Goal: Task Accomplishment & Management: Manage account settings

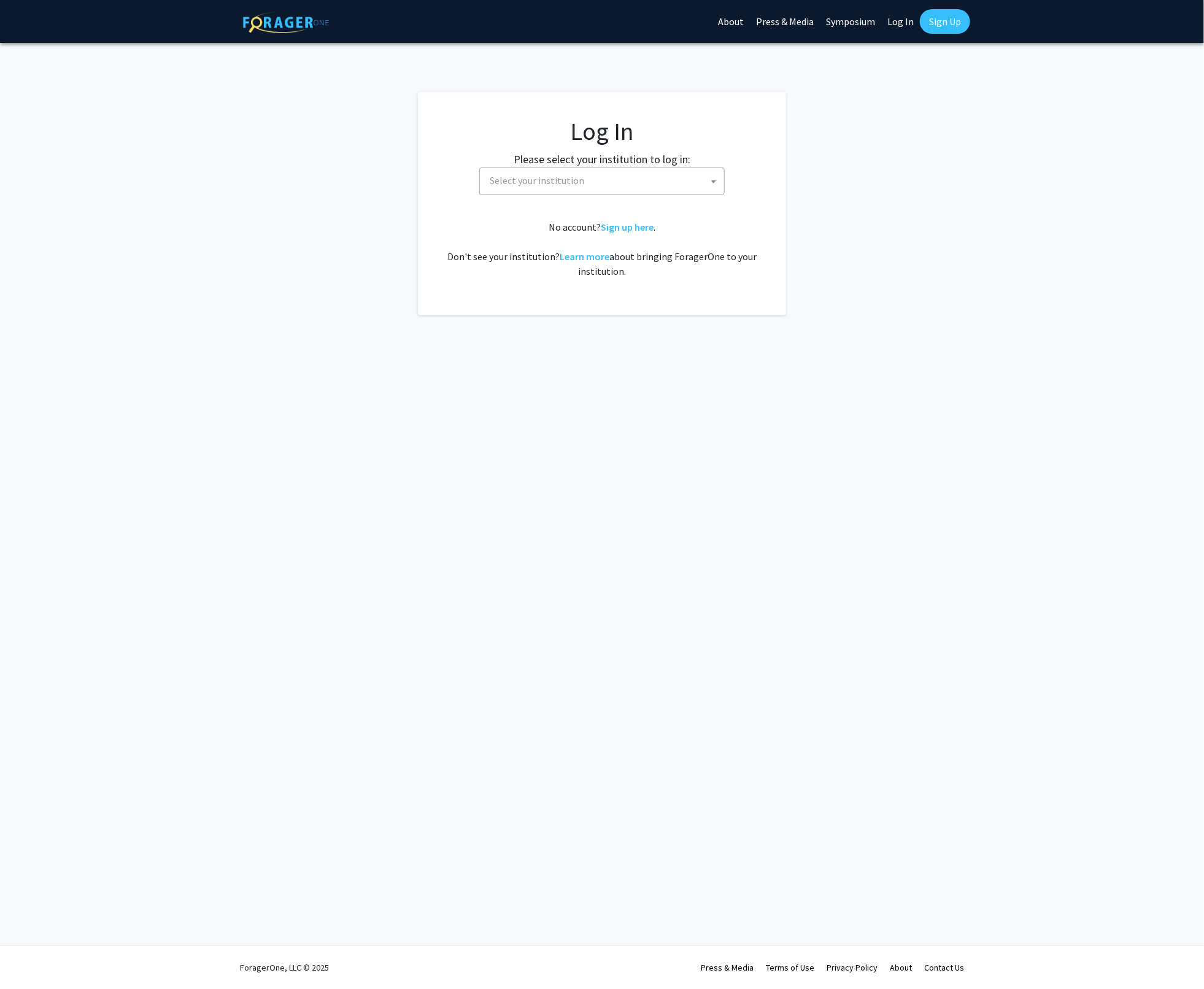
click at [709, 179] on span at bounding box center [714, 181] width 12 height 27
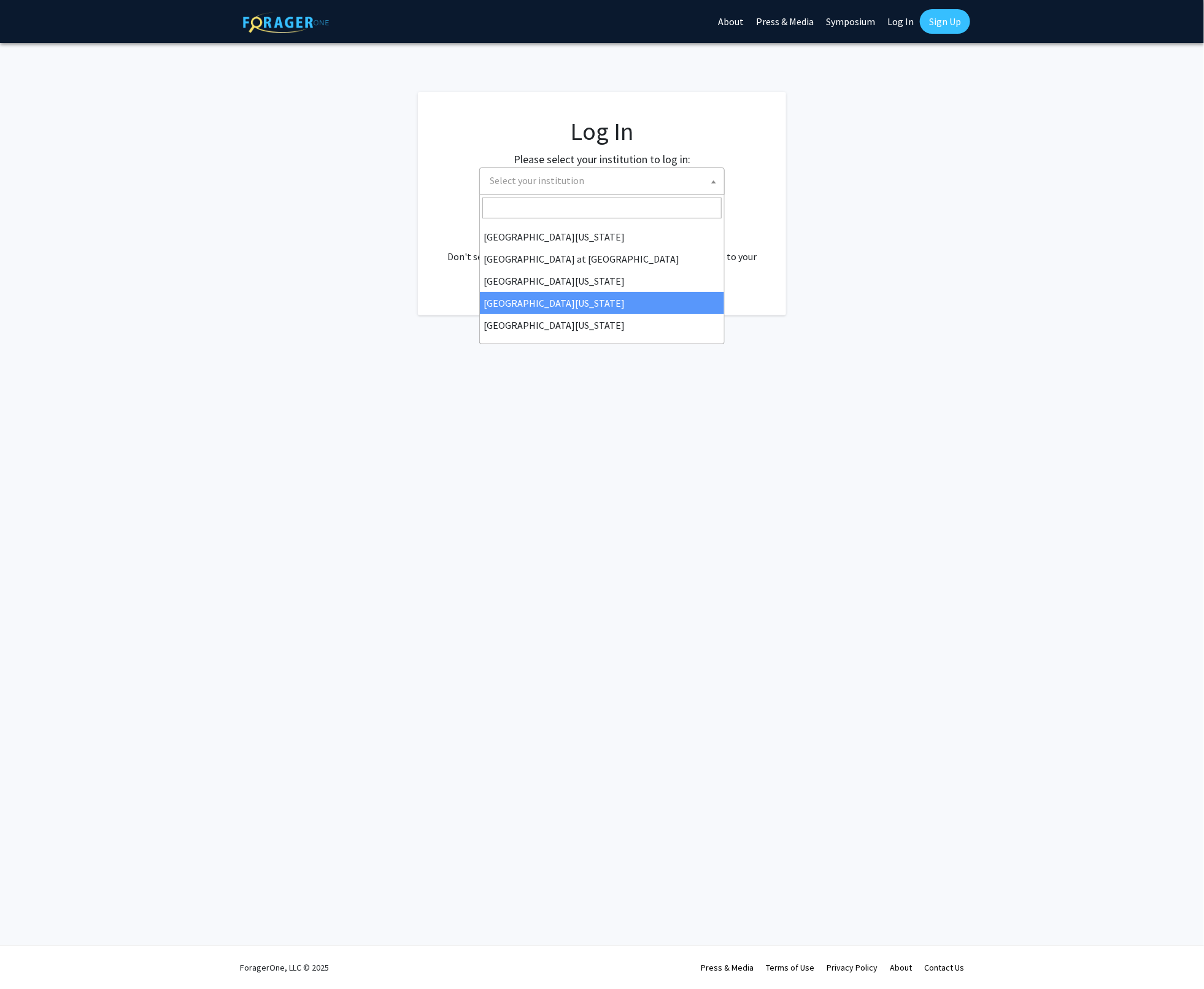
scroll to position [143, 0]
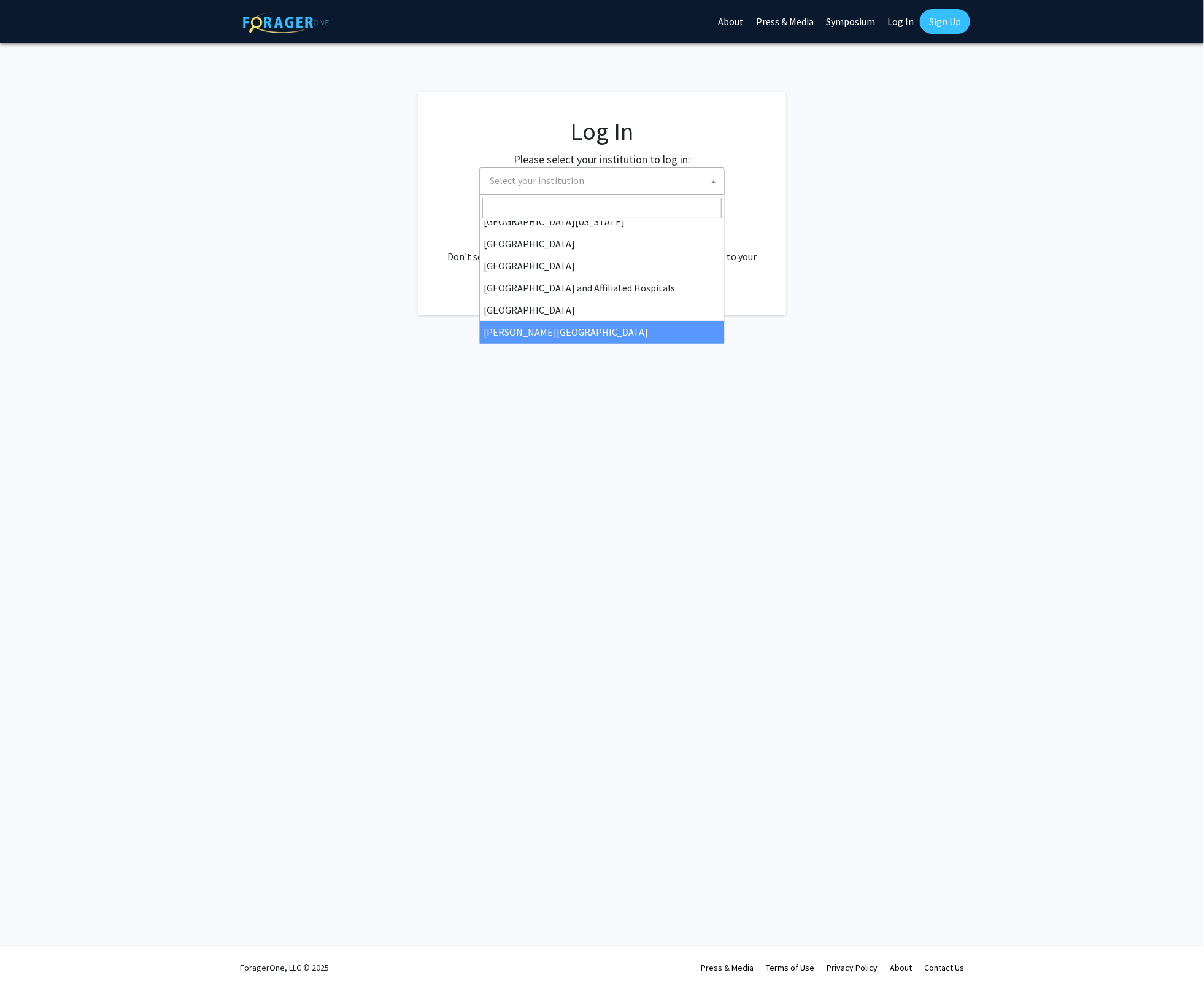
select select "1"
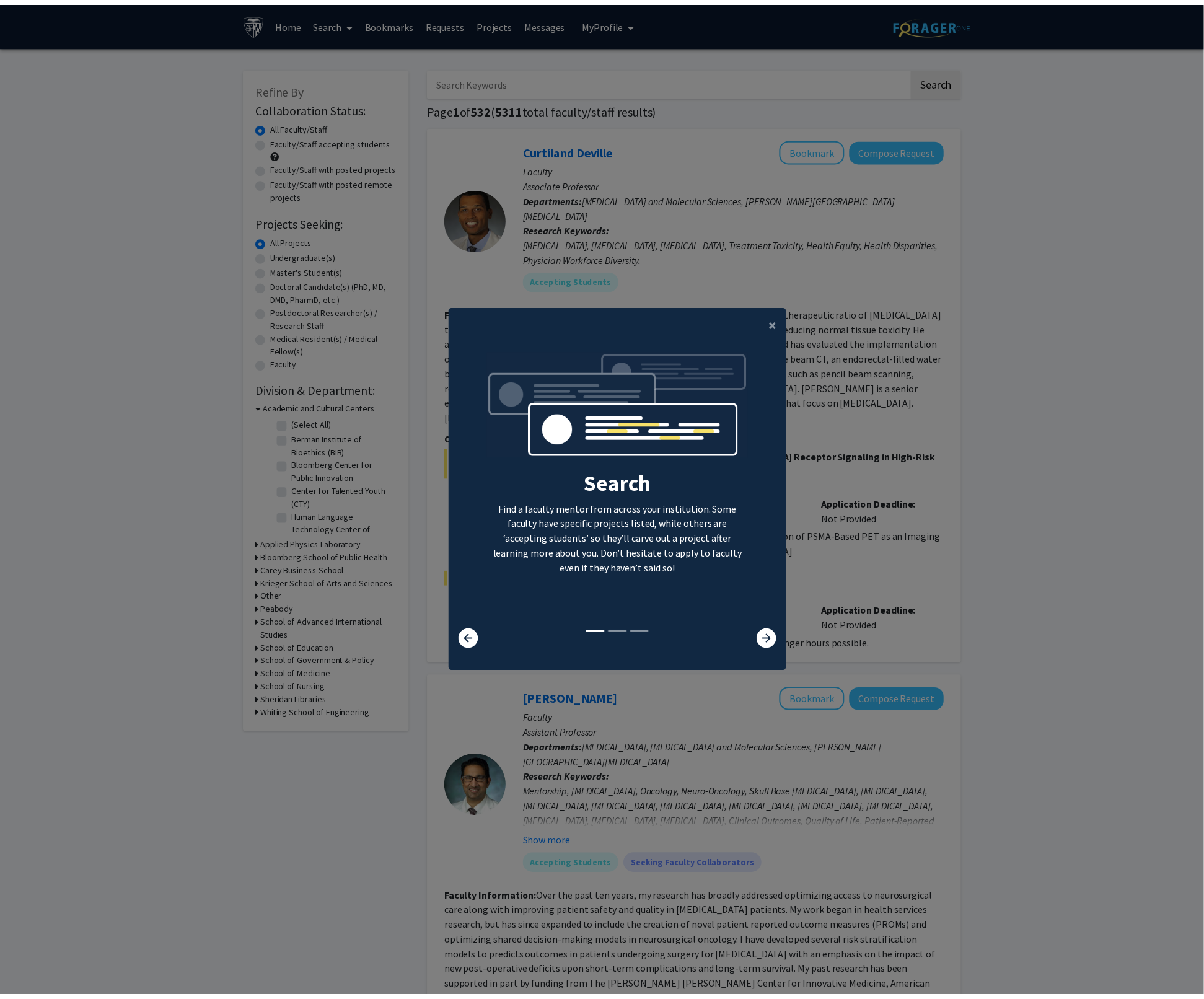
scroll to position [12, 0]
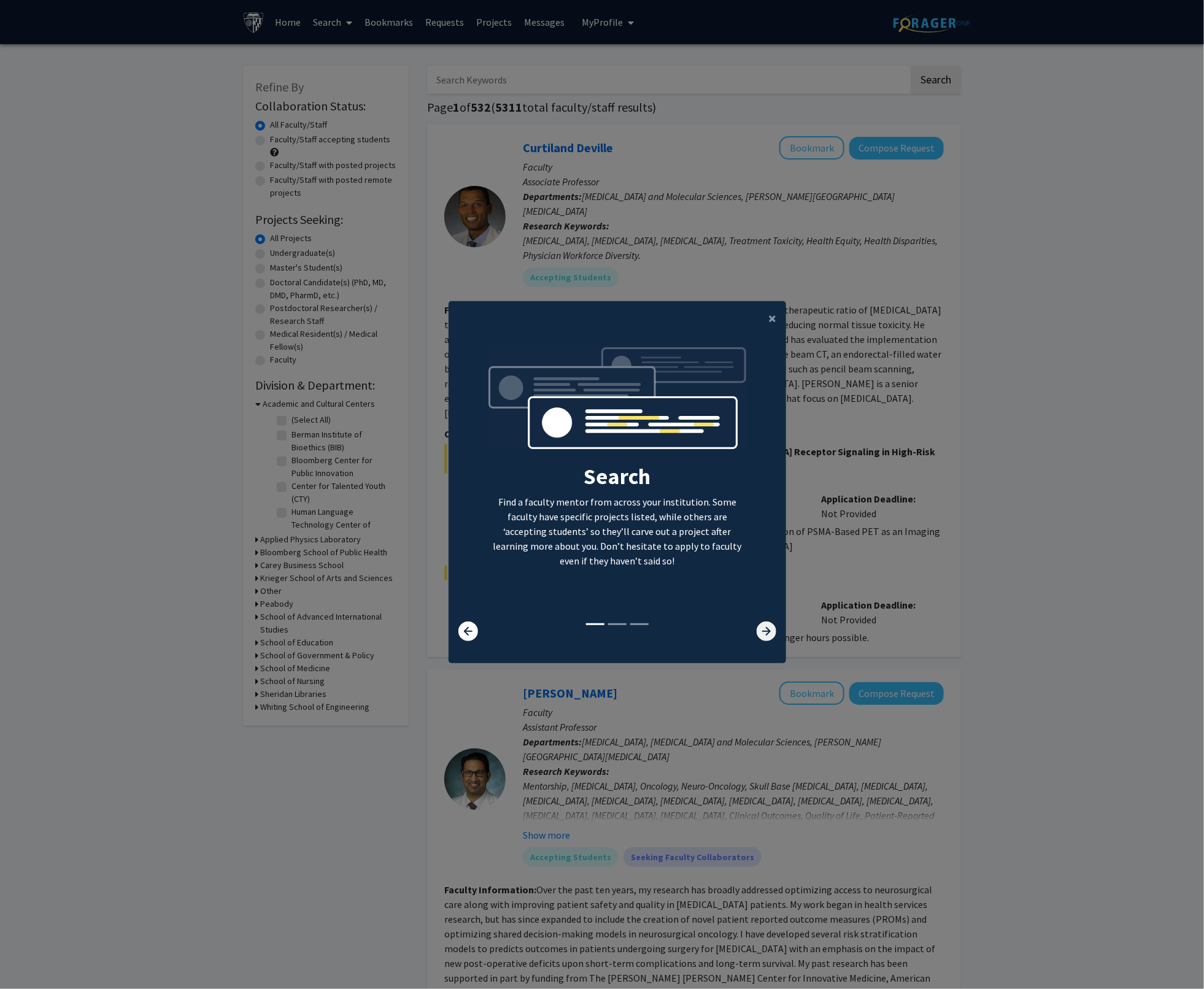
click at [757, 628] on icon at bounding box center [766, 631] width 19 height 19
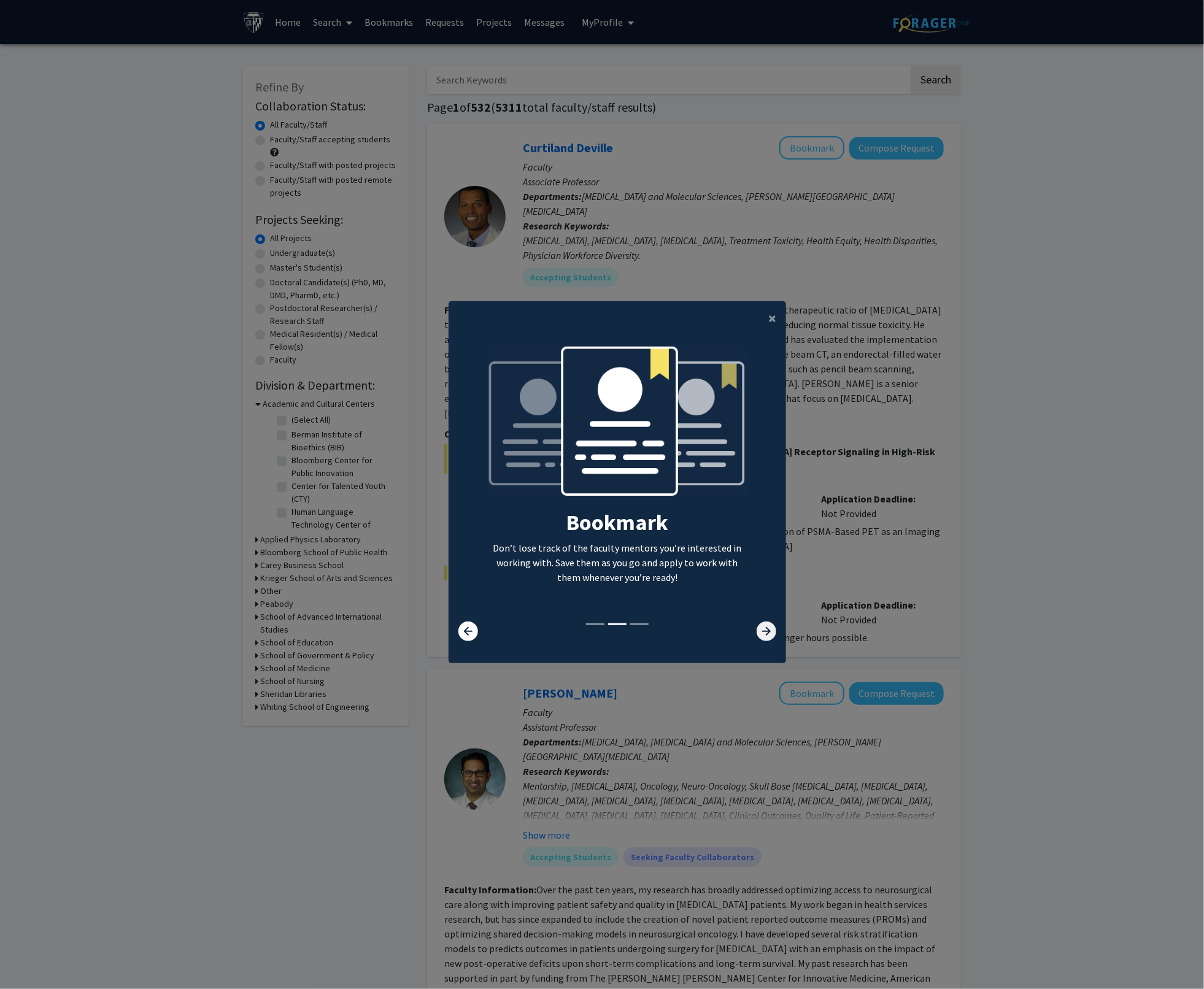
click at [760, 631] on icon at bounding box center [766, 631] width 19 height 19
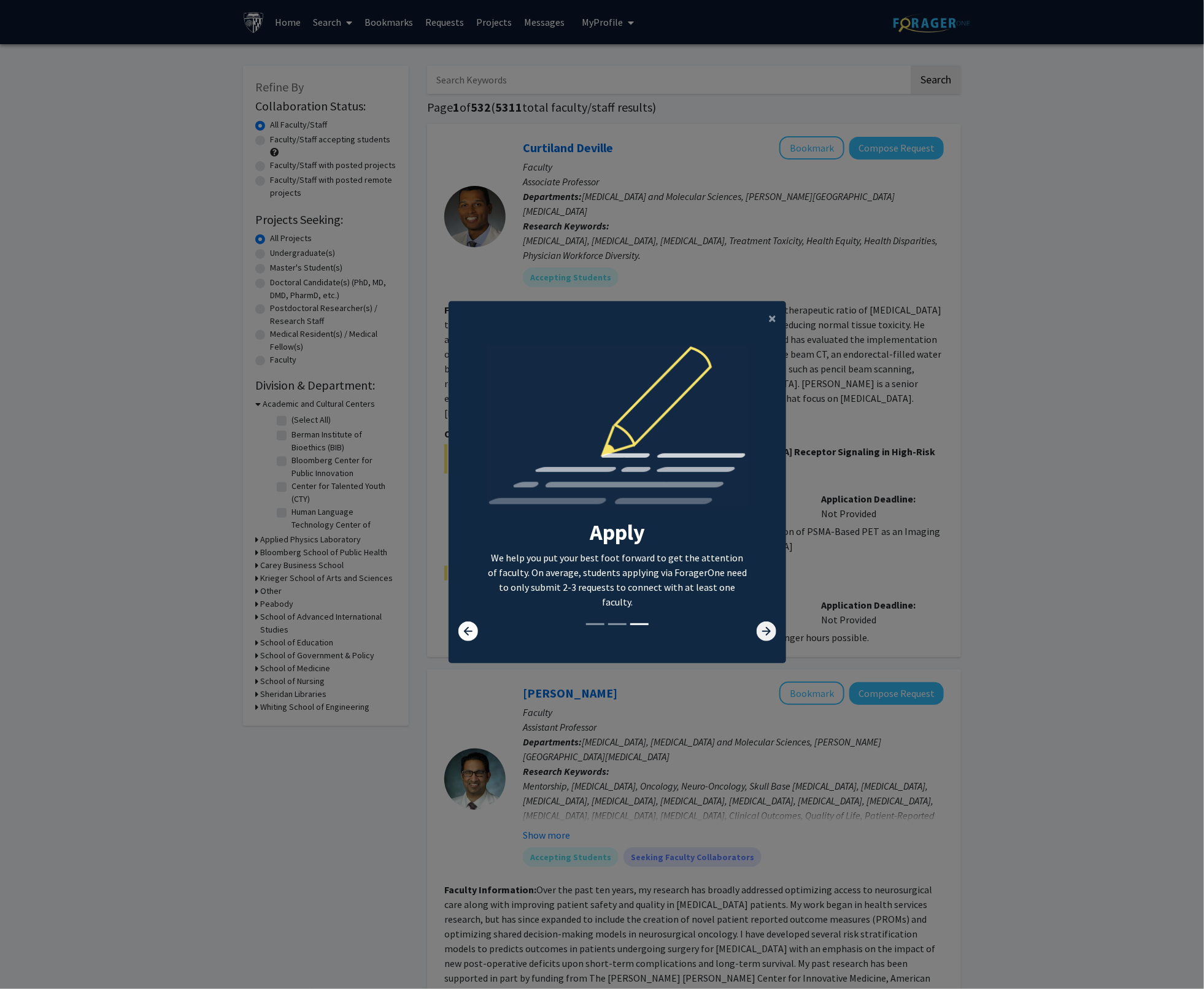
click at [761, 631] on icon at bounding box center [766, 631] width 19 height 19
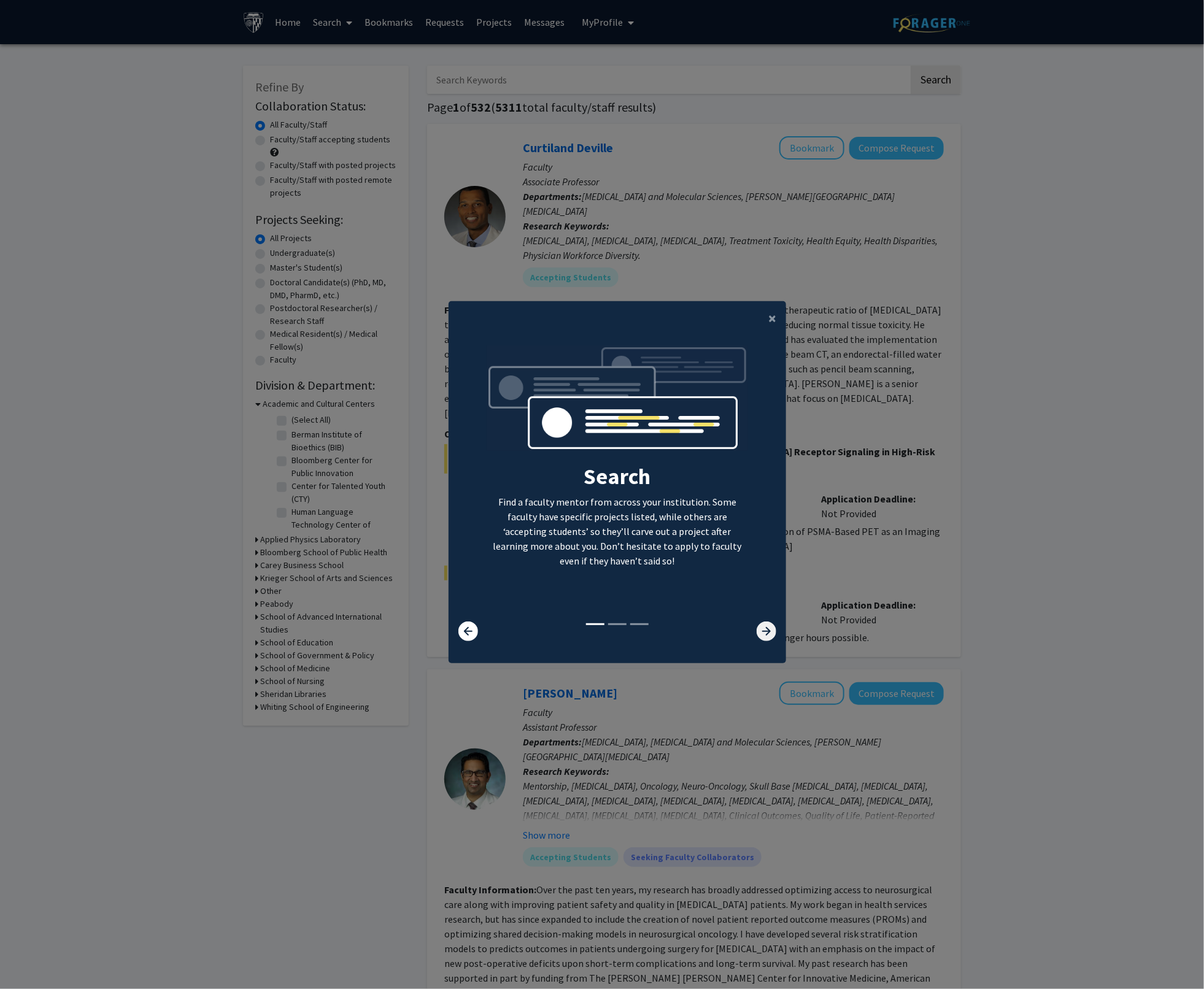
click at [756, 631] on icon at bounding box center [766, 631] width 19 height 19
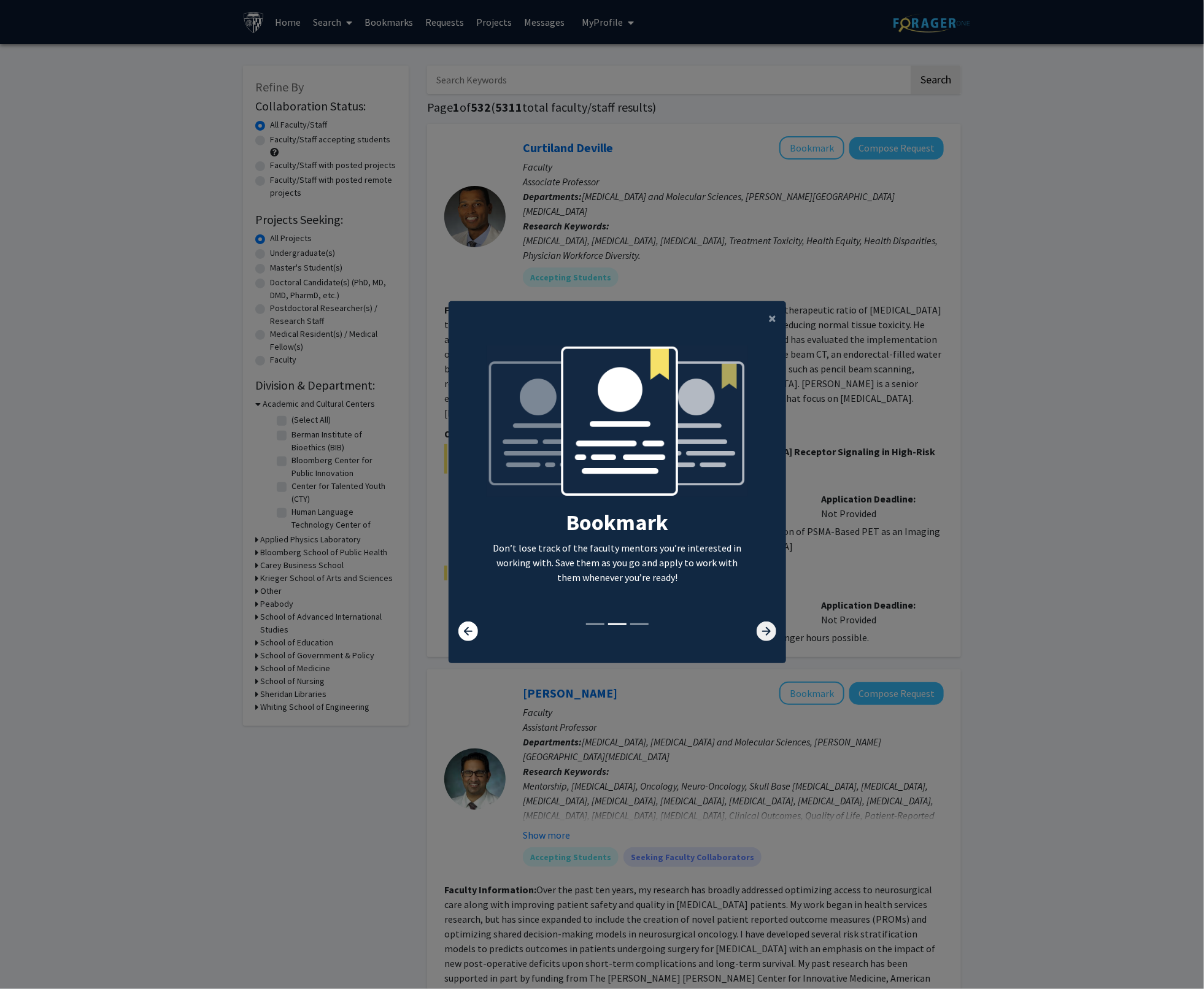
click at [756, 631] on icon at bounding box center [766, 631] width 19 height 19
click at [773, 318] on button "×" at bounding box center [772, 318] width 27 height 34
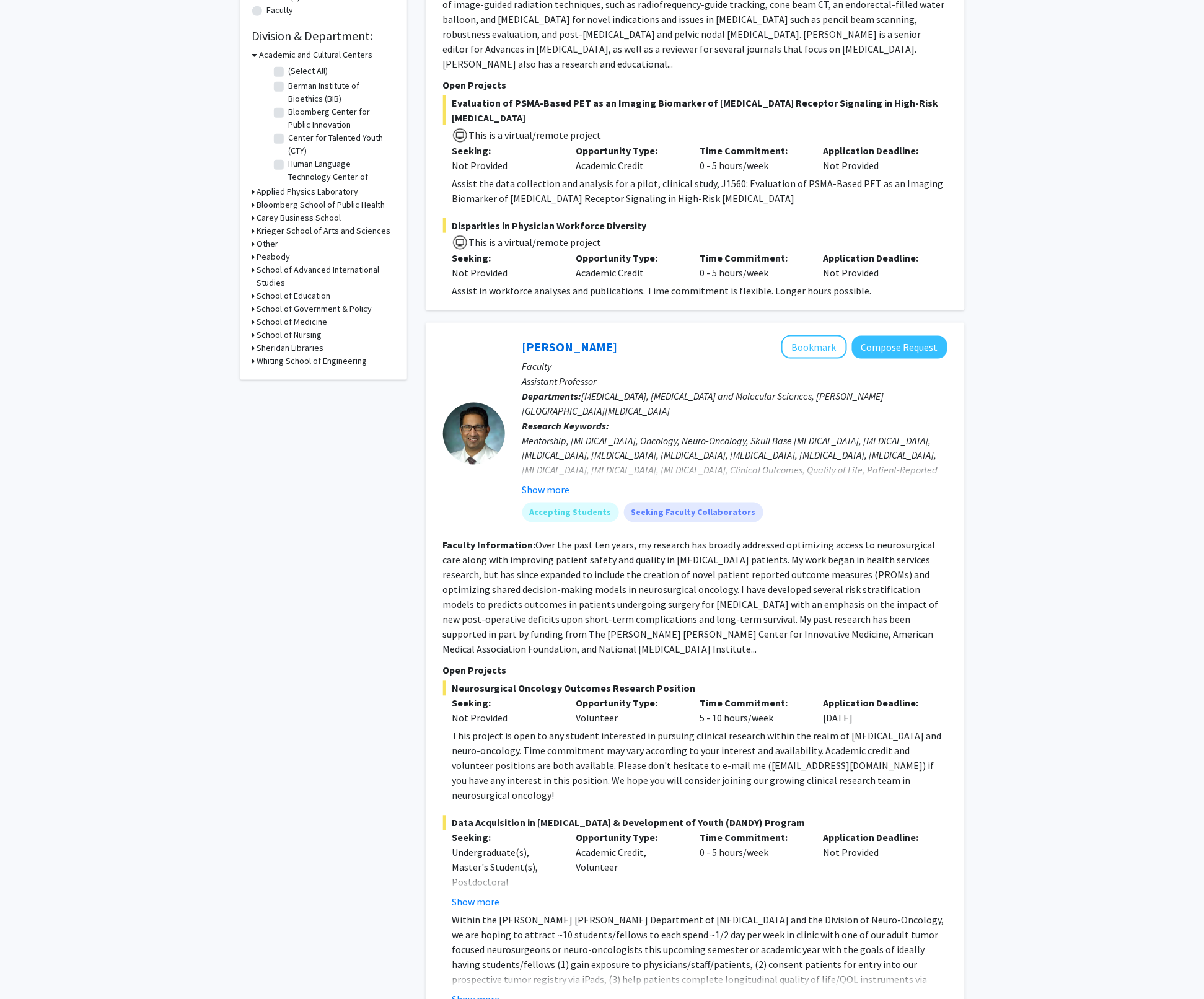
scroll to position [0, 0]
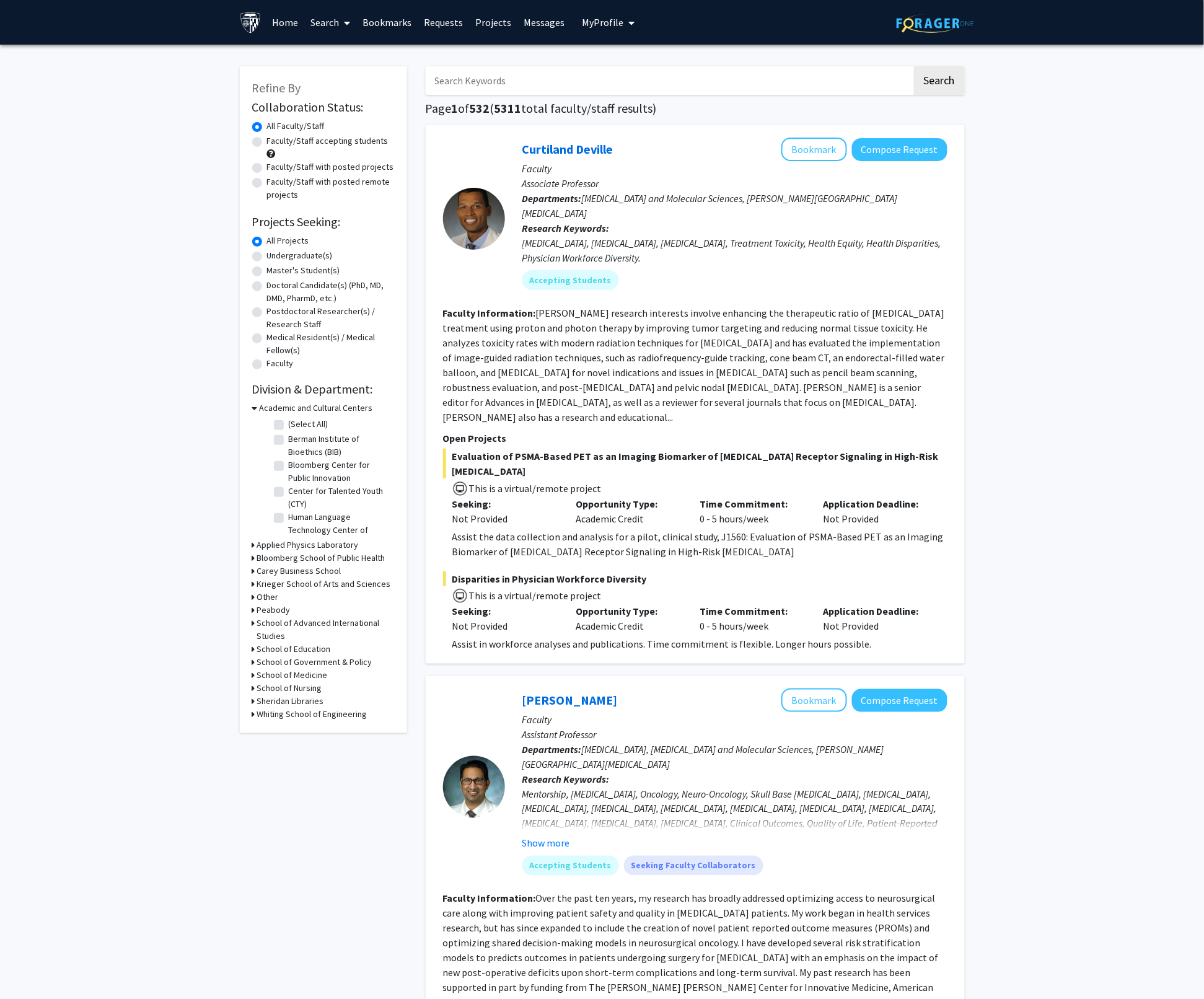
click at [267, 269] on label "Master's Student(s)" at bounding box center [303, 270] width 73 height 13
click at [267, 269] on input "Master's Student(s)" at bounding box center [270, 268] width 8 height 8
radio input "true"
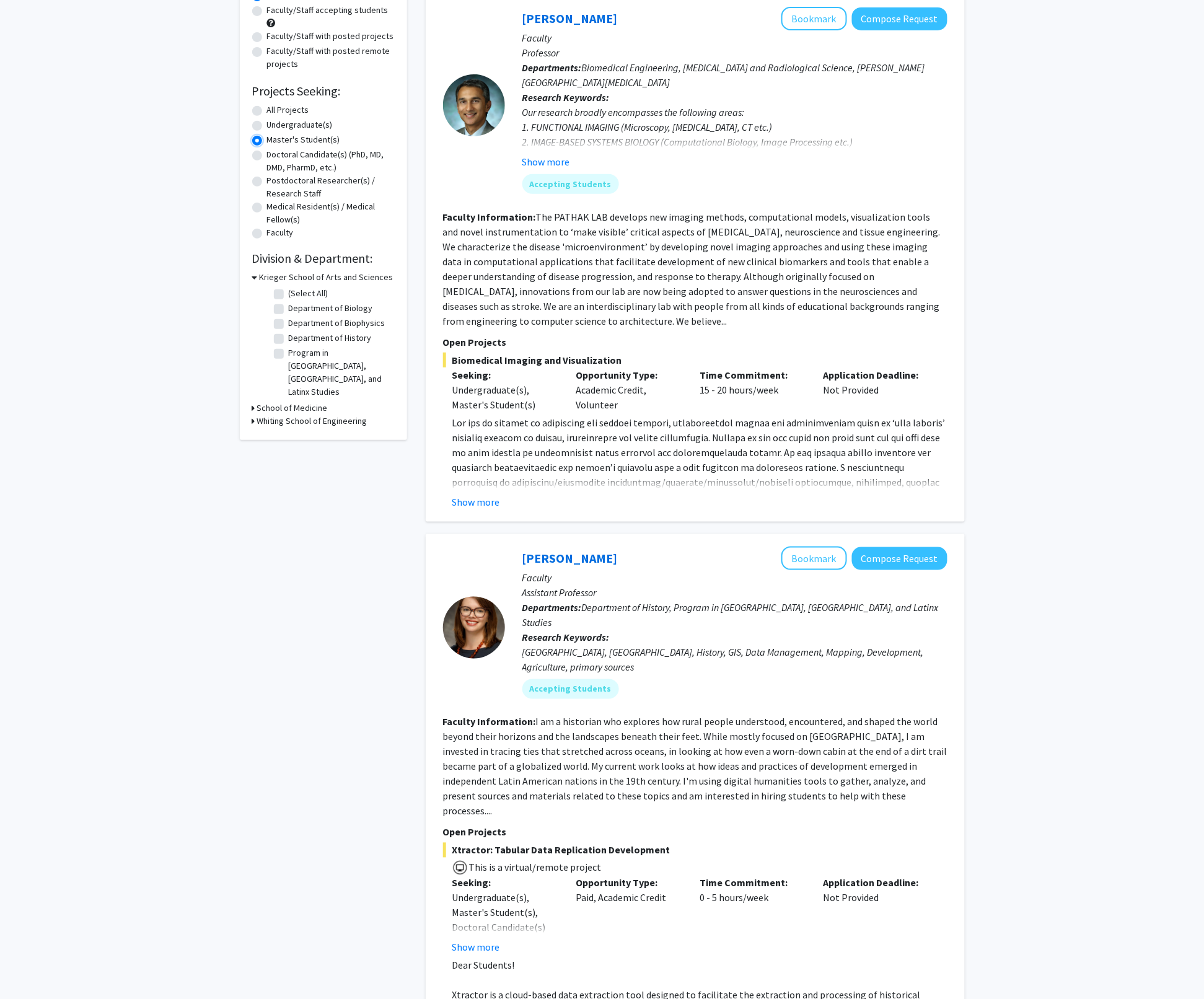
scroll to position [189, 0]
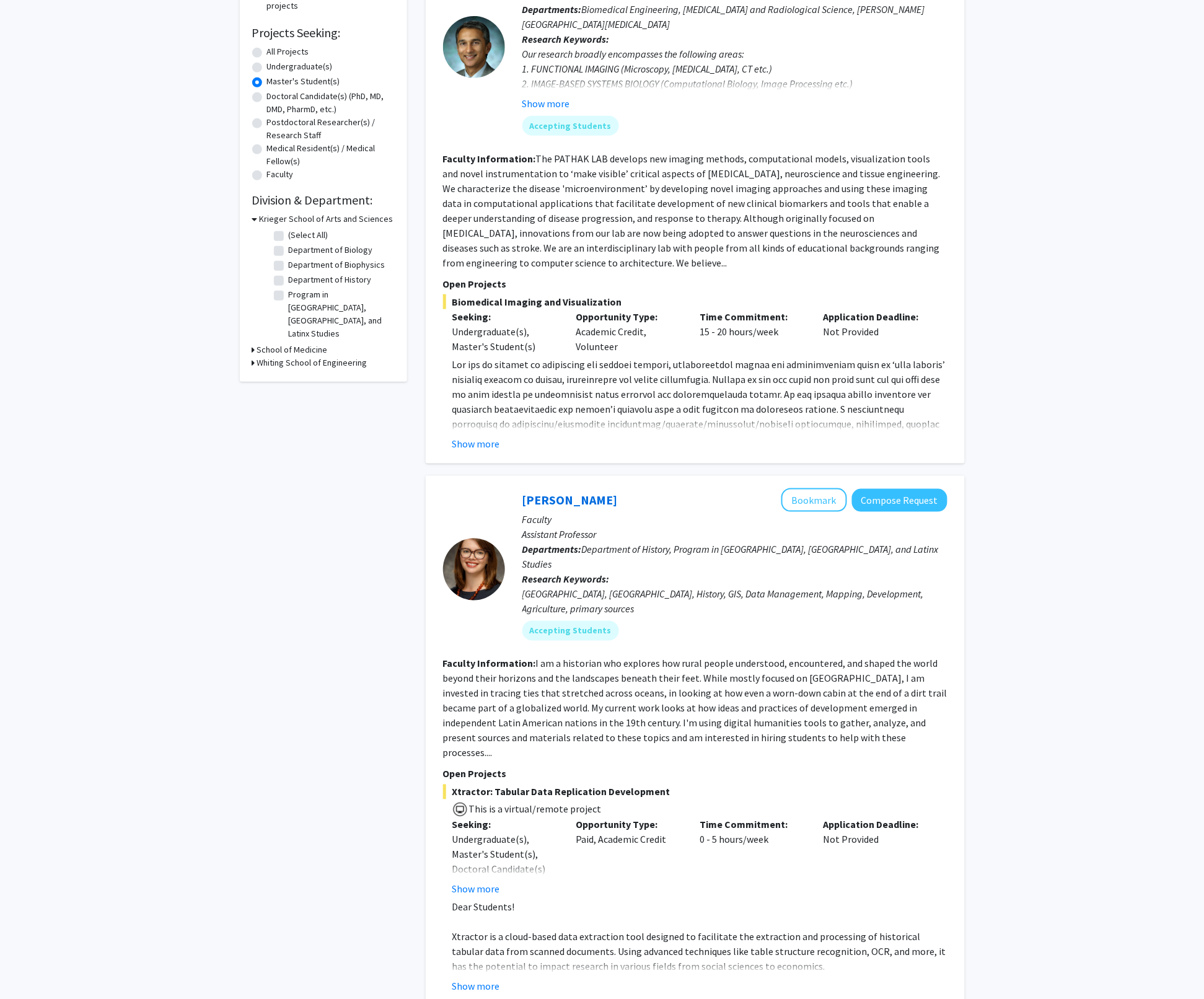
click at [296, 343] on h3 "School of Medicine" at bounding box center [292, 349] width 70 height 13
click at [289, 359] on label "(Select All)" at bounding box center [309, 365] width 40 height 13
click at [289, 359] on input "(Select All)" at bounding box center [293, 363] width 8 height 8
checkbox input "true"
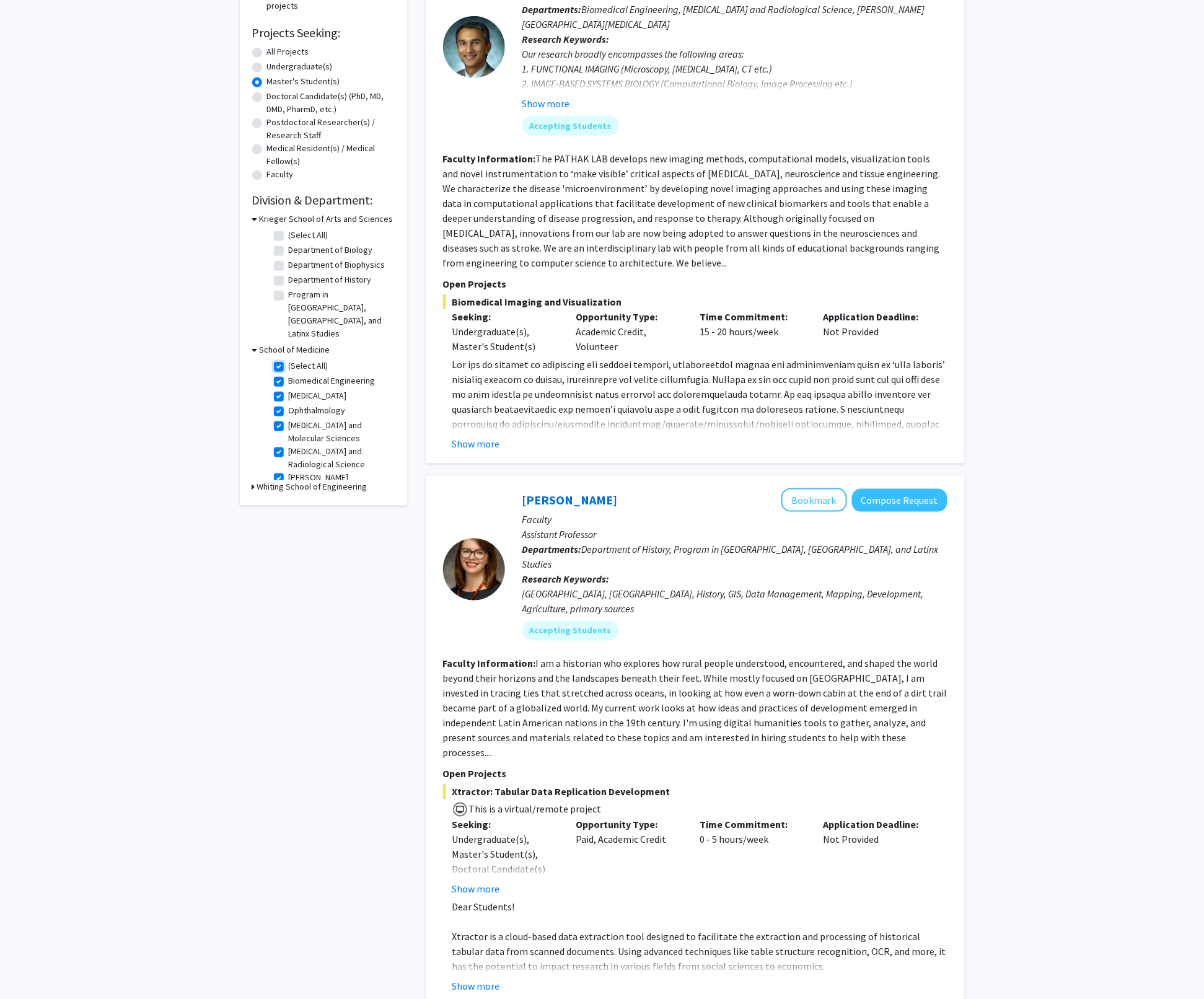
checkbox input "true"
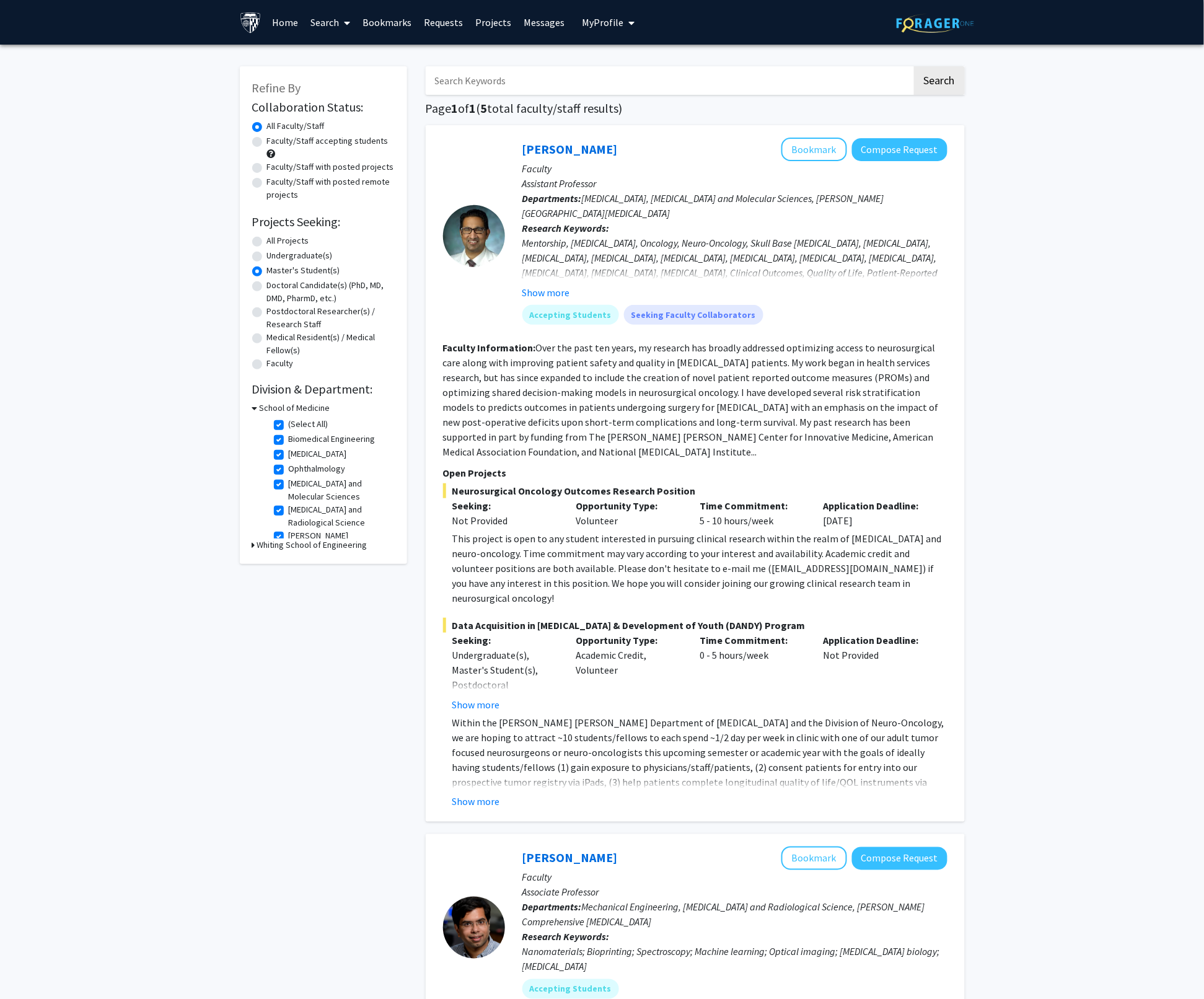
click at [294, 549] on h3 "Whiting School of Engineering" at bounding box center [312, 545] width 110 height 13
click at [281, 567] on fg-checkbox "Mechanical Engineering Mechanical Engineering" at bounding box center [333, 562] width 117 height 15
click at [289, 563] on label "Mechanical Engineering" at bounding box center [333, 561] width 87 height 13
click at [289, 563] on input "Mechanical Engineering" at bounding box center [293, 558] width 8 height 8
checkbox input "true"
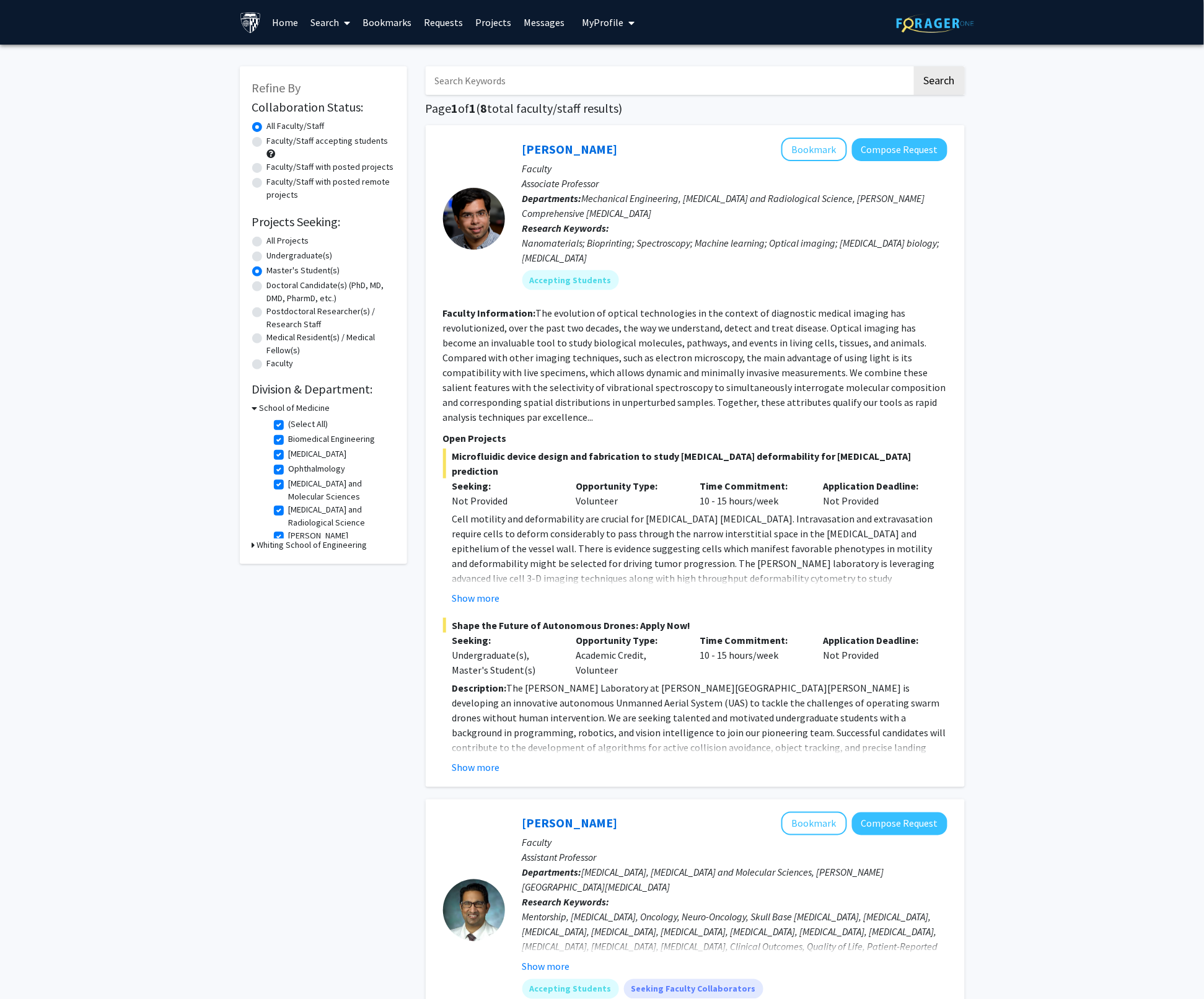
click at [304, 544] on h3 "Whiting School of Engineering" at bounding box center [312, 545] width 110 height 13
click at [322, 391] on h2 "Division & Department:" at bounding box center [324, 388] width 142 height 15
click at [289, 422] on label "[MEDICAL_DATA]" at bounding box center [318, 421] width 59 height 13
click at [289, 422] on input "[MEDICAL_DATA]" at bounding box center [293, 419] width 8 height 8
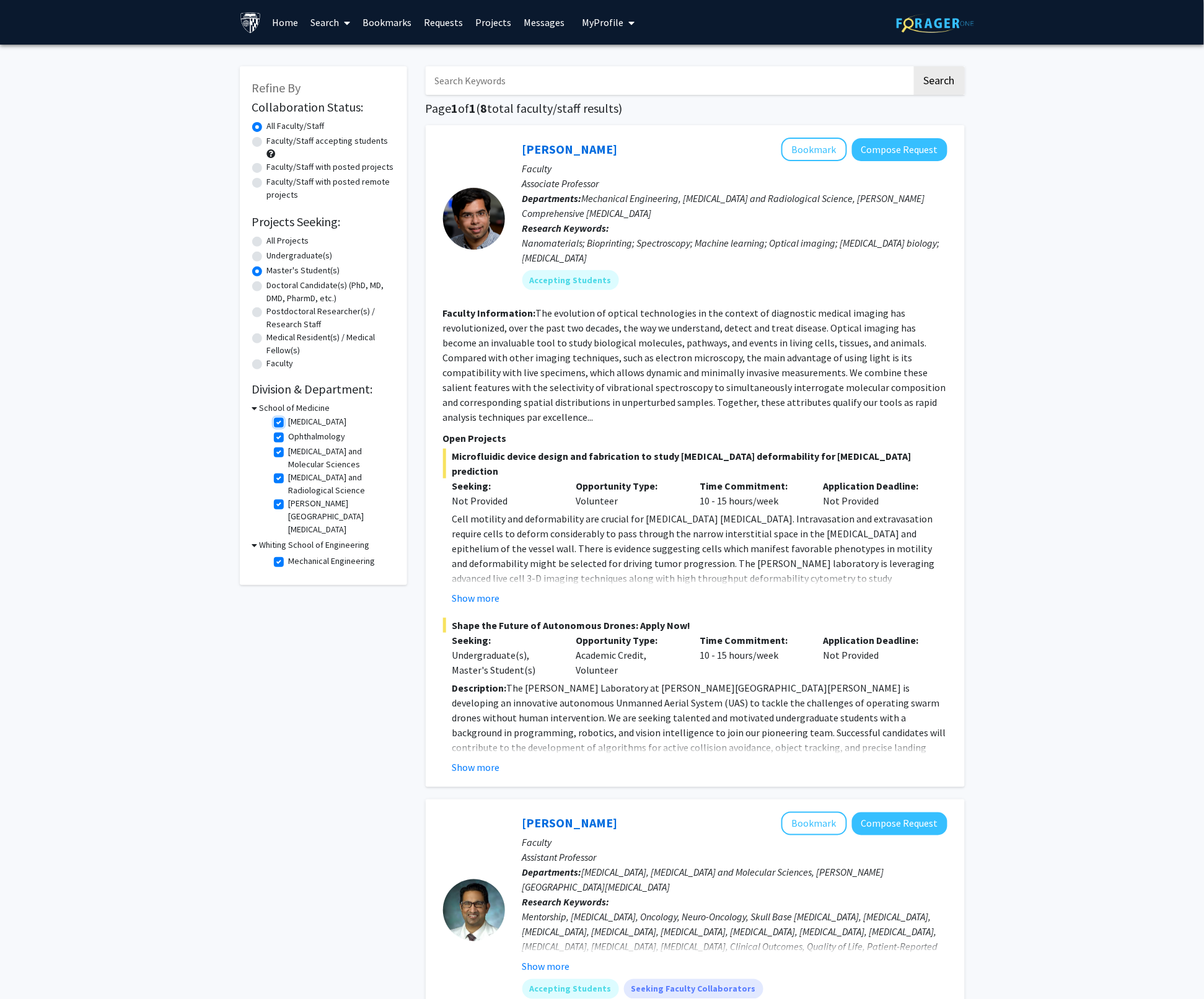
checkbox input "false"
checkbox input "true"
click at [289, 422] on label "(Select All)" at bounding box center [309, 424] width 40 height 13
click at [289, 422] on input "(Select All)" at bounding box center [293, 421] width 8 height 8
checkbox input "false"
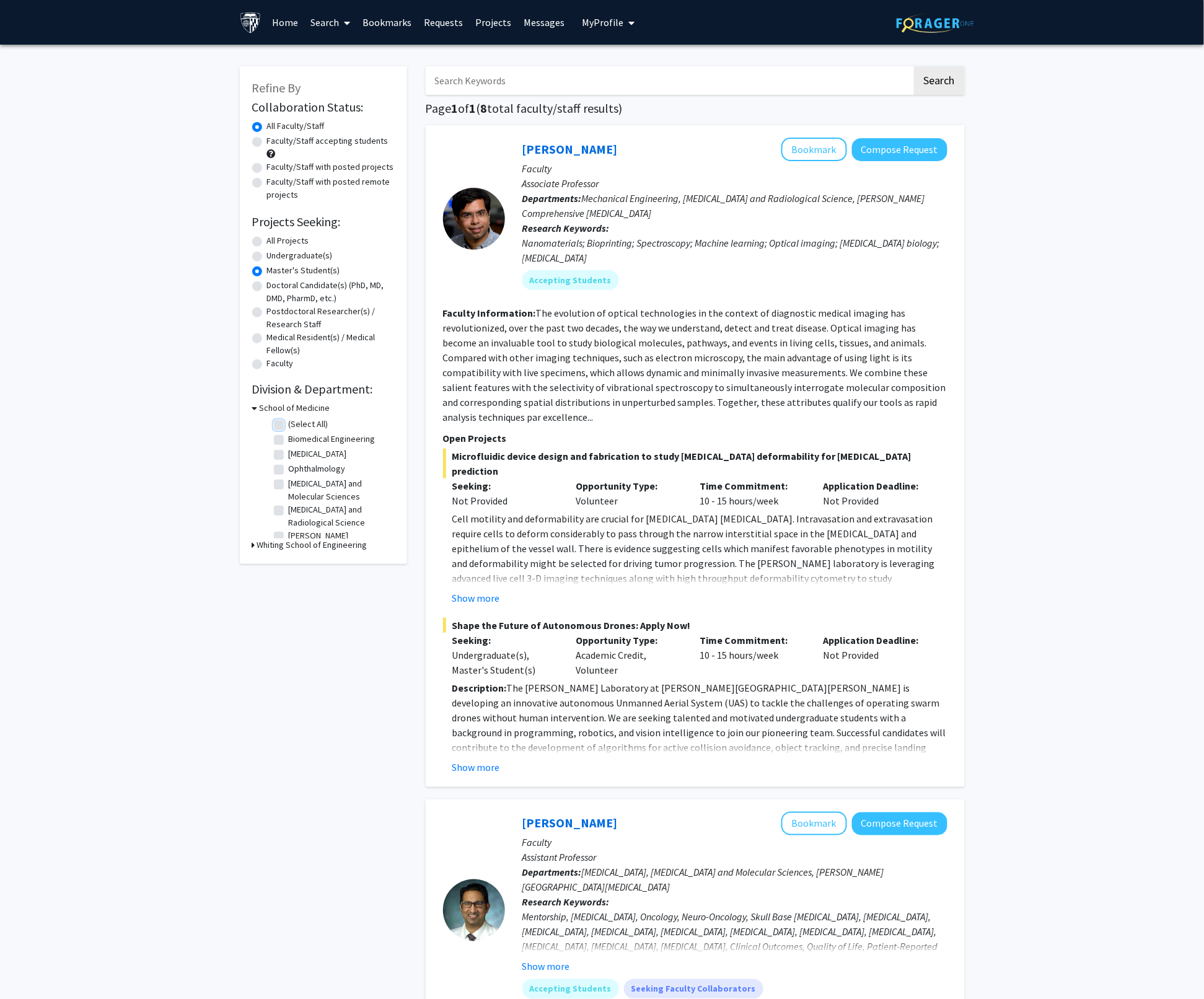
checkbox input "false"
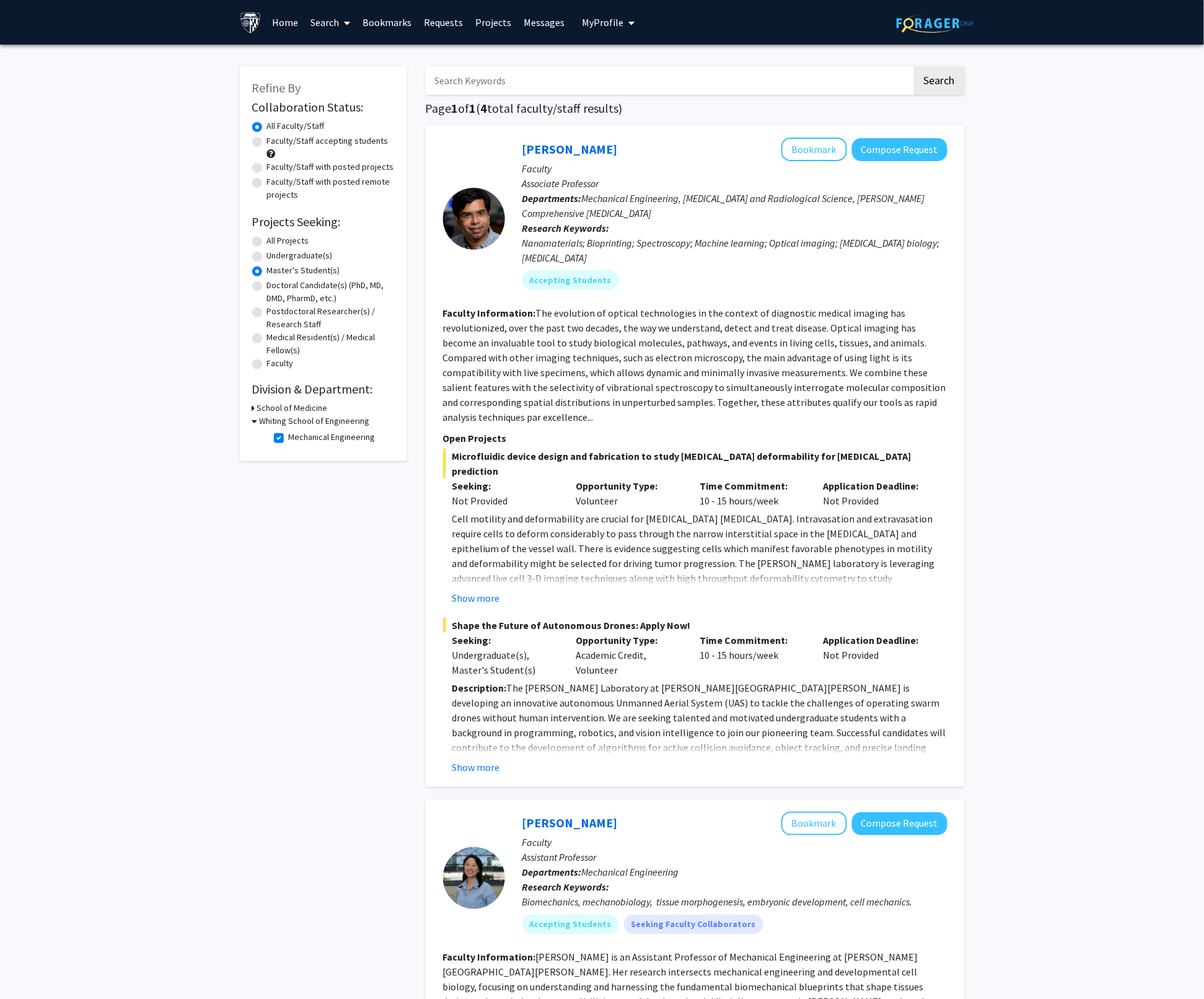
click at [289, 437] on label "Mechanical Engineering" at bounding box center [333, 436] width 87 height 13
click at [289, 437] on input "Mechanical Engineering" at bounding box center [293, 434] width 8 height 8
checkbox input "false"
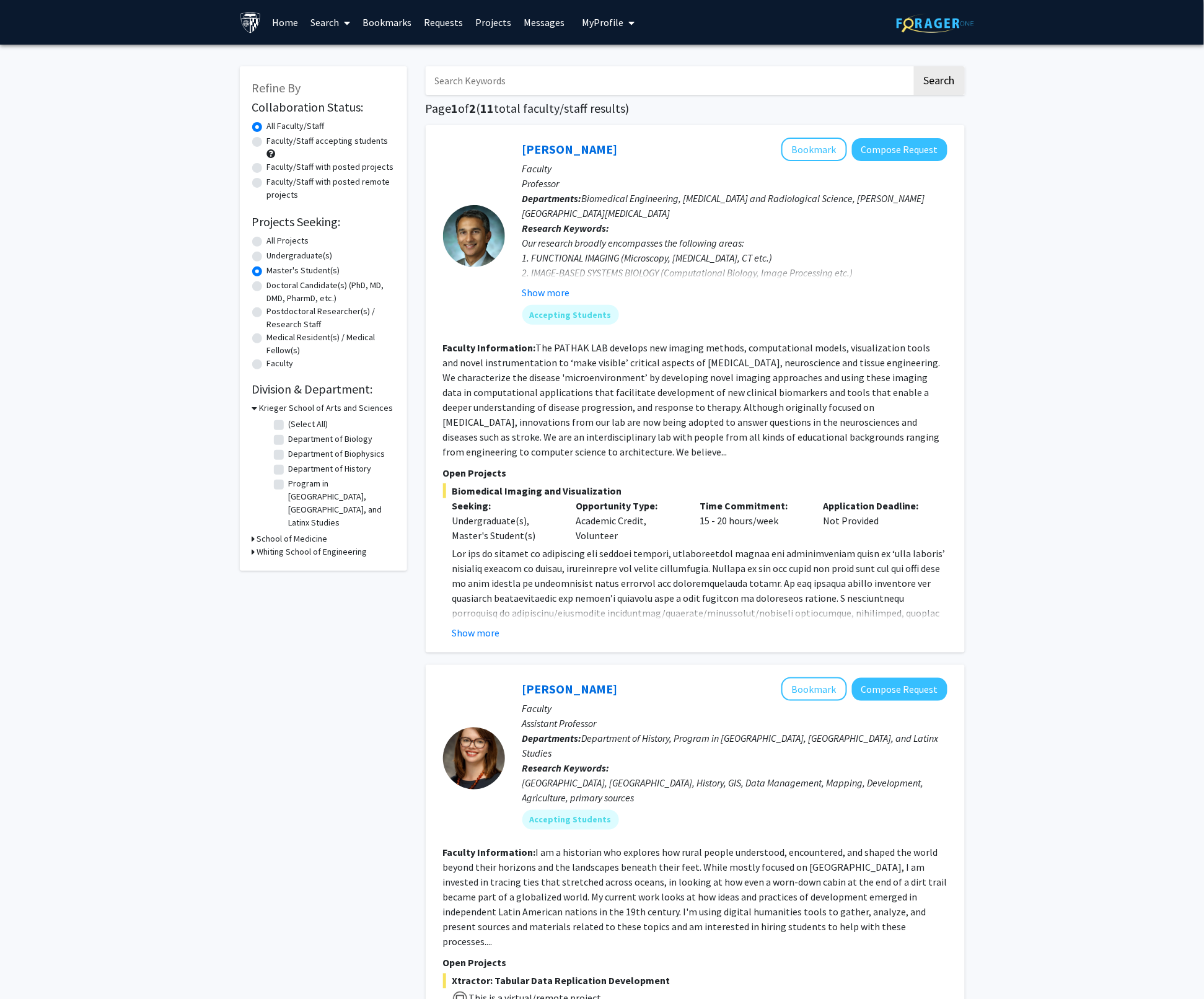
click at [289, 424] on label "(Select All)" at bounding box center [309, 424] width 40 height 13
click at [289, 424] on input "(Select All)" at bounding box center [293, 421] width 8 height 8
checkbox input "true"
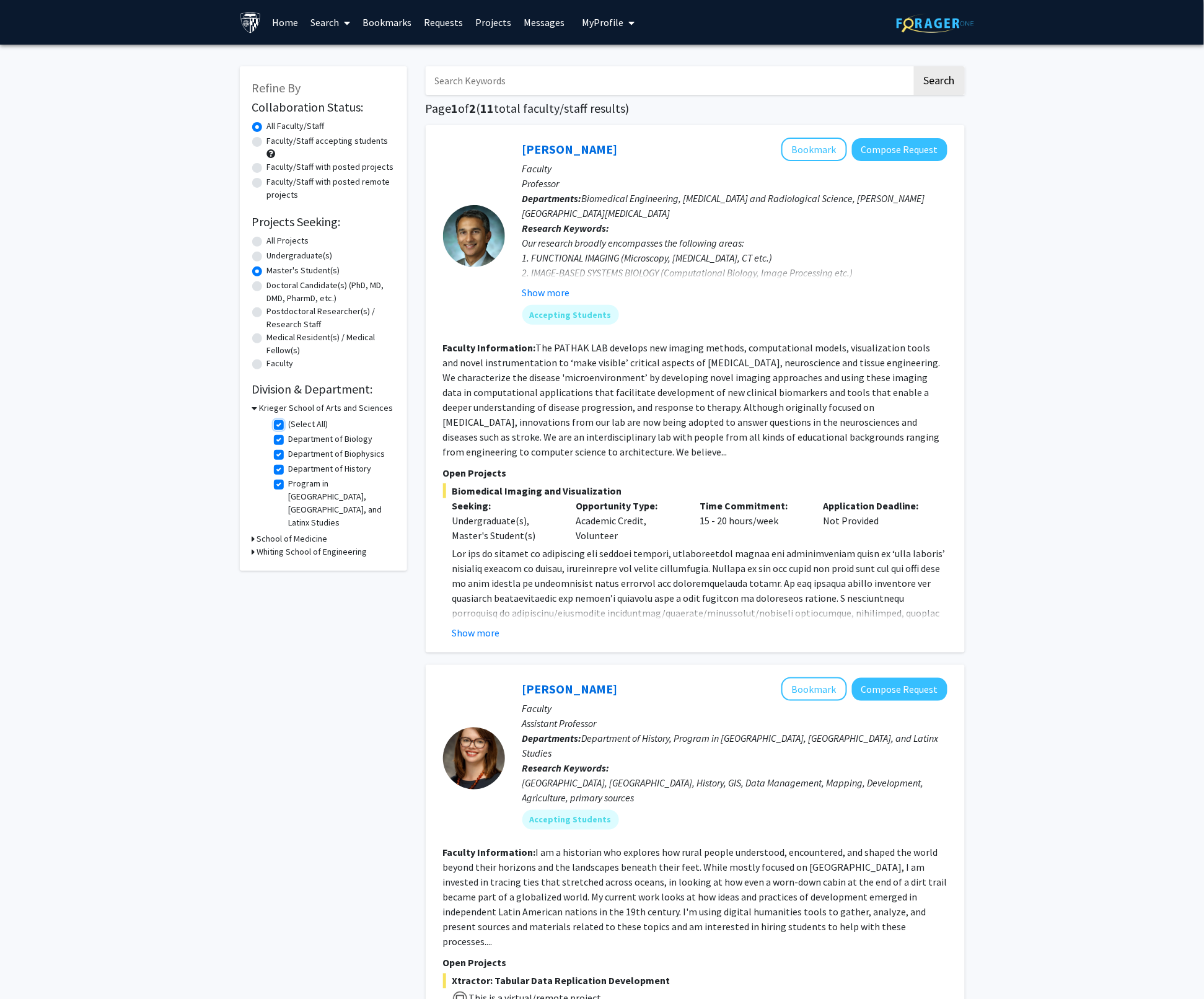
checkbox input "true"
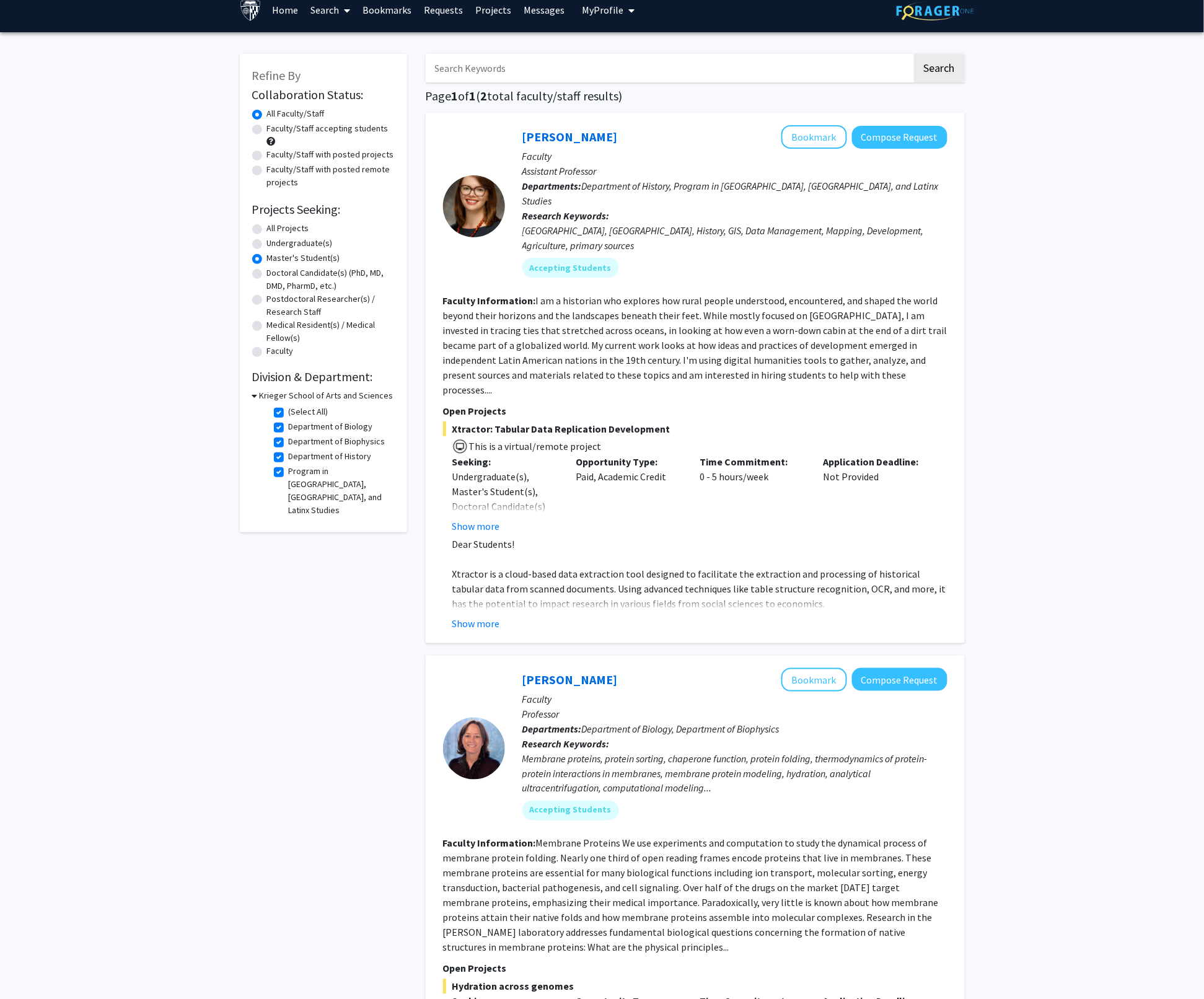
scroll to position [16, 0]
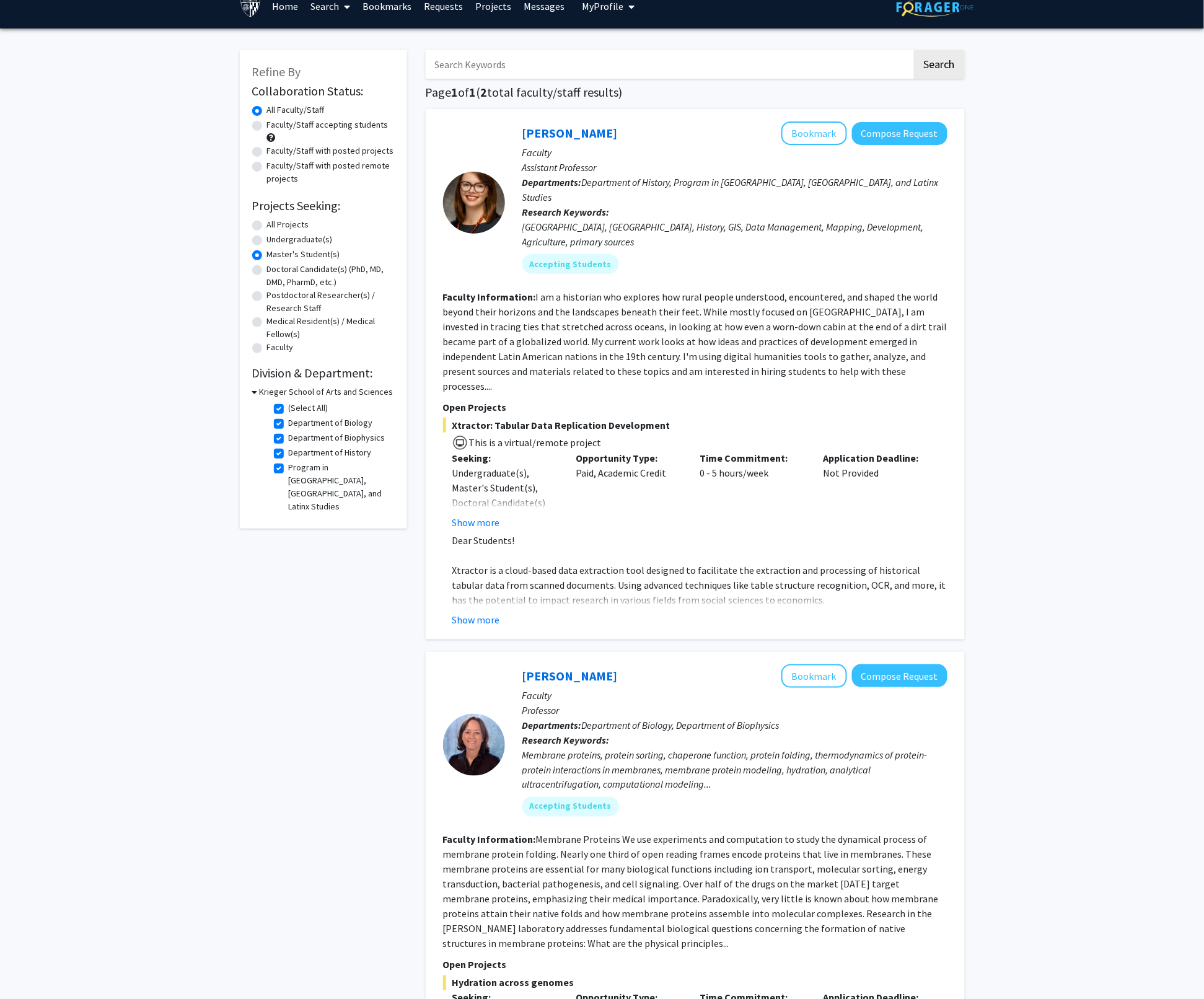
click at [289, 406] on label "(Select All)" at bounding box center [309, 408] width 40 height 13
click at [289, 406] on input "(Select All)" at bounding box center [293, 405] width 8 height 8
checkbox input "false"
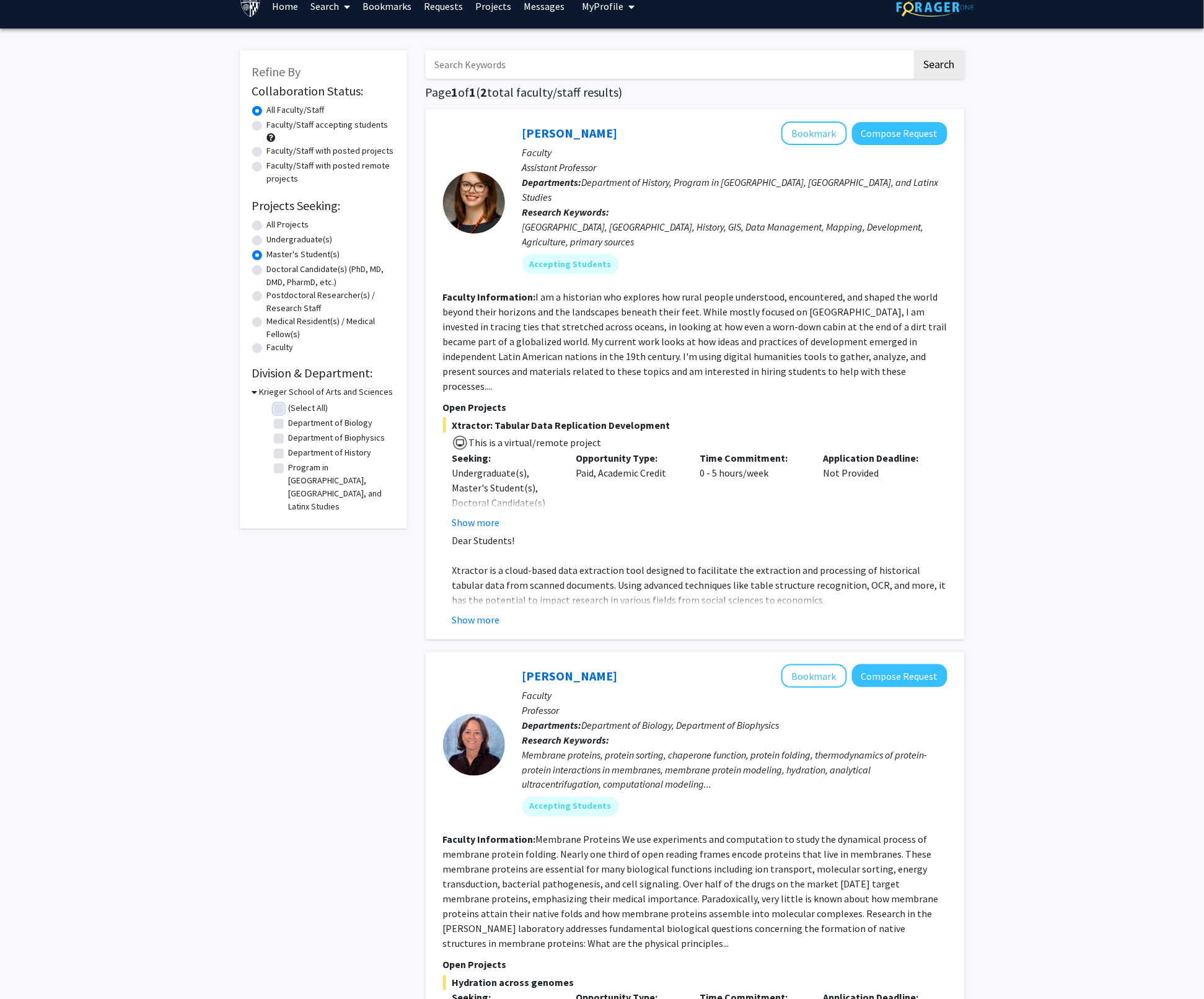
checkbox input "false"
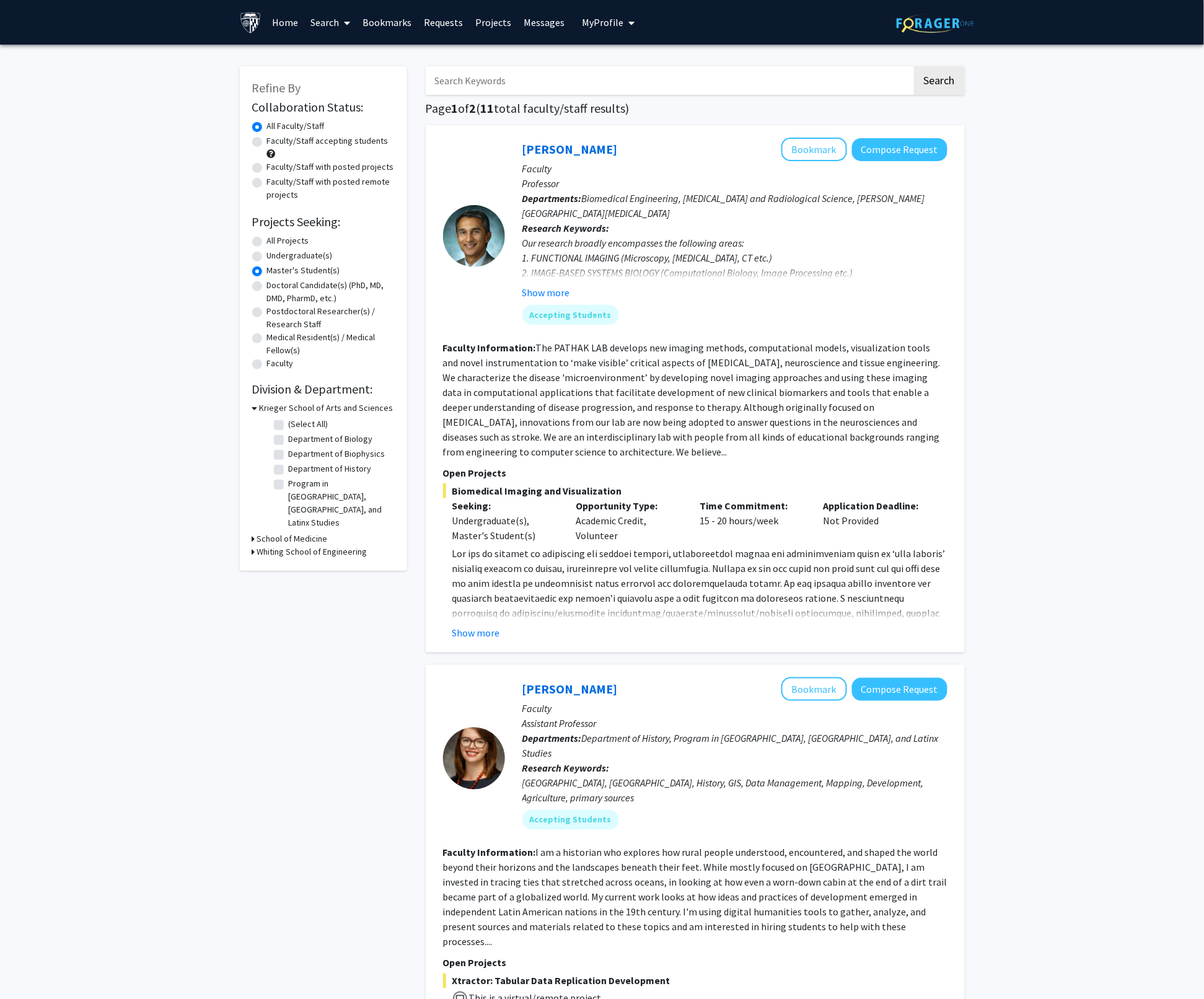
click at [289, 441] on label "Department of Biology" at bounding box center [331, 439] width 84 height 13
click at [289, 441] on input "Department of Biology" at bounding box center [293, 436] width 8 height 8
checkbox input "true"
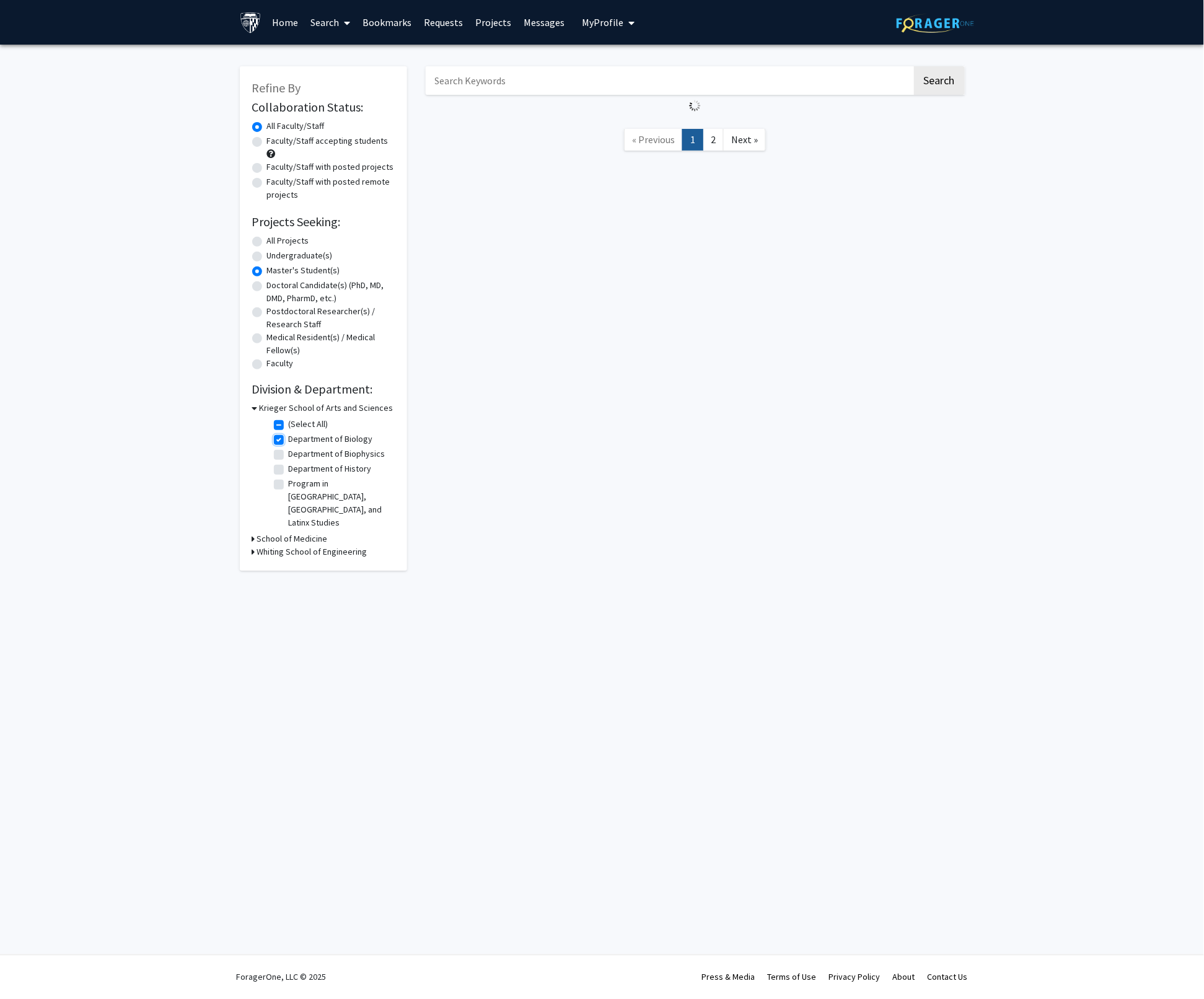
checkbox input "true"
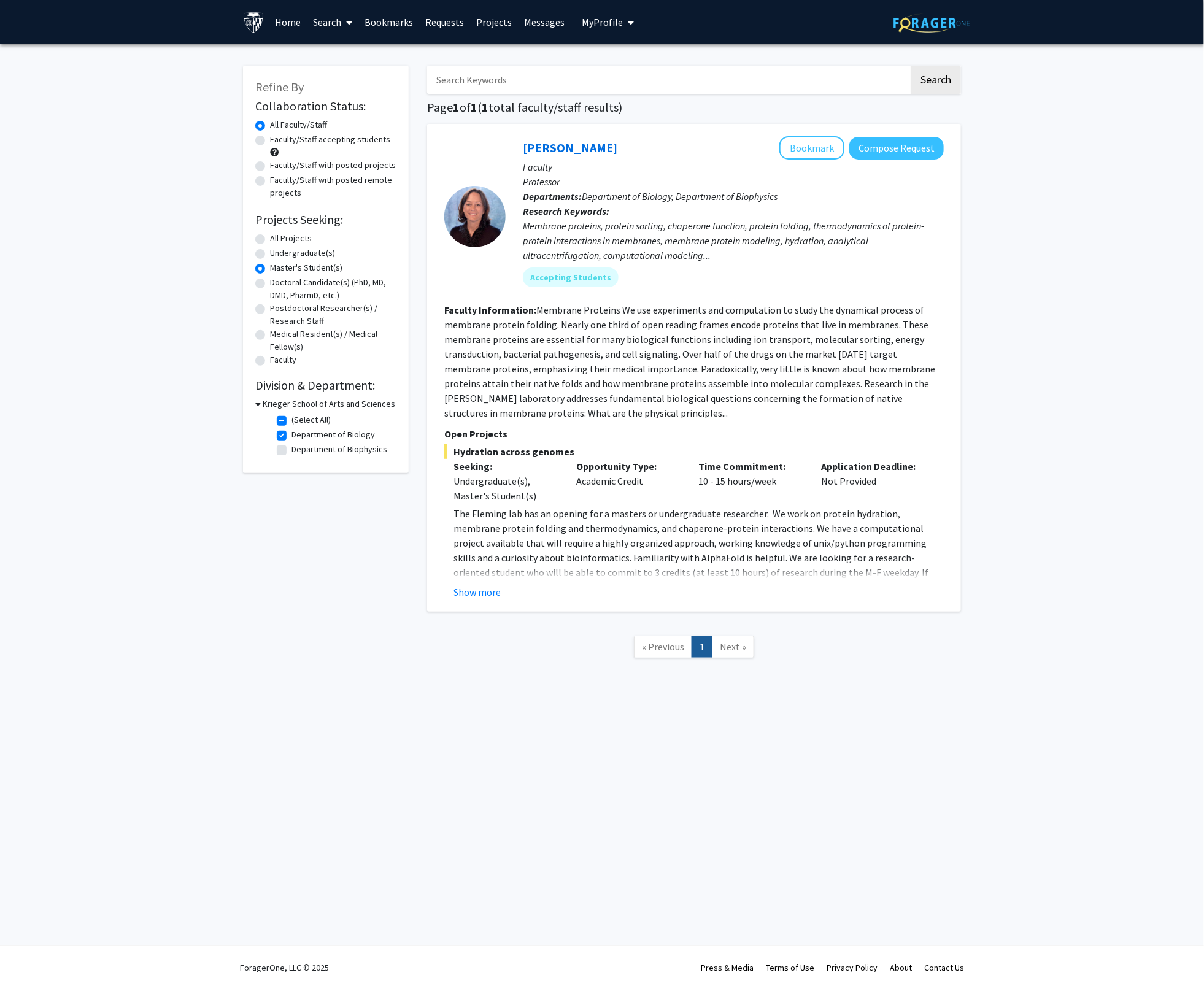
click at [291, 420] on label "(Select All)" at bounding box center [311, 420] width 40 height 13
click at [291, 420] on input "(Select All)" at bounding box center [295, 417] width 8 height 8
checkbox input "false"
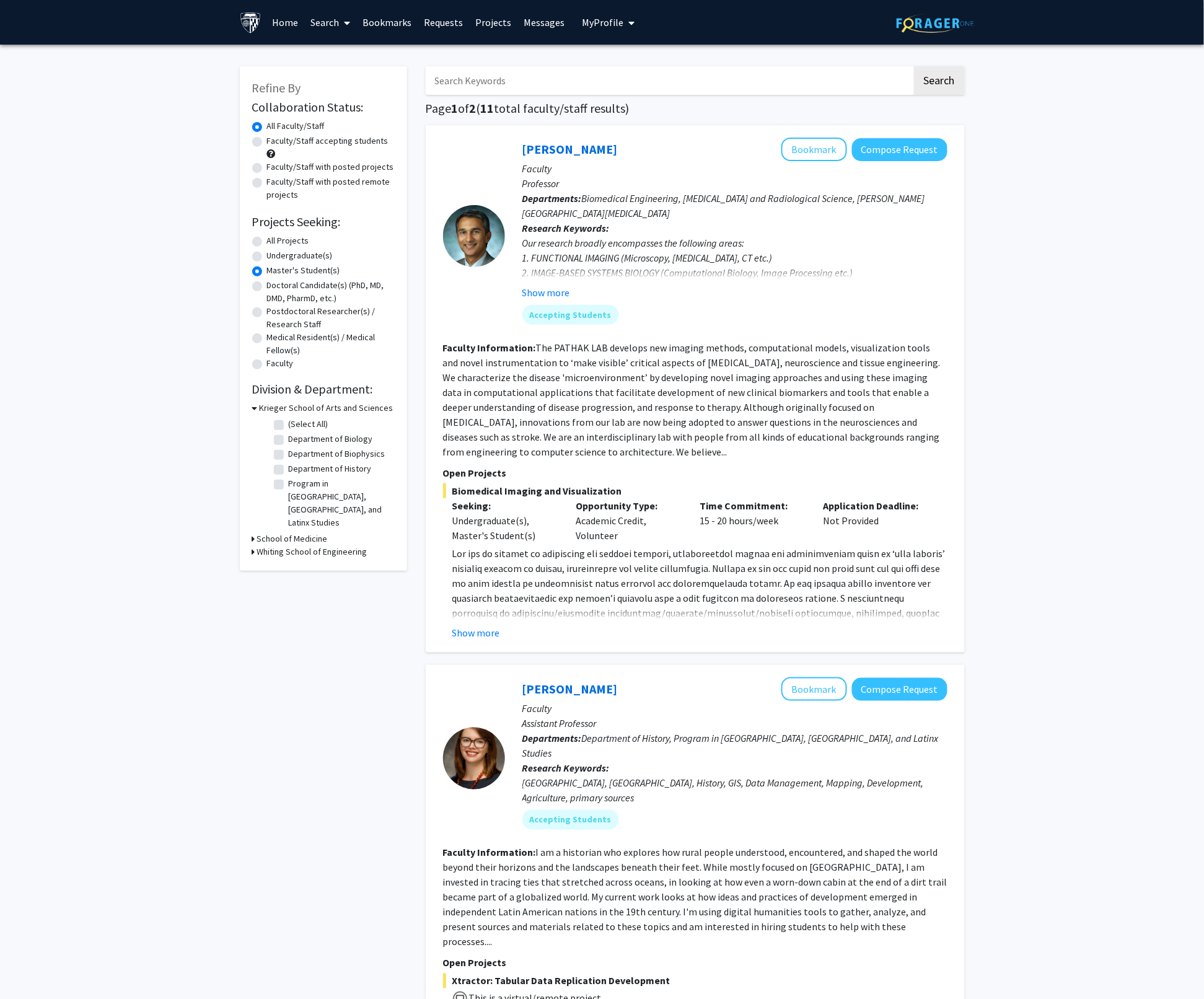
click at [629, 27] on icon "My profile dropdown to access profile and logout" at bounding box center [631, 22] width 6 height 10
click at [635, 68] on span "View Profile" at bounding box center [659, 70] width 75 height 13
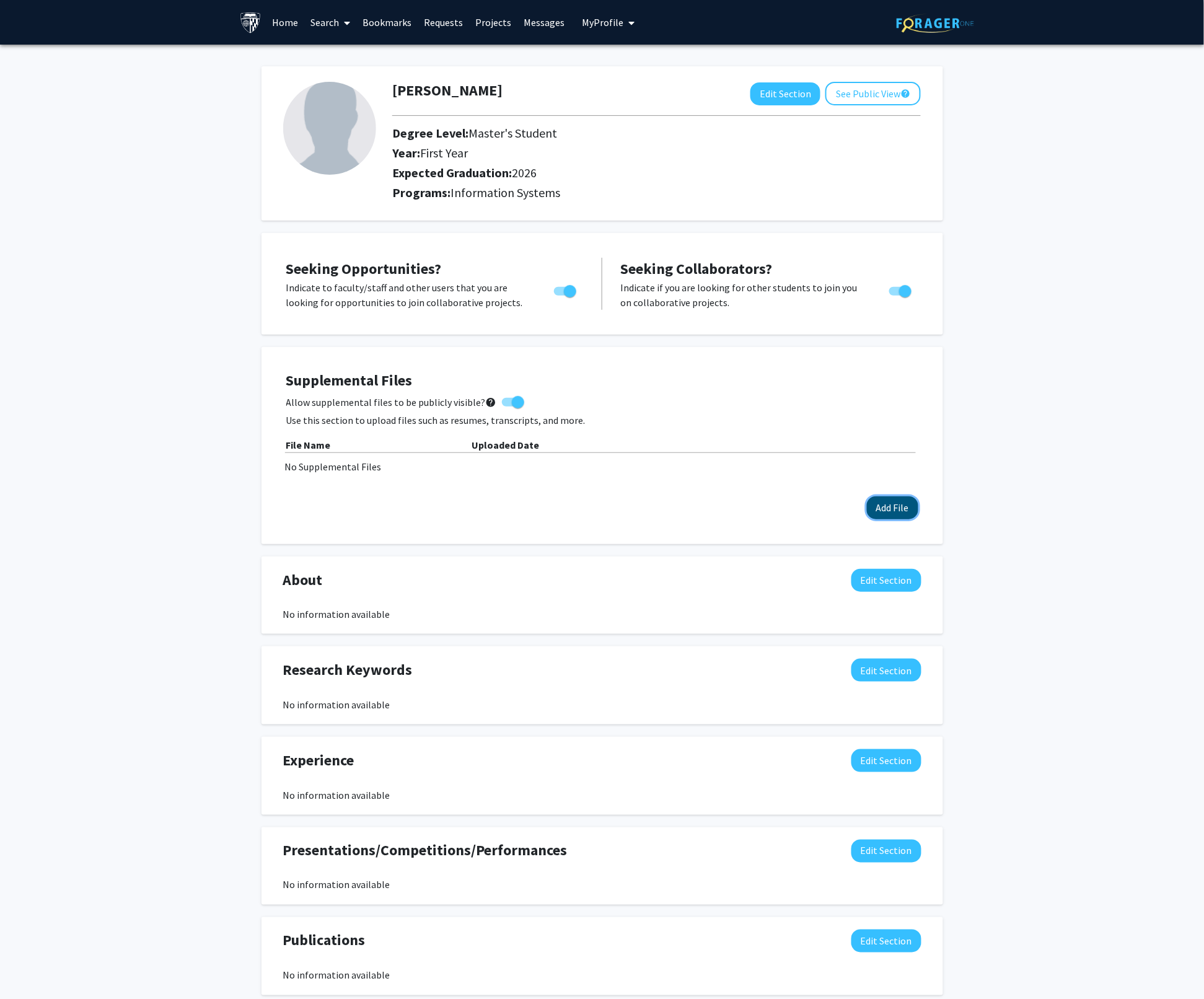
click at [887, 501] on button "Add File" at bounding box center [893, 507] width 52 height 23
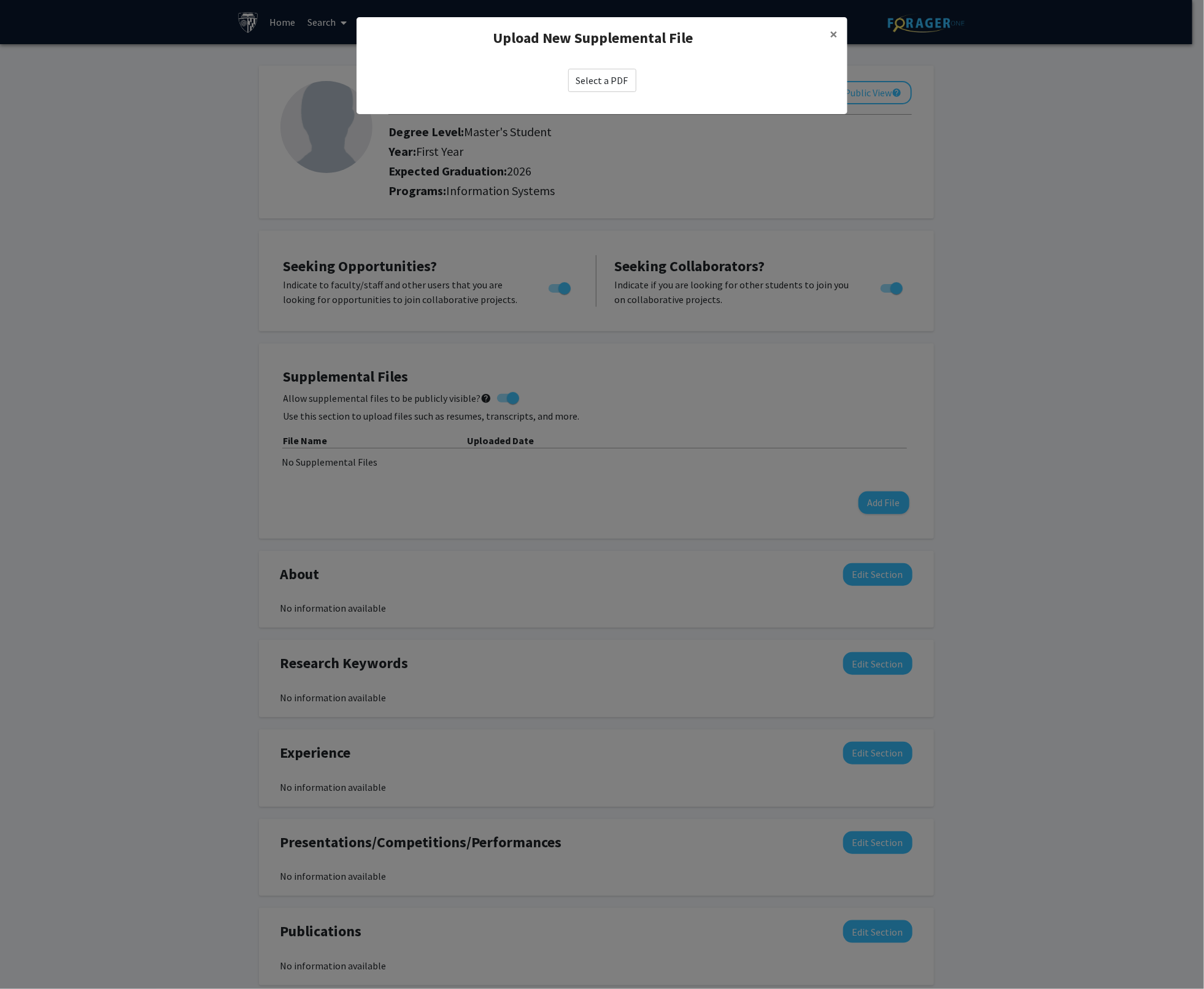
click at [615, 78] on label "Select a PDF" at bounding box center [601, 80] width 68 height 23
click at [0, 0] on input "Select a PDF" at bounding box center [0, 0] width 0 height 0
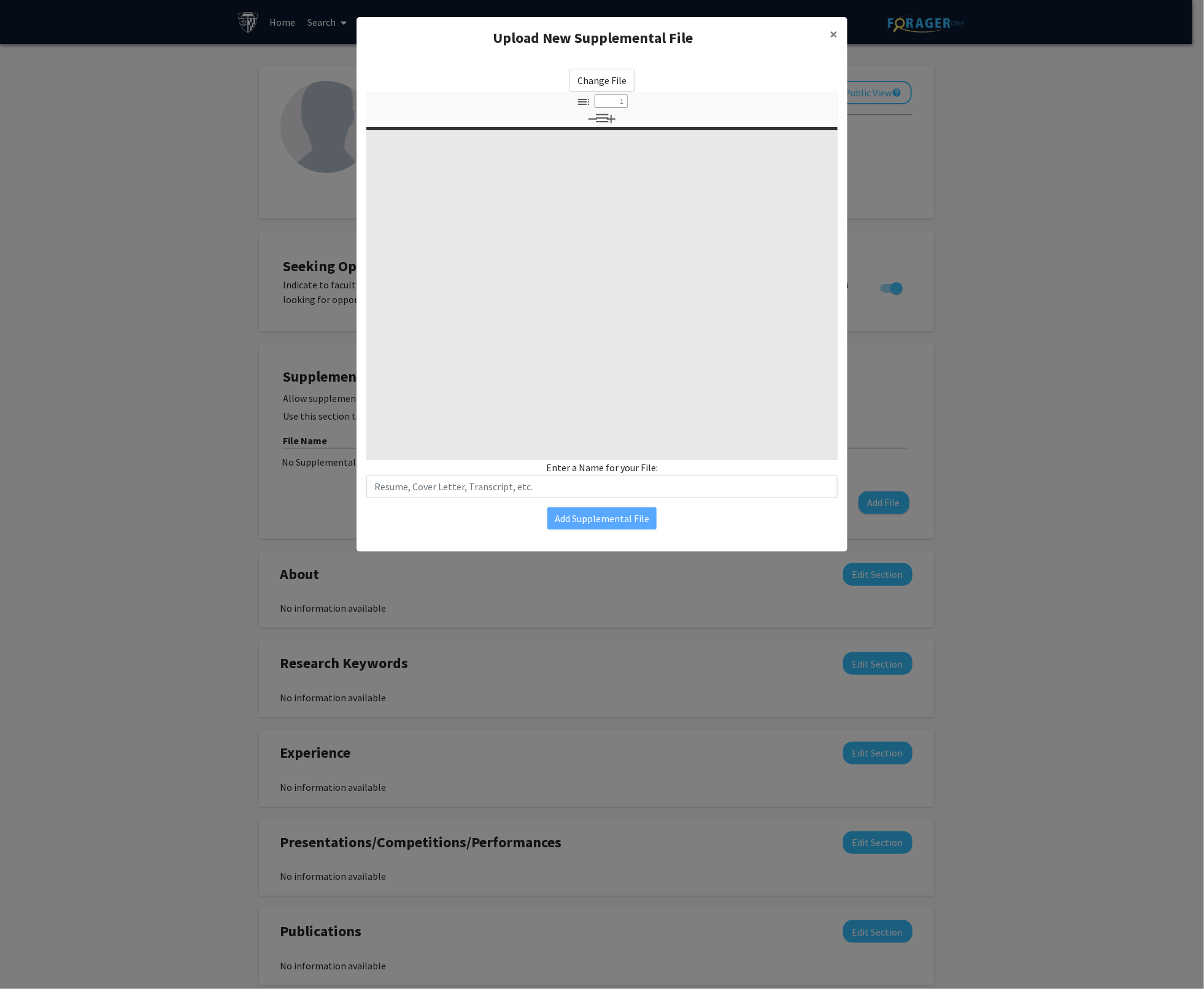
type input "0"
select select "custom"
type input "1"
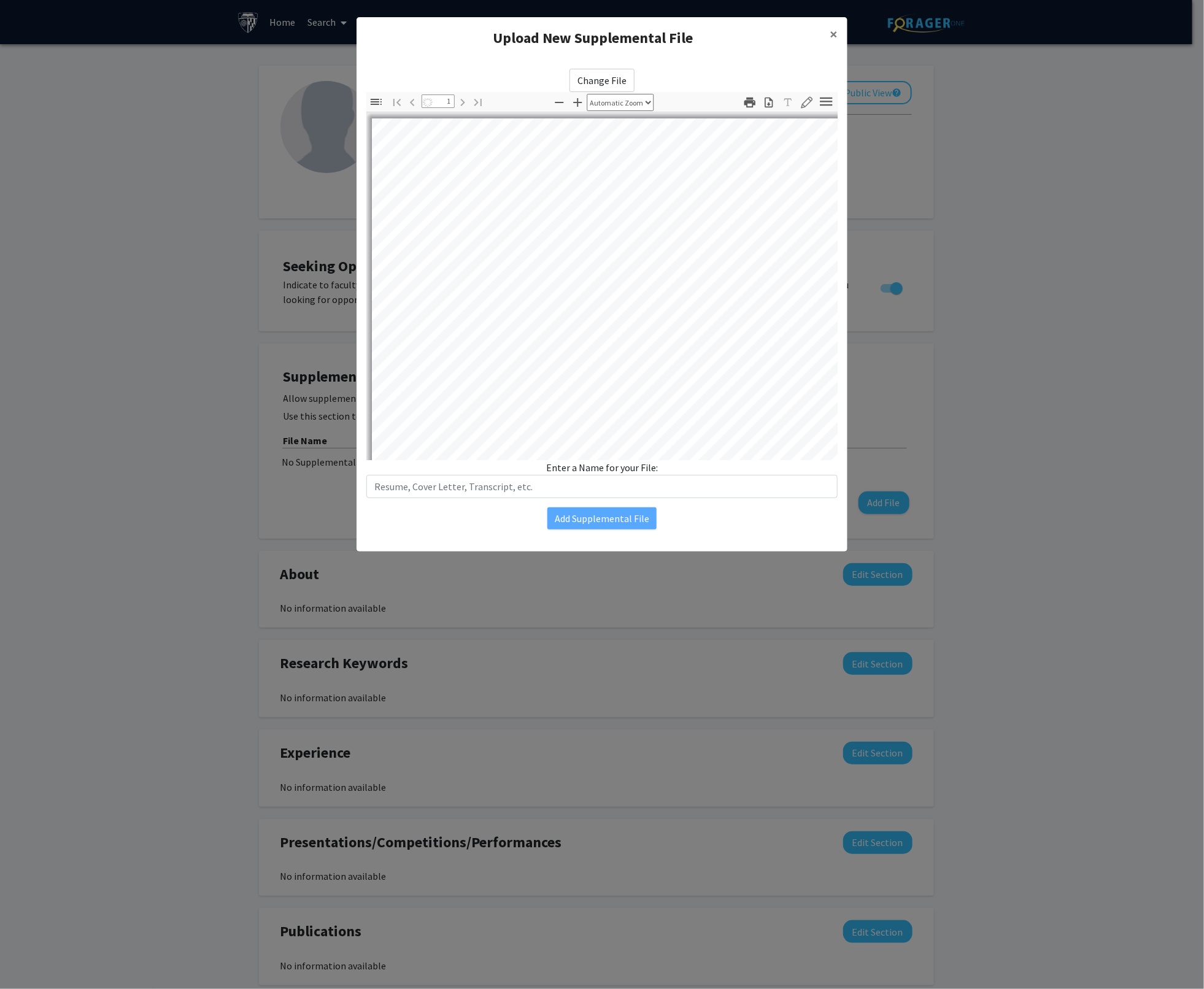
select select "auto"
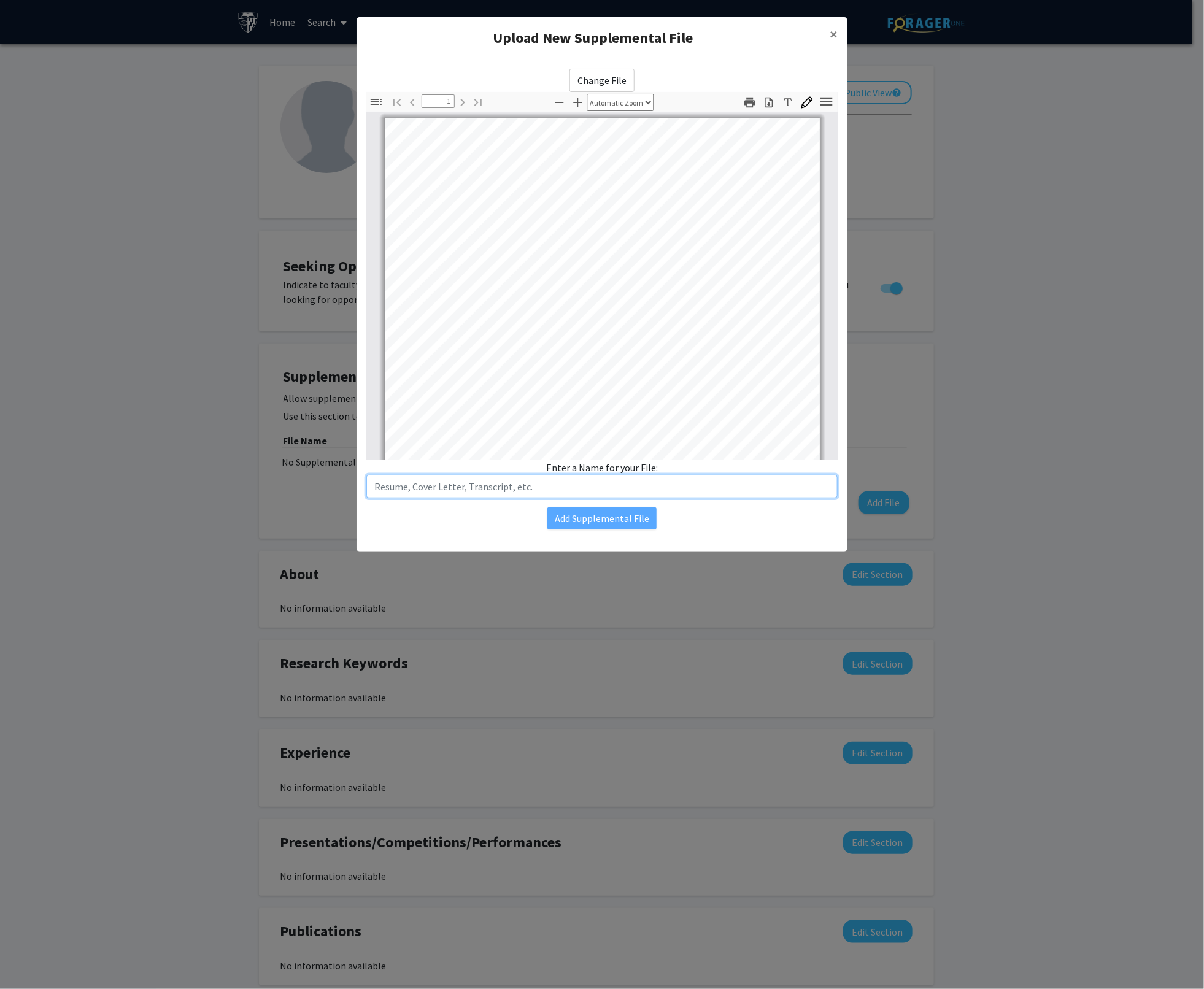
click at [525, 490] on input "text" at bounding box center [601, 487] width 471 height 23
type input "[PERSON_NAME] CV"
click at [598, 525] on button "Add Supplemental File" at bounding box center [602, 517] width 109 height 22
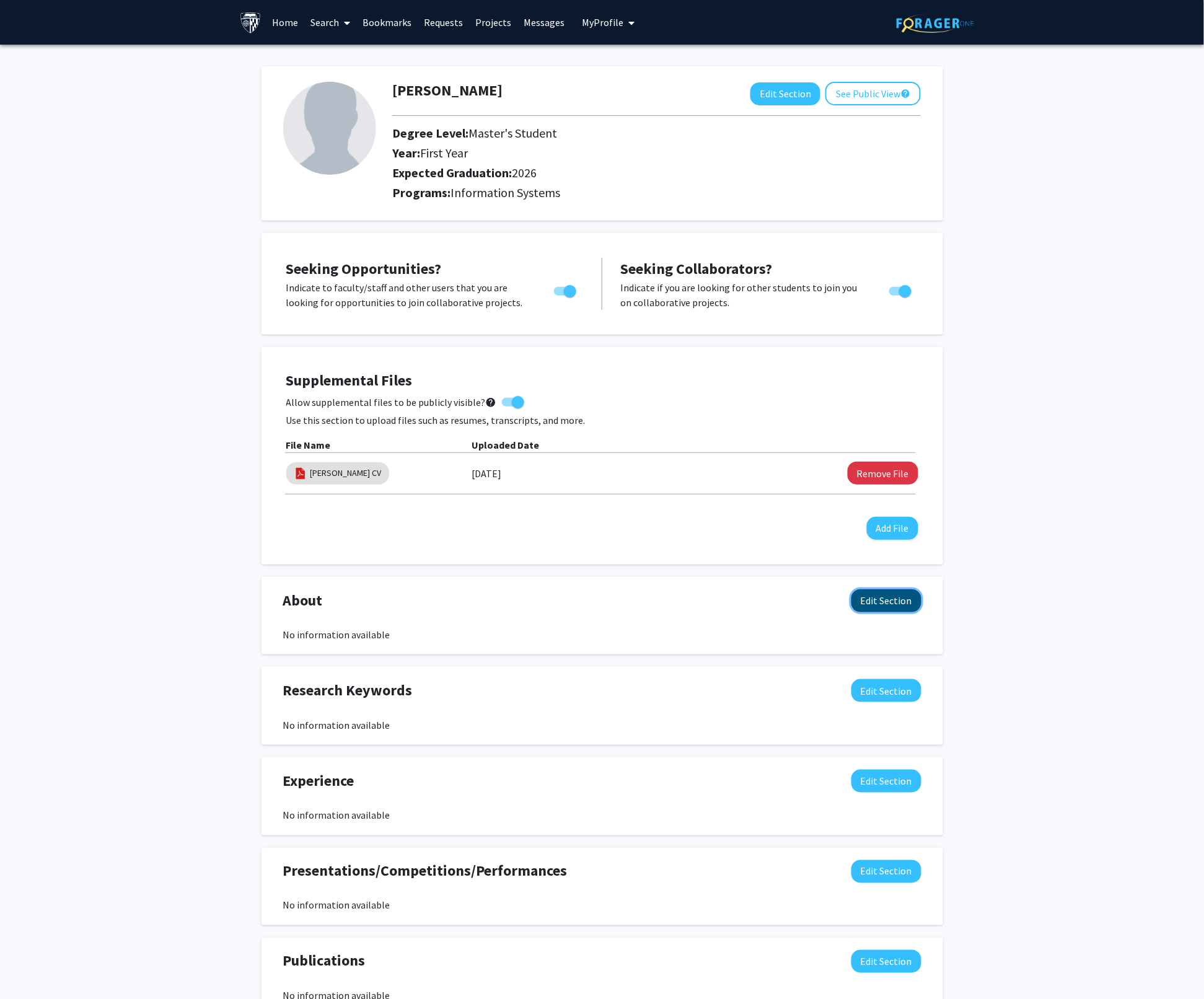
click at [883, 602] on button "Edit Section" at bounding box center [887, 601] width 70 height 23
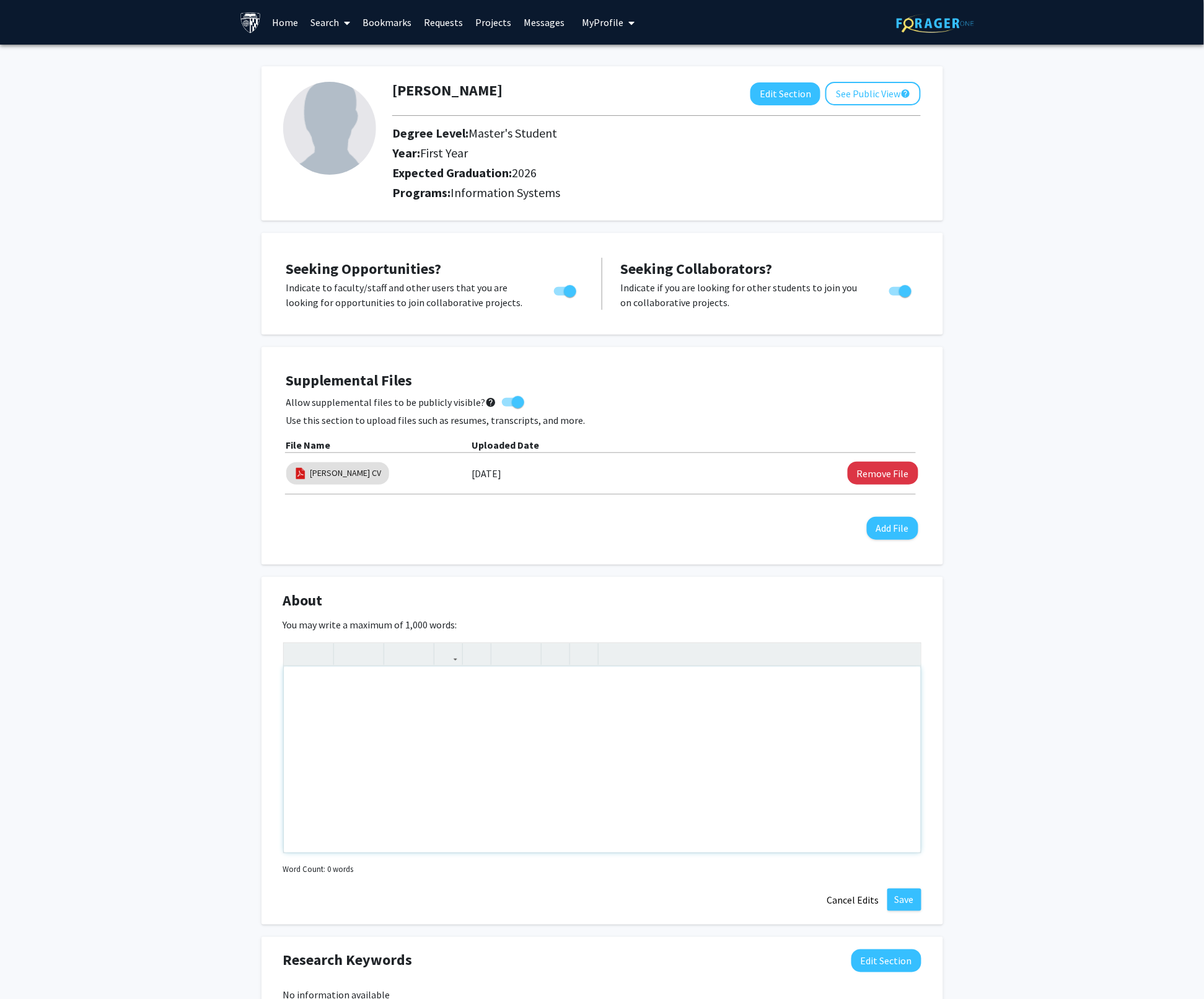
click at [308, 679] on div "Note to users with screen readers: Please deactivate our accessibility plugin f…" at bounding box center [602, 759] width 638 height 186
paste div "Note to users with screen readers: Please deactivate our accessibility plugin f…"
type textarea "<p>[PERSON_NAME] is currently a graduate student furthering knowledge in Inform…"
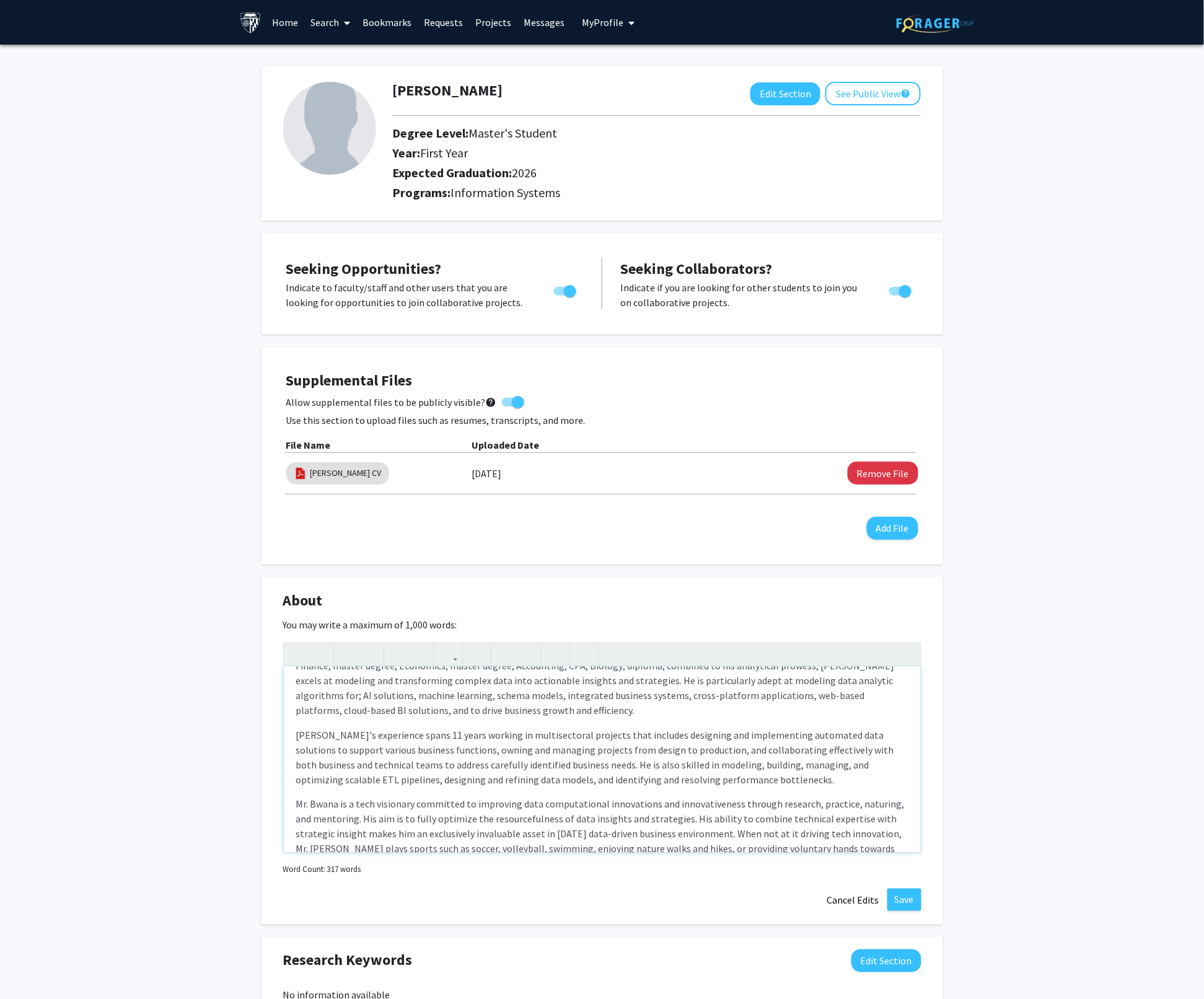
scroll to position [160, 0]
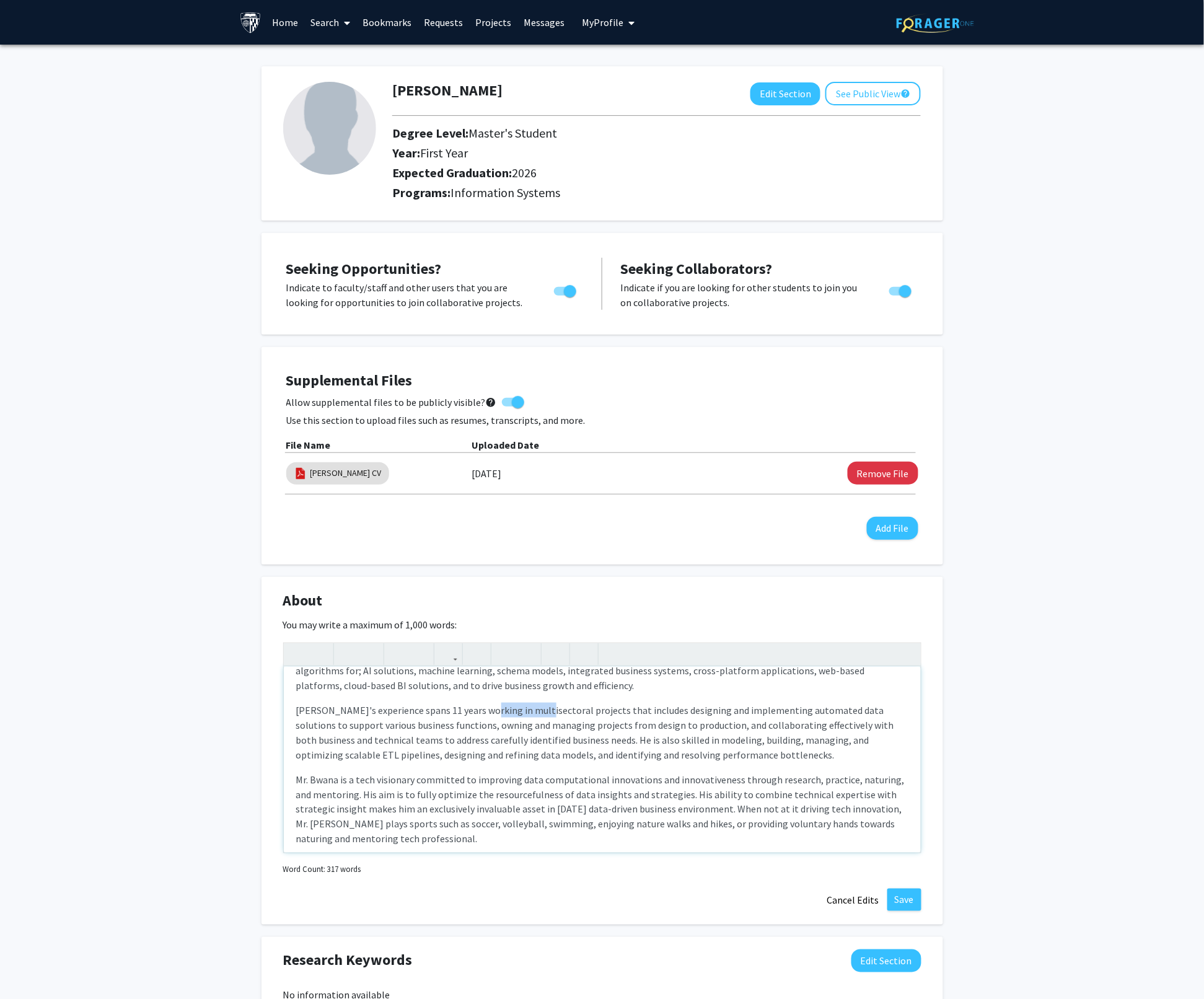
click at [484, 702] on p "[PERSON_NAME]'s experience spans 11 years working in multisectoral projects tha…" at bounding box center [602, 731] width 613 height 60
click at [496, 702] on p "[PERSON_NAME]'s experience spans 11 years working in multisectoral projects tha…" at bounding box center [602, 731] width 613 height 60
type textarea "<p>[PERSON_NAME] is currently a graduate student furthering knowledge in Inform…"
click at [628, 782] on p "Mr. Bwana is a tech visionary committed to improving data computational innovat…" at bounding box center [602, 810] width 613 height 75
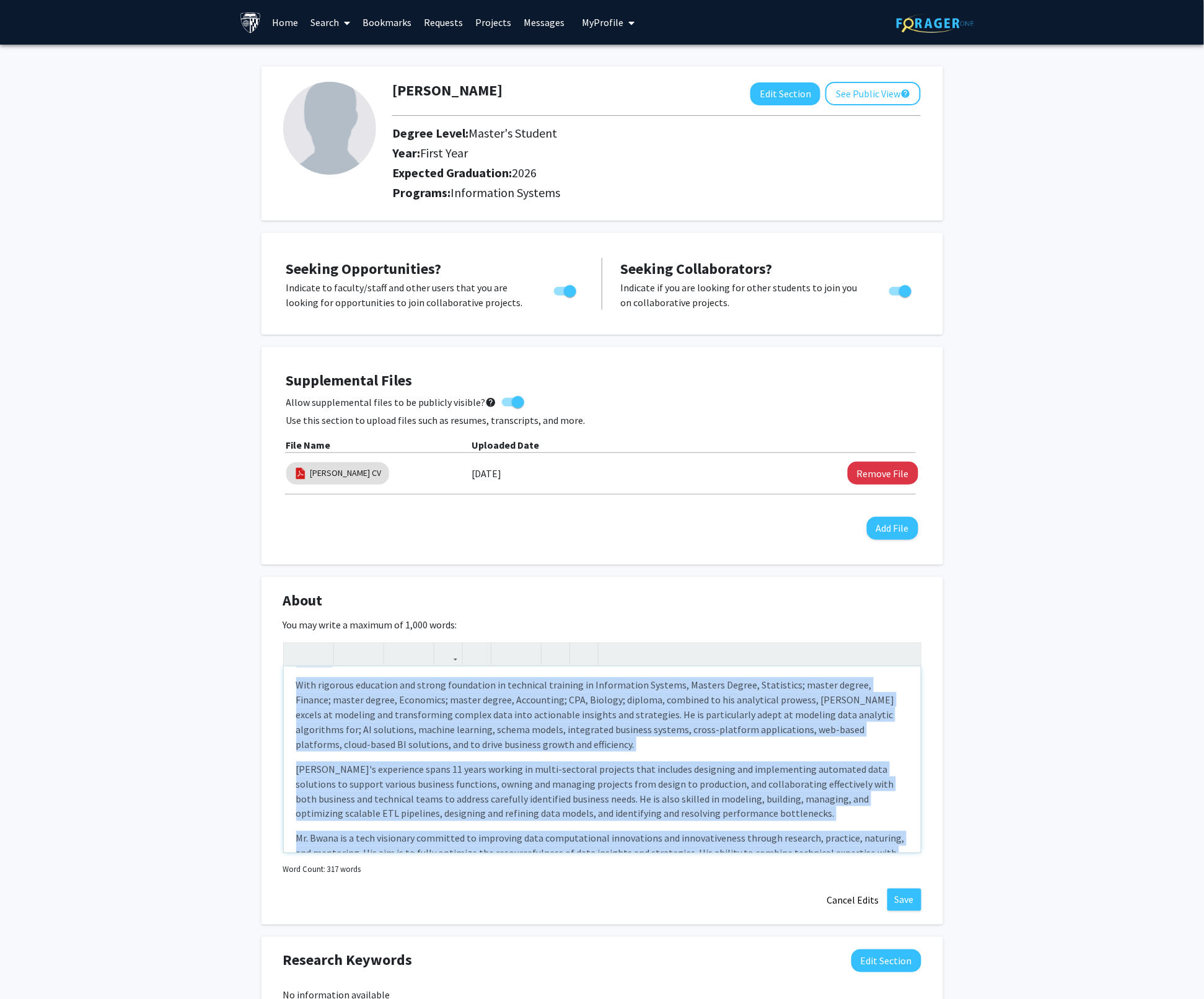
scroll to position [0, 0]
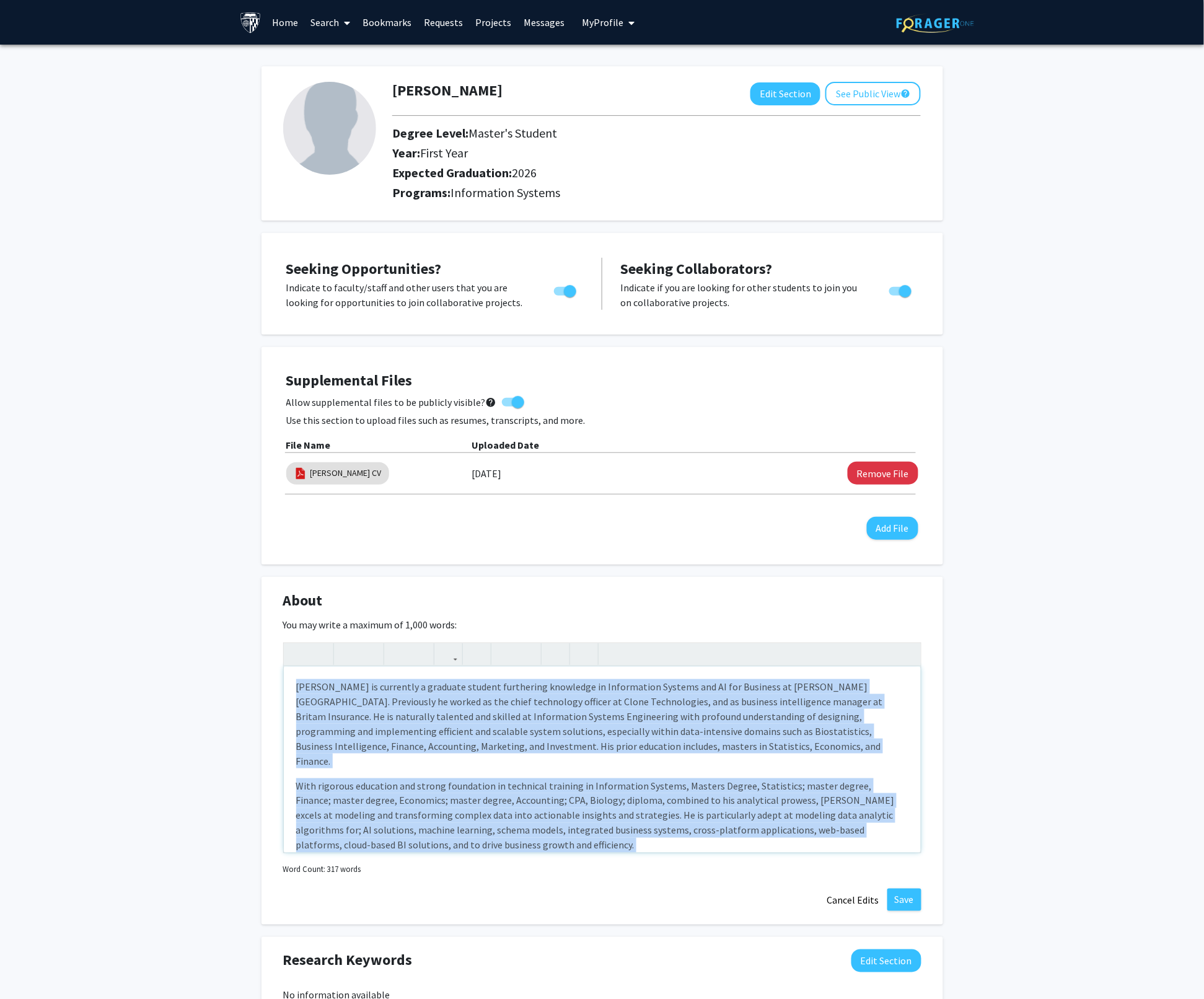
drag, startPoint x: 422, startPoint y: 834, endPoint x: 293, endPoint y: 667, distance: 211.0
click at [293, 667] on div "[PERSON_NAME] is currently a graduate student furthering knowledge in Informati…" at bounding box center [602, 759] width 638 height 186
click at [511, 794] on p "With rigorous education and strong foundation in technical training in Informat…" at bounding box center [602, 815] width 613 height 75
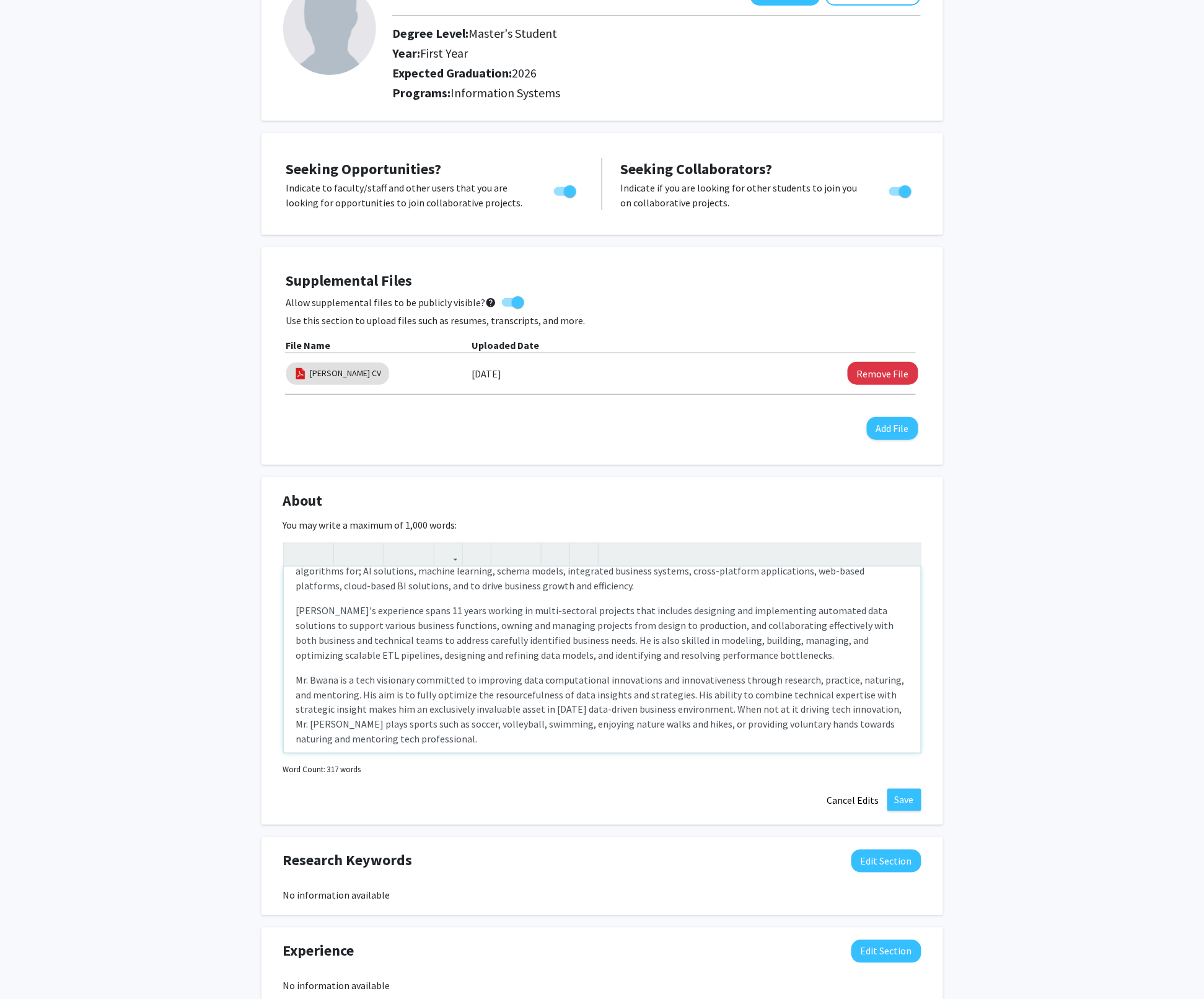
scroll to position [453, 0]
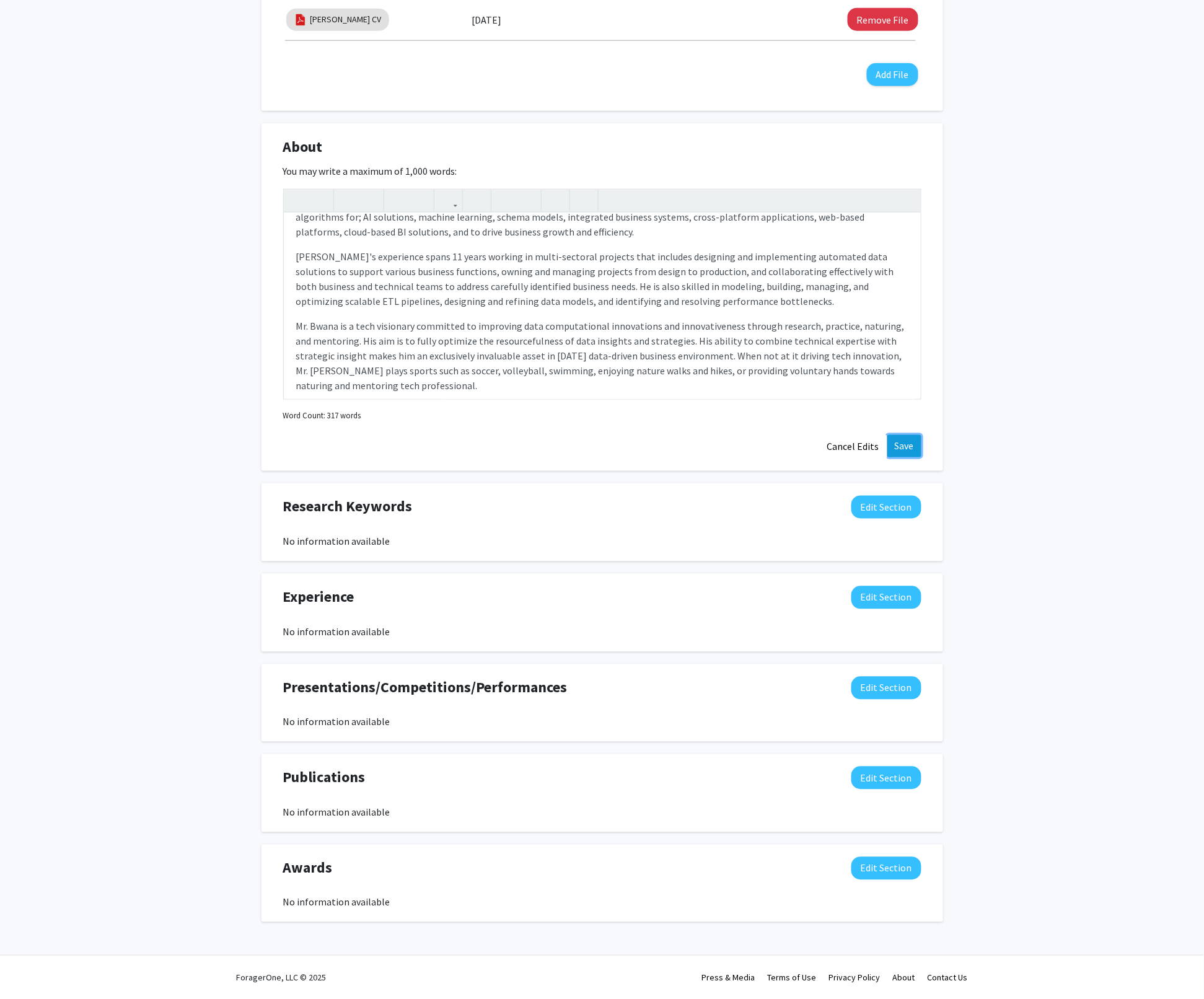
click at [899, 449] on button "Save" at bounding box center [904, 445] width 34 height 22
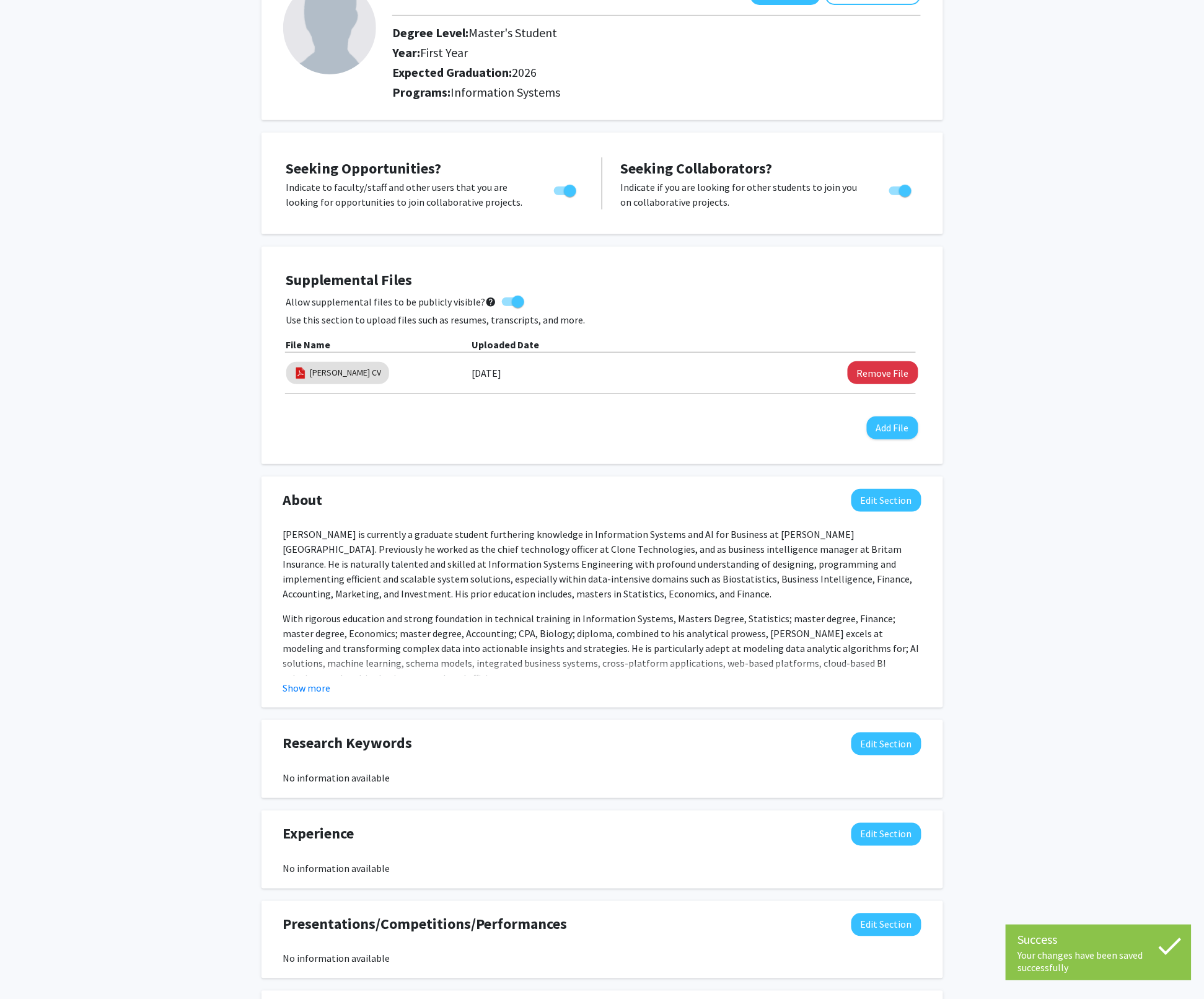
scroll to position [0, 0]
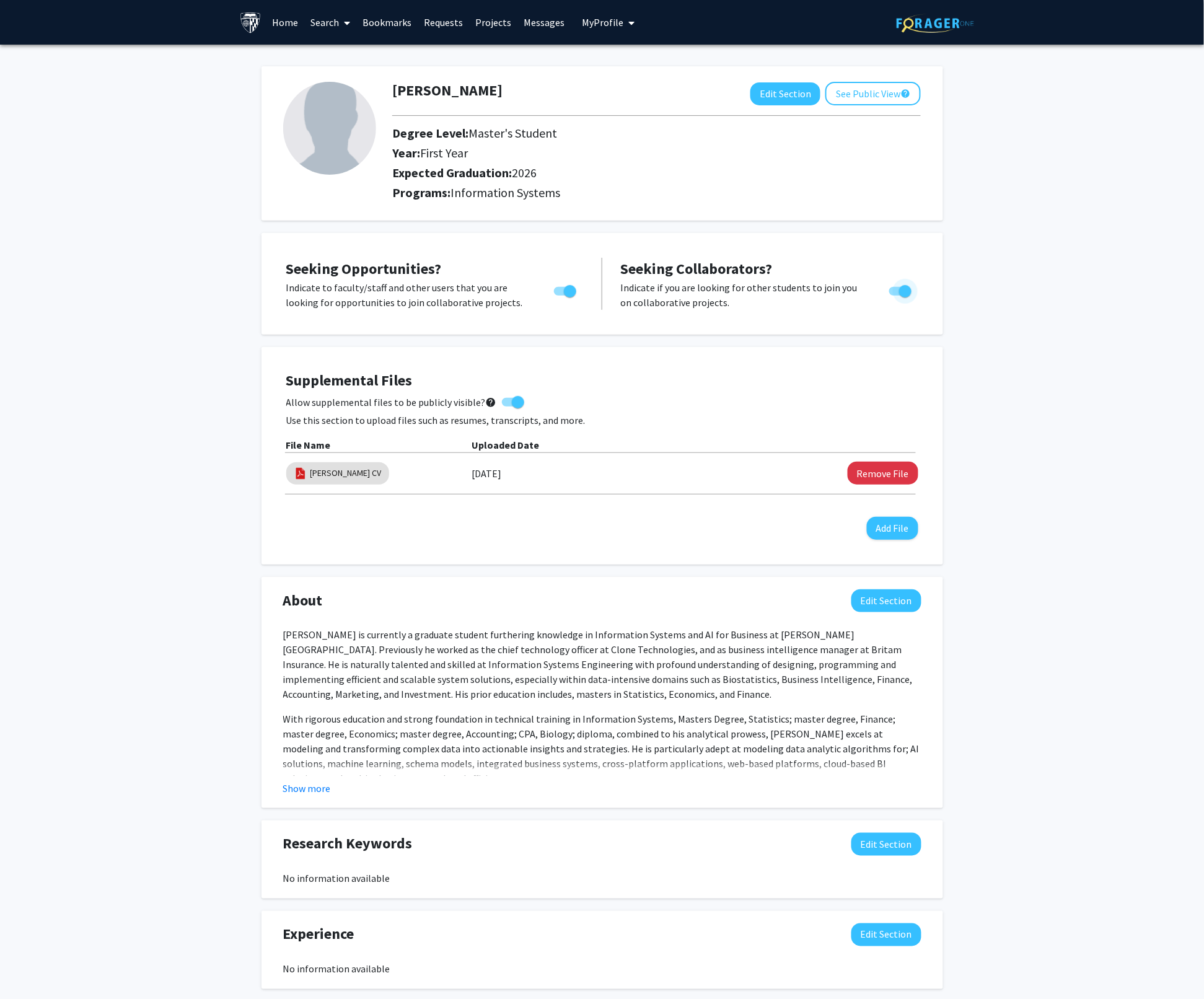
click at [895, 290] on span "Toggle" at bounding box center [900, 292] width 22 height 9
click at [895, 295] on input "Would you like to receive other student requests to work with you?" at bounding box center [895, 295] width 1 height 1
click at [909, 292] on span "Toggle" at bounding box center [900, 292] width 22 height 9
click at [895, 295] on input "Would you like to receive other student requests to work with you?" at bounding box center [895, 295] width 1 height 1
checkbox input "true"
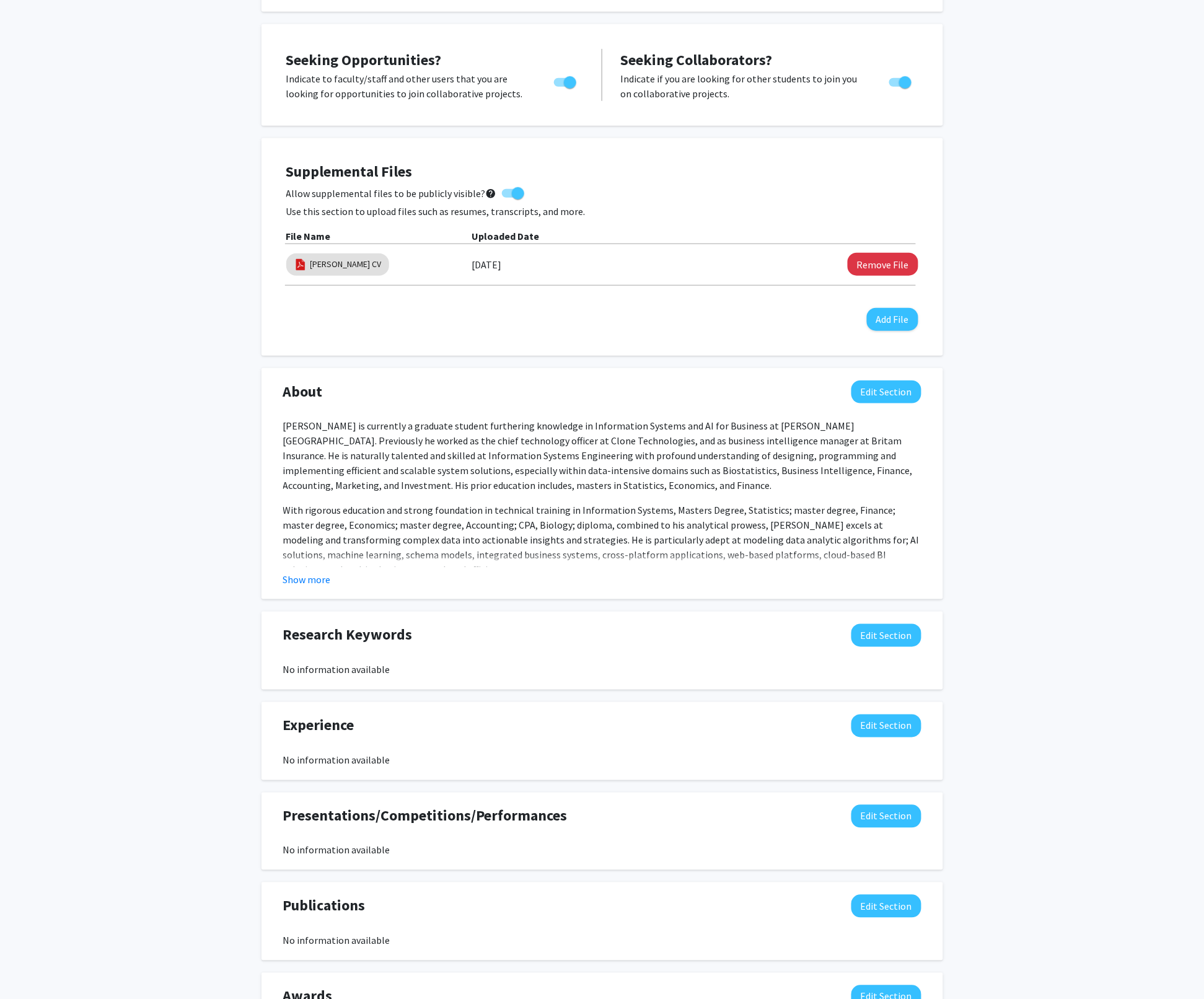
scroll to position [231, 0]
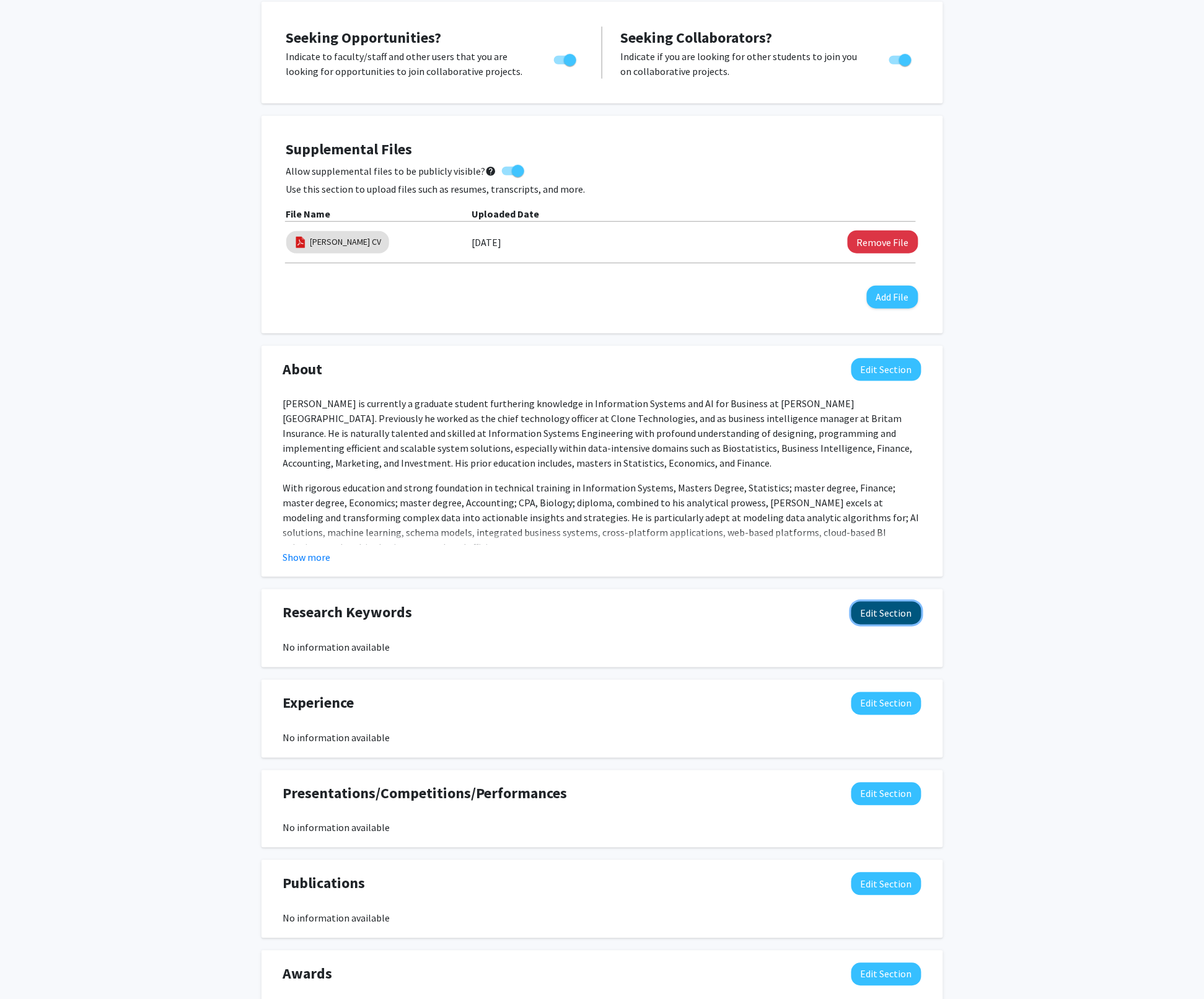
click at [871, 613] on button "Edit Section" at bounding box center [887, 613] width 70 height 23
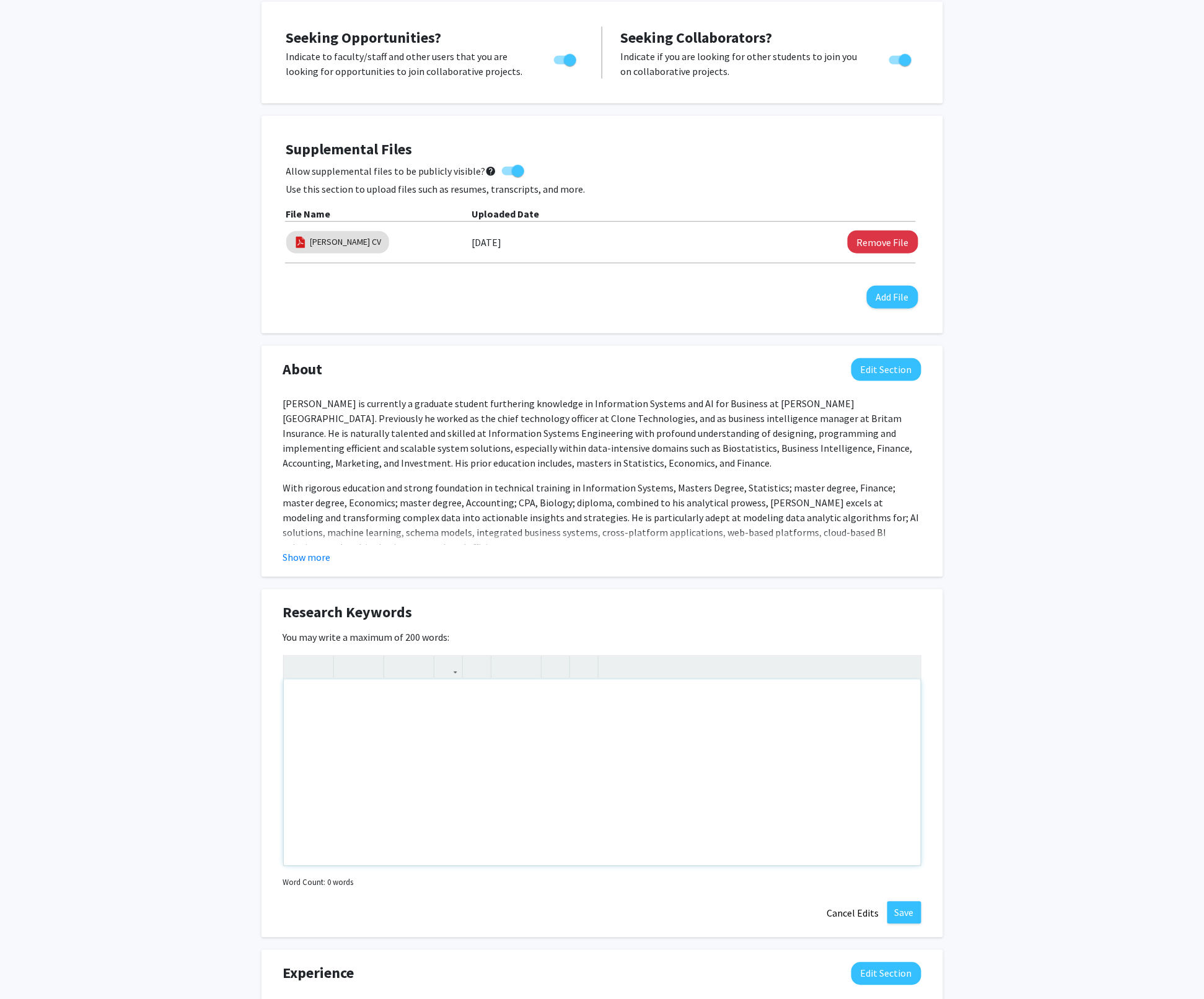
click at [333, 692] on div "Note to users with screen readers: Please deactivate our accessibility plugin f…" at bounding box center [602, 772] width 638 height 186
click at [442, 700] on div "Biostatistics, strategies, Business Inleligence," at bounding box center [602, 772] width 638 height 186
click at [521, 700] on div "Biostatistics, strategies, Business Intleligence," at bounding box center [602, 772] width 638 height 186
click at [544, 705] on div "Biostatistics, strategies, Business Intelligence," at bounding box center [602, 772] width 638 height 186
click at [668, 700] on div "Biostatistics, strategies, Business Intelligence, Medical trials, modeling scie…" at bounding box center [602, 772] width 638 height 186
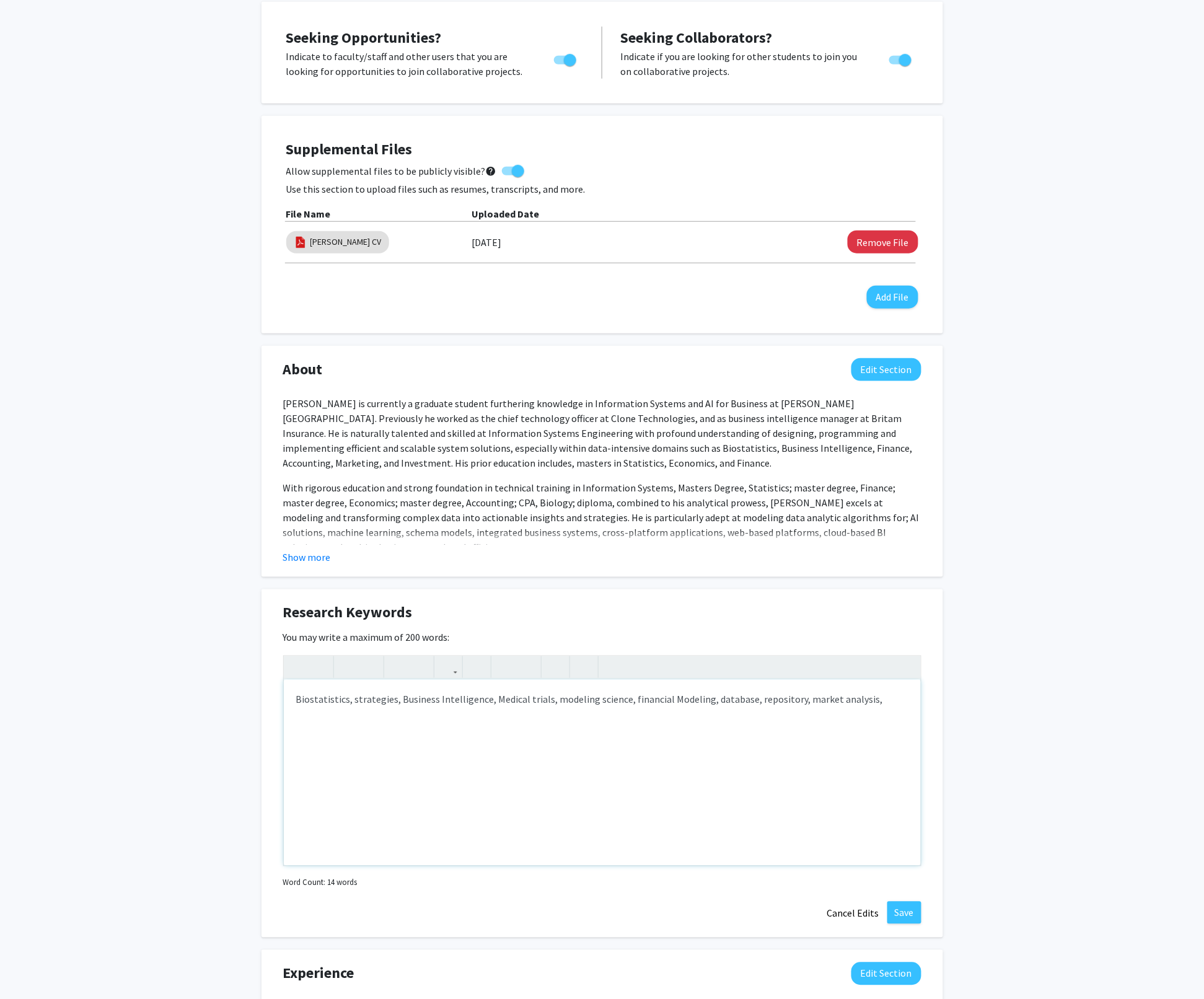
click at [873, 700] on div "Biostatistics, strategies, Business Intelligence, Medical trials, modeling scie…" at bounding box center [602, 772] width 638 height 186
click at [351, 699] on div "Biostatistics, strategies, Business Intelligence, Medical trials, modeling scie…" at bounding box center [602, 772] width 638 height 186
drag, startPoint x: 633, startPoint y: 700, endPoint x: 582, endPoint y: 699, distance: 51.0
click at [582, 699] on div "Biostatistics, genetical sequencing, strategies, Business Intelligence, Medical…" at bounding box center [602, 772] width 638 height 186
click at [500, 699] on p "Biostatistics, genetical sequencing, Medical trials strategies, Business Intell…" at bounding box center [602, 707] width 613 height 29
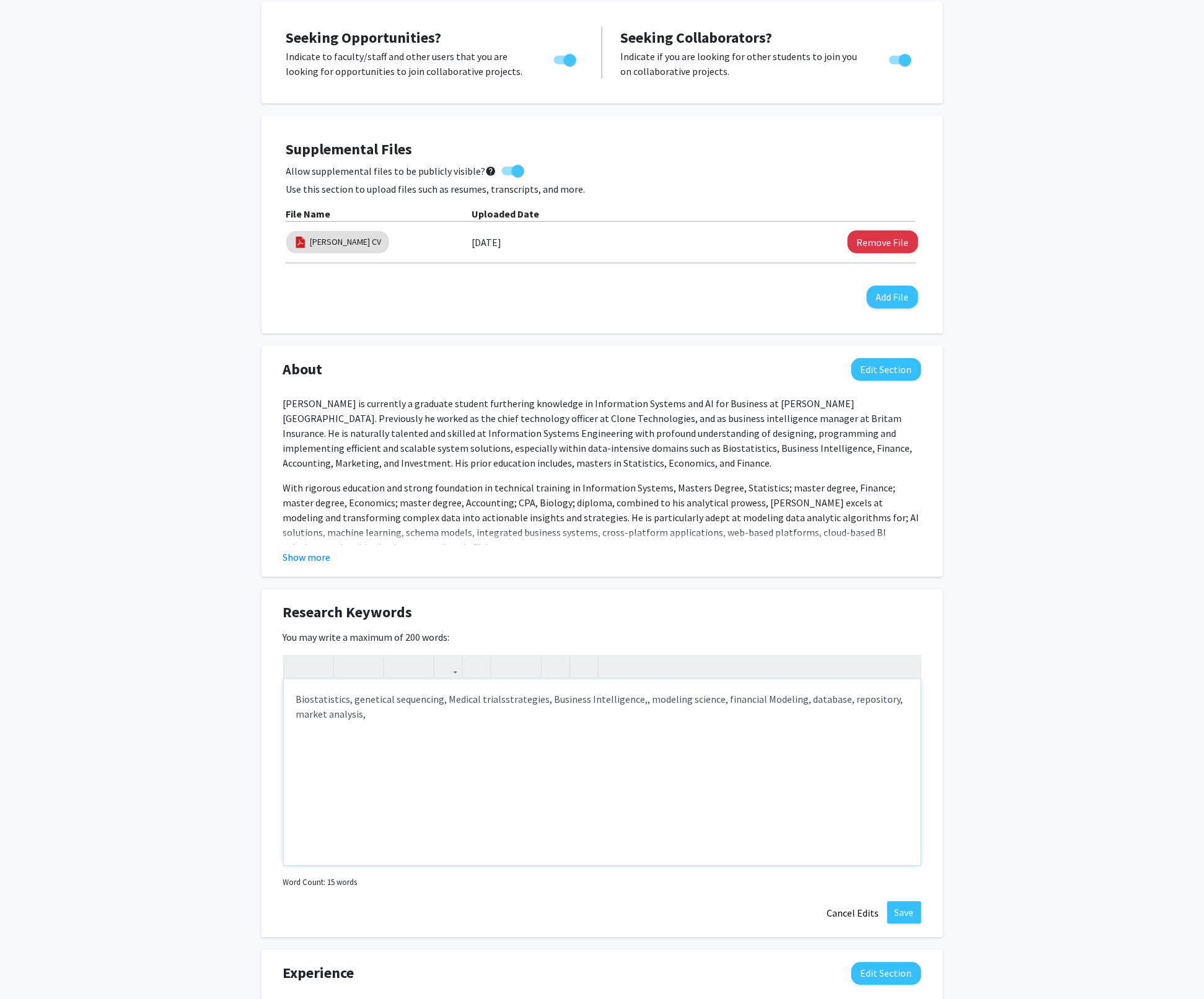
click at [496, 699] on p "Biostatistics, genetical sequencing, Medical trials strategies, Business Intell…" at bounding box center [602, 707] width 613 height 29
click at [635, 700] on p "Biostatistics, genetical sequencing, Medical trials, strategies, Business Intel…" at bounding box center [602, 707] width 613 height 29
drag, startPoint x: 711, startPoint y: 699, endPoint x: 676, endPoint y: 700, distance: 35.0
click at [676, 700] on p "Biostatistics, genetical sequencing, Medical trials, strategies, Business Intel…" at bounding box center [602, 707] width 613 height 29
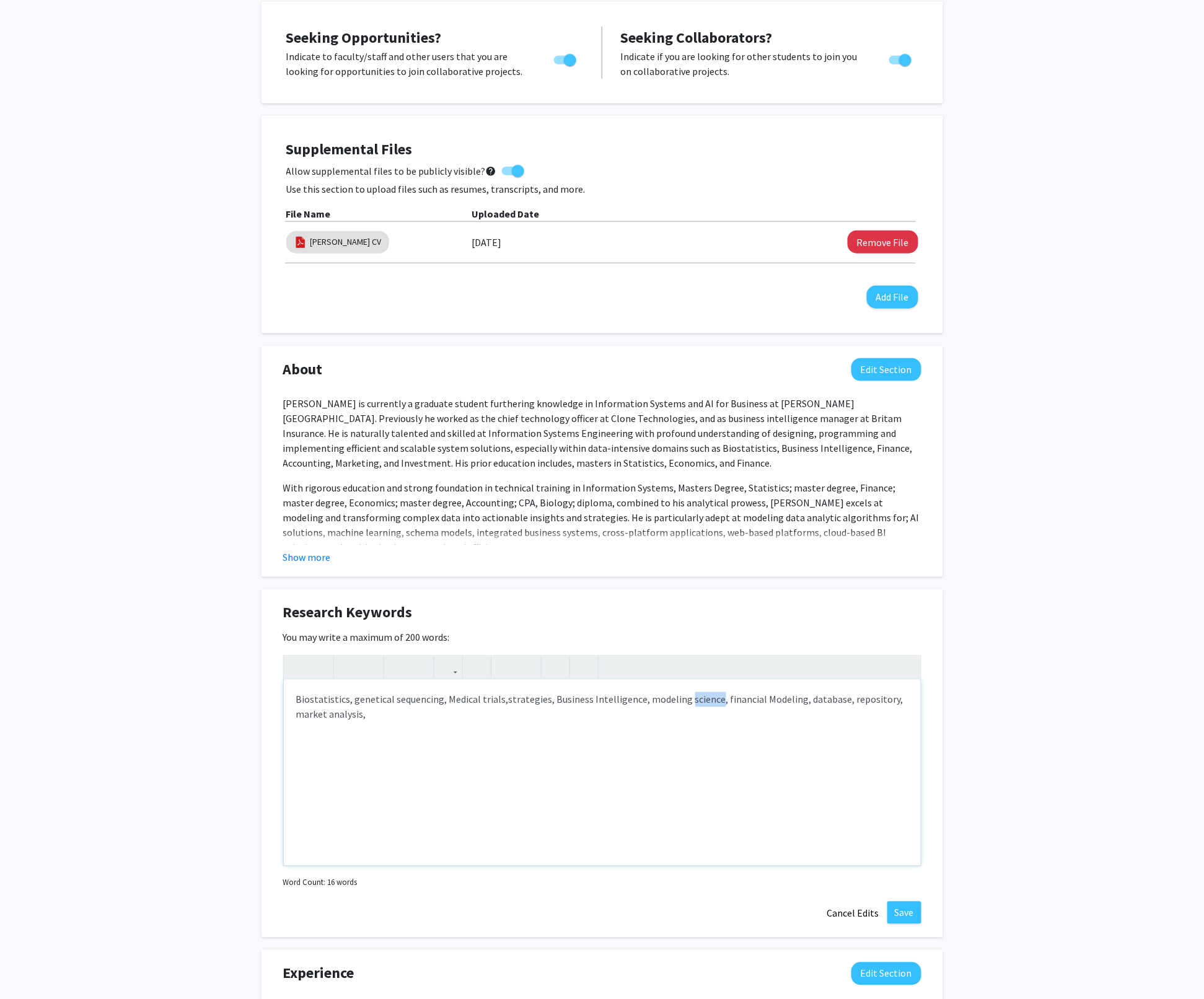
drag, startPoint x: 711, startPoint y: 700, endPoint x: 680, endPoint y: 700, distance: 31.0
click at [680, 700] on p "Biostatistics, genetical sequencing, Medical trials, strategies, Business Intel…" at bounding box center [602, 707] width 613 height 29
drag, startPoint x: 690, startPoint y: 700, endPoint x: 635, endPoint y: 700, distance: 55.0
click at [635, 700] on p "Biostatistics, genetical sequencing, Medical trials, strategies, Business Intel…" at bounding box center [602, 707] width 613 height 29
drag, startPoint x: 709, startPoint y: 699, endPoint x: 676, endPoint y: 702, distance: 33.1
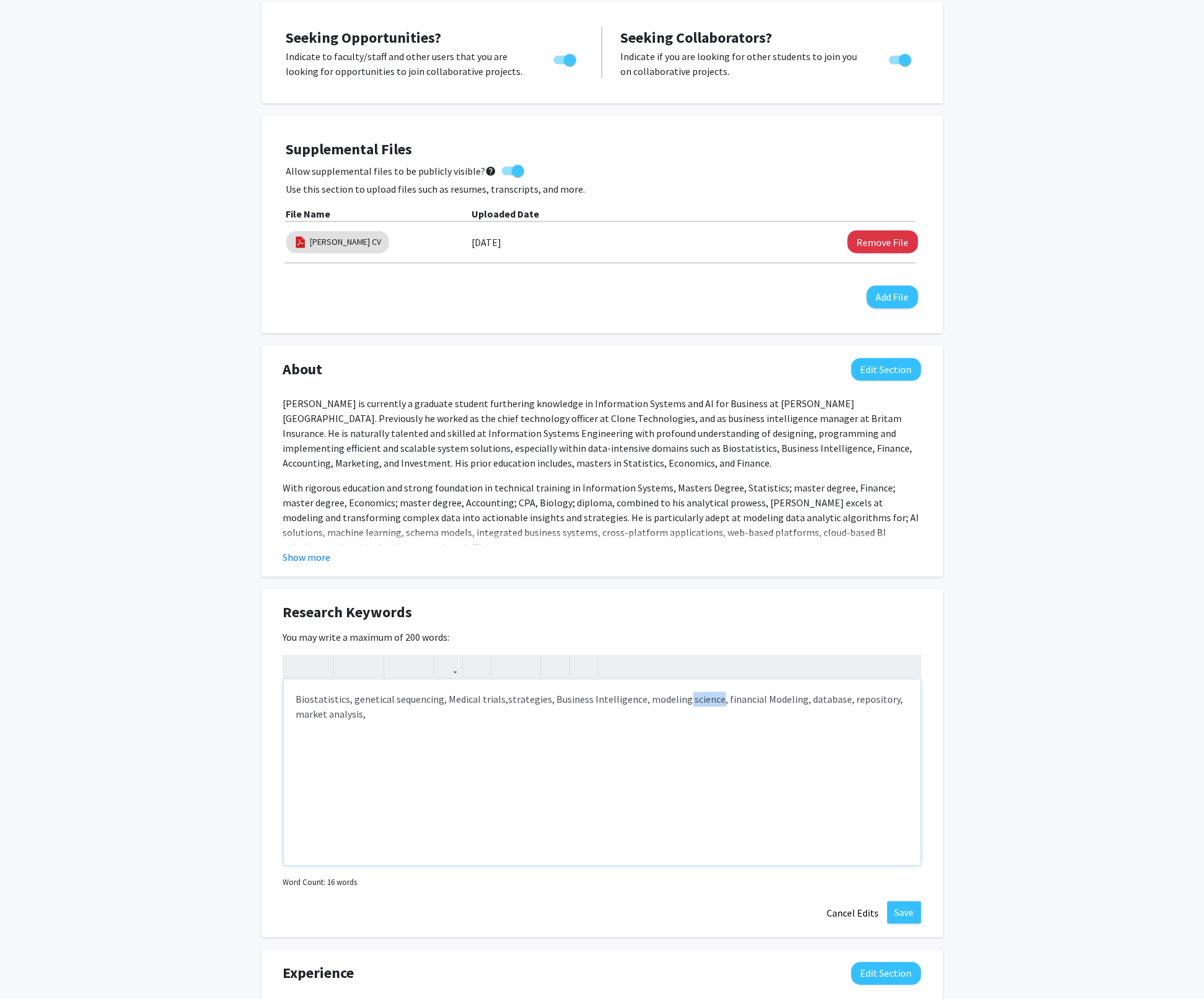
click at [676, 702] on p "Biostatistics, genetical sequencing, Medical trials, strategies, Business Intel…" at bounding box center [602, 707] width 613 height 29
drag, startPoint x: 692, startPoint y: 700, endPoint x: 638, endPoint y: 700, distance: 54.0
click at [638, 700] on p "Biostatistics, genetical sequencing, Medical trials, strategies, Business Intel…" at bounding box center [602, 707] width 613 height 29
drag, startPoint x: 709, startPoint y: 699, endPoint x: 680, endPoint y: 699, distance: 29.0
click at [680, 699] on p "Biostatistics, genetical sequencing, Medical trials, strategies, Business Intel…" at bounding box center [602, 707] width 613 height 29
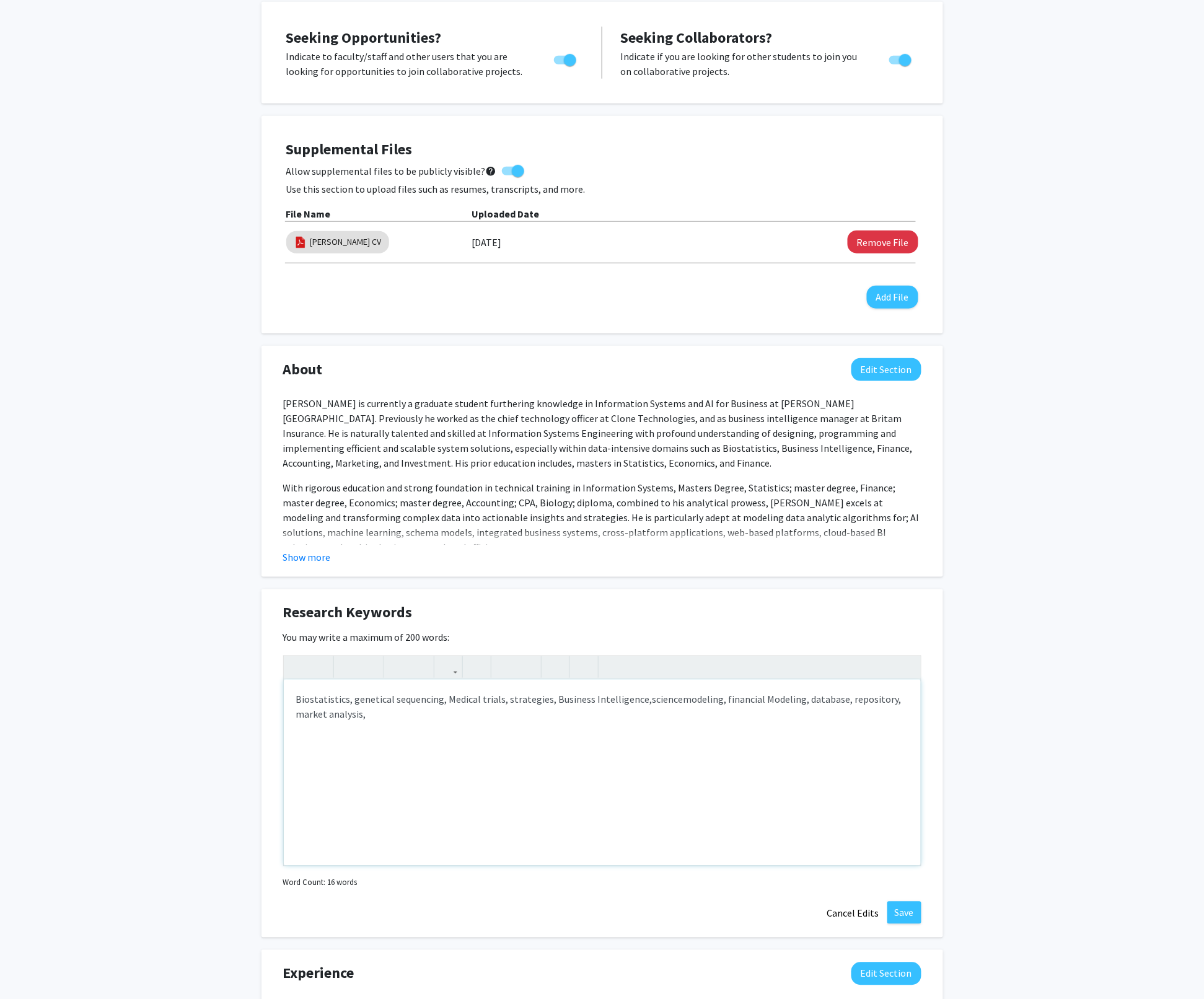
click at [668, 700] on span "modeling, financial Modeling, database, repository, market analysis," at bounding box center [598, 707] width 606 height 28
click at [763, 699] on span "modeling, financial Modeling, database, repository, market analysis," at bounding box center [579, 707] width 566 height 28
click at [396, 715] on p "Biostatistics, genetical sequencing, Medical trials, strategies, Business Intel…" at bounding box center [602, 707] width 613 height 29
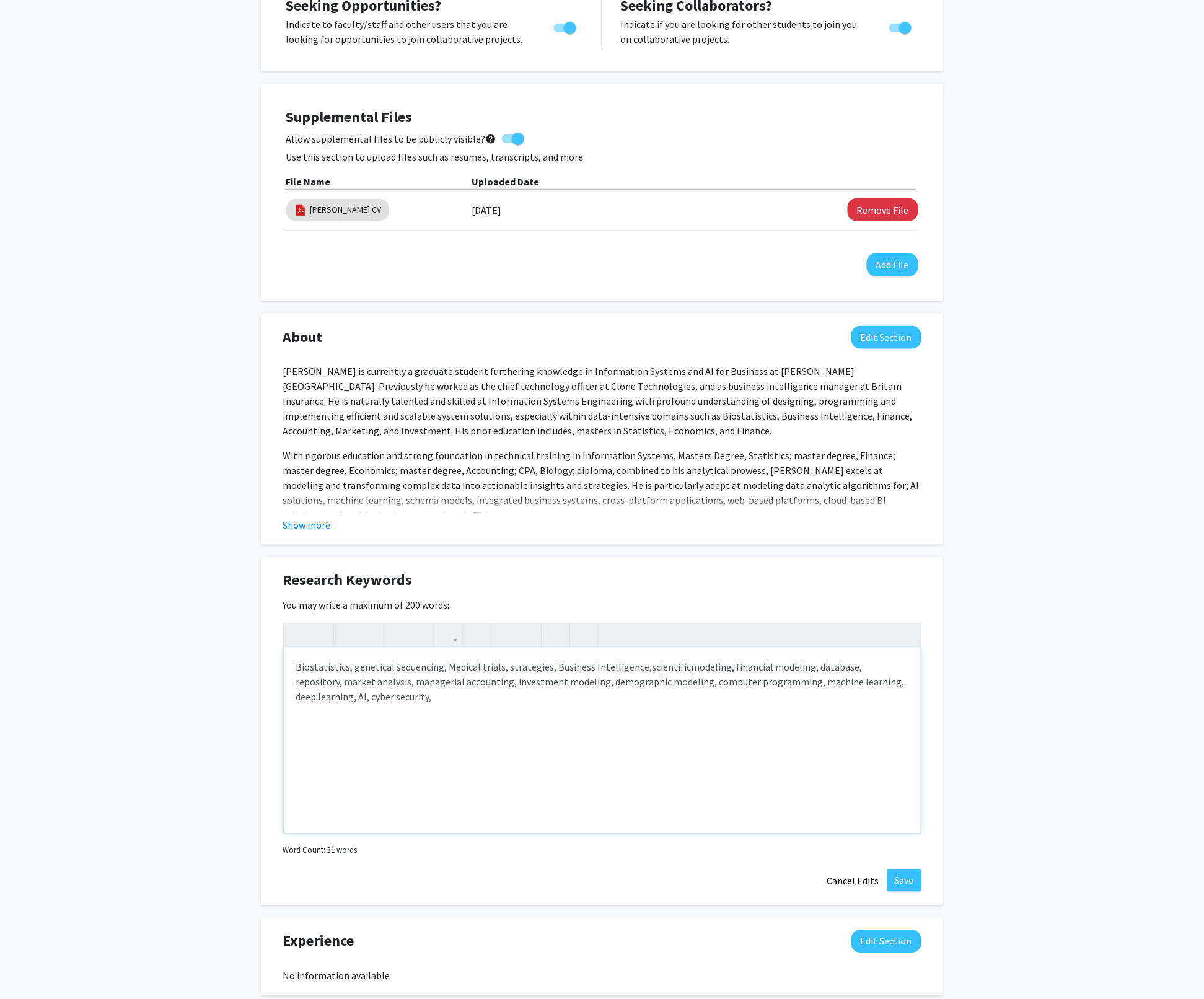
scroll to position [298, 0]
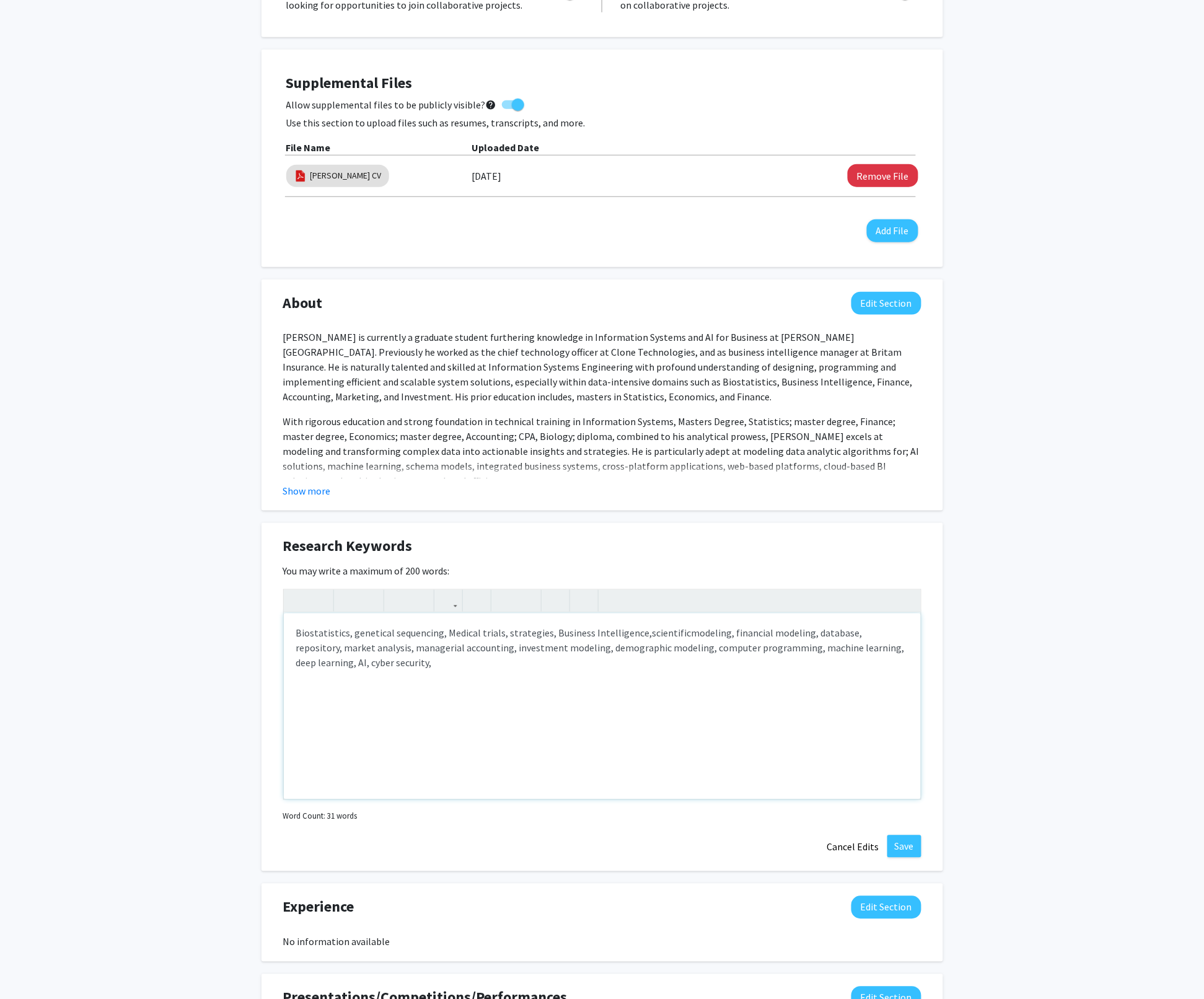
click at [502, 635] on p "Biostatistics, genetical sequencing, Medical trials, strategies, Business Intel…" at bounding box center [602, 648] width 613 height 44
click at [878, 635] on span "modeling, financial modeling, database, repository, market analysis, managerial…" at bounding box center [600, 647] width 608 height 42
click at [840, 635] on span "modeling, financial modeling, database, repository, market analysis, managerial…" at bounding box center [600, 647] width 608 height 42
type textarea "<p>Biostatistics, genetical sequencing, Medical trials, business strategies, Bu…"
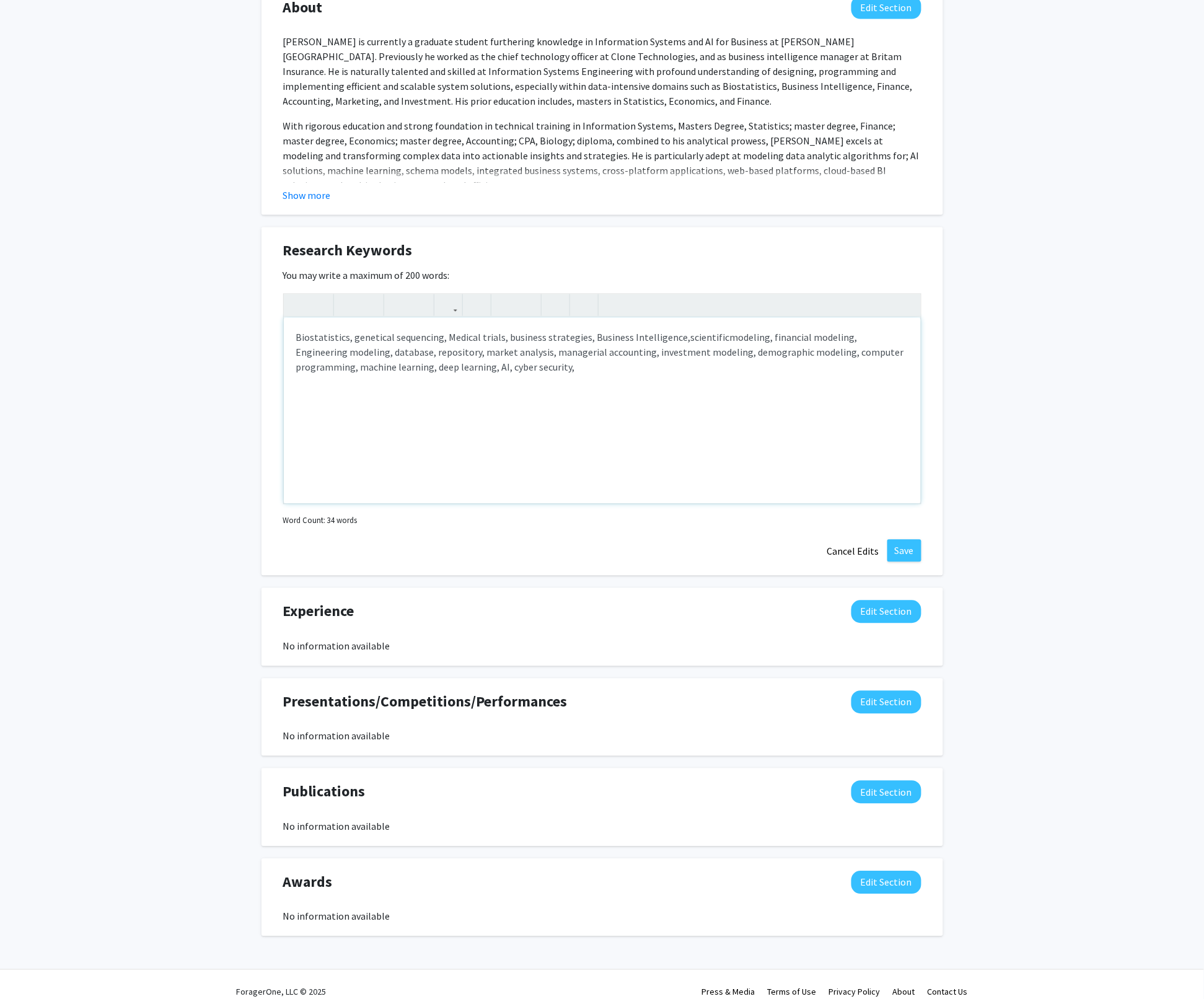
scroll to position [608, 0]
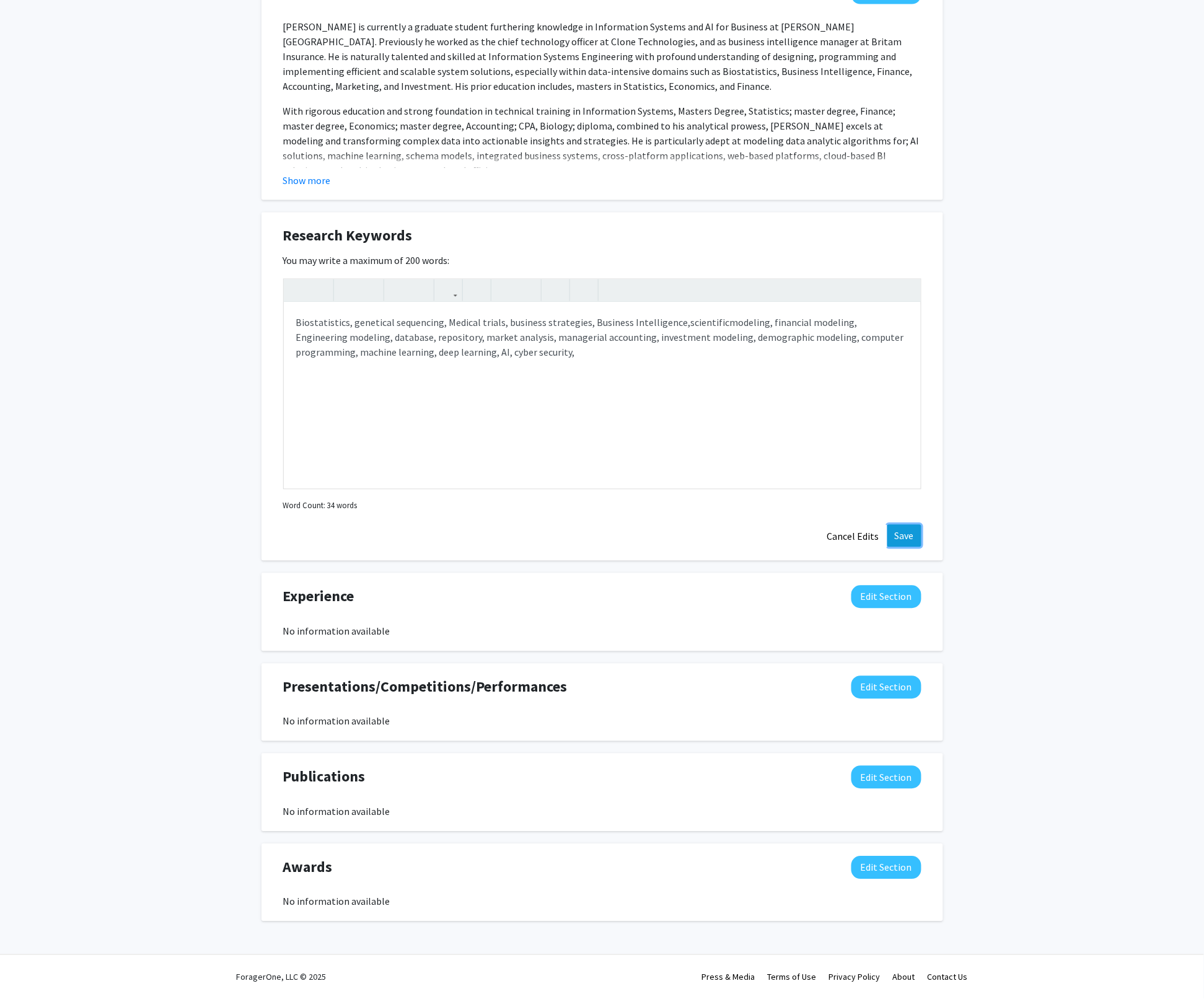
click at [901, 541] on button "Save" at bounding box center [904, 535] width 34 height 22
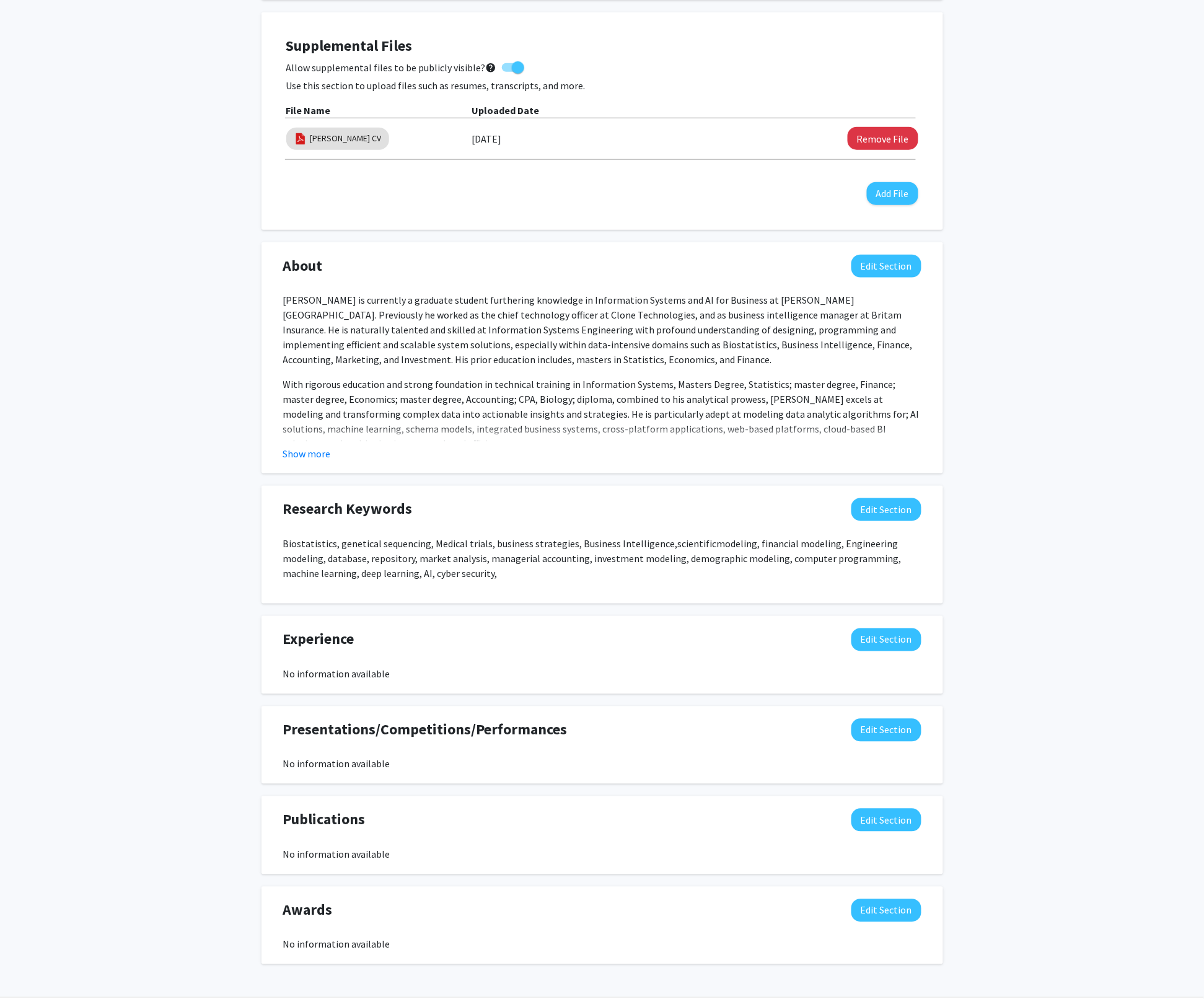
scroll to position [376, 0]
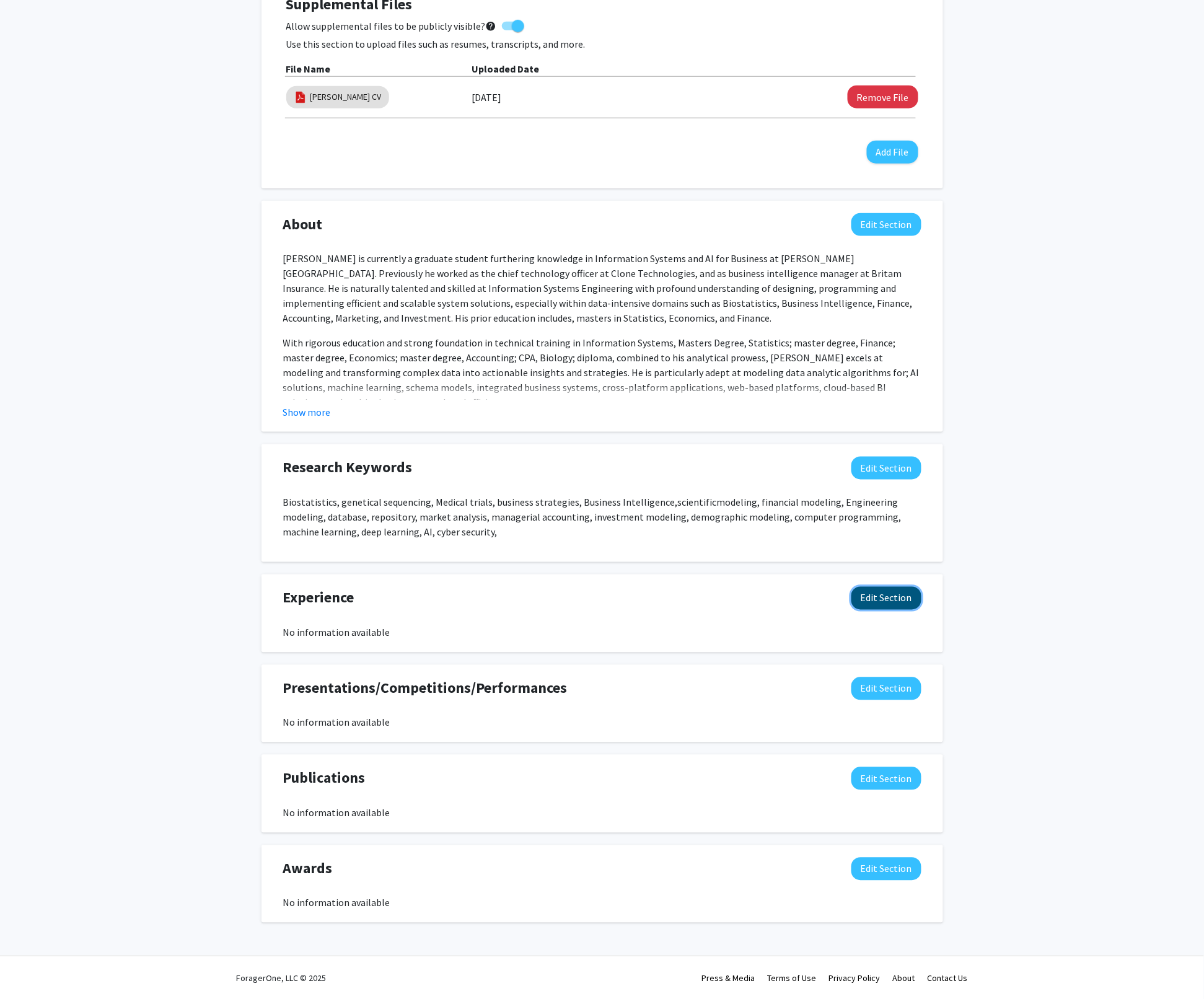
click at [873, 600] on button "Edit Section" at bounding box center [887, 598] width 70 height 23
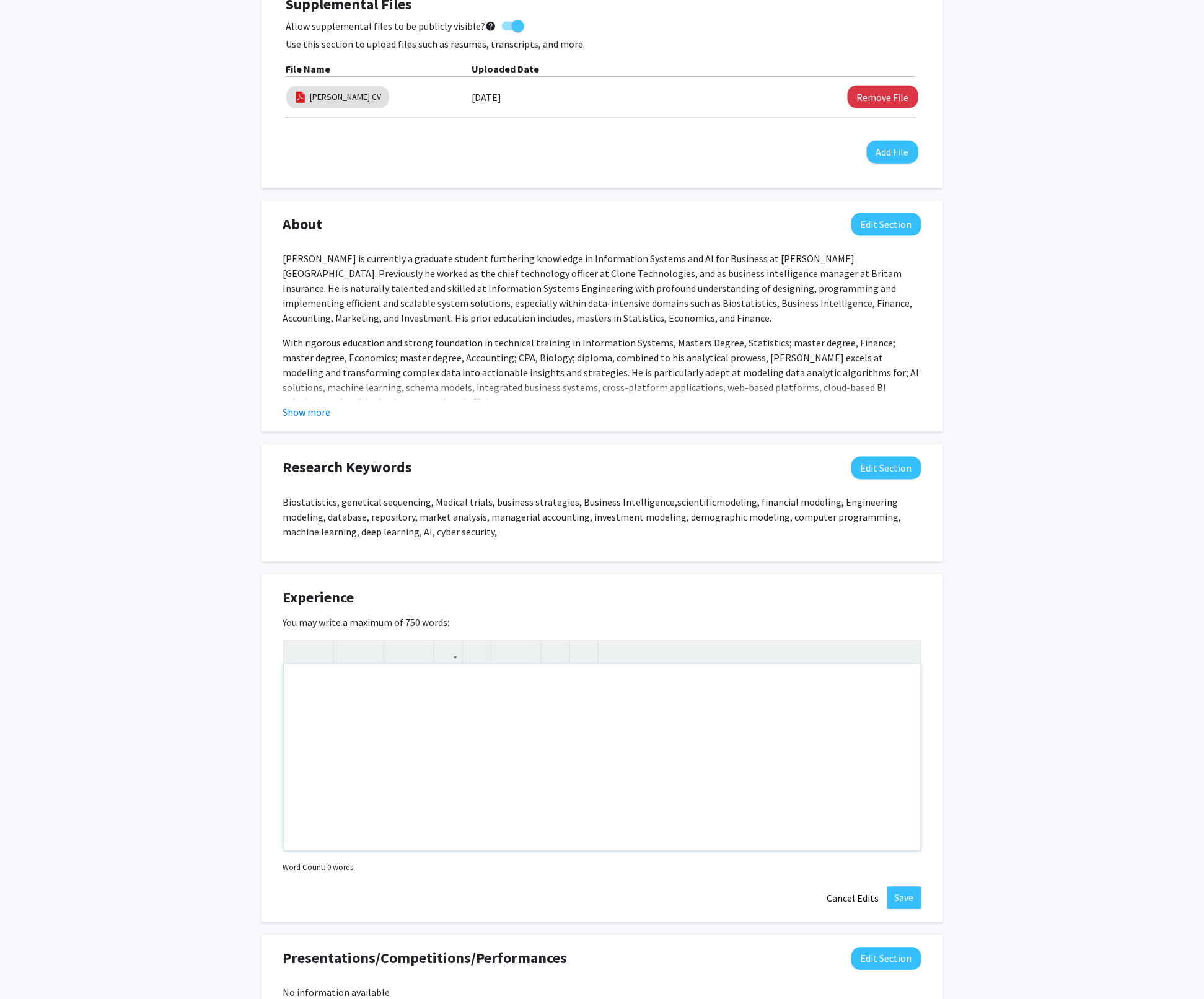
click at [314, 687] on div "Note to users with screen readers: Please deactivate our accessibility plugin f…" at bounding box center [602, 757] width 638 height 186
paste div "Note to users with screen readers: Please deactivate our accessibility plugin f…"
type textarea "<l>IPSUM DOLORSITAMET CONSECT (ADI): ELIT 4609 – SEDDOEI </t><i>Utlab Etdolorem…"
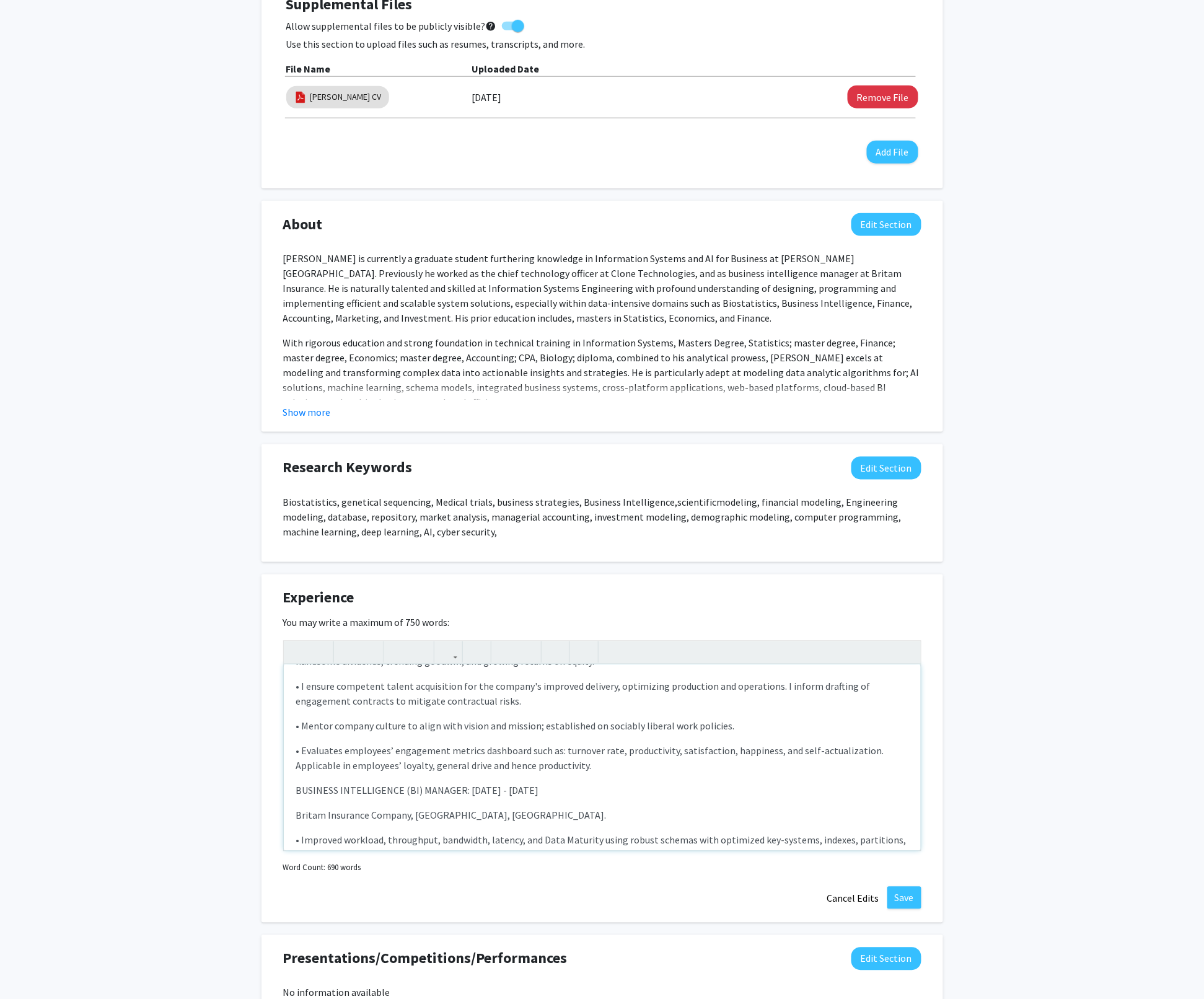
scroll to position [512, 0]
click at [296, 780] on p "BUSINESS INTELLIGENCE (BI) MANAGER: [DATE] - [DATE]" at bounding box center [602, 787] width 613 height 15
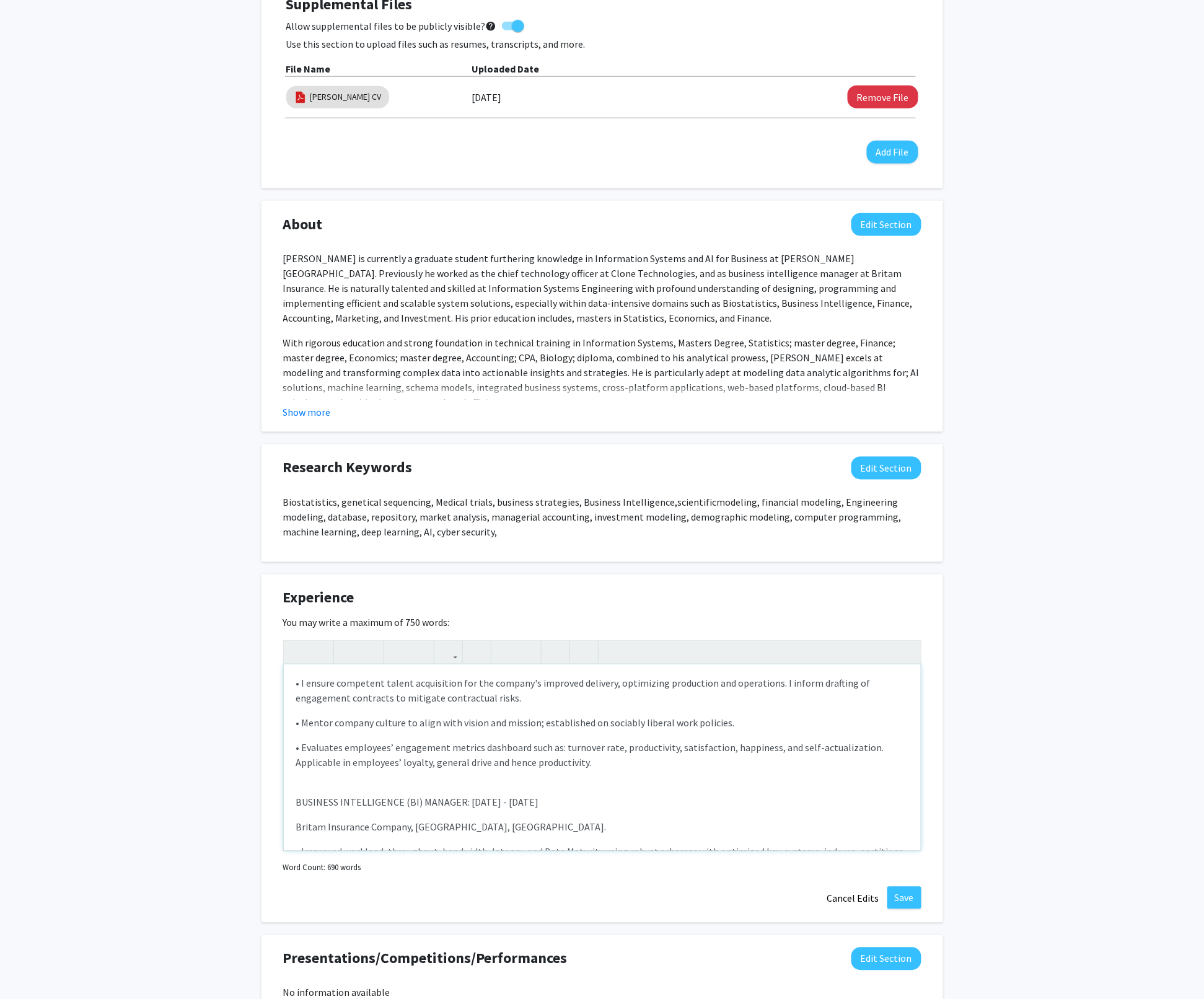
drag, startPoint x: 579, startPoint y: 787, endPoint x: 279, endPoint y: 787, distance: 300.0
click at [279, 787] on div "Experience Edit Section You may write a maximum of 750 words: CHIEF TECHNOLOGIE…" at bounding box center [602, 748] width 682 height 348
click at [342, 642] on use "button" at bounding box center [342, 642] width 0 height 0
click at [622, 819] on p "Britam Insurance Company, [GEOGRAPHIC_DATA], [GEOGRAPHIC_DATA]." at bounding box center [602, 827] width 613 height 15
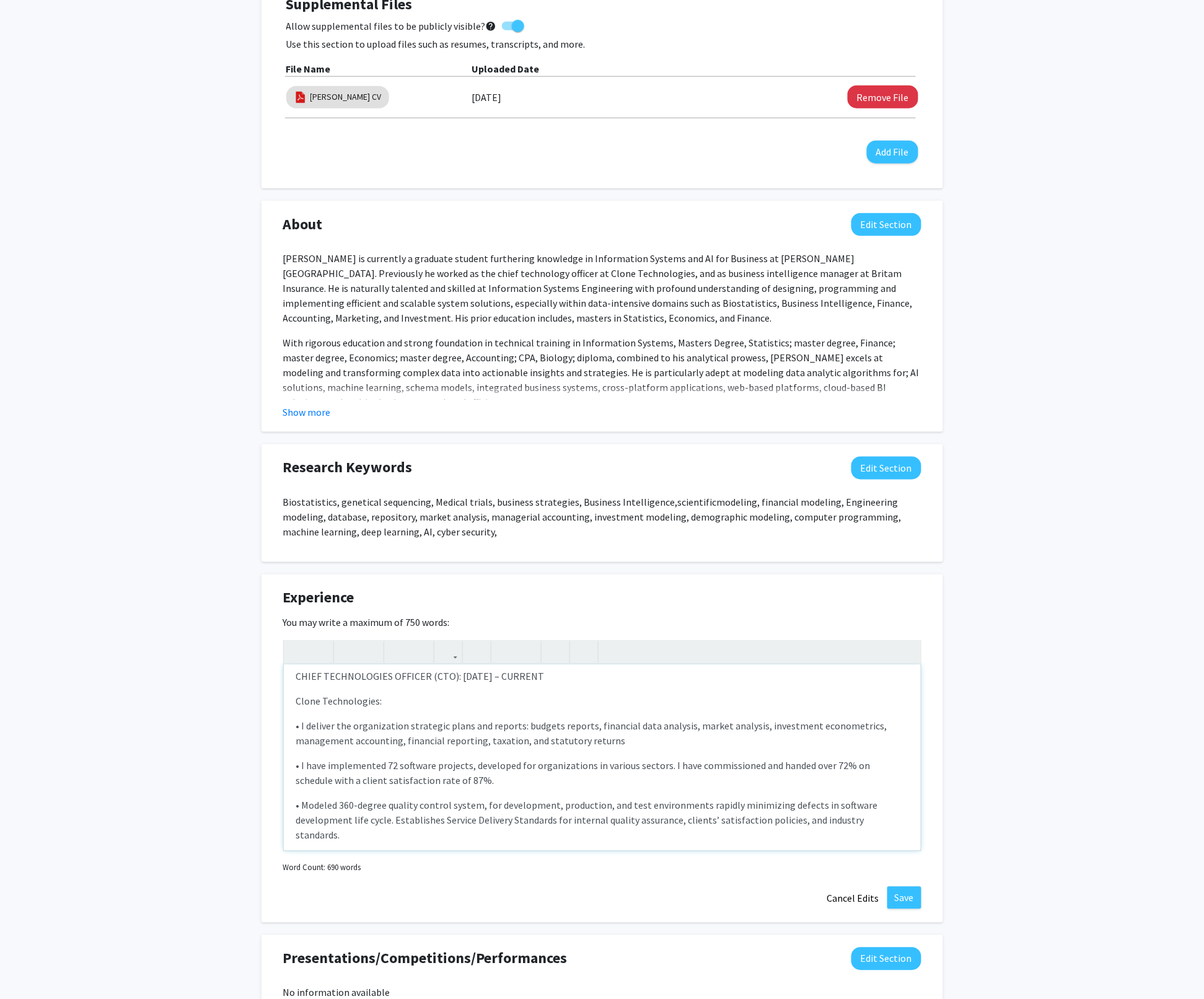
scroll to position [0, 0]
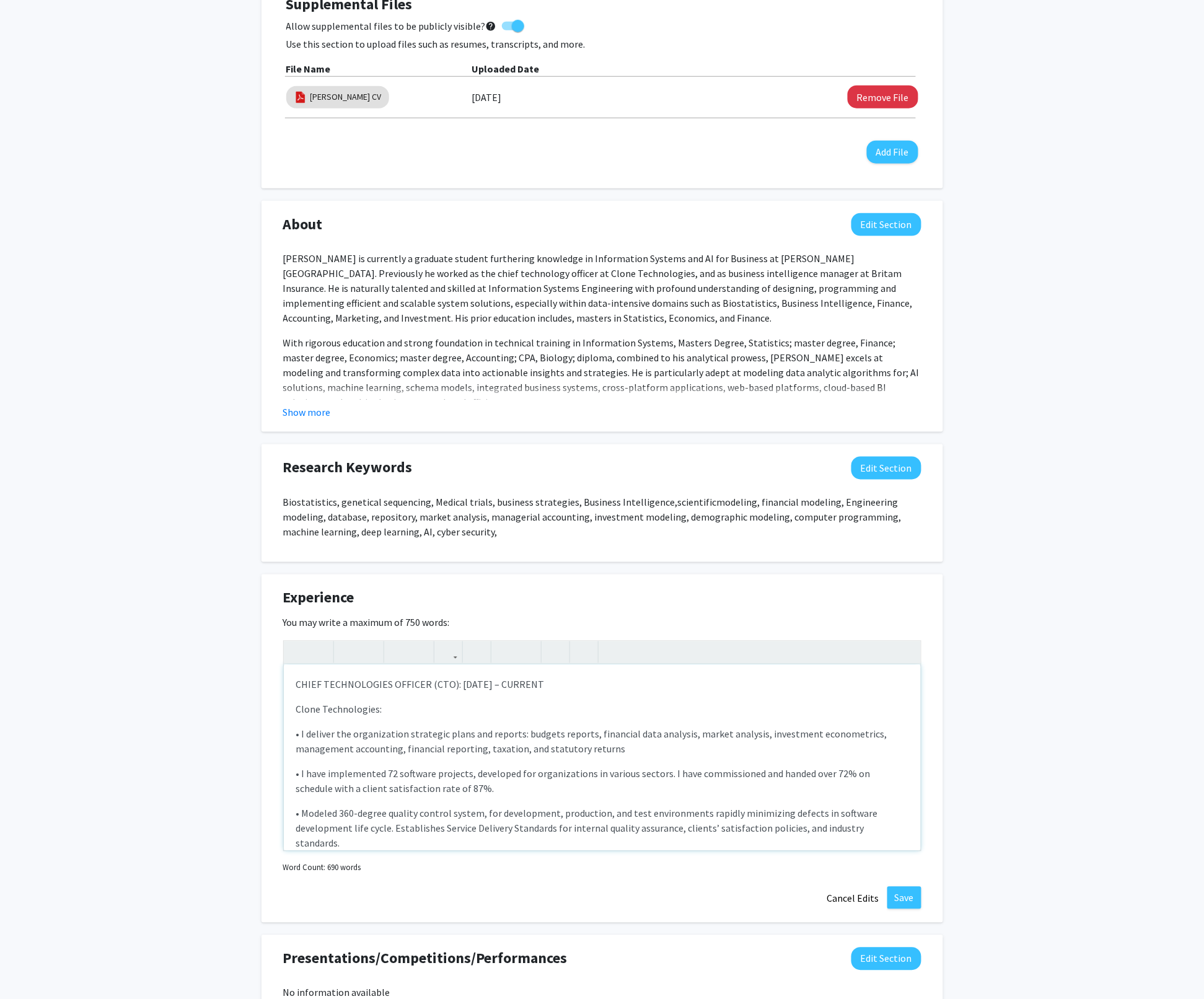
drag, startPoint x: 515, startPoint y: 694, endPoint x: 273, endPoint y: 679, distance: 242.5
click at [273, 679] on div "Experience Edit Section You may write a maximum of 750 words: CHIEF TECHNOLOGIE…" at bounding box center [602, 748] width 682 height 348
click at [353, 654] on icon "button" at bounding box center [348, 651] width 11 height 20
drag, startPoint x: 373, startPoint y: 715, endPoint x: 287, endPoint y: 712, distance: 86.1
click at [287, 712] on div "CHIEF TECHNOLOGIES OFFICER (CTO): [DATE] – CURRENT  Clone Technologies: • I d…" at bounding box center [602, 757] width 638 height 186
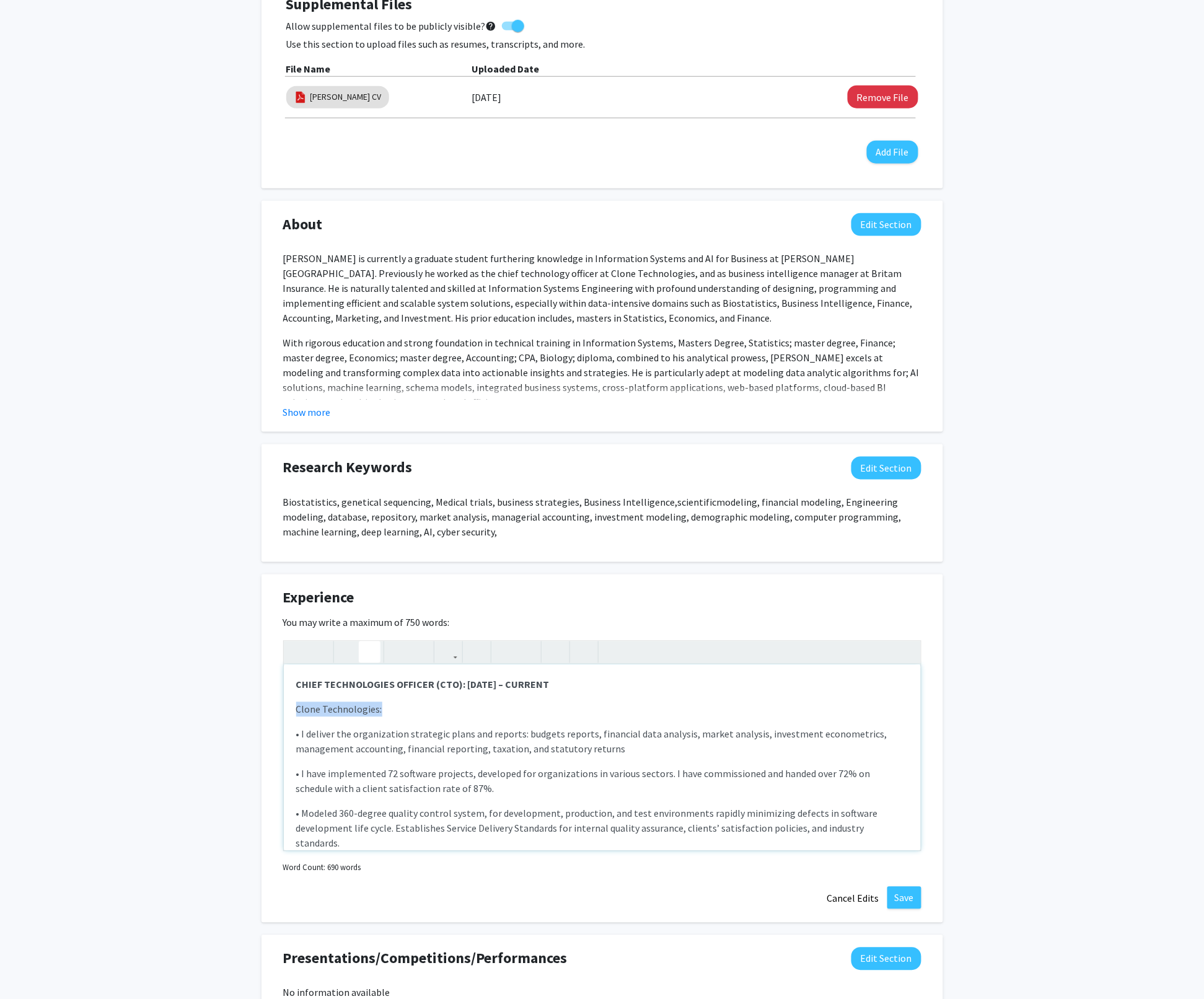
click at [368, 650] on icon "button" at bounding box center [370, 651] width 11 height 20
click at [439, 758] on div "CHIEF TECHNOLOGIES OFFICER (CTO): [DATE] – CURRENT  Clone Technologies: • I d…" at bounding box center [602, 757] width 638 height 186
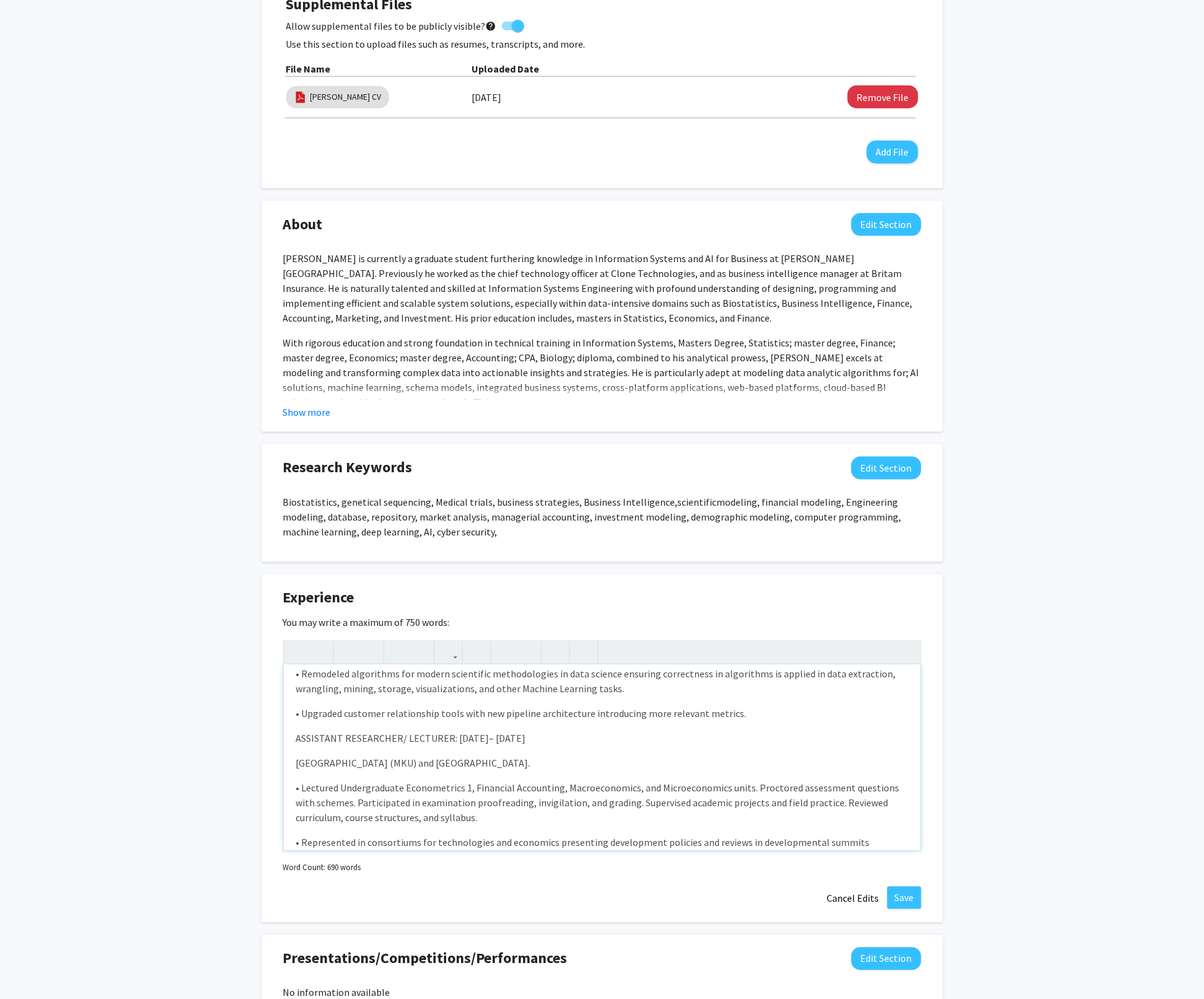
scroll to position [886, 0]
drag, startPoint x: 542, startPoint y: 727, endPoint x: 285, endPoint y: 731, distance: 257.0
click at [285, 731] on div "CHIEF TECHNOLOGIES OFFICER (CTO): [DATE] – CURRENT  Clone Technologies: • I d…" at bounding box center [602, 757] width 638 height 186
click at [345, 650] on icon "button" at bounding box center [348, 651] width 11 height 20
drag, startPoint x: 523, startPoint y: 747, endPoint x: 296, endPoint y: 751, distance: 227.0
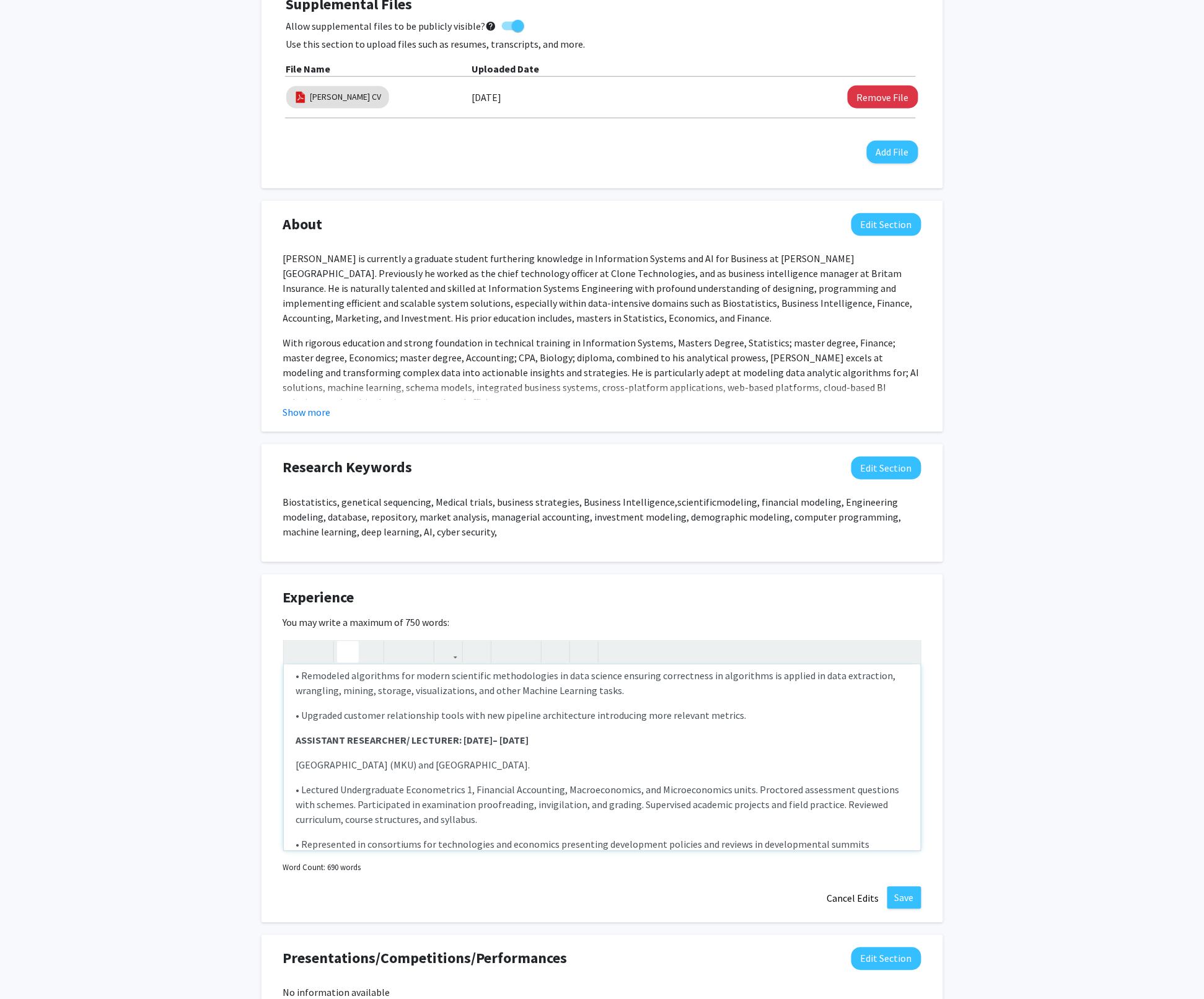
click at [296, 757] on p "[GEOGRAPHIC_DATA] (MKU) and [GEOGRAPHIC_DATA]." at bounding box center [602, 764] width 613 height 15
click at [368, 650] on icon "button" at bounding box center [370, 651] width 11 height 20
type textarea "<l><ipsumd>SITAM CONSECTETURA ELITSED (DOE): TEMP 4707 – INCIDID </utlabo></e><…"
click at [548, 817] on div "CHIEF TECHNOLOGIES OFFICER (CTO): [DATE] – CURRENT  Clone Technologies: • I d…" at bounding box center [602, 757] width 638 height 186
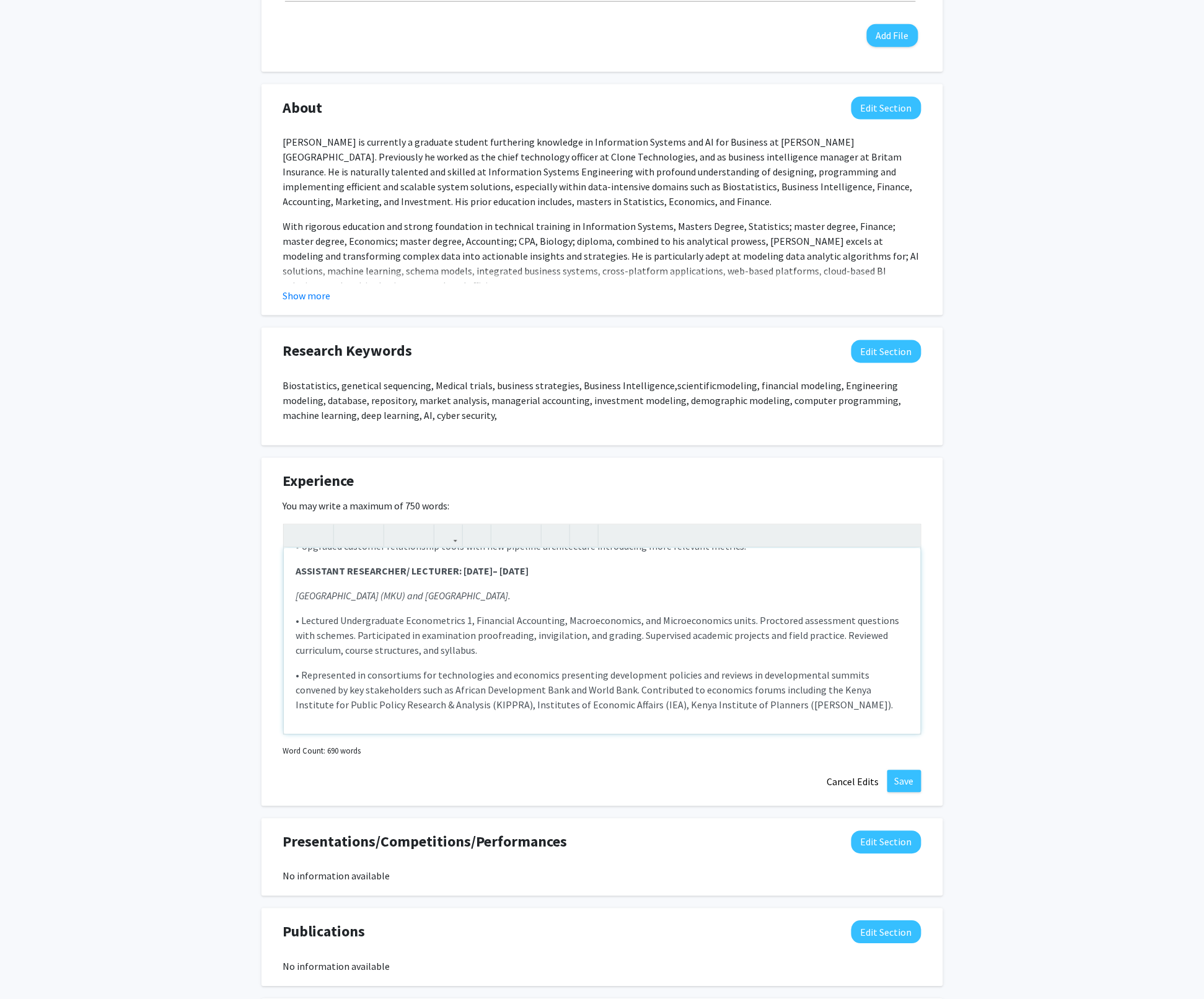
scroll to position [647, 0]
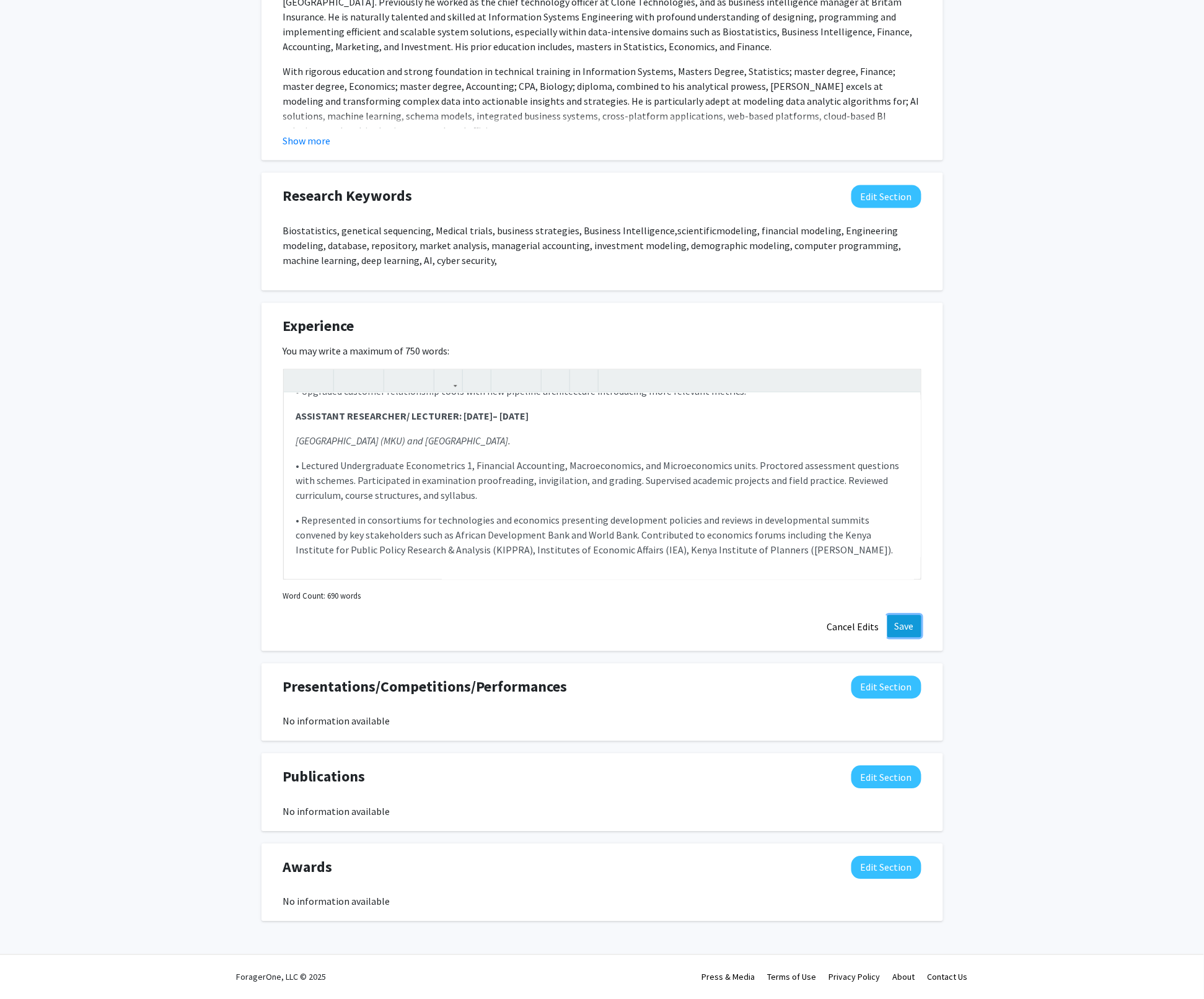
click at [916, 623] on button "Save" at bounding box center [904, 626] width 34 height 22
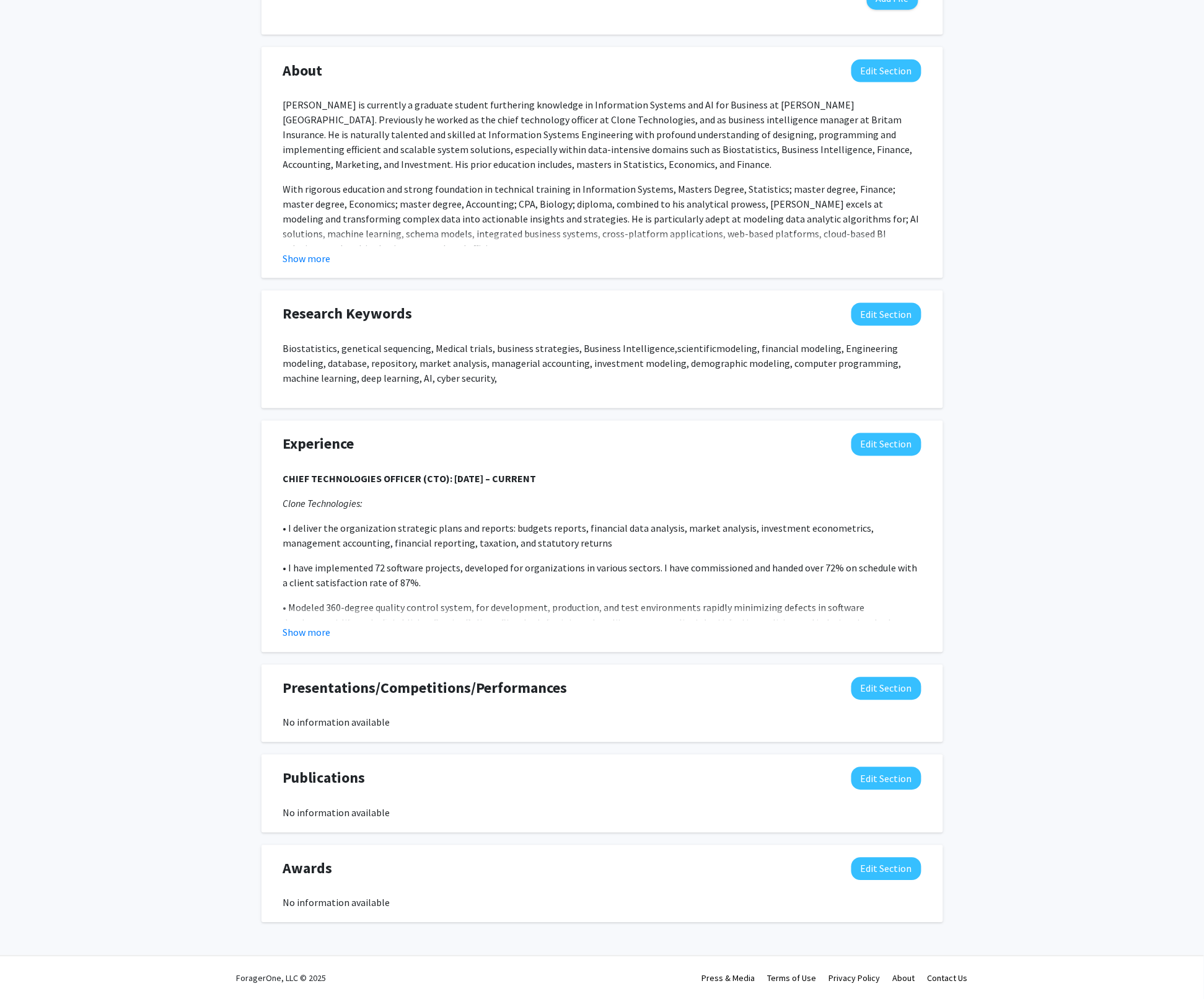
scroll to position [376, 0]
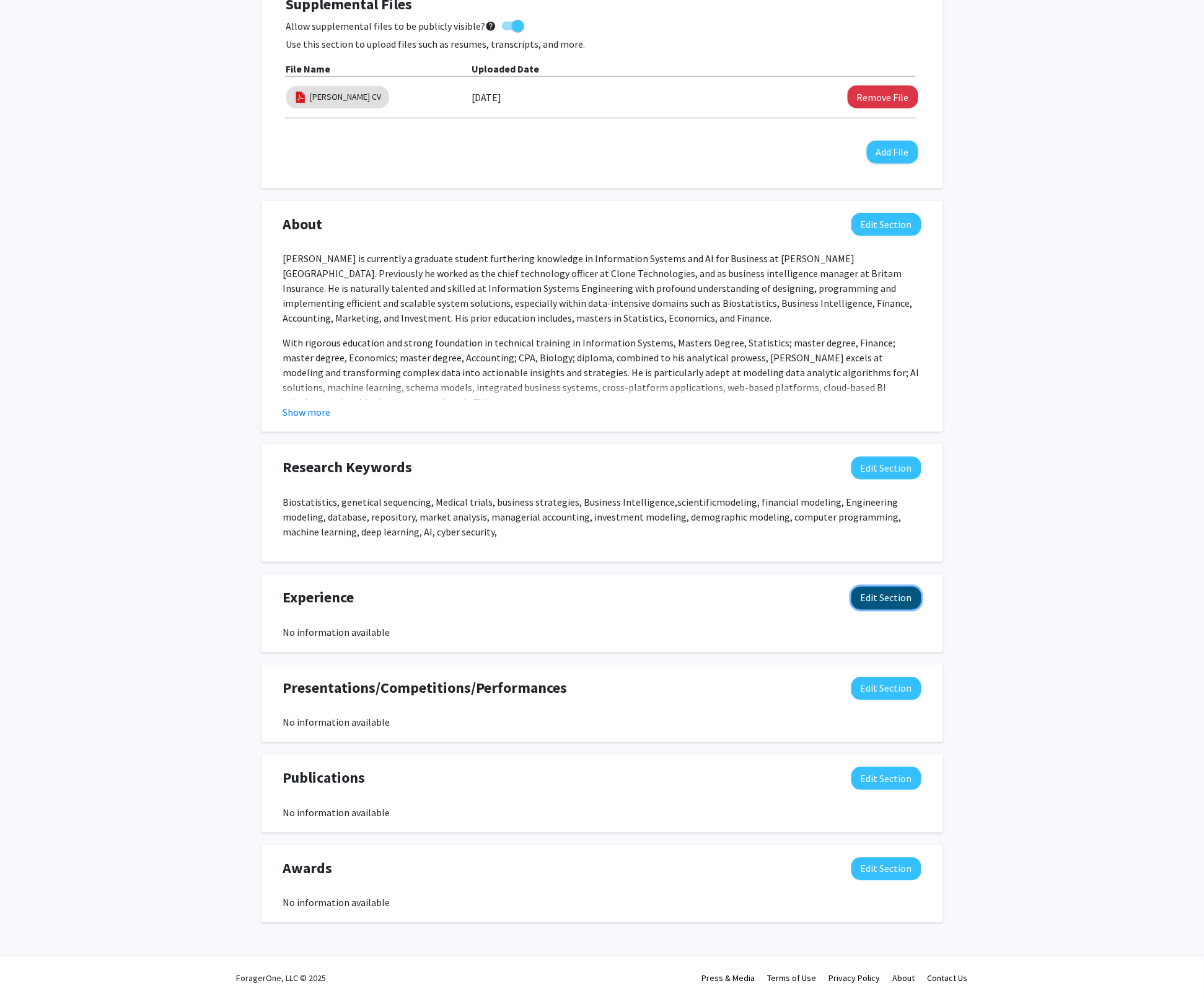
click at [878, 592] on button "Edit Section" at bounding box center [887, 598] width 70 height 23
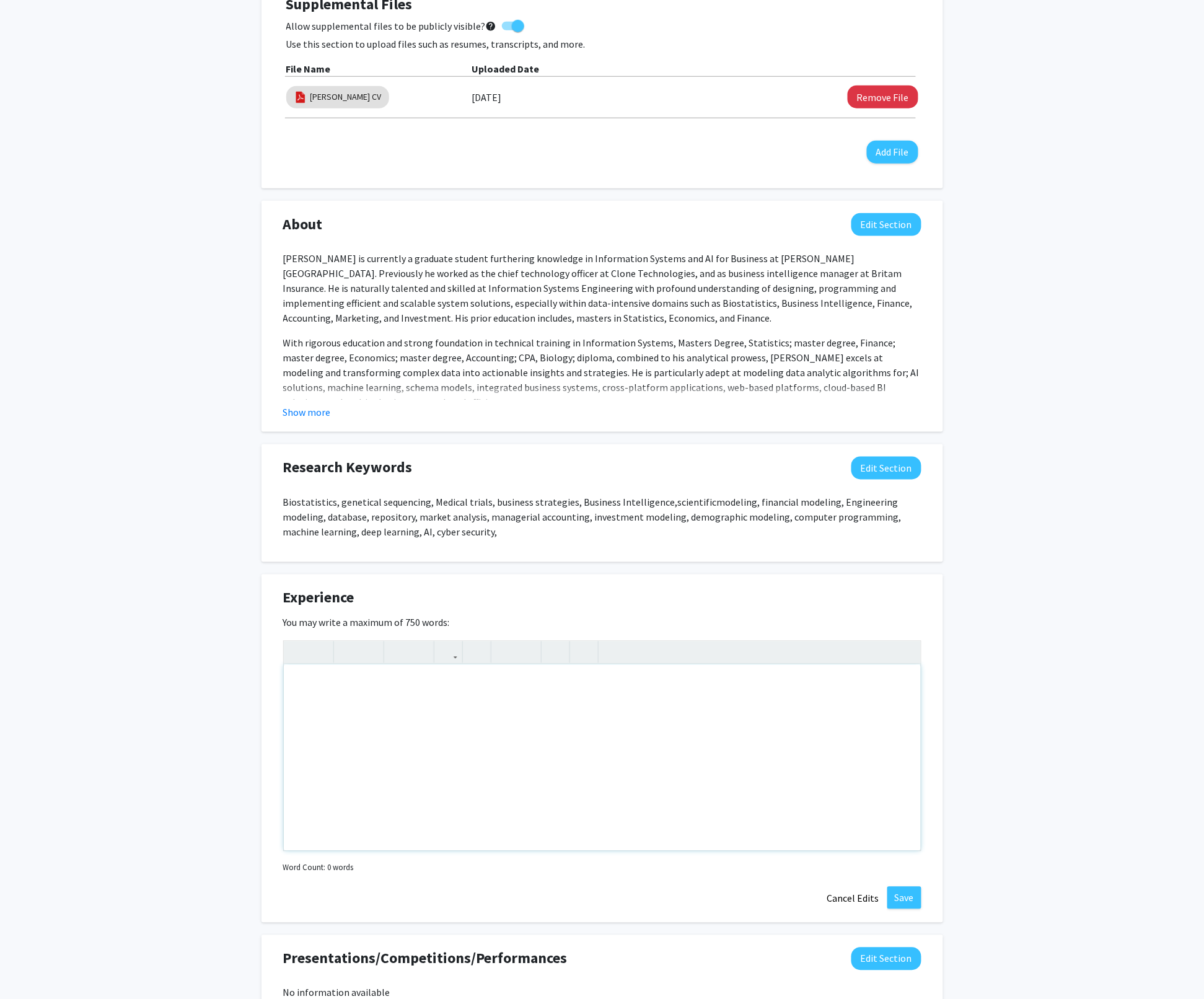
paste div "Note to users with screen readers: Please deactivate our accessibility plugin f…"
type textarea "<l>IPSUM DOLORSITAMET CONSECT (ADI): ELIT 4609 – SEDDOEI </t><i>Utlab Etdolorem…"
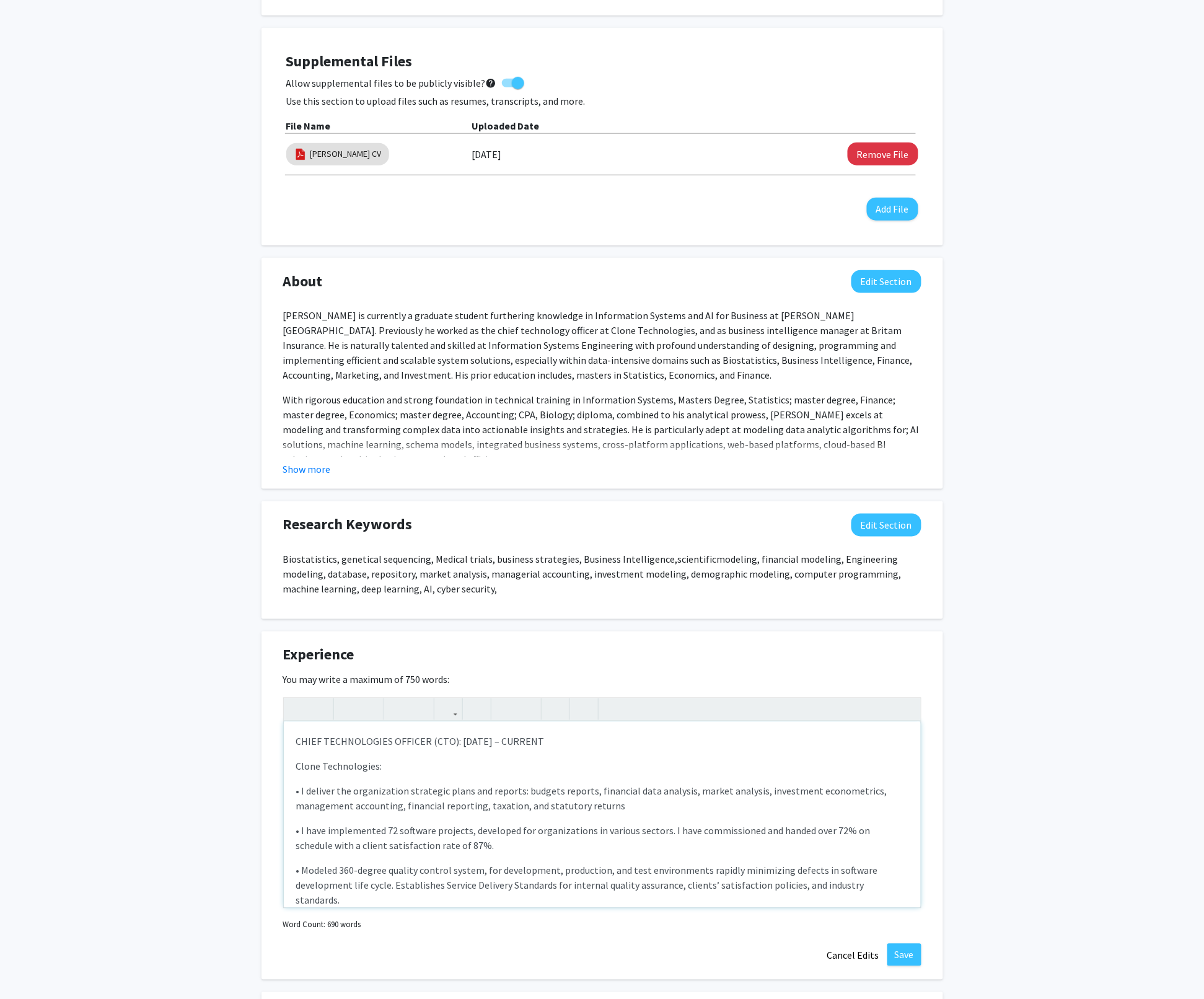
scroll to position [318, 0]
drag, startPoint x: 570, startPoint y: 753, endPoint x: 253, endPoint y: 735, distance: 317.5
click at [253, 735] on div "[PERSON_NAME] Edit Section See Public View help Degree Level: Master's Student …" at bounding box center [602, 509] width 1204 height 1564
click at [349, 710] on icon "button" at bounding box center [348, 710] width 11 height 20
drag, startPoint x: 378, startPoint y: 770, endPoint x: 293, endPoint y: 772, distance: 85.0
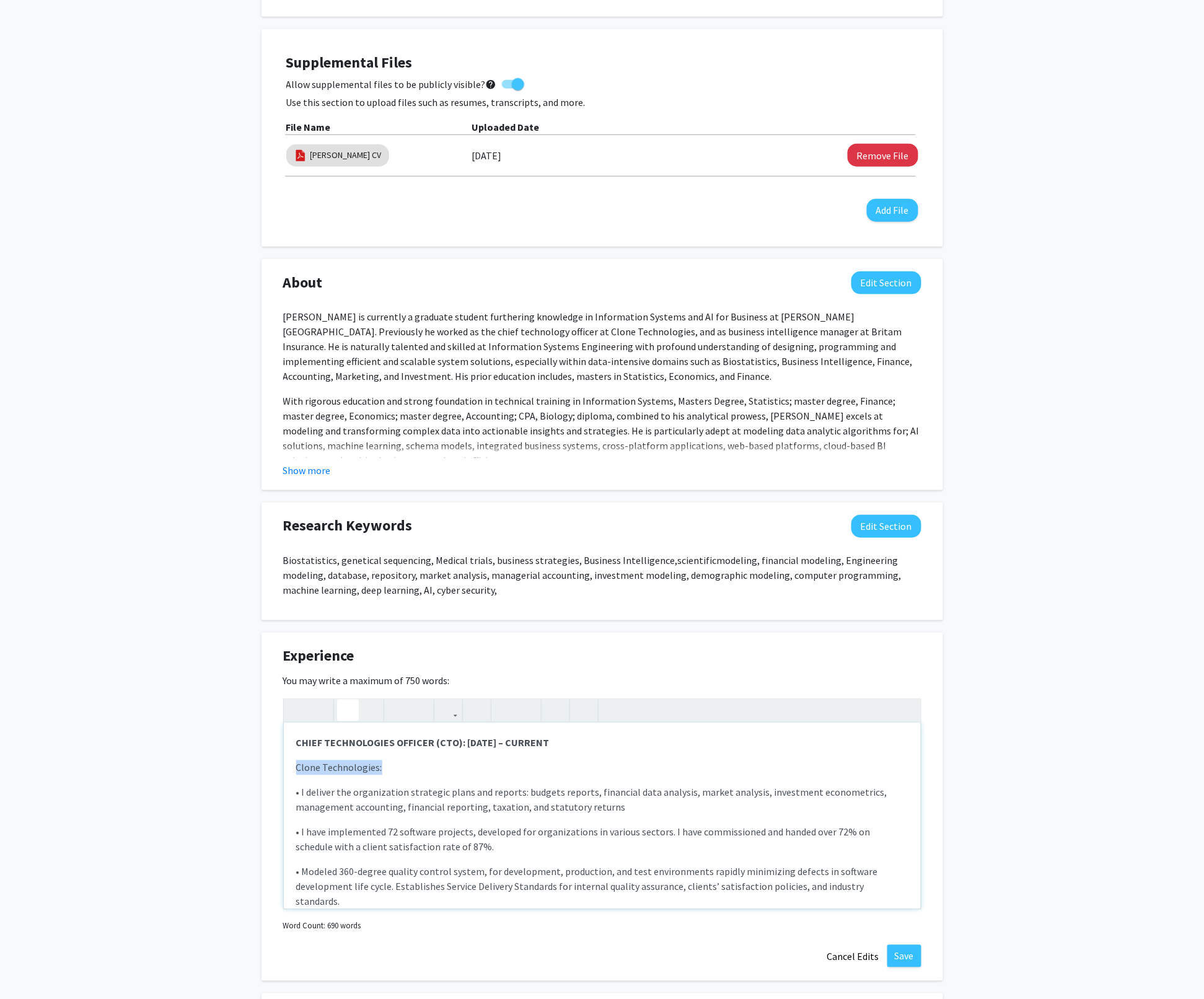
click at [293, 772] on div "CHIEF TECHNOLOGIES OFFICER (CTO): [DATE] – CURRENT  Clone Technologies: • I d…" at bounding box center [602, 815] width 638 height 186
click at [372, 708] on icon "button" at bounding box center [370, 710] width 11 height 20
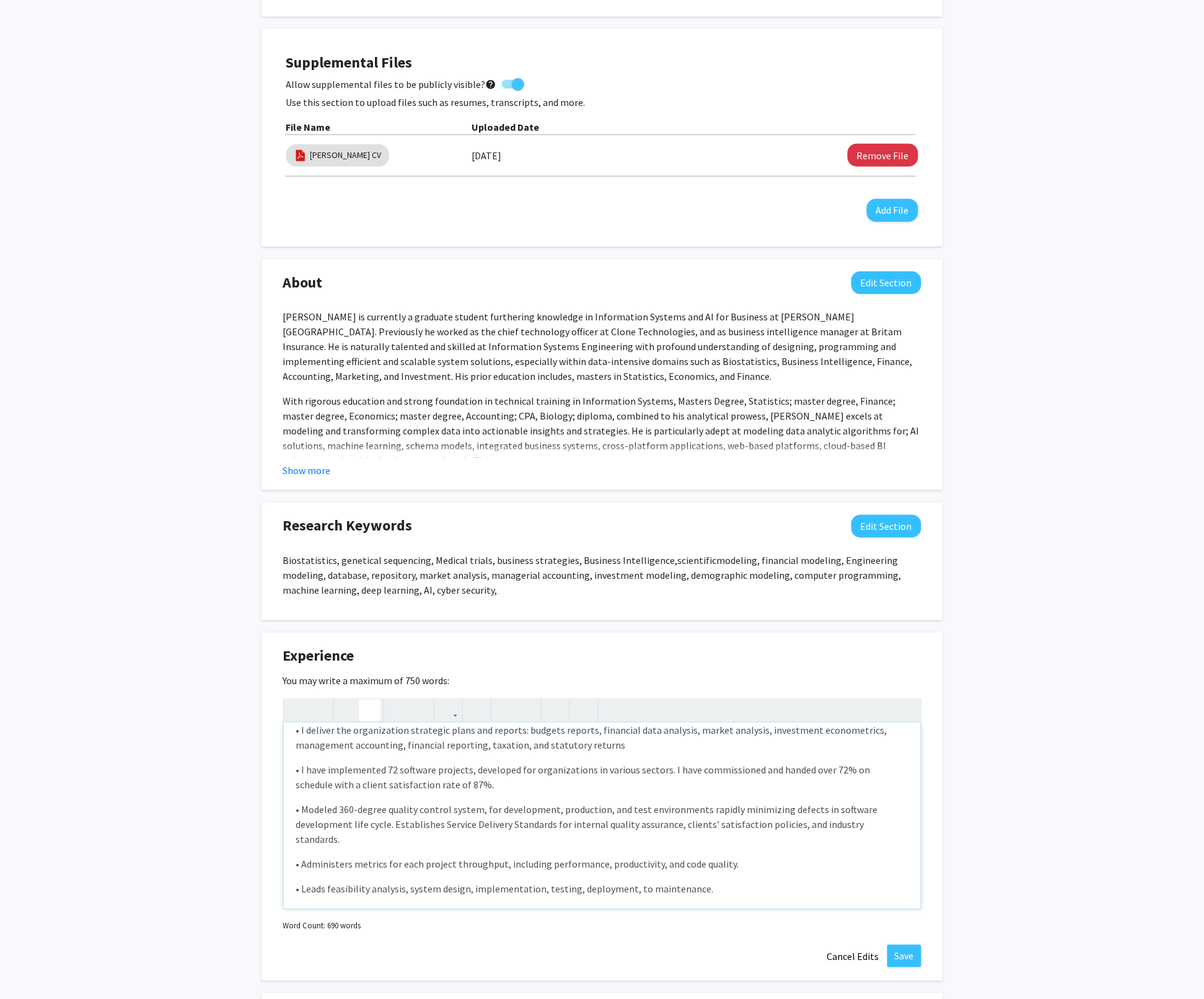
scroll to position [0, 0]
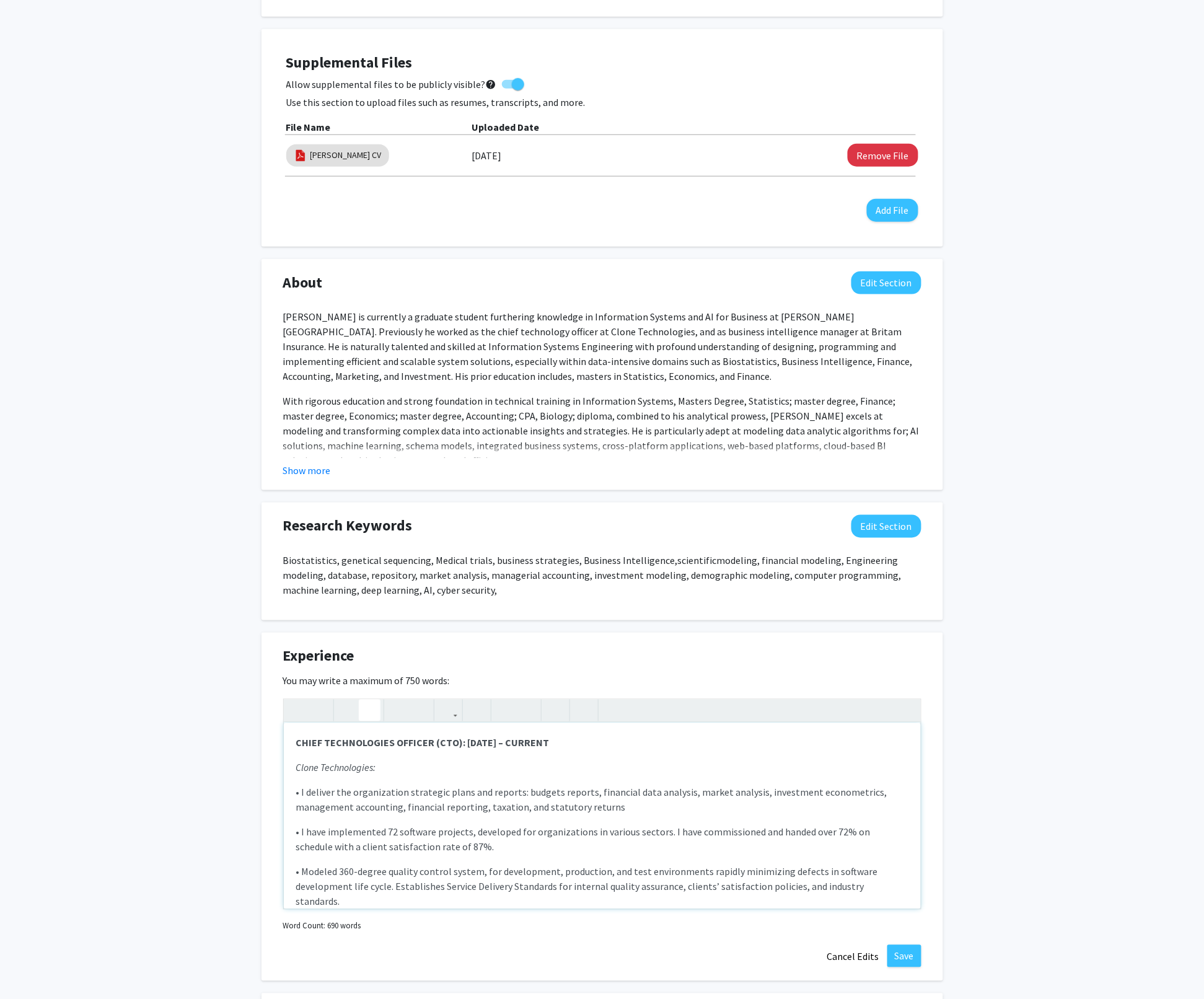
click at [465, 785] on p "• I deliver the organization strategic plans and reports: budgets reports, fina…" at bounding box center [602, 799] width 613 height 29
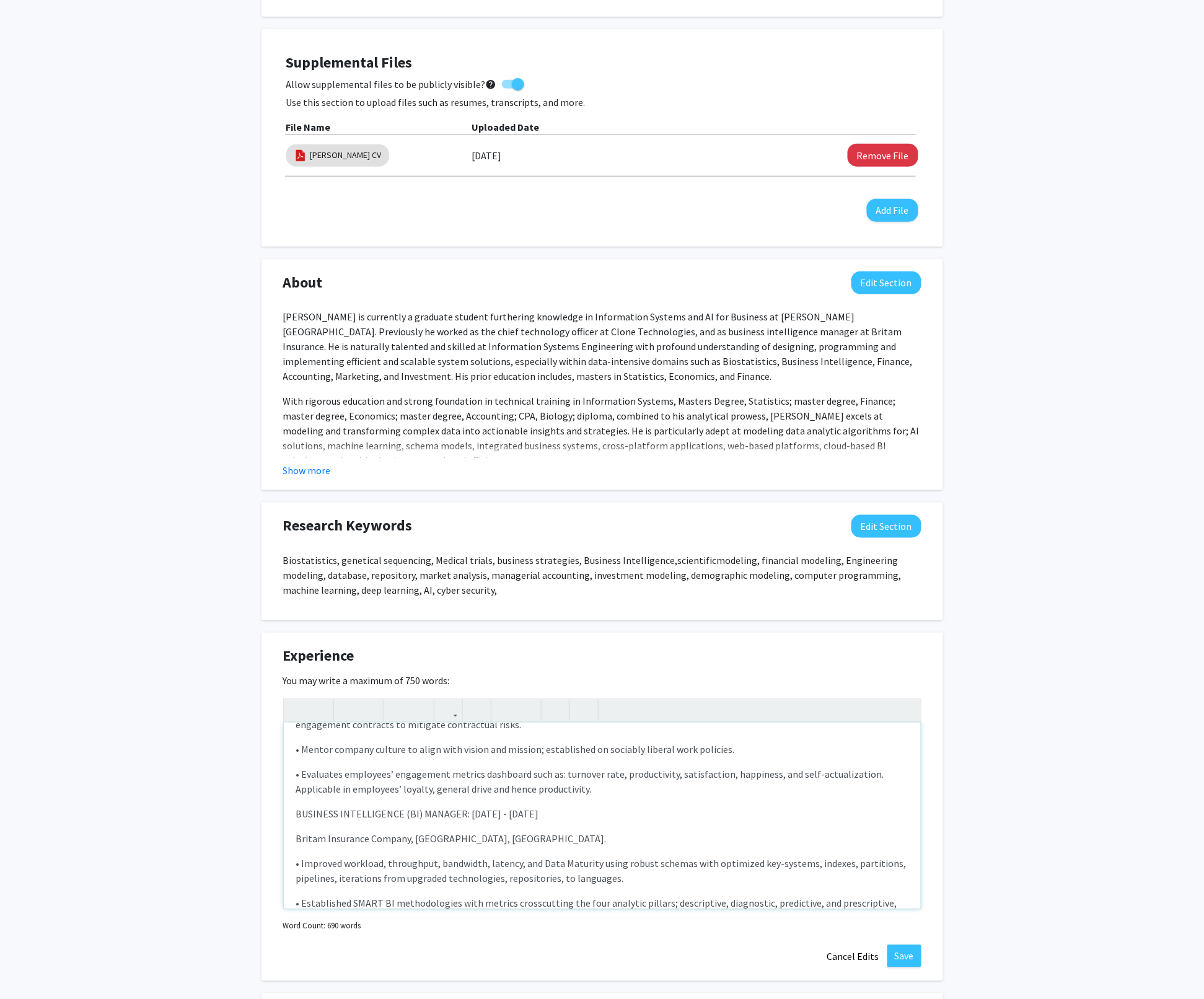
scroll to position [561, 0]
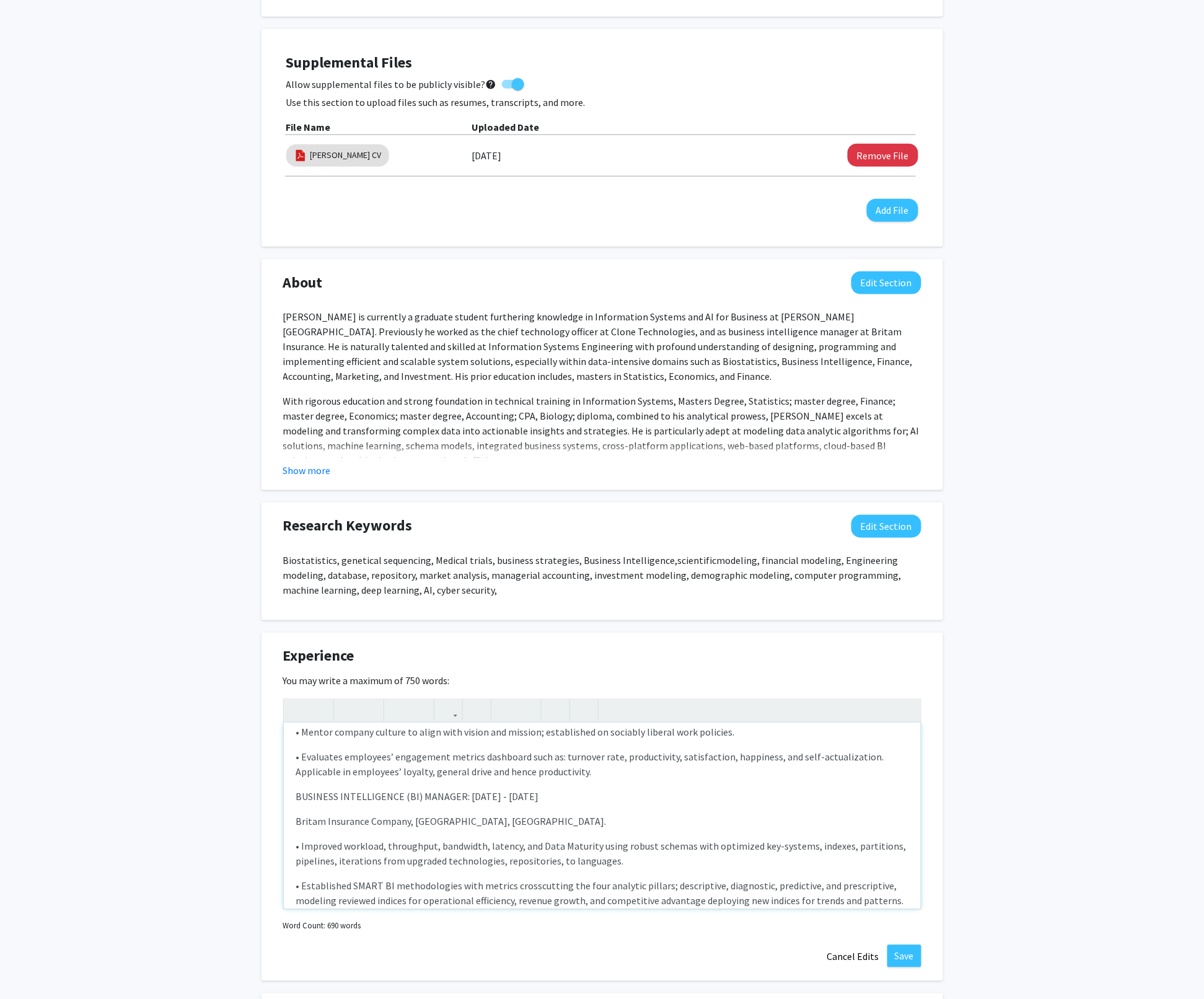
click at [296, 789] on p "BUSINESS INTELLIGENCE (BI) MANAGER: [DATE] - [DATE]" at bounding box center [602, 796] width 613 height 15
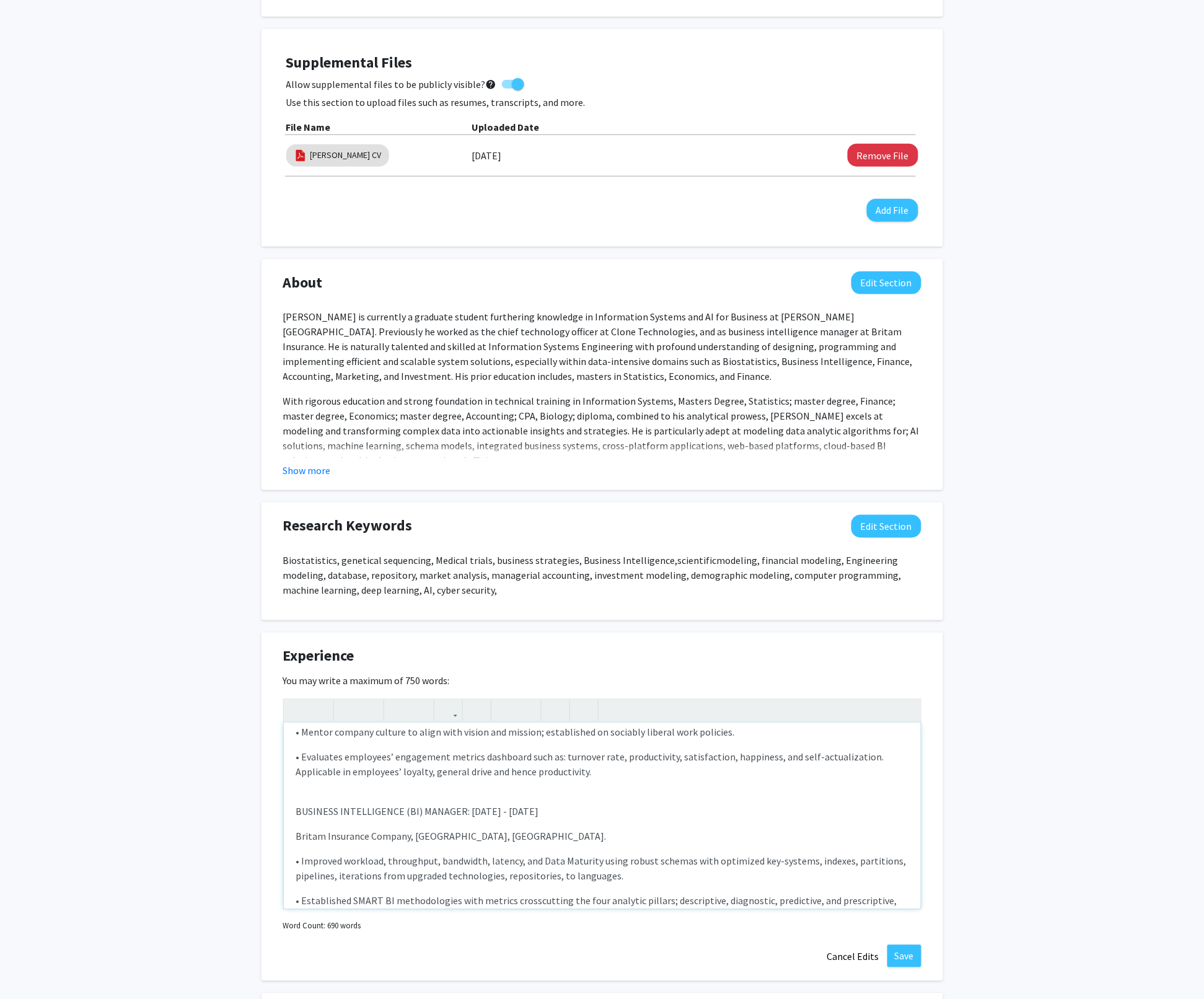
drag, startPoint x: 600, startPoint y: 799, endPoint x: 273, endPoint y: 797, distance: 327.0
click at [273, 797] on div "Experience Edit Section You may write a maximum of 750 words: CHIEF TECHNOLOGIE…" at bounding box center [602, 807] width 682 height 348
click at [345, 710] on icon "button" at bounding box center [348, 710] width 11 height 20
drag, startPoint x: 482, startPoint y: 828, endPoint x: 267, endPoint y: 823, distance: 215.1
click at [267, 823] on div "Experience Edit Section You may write a maximum of 750 words: CHIEF TECHNOLOGIE…" at bounding box center [602, 807] width 682 height 348
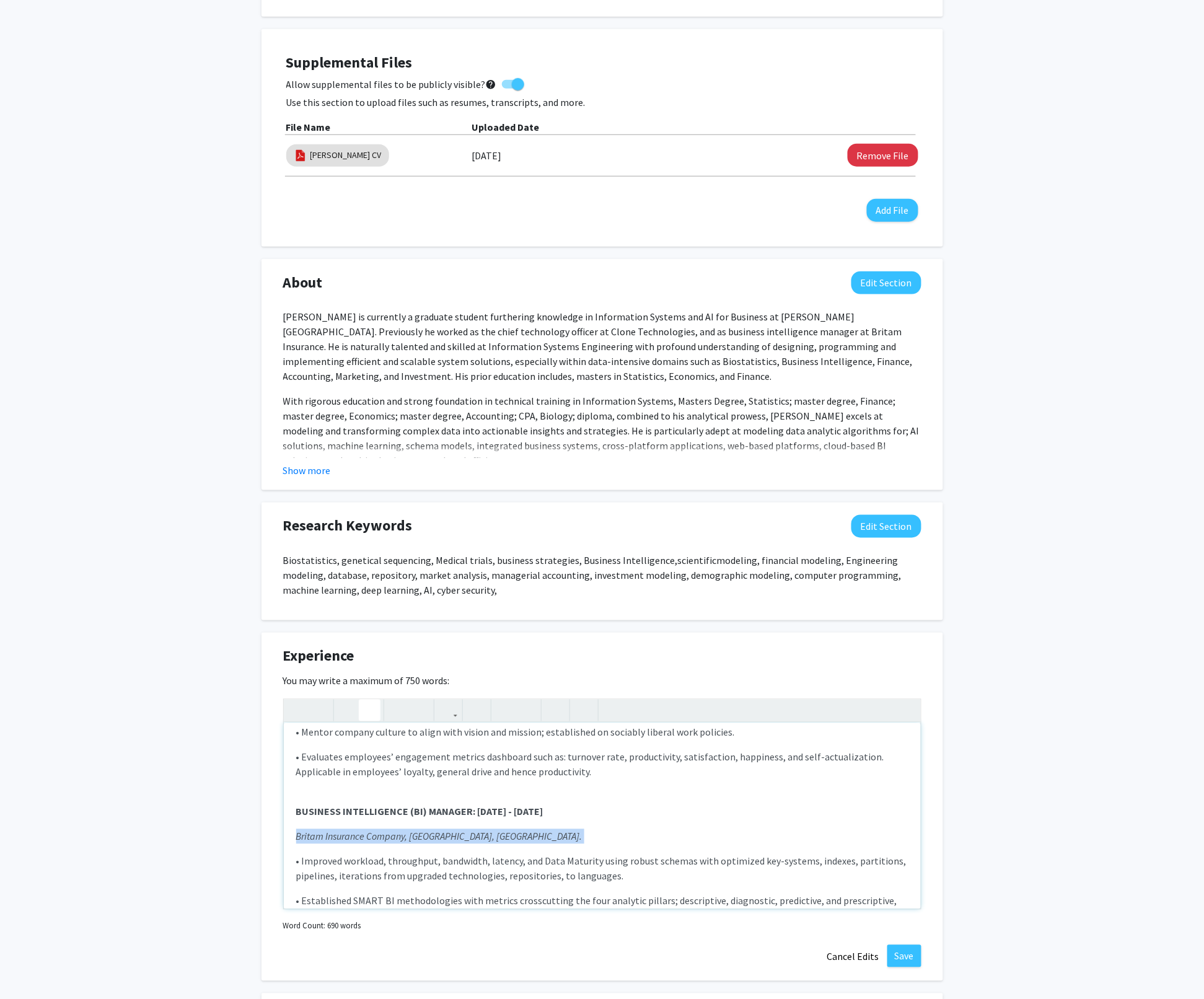
click at [370, 712] on icon "button" at bounding box center [370, 710] width 11 height 20
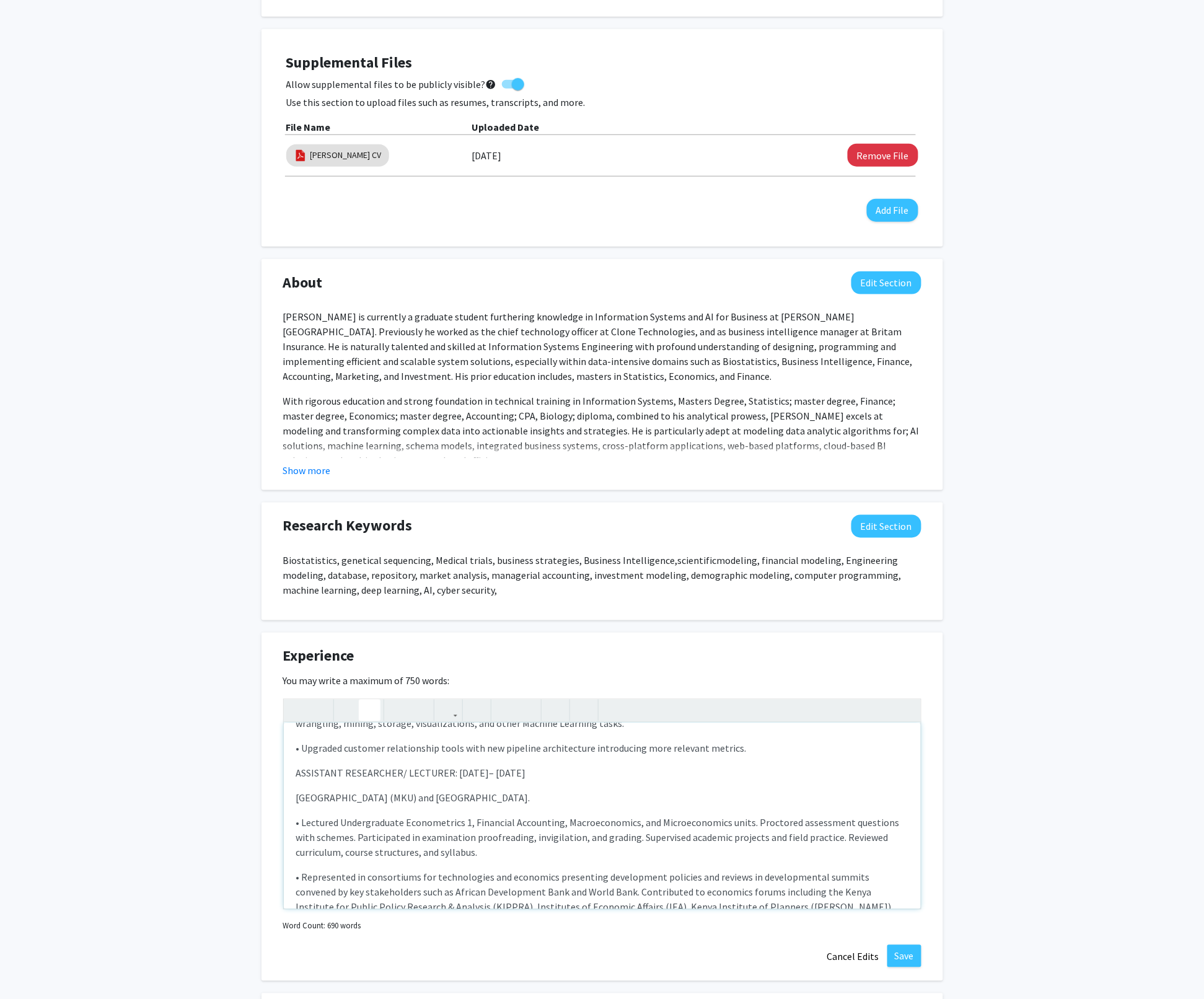
scroll to position [923, 0]
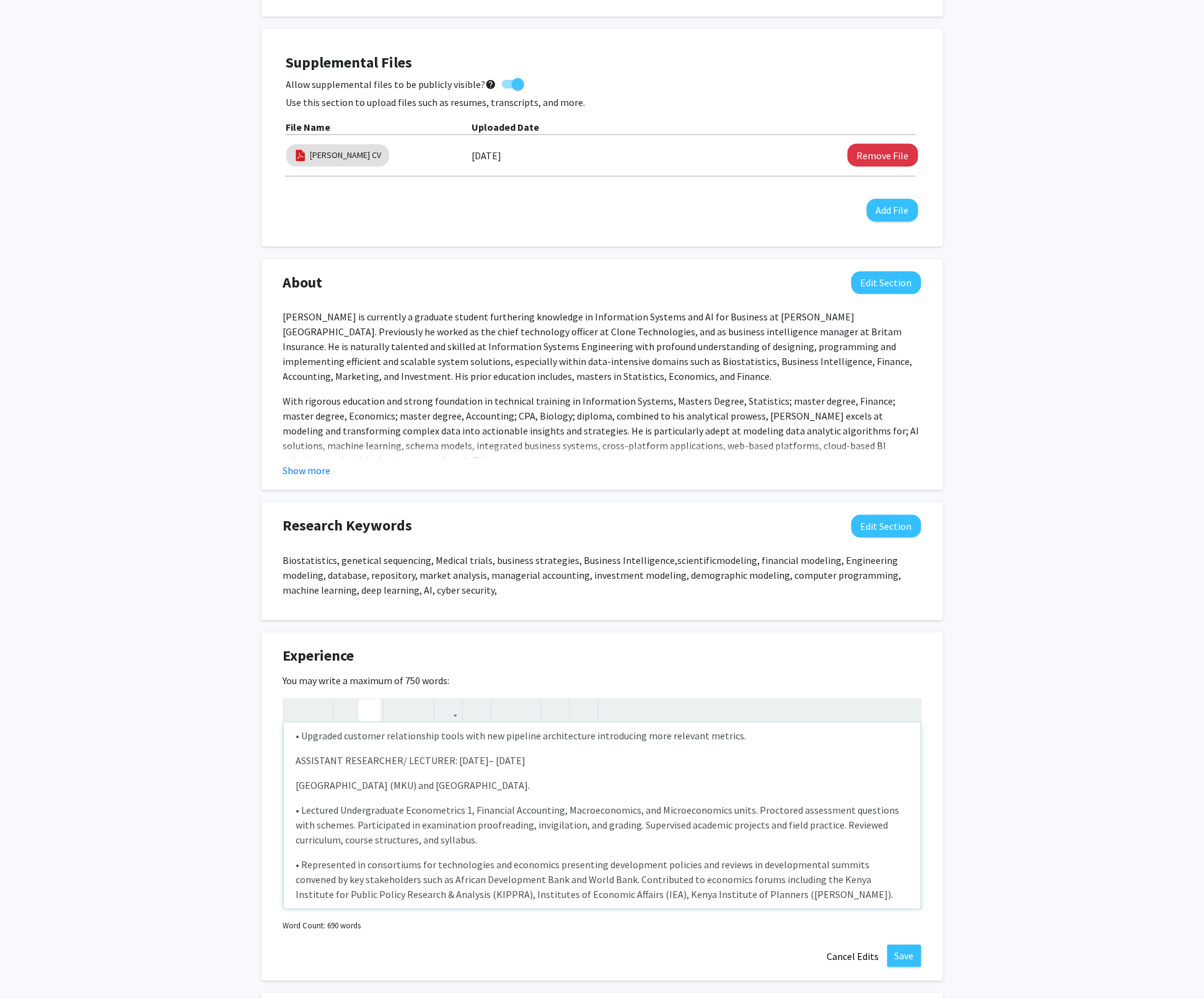
click at [298, 754] on p "ASSISTANT RESEARCHER/ LECTURER: [DATE]– [DATE]" at bounding box center [602, 761] width 613 height 15
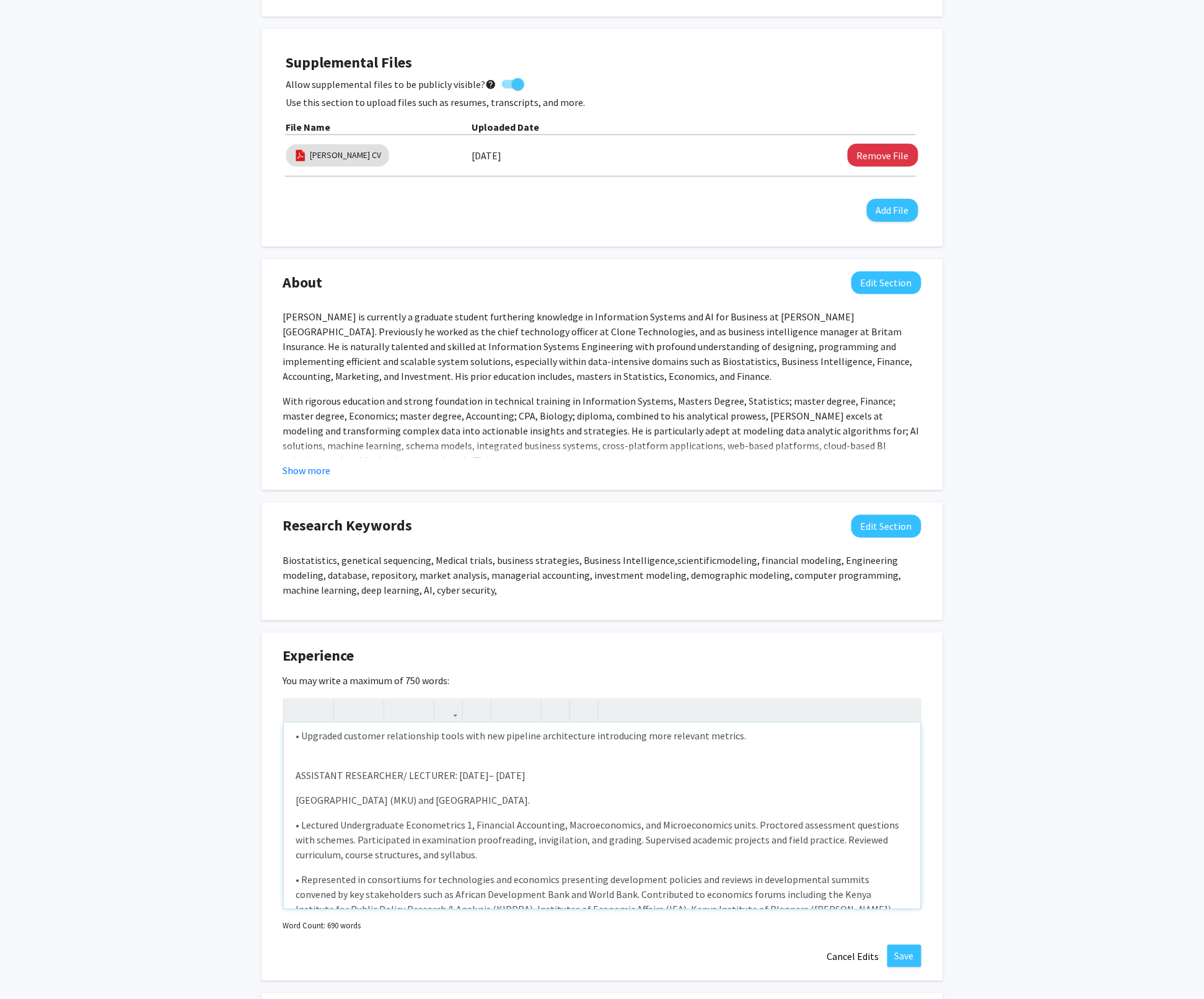
drag, startPoint x: 548, startPoint y: 763, endPoint x: 263, endPoint y: 763, distance: 285.0
click at [263, 763] on div "Experience Edit Section You may write a maximum of 750 words: CHIEF TECHNOLOGIE…" at bounding box center [602, 807] width 682 height 348
click at [345, 710] on icon "button" at bounding box center [348, 710] width 11 height 20
drag, startPoint x: 521, startPoint y: 782, endPoint x: 327, endPoint y: 792, distance: 194.3
click at [327, 792] on div "CHIEF TECHNOLOGIES OFFICER (CTO): [DATE] – CURRENT  Clone Technologies: • I d…" at bounding box center [602, 815] width 638 height 186
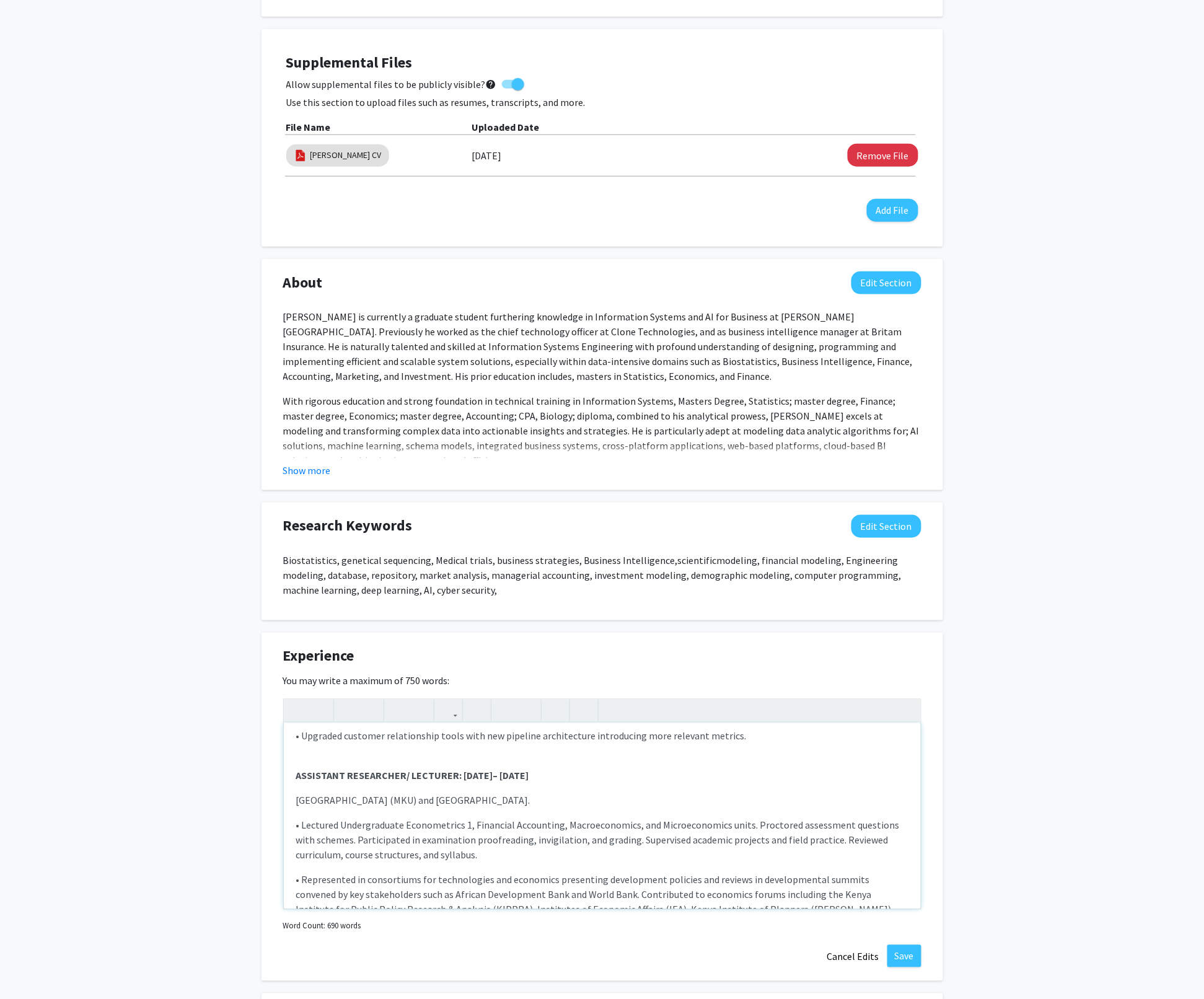
drag, startPoint x: 511, startPoint y: 789, endPoint x: 373, endPoint y: 786, distance: 138.0
click at [373, 793] on p "[GEOGRAPHIC_DATA] (MKU) and [GEOGRAPHIC_DATA]." at bounding box center [602, 800] width 613 height 15
drag, startPoint x: 526, startPoint y: 789, endPoint x: 285, endPoint y: 784, distance: 241.1
click at [285, 784] on div "CHIEF TECHNOLOGIES OFFICER (CTO): [DATE] – CURRENT  Clone Technologies: • I d…" at bounding box center [602, 815] width 638 height 186
type textarea "<l><ipsumd>SITAM CONSECTETURA ELITSED (DOE): TEMP 4707 – INCIDID </utlabo></e><…"
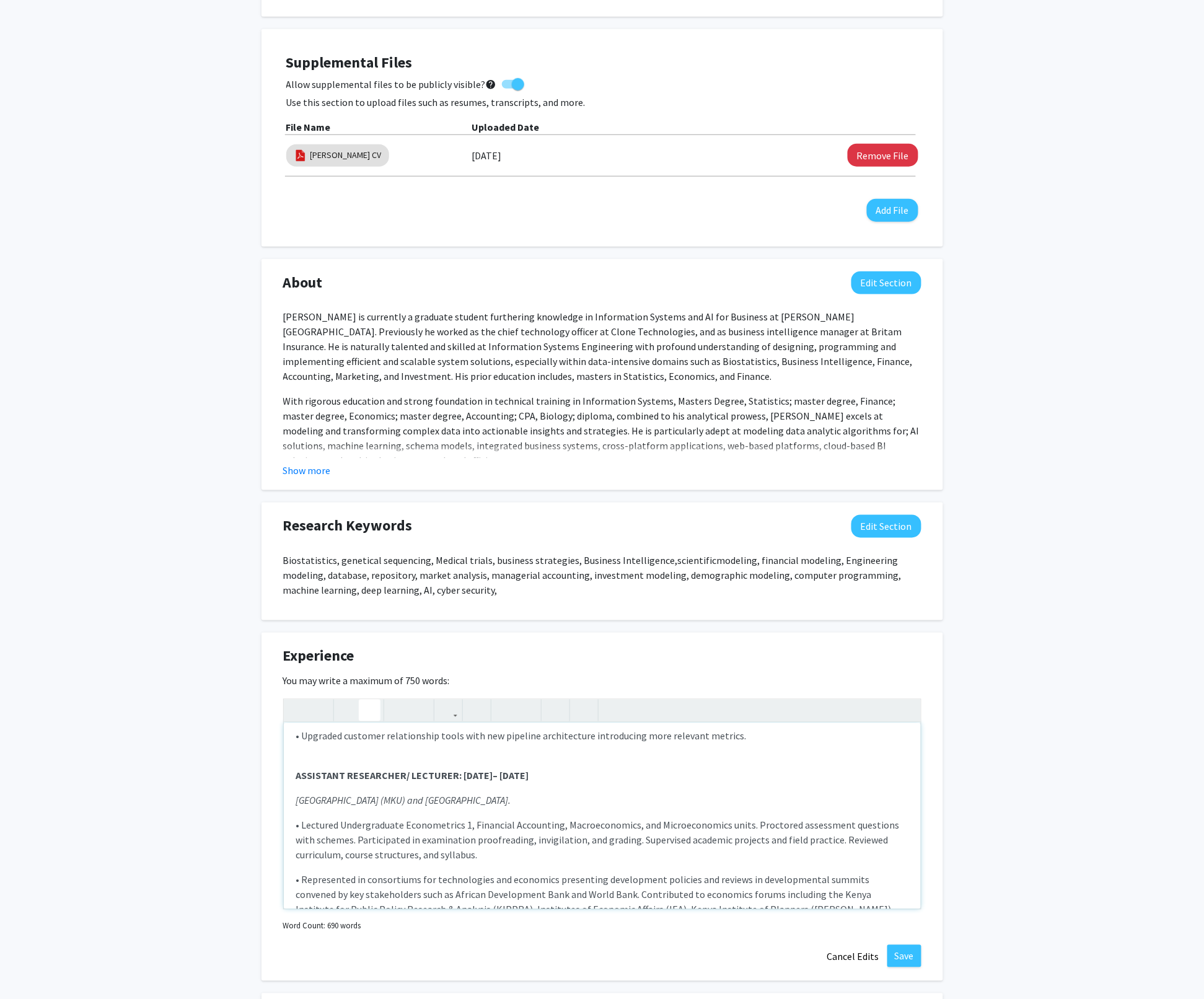
click at [366, 710] on icon "button" at bounding box center [370, 710] width 11 height 20
click at [469, 825] on p "• Lectured Undergraduate Econometrics 1, Financial Accounting, Macroeconomics, …" at bounding box center [602, 840] width 613 height 44
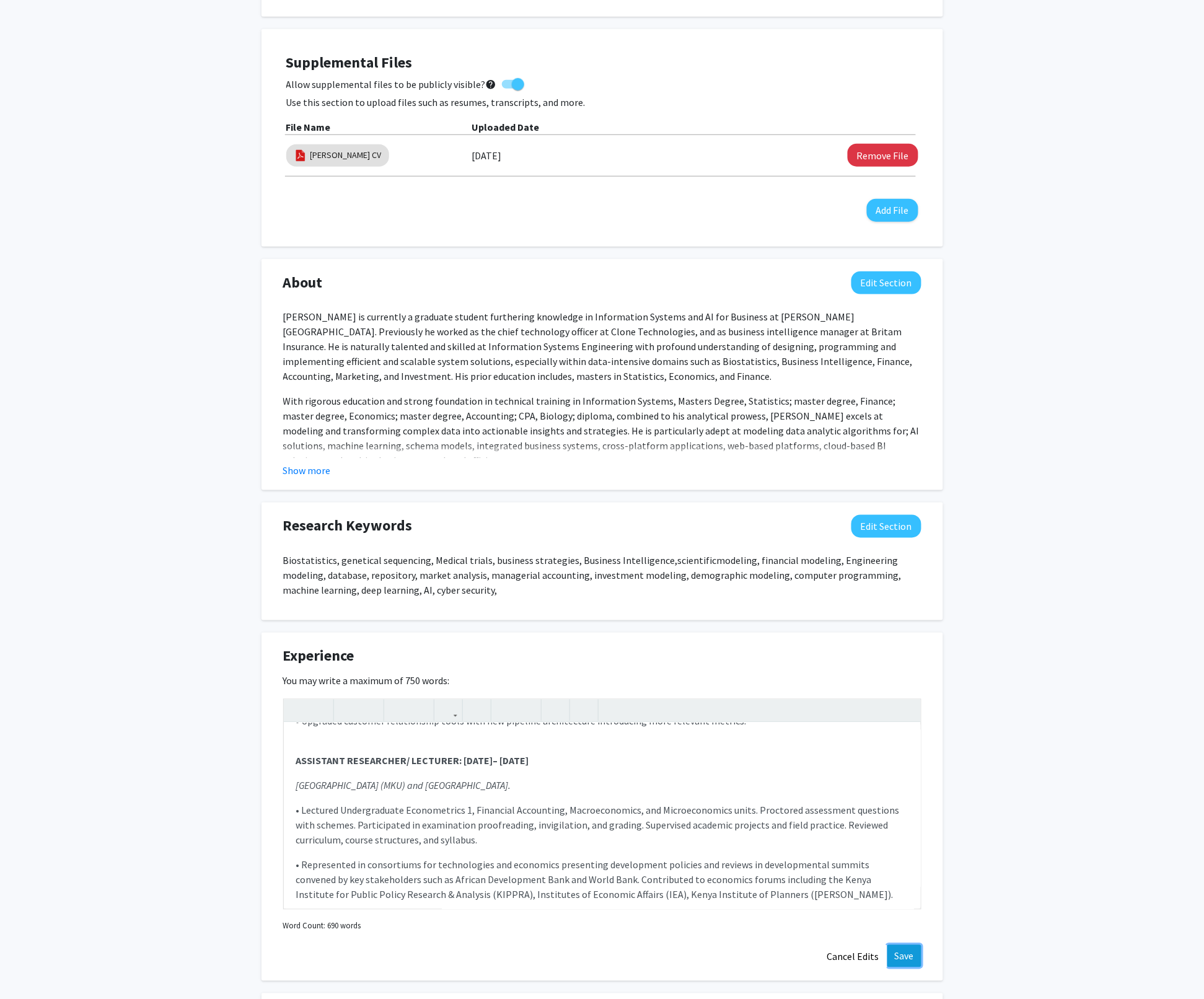
click at [911, 954] on button "Save" at bounding box center [904, 955] width 34 height 22
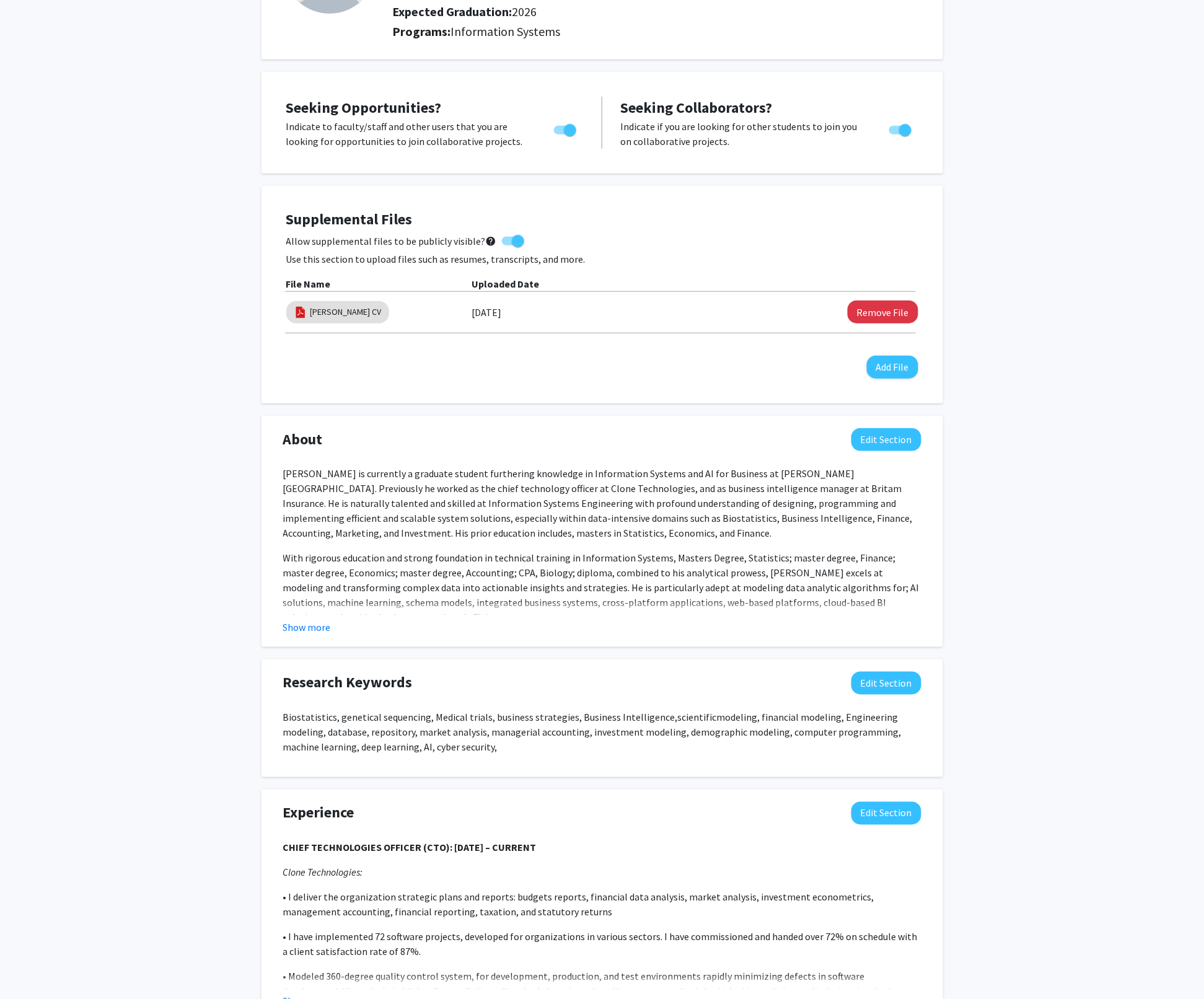
scroll to position [0, 0]
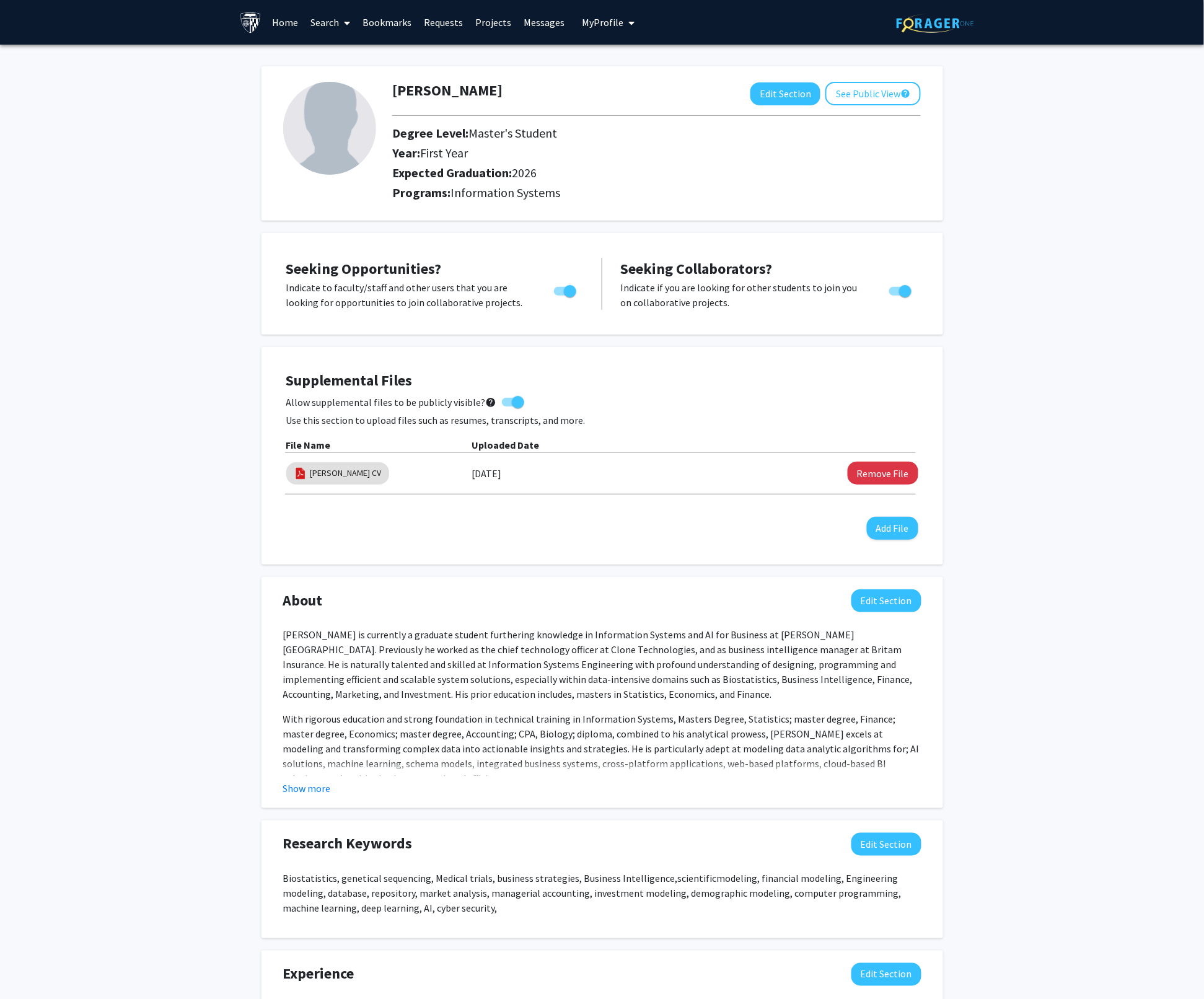
click at [773, 675] on p "[PERSON_NAME] is currently a graduate student furthering knowledge in Informati…" at bounding box center [603, 664] width 638 height 75
click at [283, 28] on link "Home" at bounding box center [285, 22] width 38 height 44
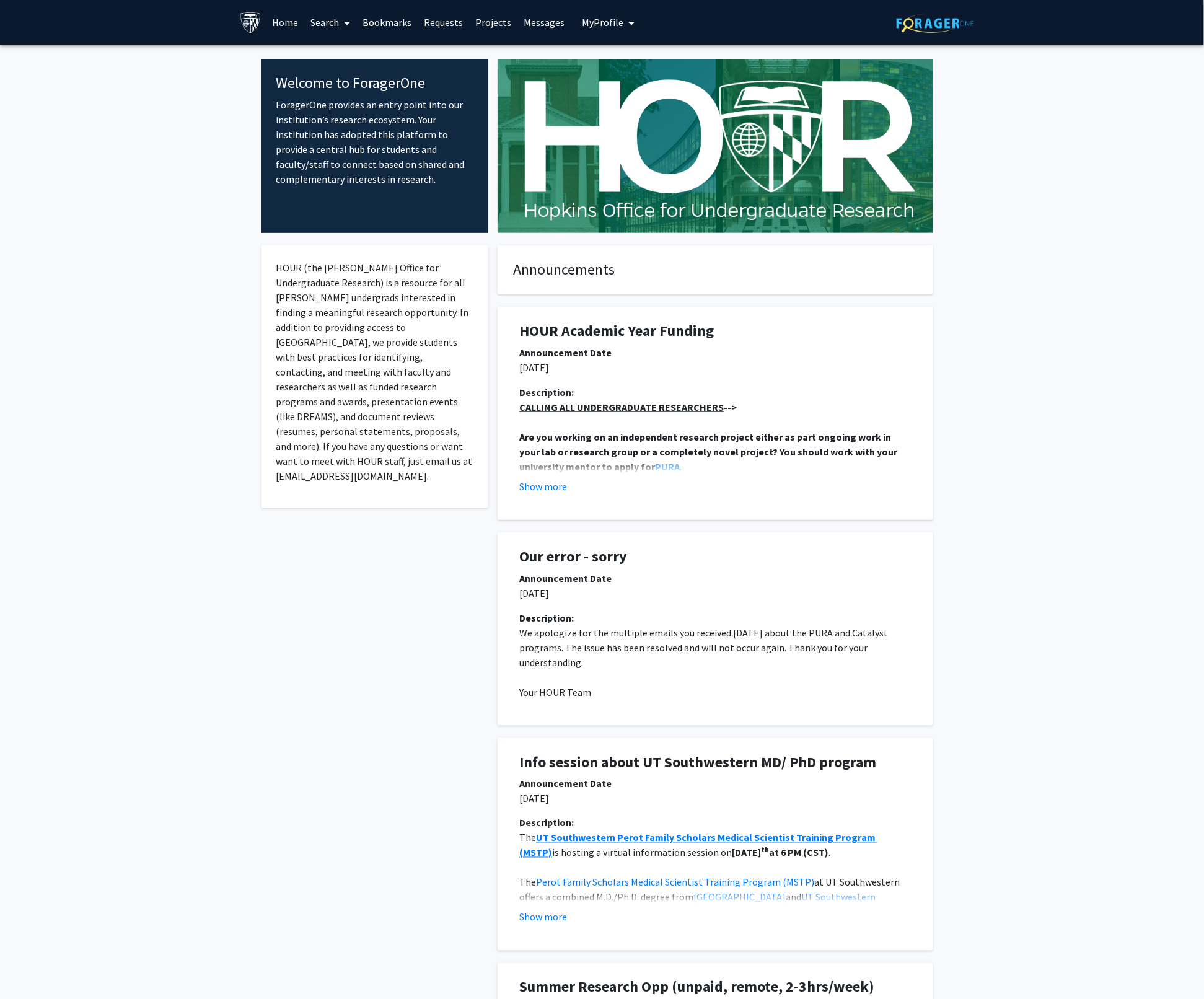
click at [349, 28] on span at bounding box center [344, 22] width 12 height 44
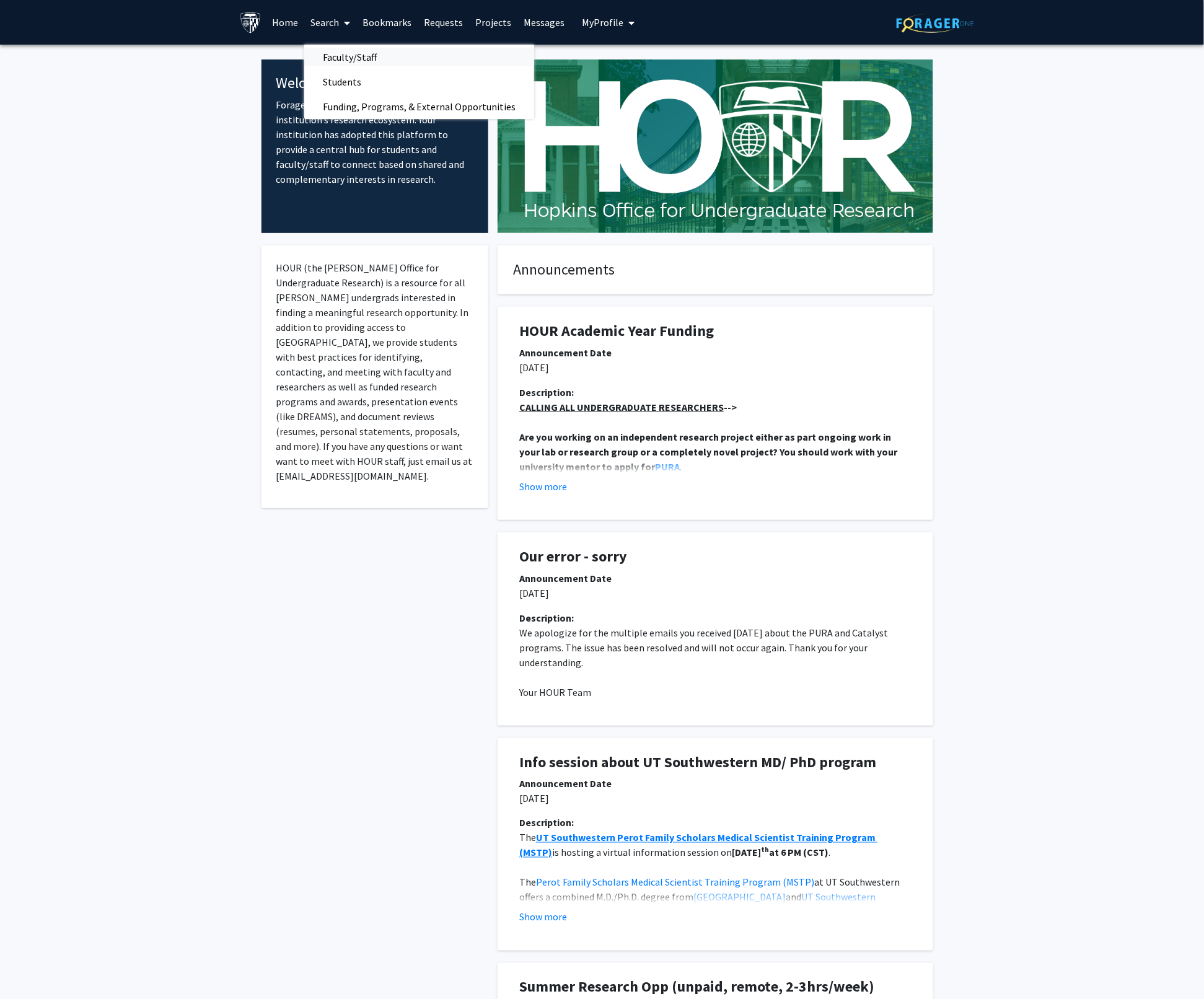
click at [362, 58] on span "Faculty/Staff" at bounding box center [349, 57] width 91 height 25
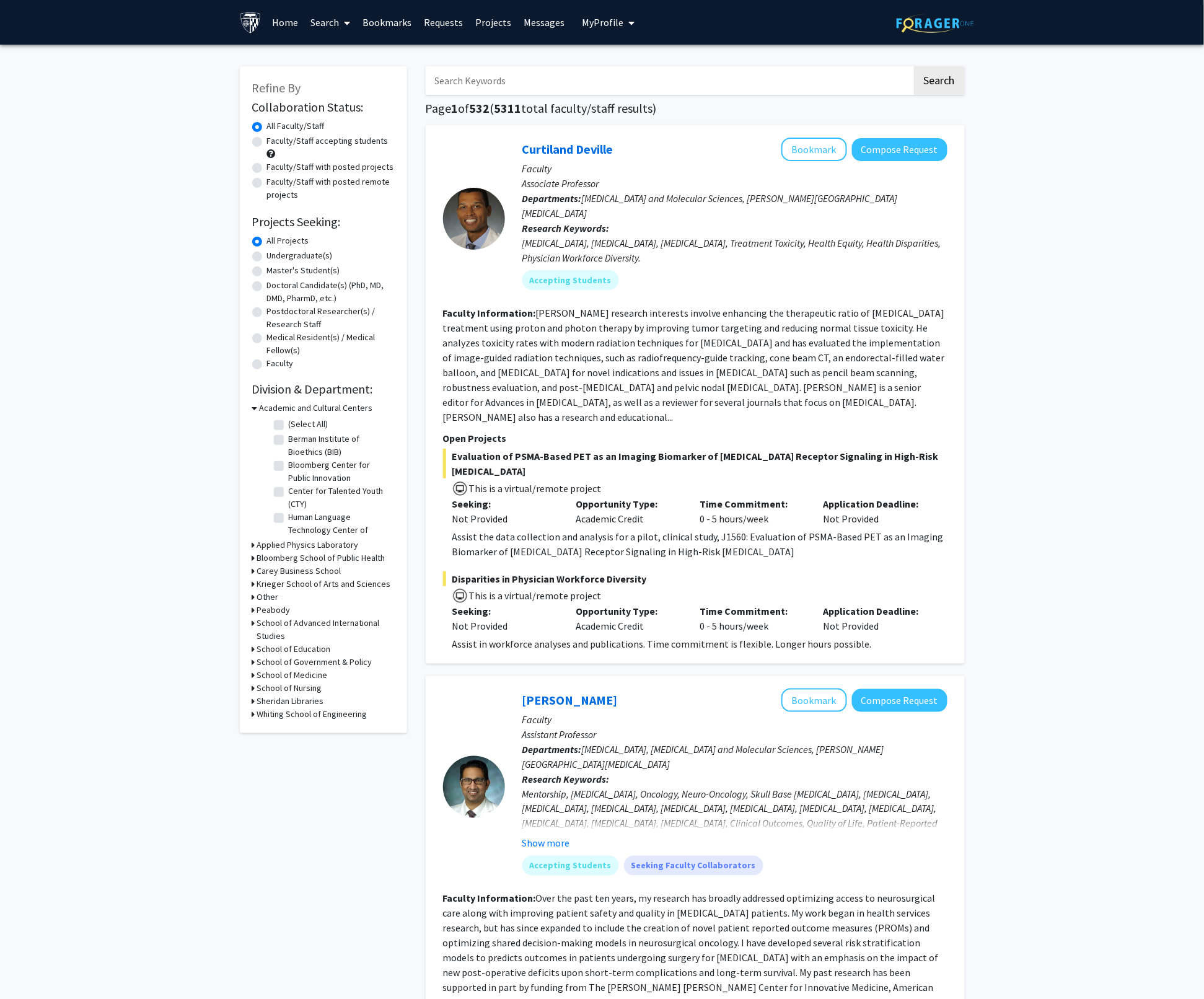
click at [296, 27] on link "Home" at bounding box center [285, 22] width 38 height 44
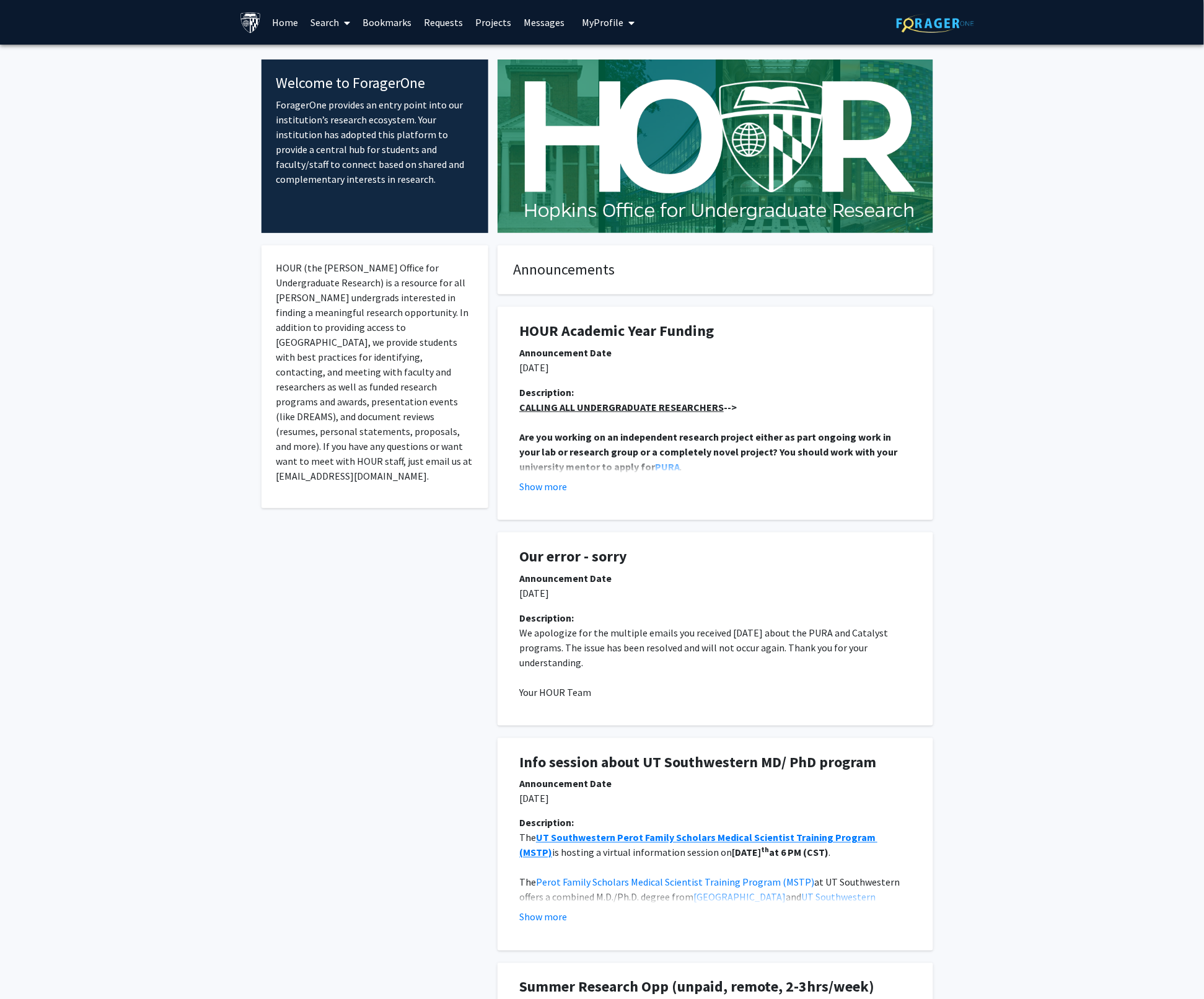
click at [327, 28] on link "Search" at bounding box center [330, 22] width 52 height 44
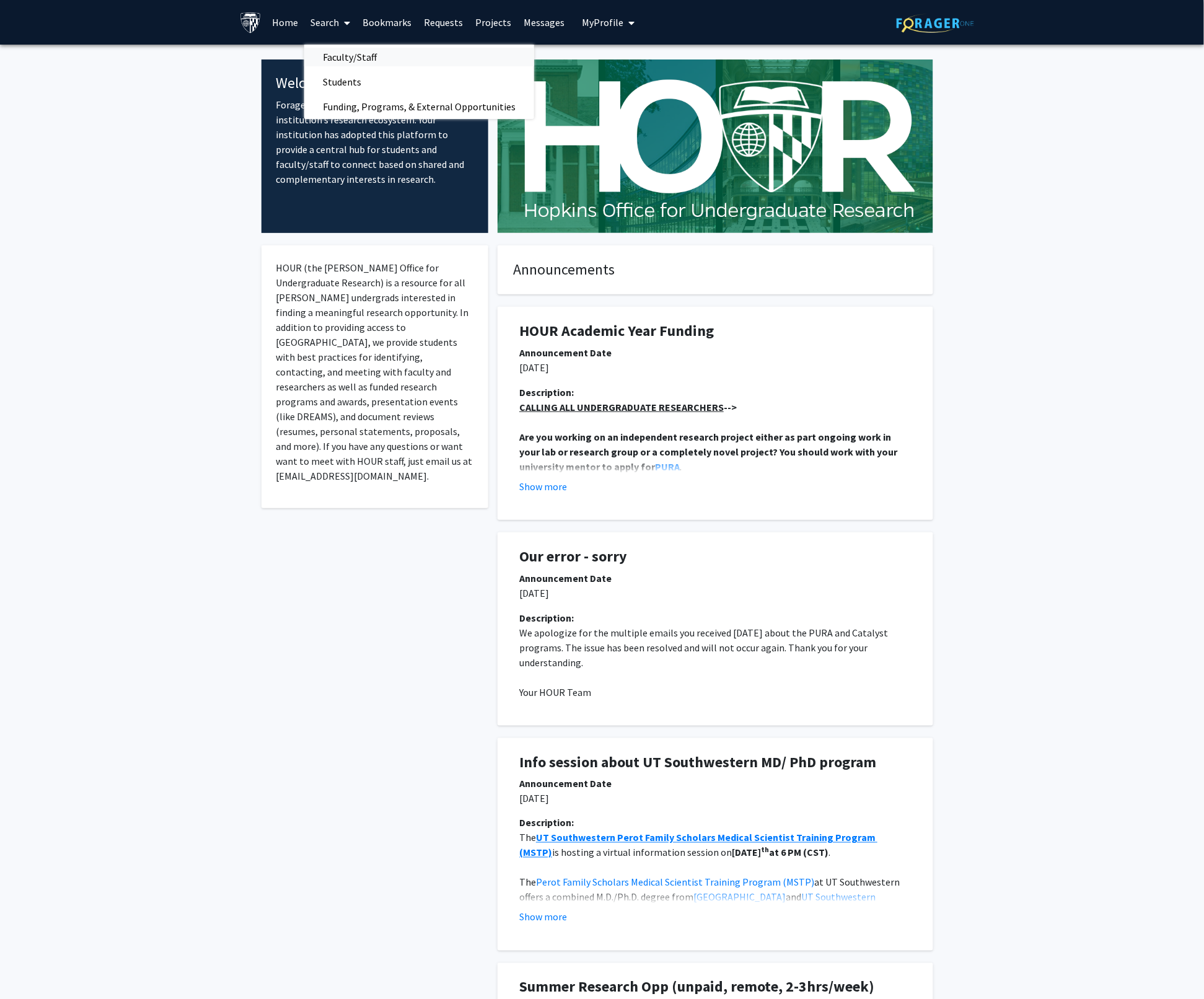
click at [351, 58] on span "Faculty/Staff" at bounding box center [349, 57] width 91 height 25
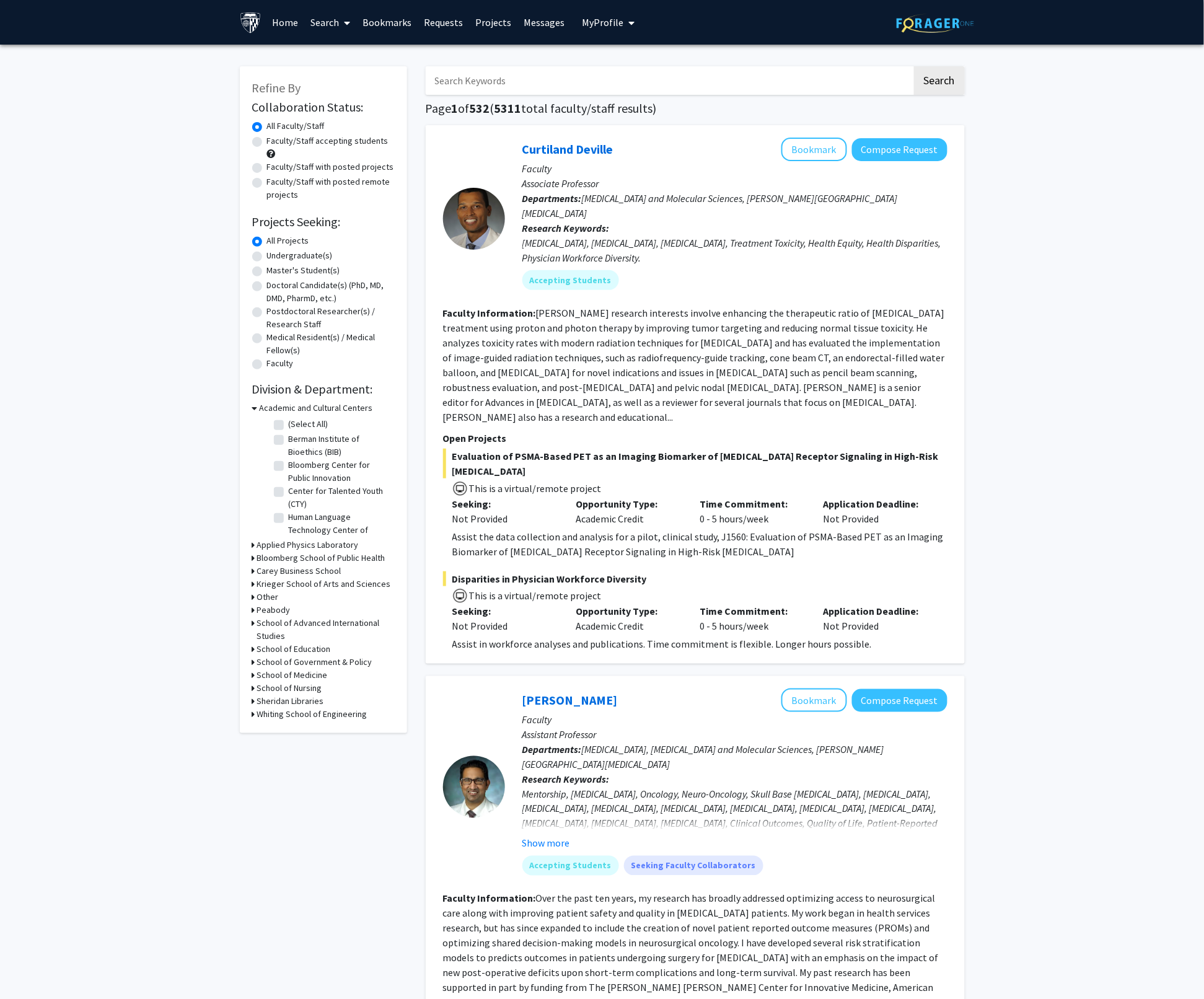
click at [267, 269] on label "Master's Student(s)" at bounding box center [303, 270] width 73 height 13
click at [267, 269] on input "Master's Student(s)" at bounding box center [270, 268] width 8 height 8
radio input "true"
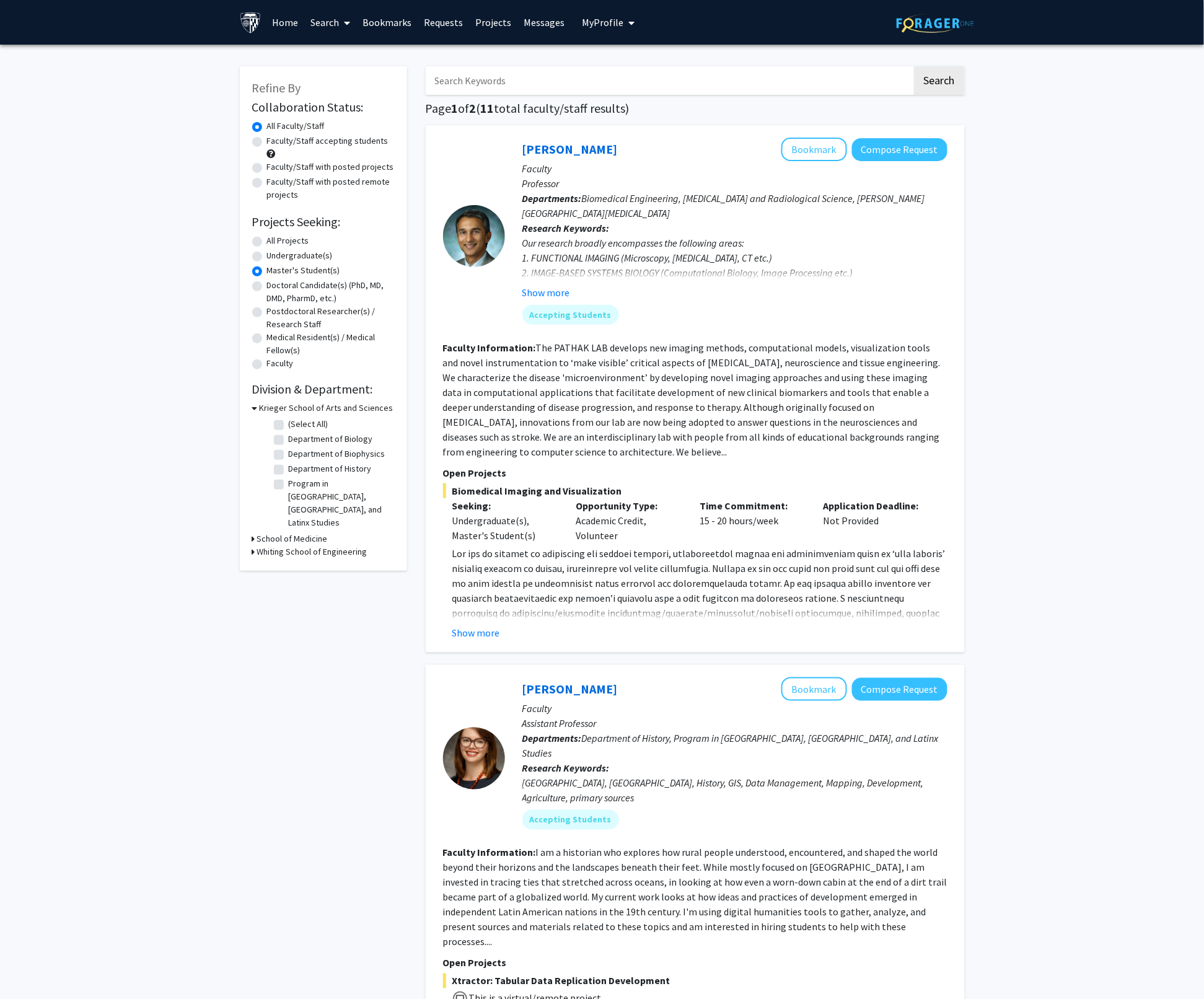
click at [623, 23] on span "My profile dropdown to access profile and logout" at bounding box center [629, 22] width 12 height 44
click at [628, 60] on span "[PERSON_NAME]" at bounding box center [659, 57] width 75 height 13
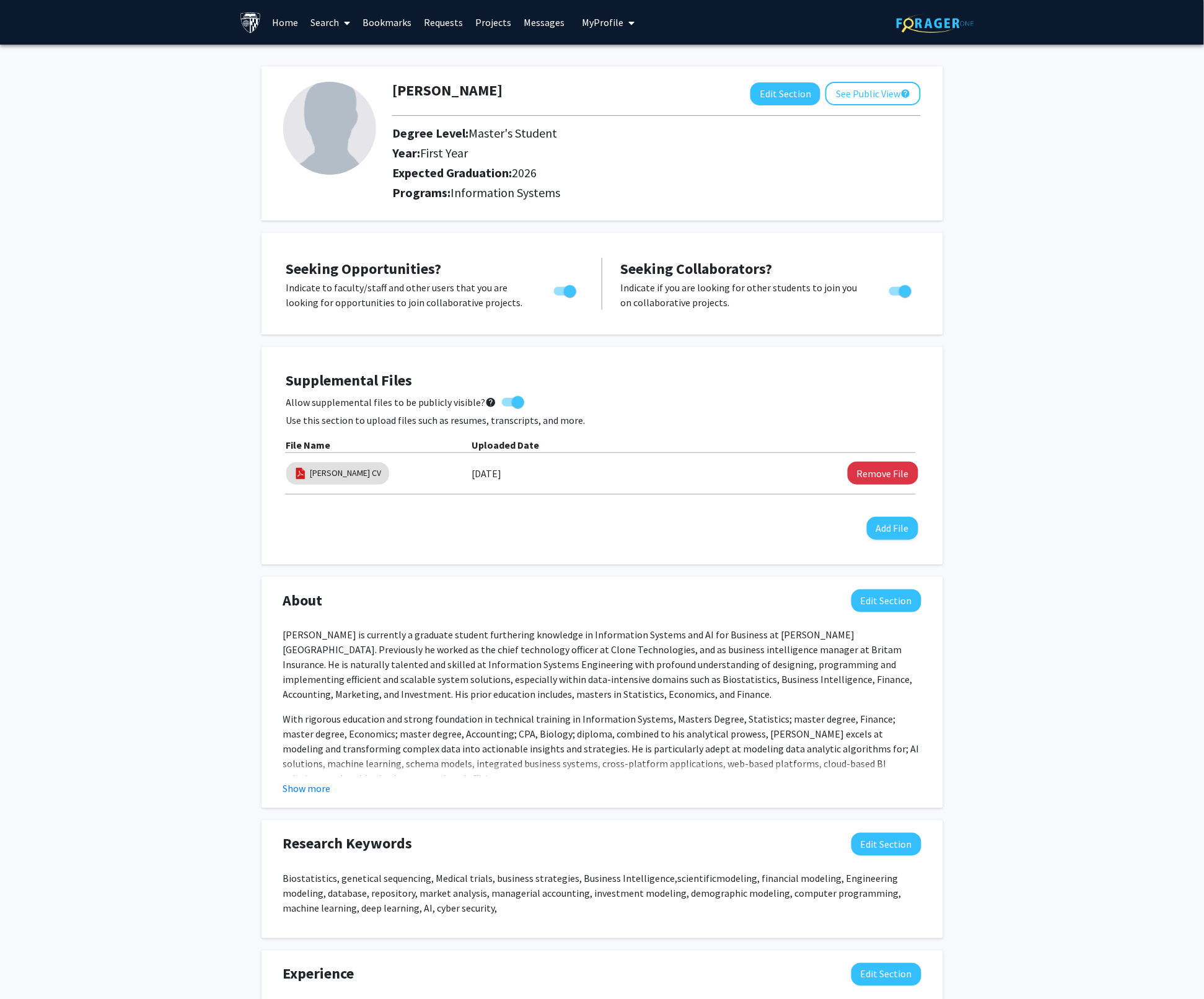
click at [331, 133] on img at bounding box center [330, 128] width 93 height 93
click at [778, 95] on button "Edit Section" at bounding box center [785, 94] width 70 height 23
select select "first_year"
select select "2026"
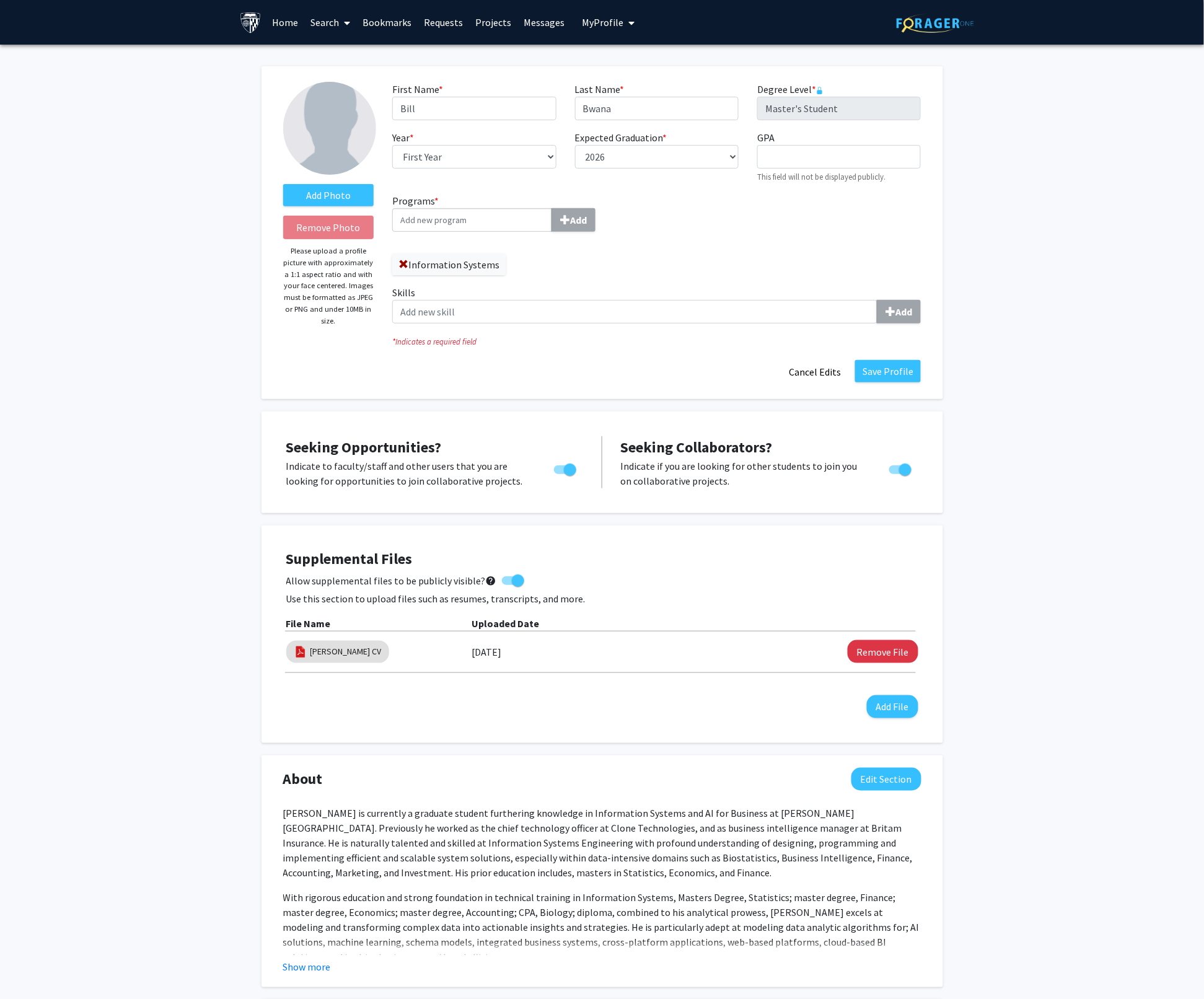
click at [342, 117] on img at bounding box center [330, 128] width 93 height 93
click at [335, 193] on label "Add Photo" at bounding box center [329, 195] width 91 height 22
click at [0, 0] on input "Add Photo" at bounding box center [0, 0] width 0 height 0
click at [339, 197] on label "Add Photo" at bounding box center [329, 195] width 91 height 22
click at [0, 0] on input "Add Photo" at bounding box center [0, 0] width 0 height 0
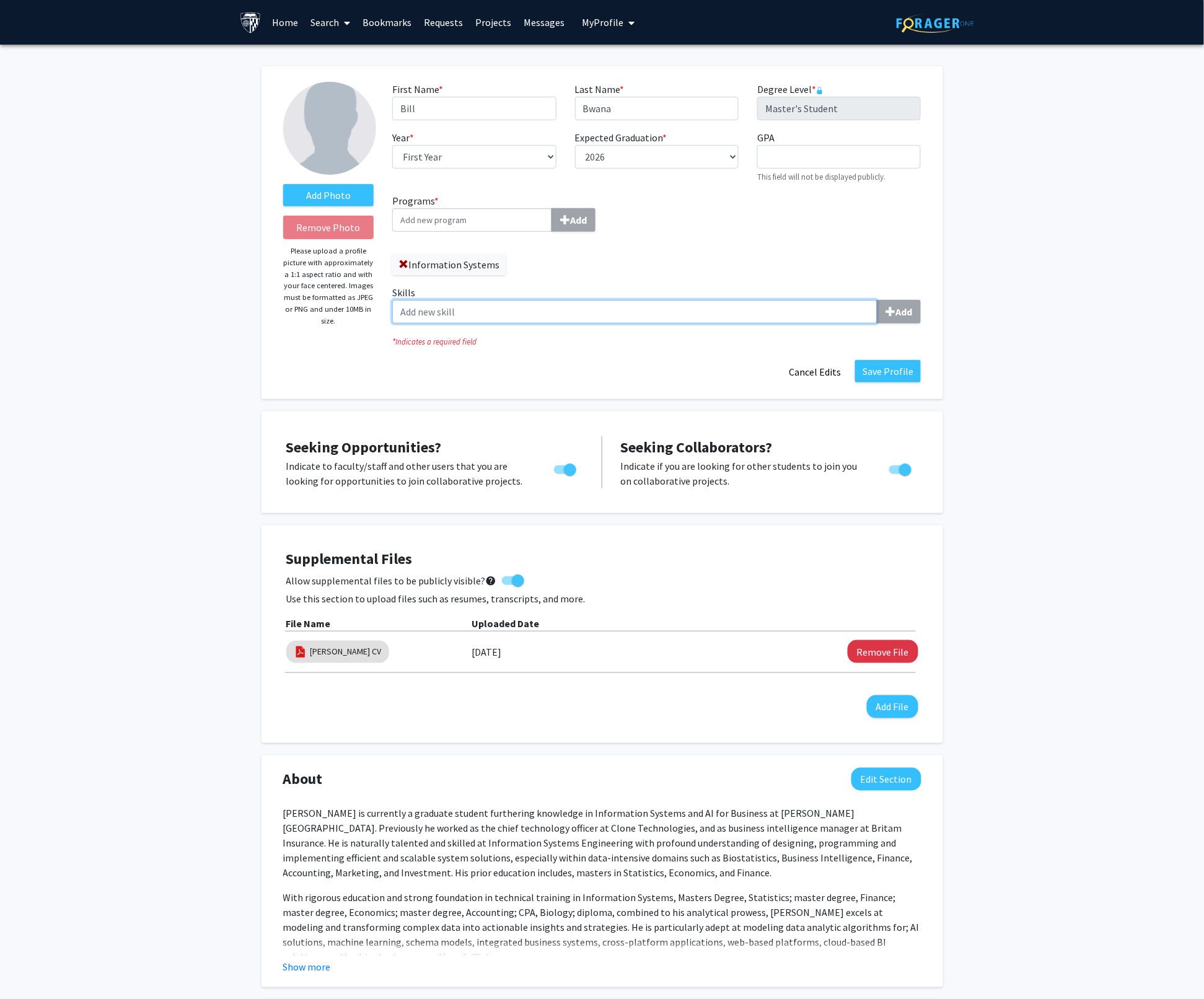
click at [454, 308] on input "Skills Add" at bounding box center [635, 311] width 486 height 23
type input "P"
type input "Statistics"
click at [901, 310] on b "Add" at bounding box center [903, 312] width 17 height 12
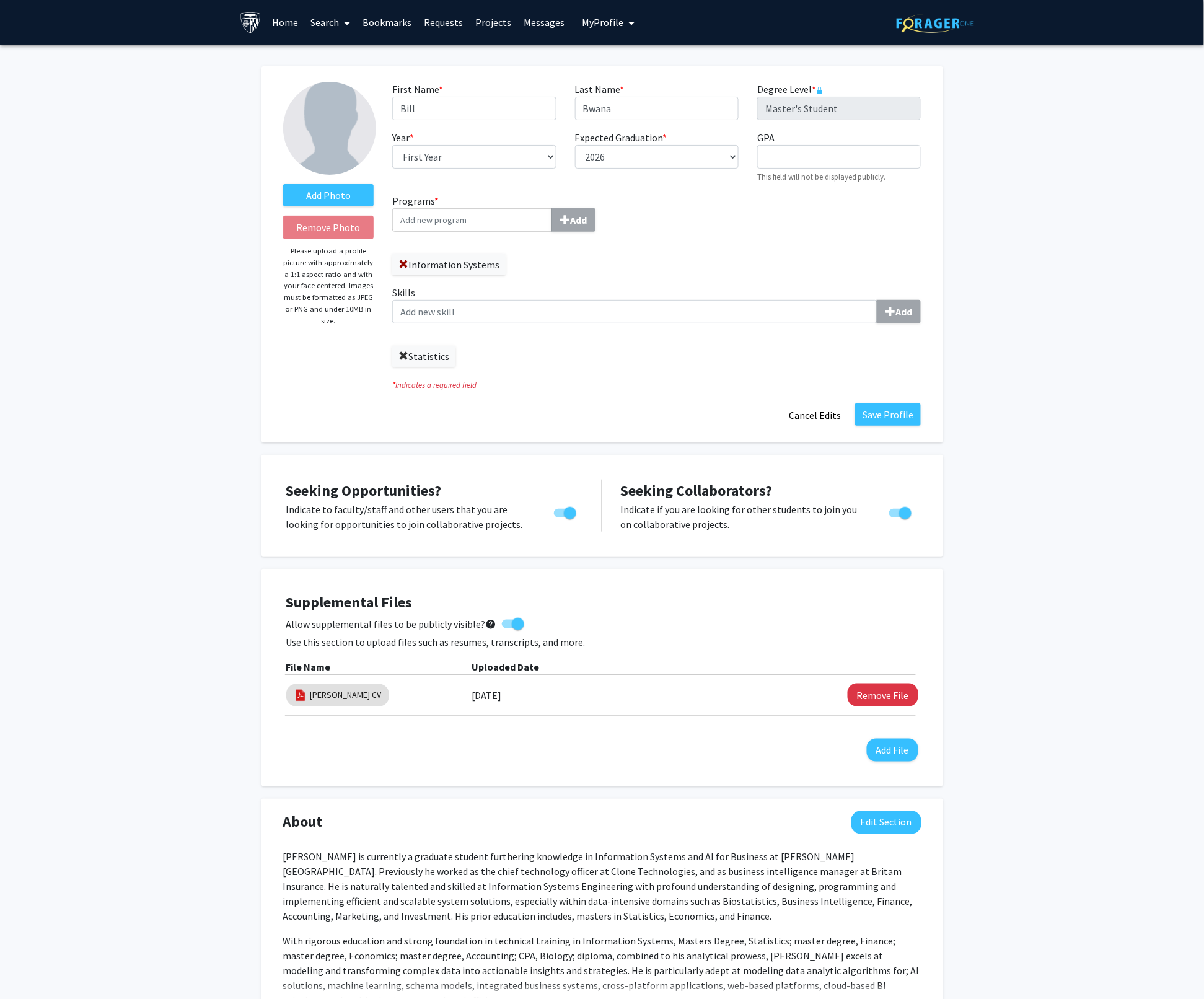
click at [405, 355] on span at bounding box center [403, 356] width 10 height 10
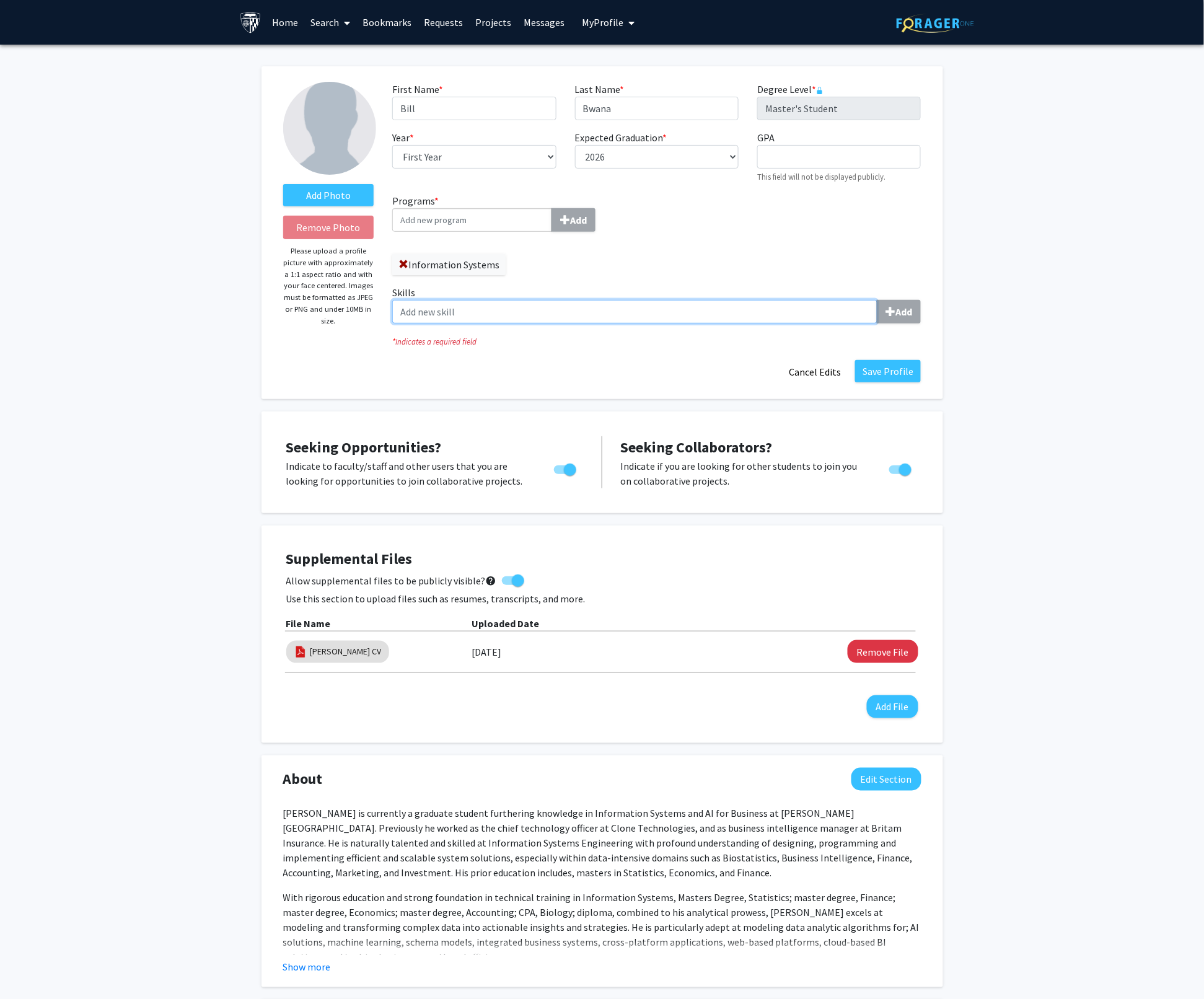
click at [434, 310] on input "Skills Add" at bounding box center [635, 311] width 486 height 23
type input "M"
type input "C"
type input "P"
type input "Programming with Python, R, and PHP."
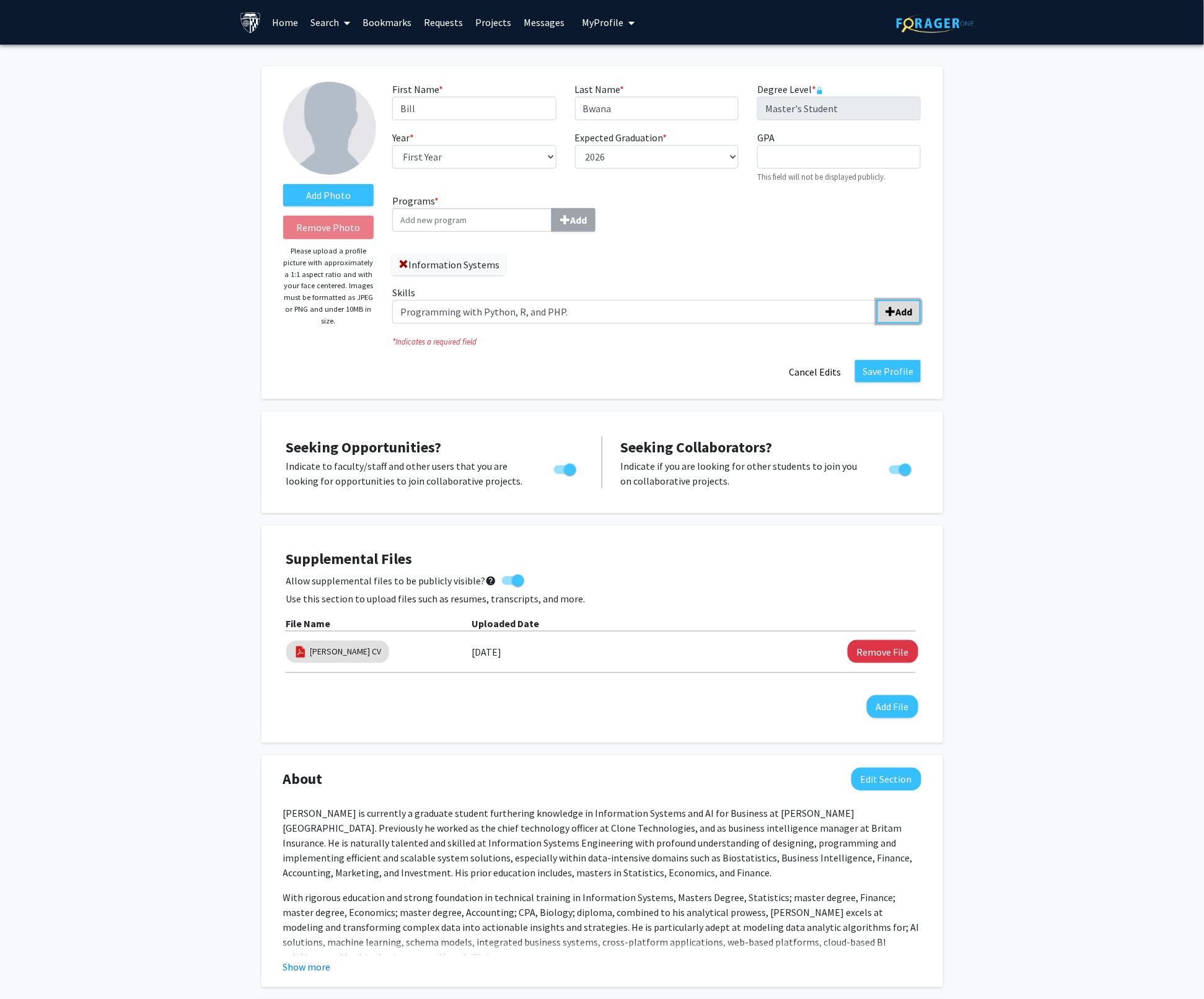
click at [911, 308] on b "Add" at bounding box center [903, 312] width 17 height 12
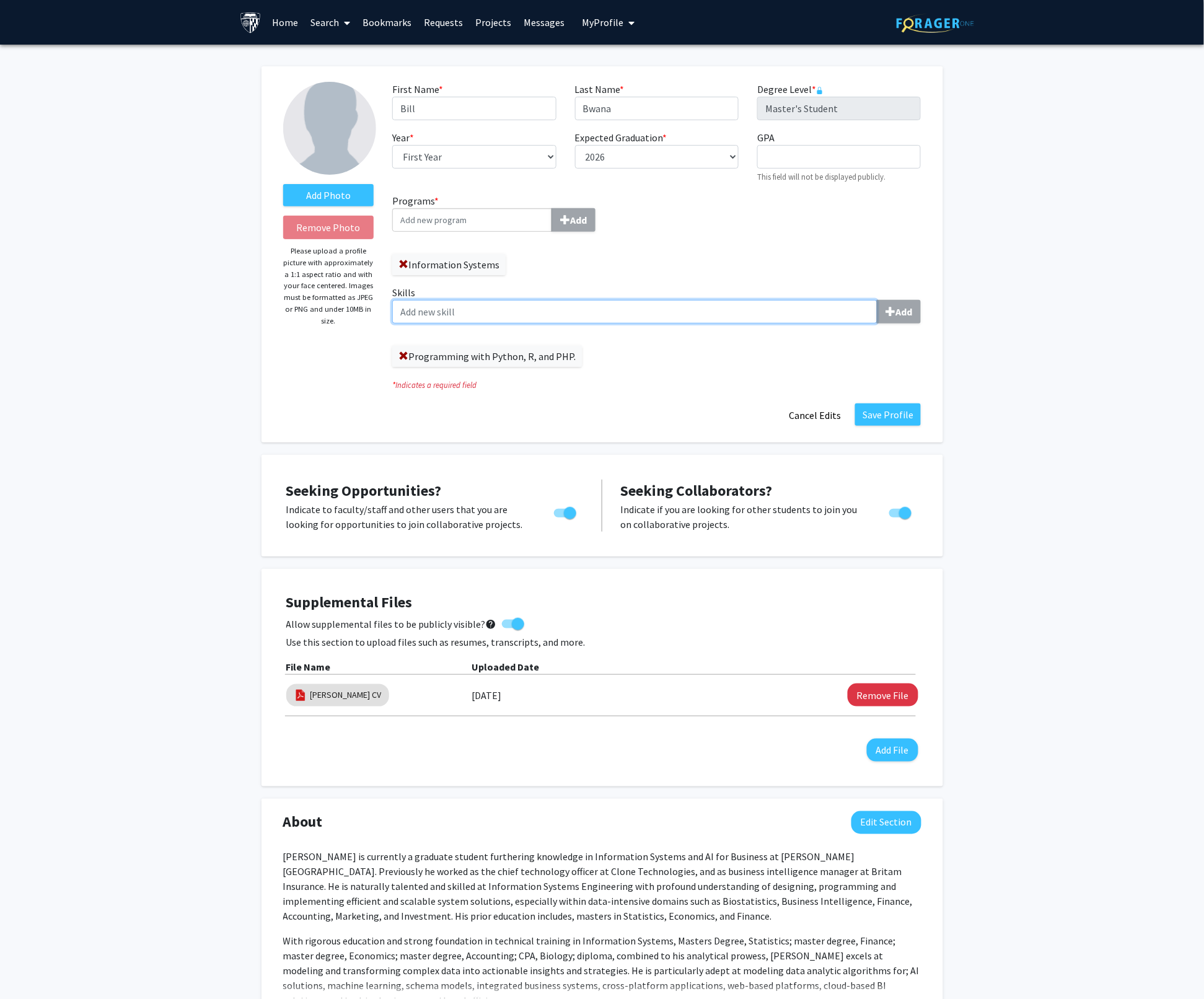
click at [460, 310] on input "Skills Add" at bounding box center [635, 311] width 486 height 23
type input "Data Analysis"
click at [911, 316] on b "Add" at bounding box center [903, 312] width 17 height 12
click at [465, 315] on input "Skills Add" at bounding box center [635, 311] width 486 height 23
type input "Financial Modeling"
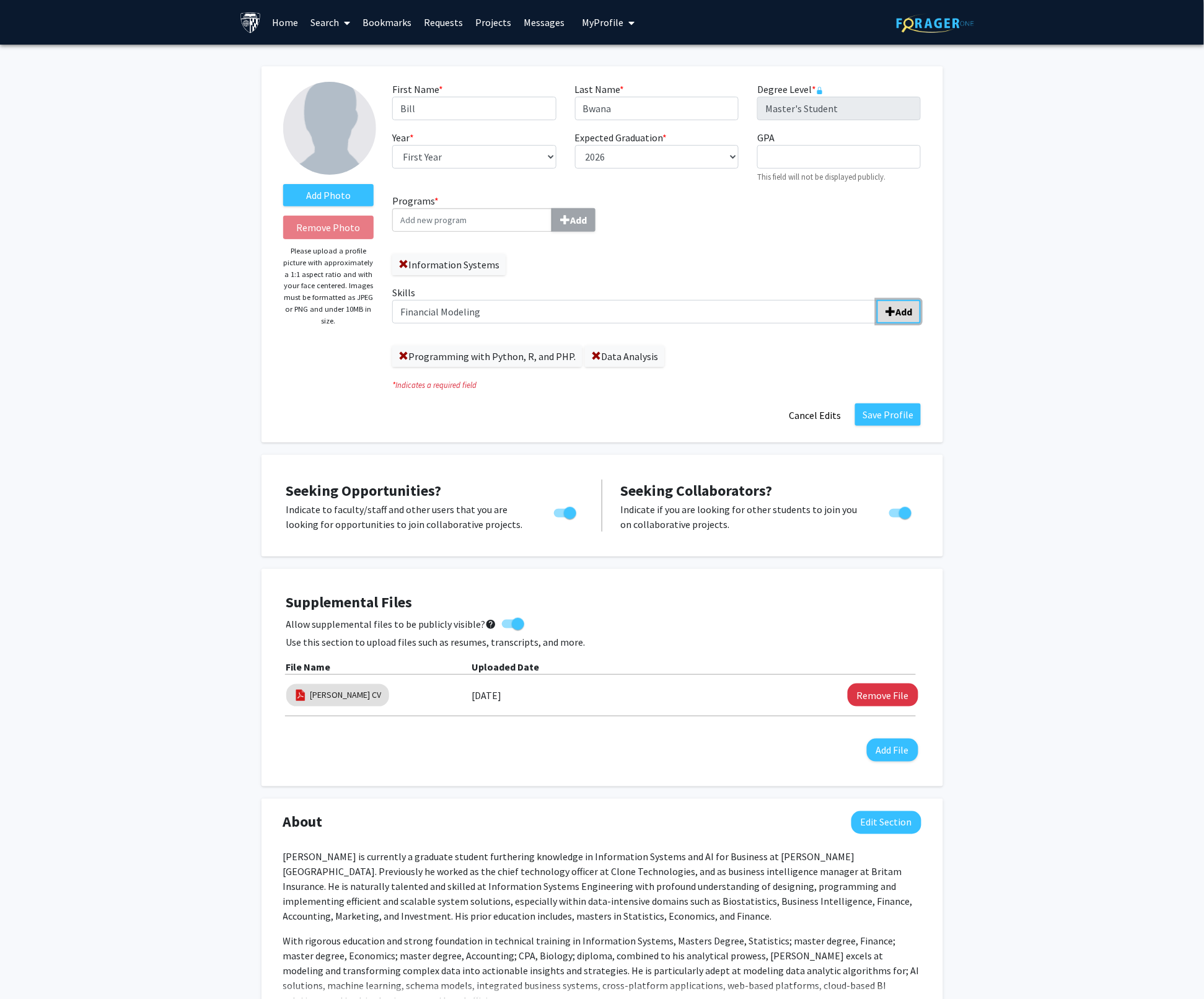
click at [903, 307] on b "Add" at bounding box center [903, 312] width 17 height 12
click at [674, 356] on span at bounding box center [678, 356] width 10 height 10
click at [421, 310] on input "Skills Add" at bounding box center [635, 311] width 486 height 23
type input "Financial Modeling"
click at [909, 312] on b "Add" at bounding box center [903, 312] width 17 height 12
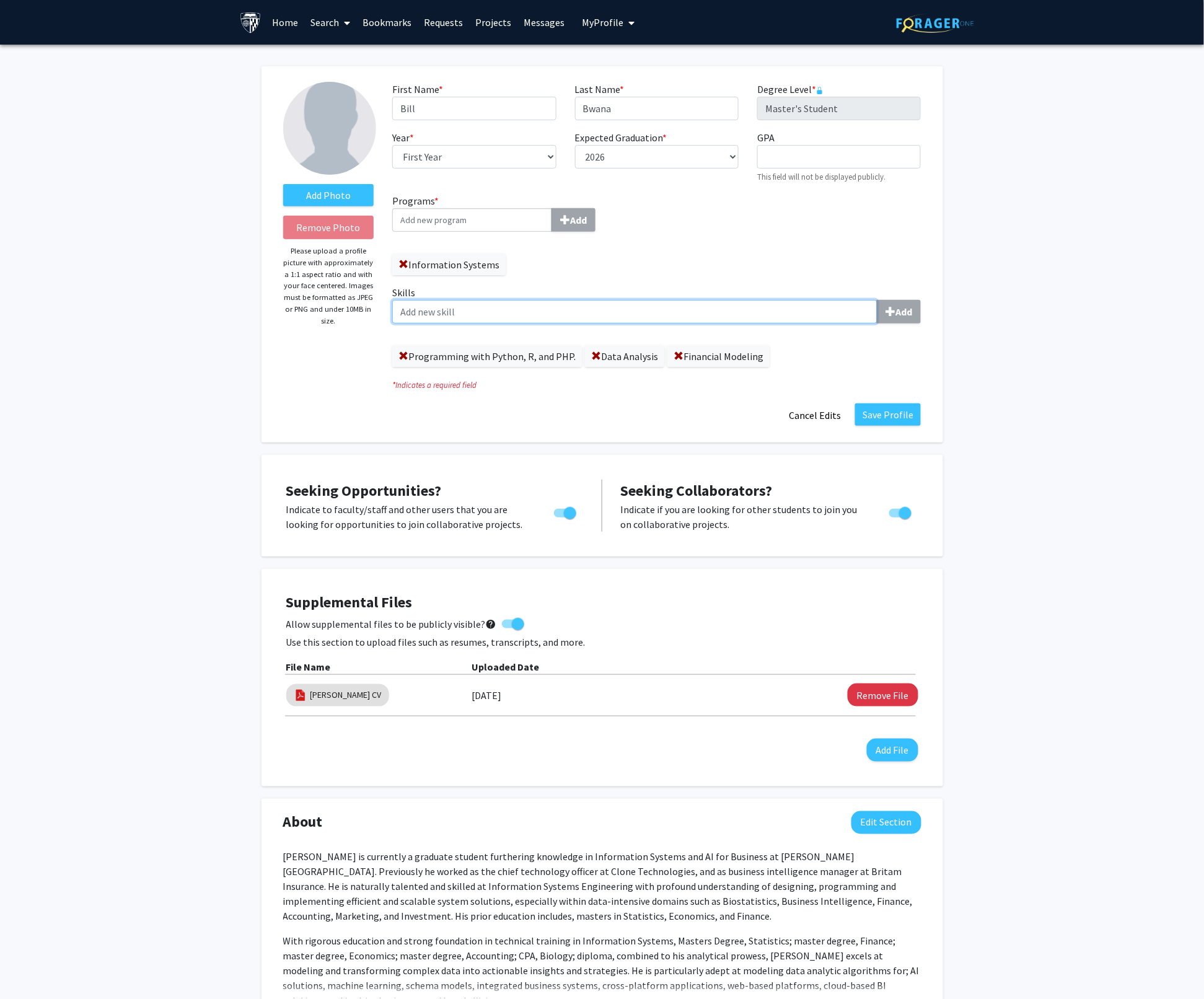
click at [444, 312] on input "Skills Add" at bounding box center [635, 311] width 486 height 23
paste input "• Management of Tech Business • Management of Tech Project and Operations. • Le…"
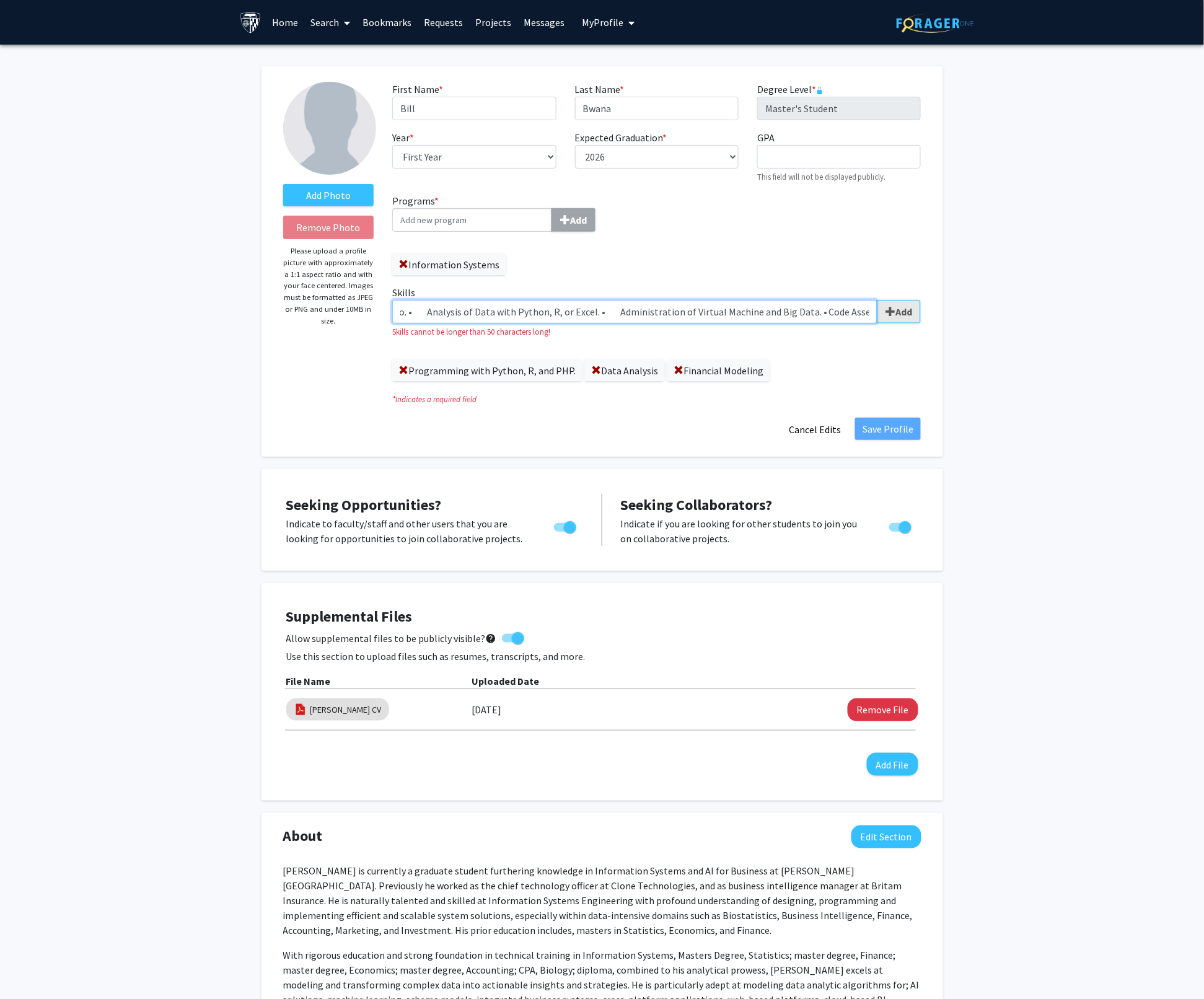
scroll to position [0, 1761]
click at [883, 315] on div "• Management of Tech Business • Management of Tech Project and Operations. • Le…" at bounding box center [656, 311] width 529 height 23
click at [566, 312] on input "• Management of Tech Business • Management of Tech Project and Operations. • Le…" at bounding box center [635, 311] width 486 height 23
drag, startPoint x: 871, startPoint y: 310, endPoint x: 542, endPoint y: 315, distance: 329.0
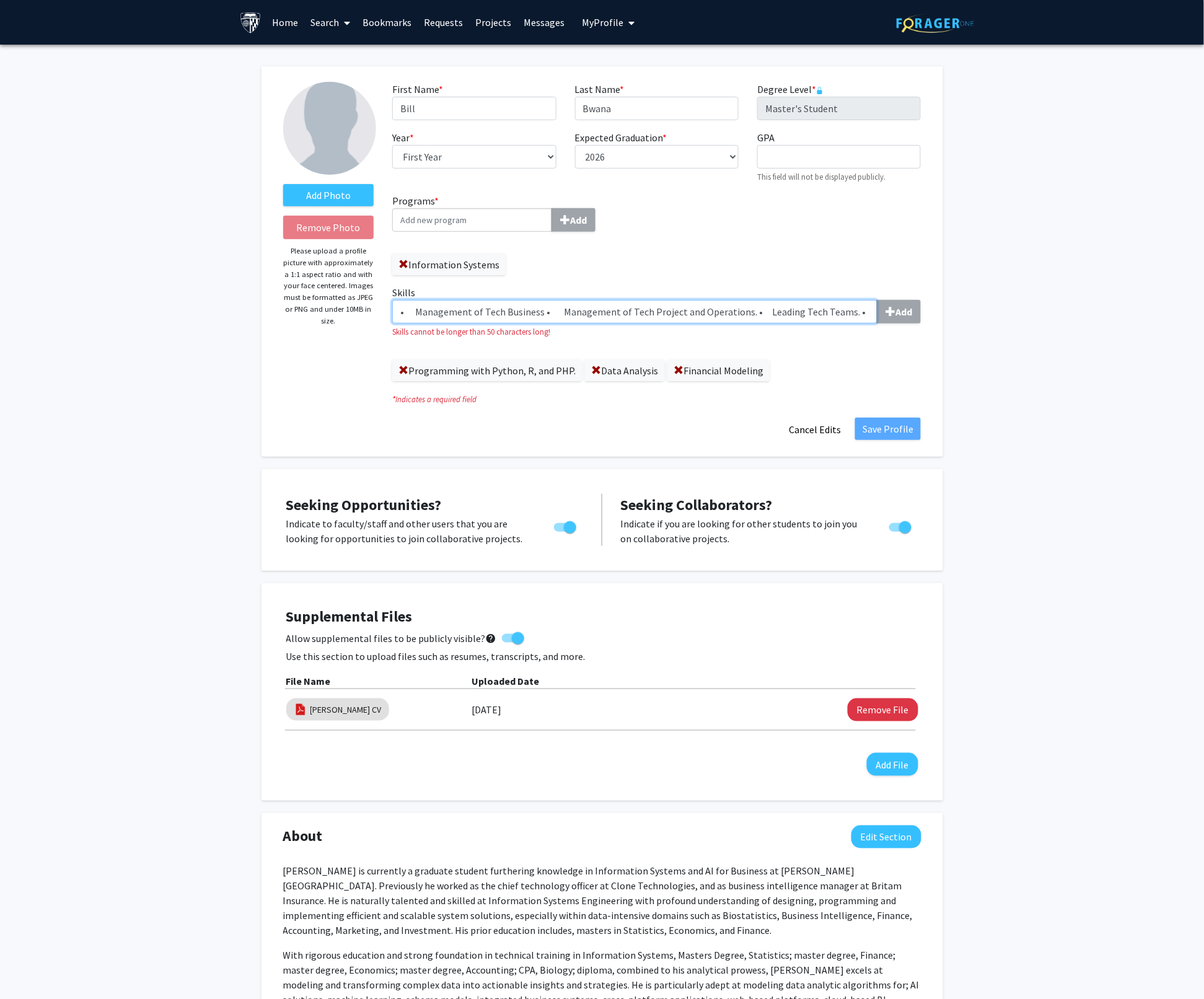
click at [542, 315] on input "• Management of Tech Business • Management of Tech Project and Operations. • Le…" at bounding box center [635, 311] width 486 height 23
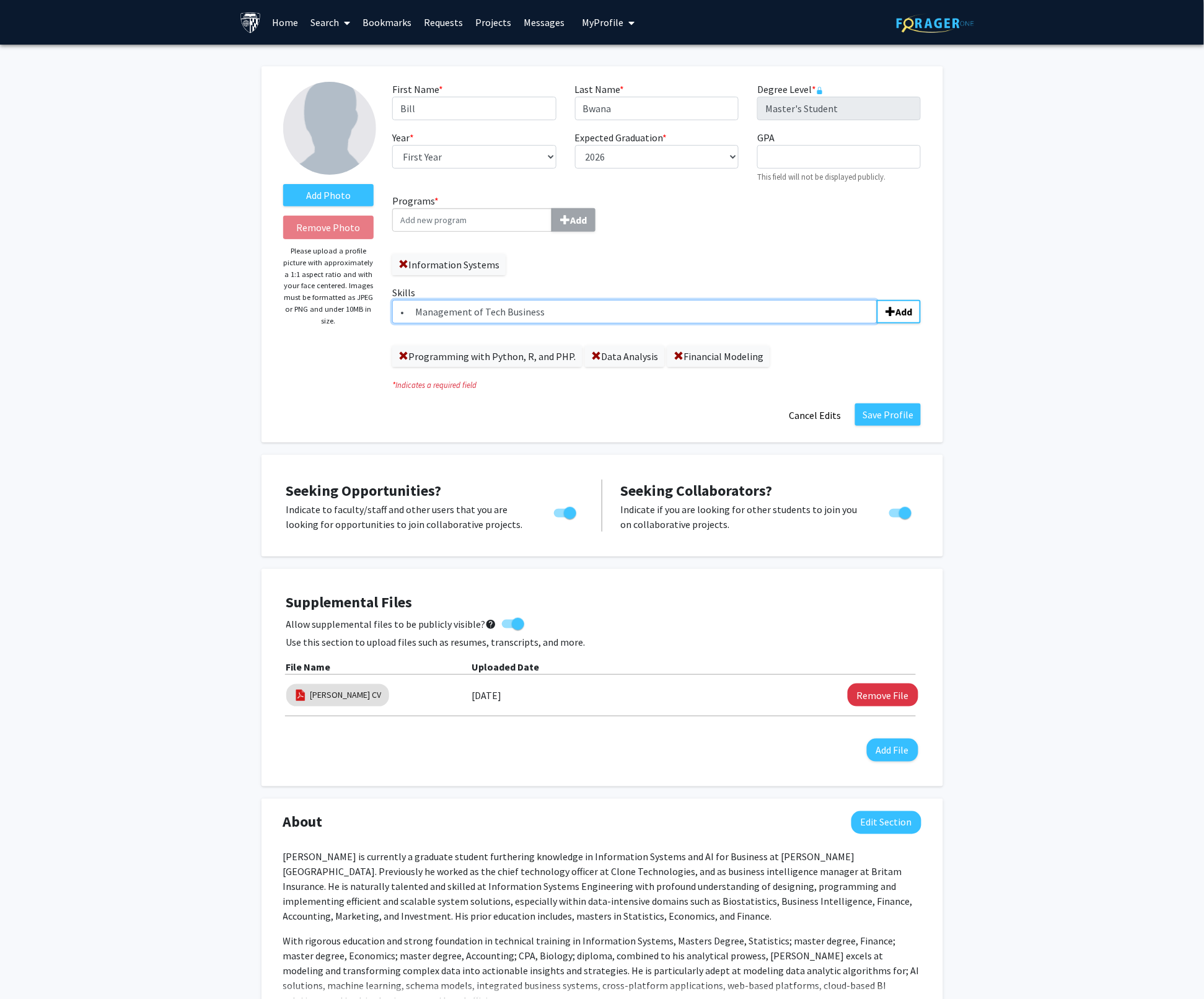
click at [416, 312] on input "• Management of Tech Business" at bounding box center [635, 311] width 486 height 23
type input "Management of Tech Business"
click at [455, 310] on input "Management of Tech Business" at bounding box center [635, 311] width 486 height 23
click at [907, 310] on b "Add" at bounding box center [903, 312] width 17 height 12
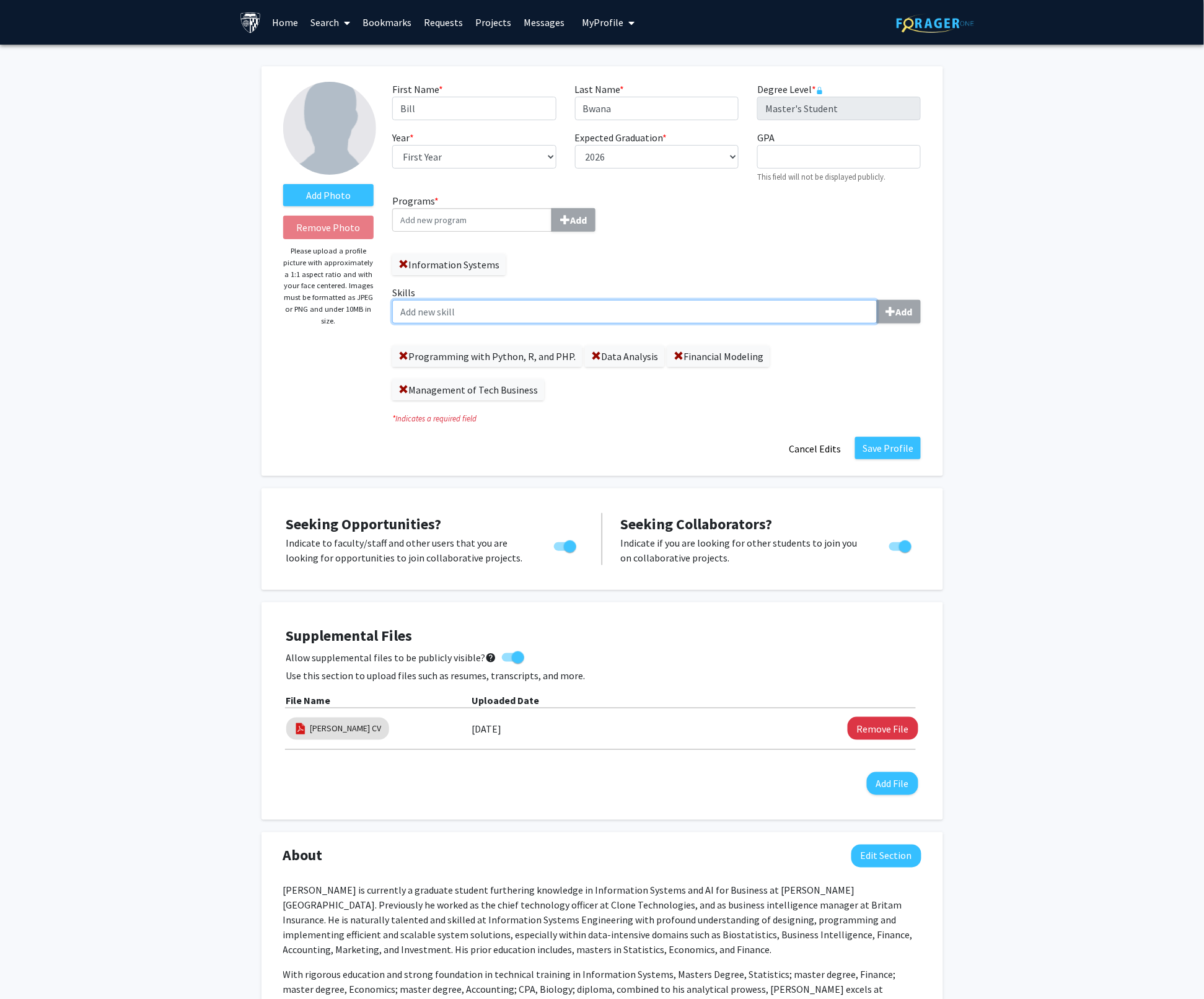
click at [444, 315] on input "Skills Add" at bounding box center [635, 311] width 486 height 23
paste input "• Management of Tech Business • Management of Tech Project and Operations. • Le…"
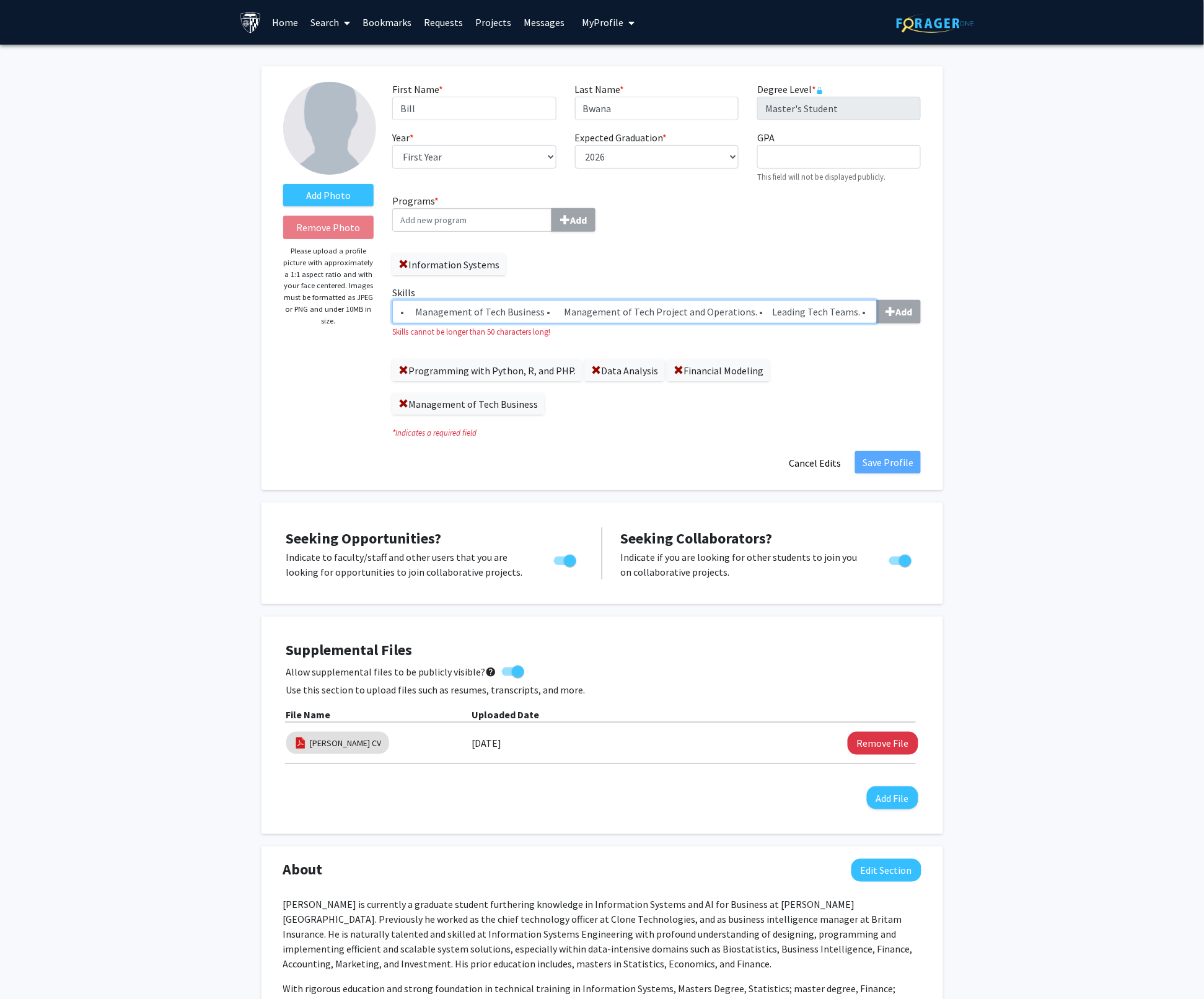
drag, startPoint x: 455, startPoint y: 310, endPoint x: 301, endPoint y: 315, distance: 154.1
click at [301, 315] on form "Add Photo Remove Photo Please upload a profile picture with approximately a 1:1…" at bounding box center [602, 278] width 657 height 393
click at [558, 310] on input "• Management of Tech Business • Management of Tech Project and Operations. • Le…" at bounding box center [635, 311] width 486 height 23
drag, startPoint x: 558, startPoint y: 310, endPoint x: 388, endPoint y: 312, distance: 170.0
click at [388, 312] on div "Skills • Management of Tech Business • Management of Tech Project and Operation…" at bounding box center [656, 355] width 547 height 140
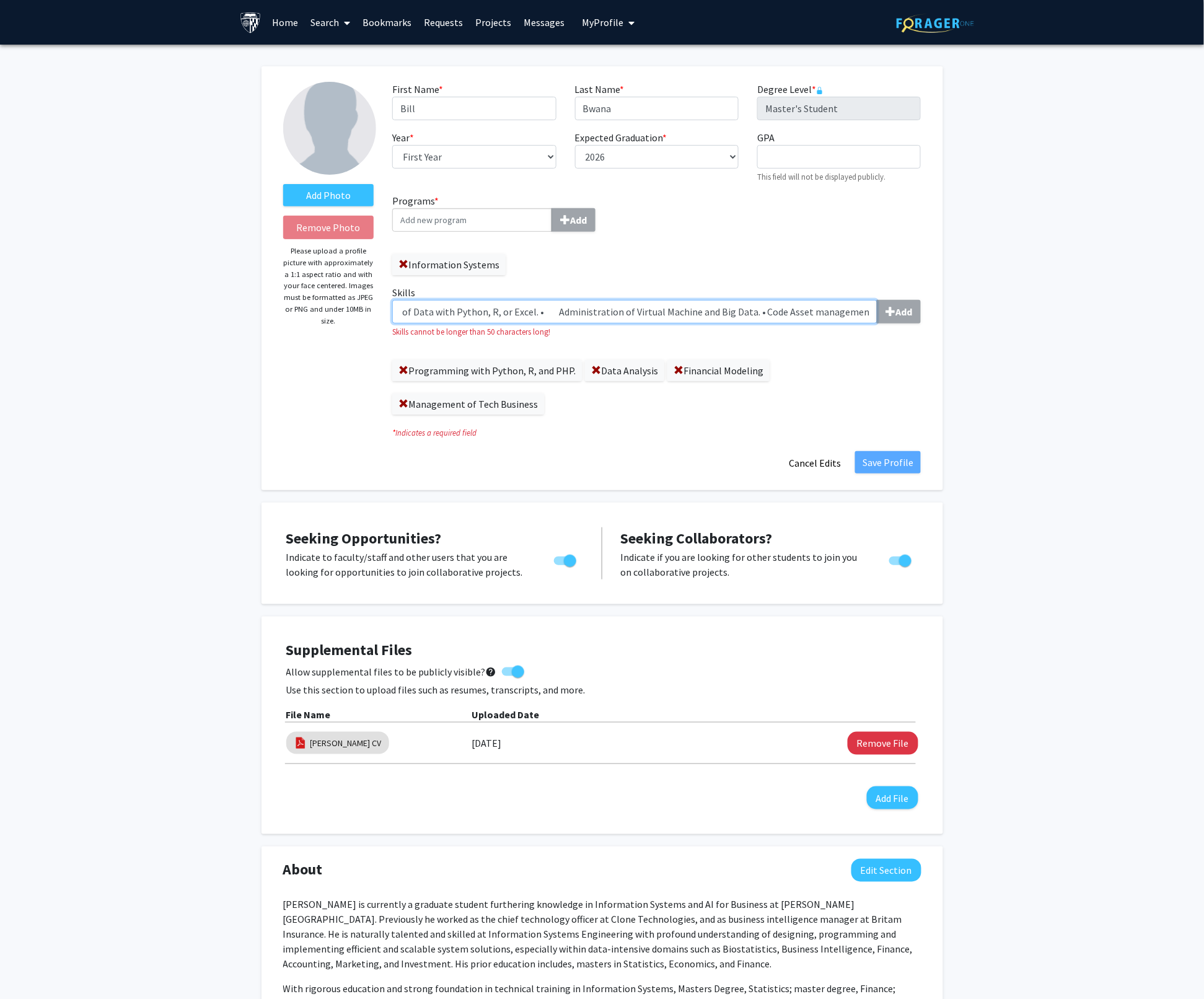
scroll to position [0, 1602]
drag, startPoint x: 587, startPoint y: 310, endPoint x: 920, endPoint y: 331, distance: 333.7
click at [920, 331] on div "Skills Management of Tech Project and Operations. • Leading Tech Teams. • Desig…" at bounding box center [656, 311] width 529 height 52
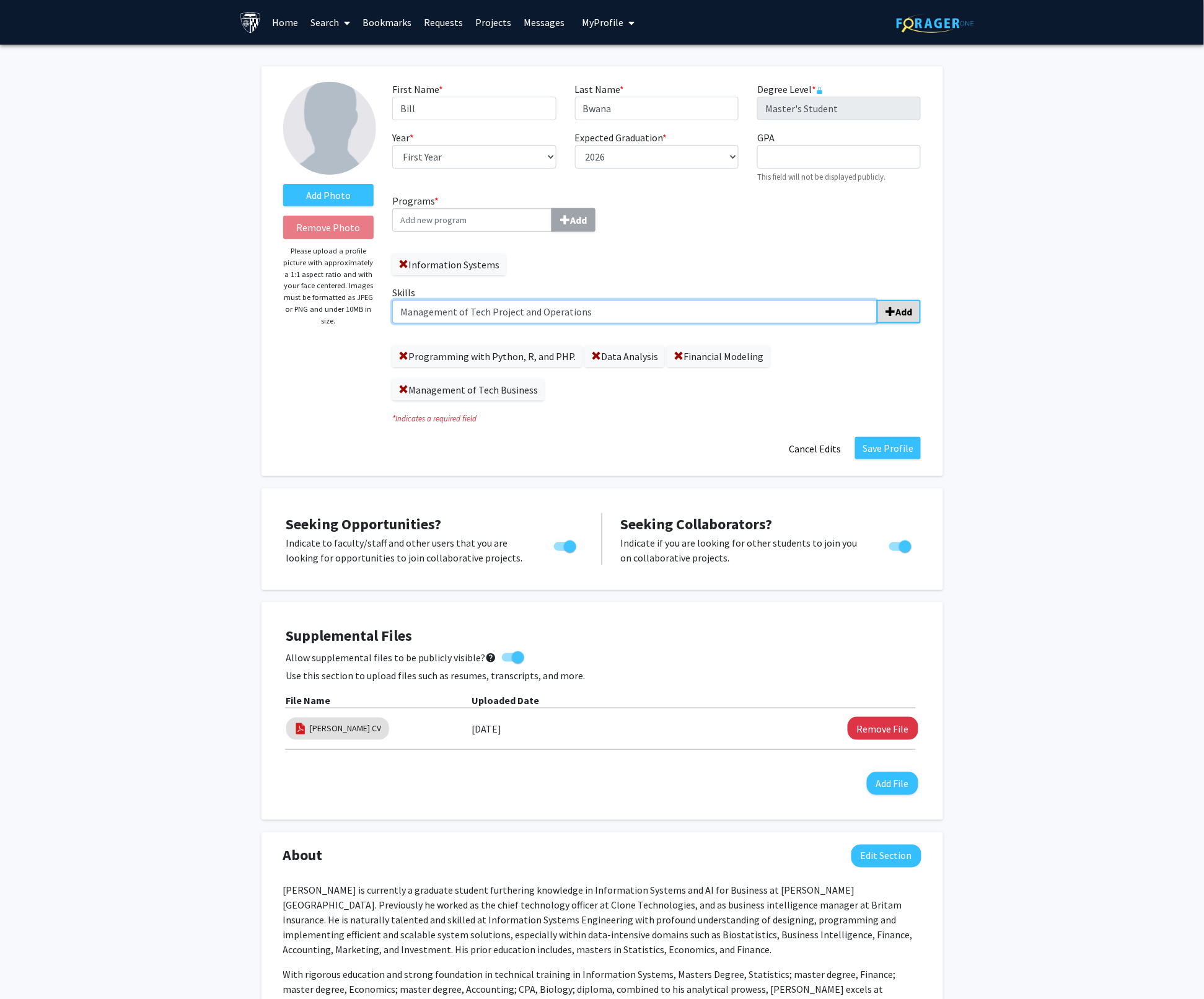
type input "Management of Tech Project and Operations"
click at [909, 312] on b "Add" at bounding box center [903, 312] width 17 height 12
click at [416, 312] on input "Skills Add" at bounding box center [635, 311] width 486 height 23
paste input "• Management of Tech Business • Management of Tech Project and Operations. • Le…"
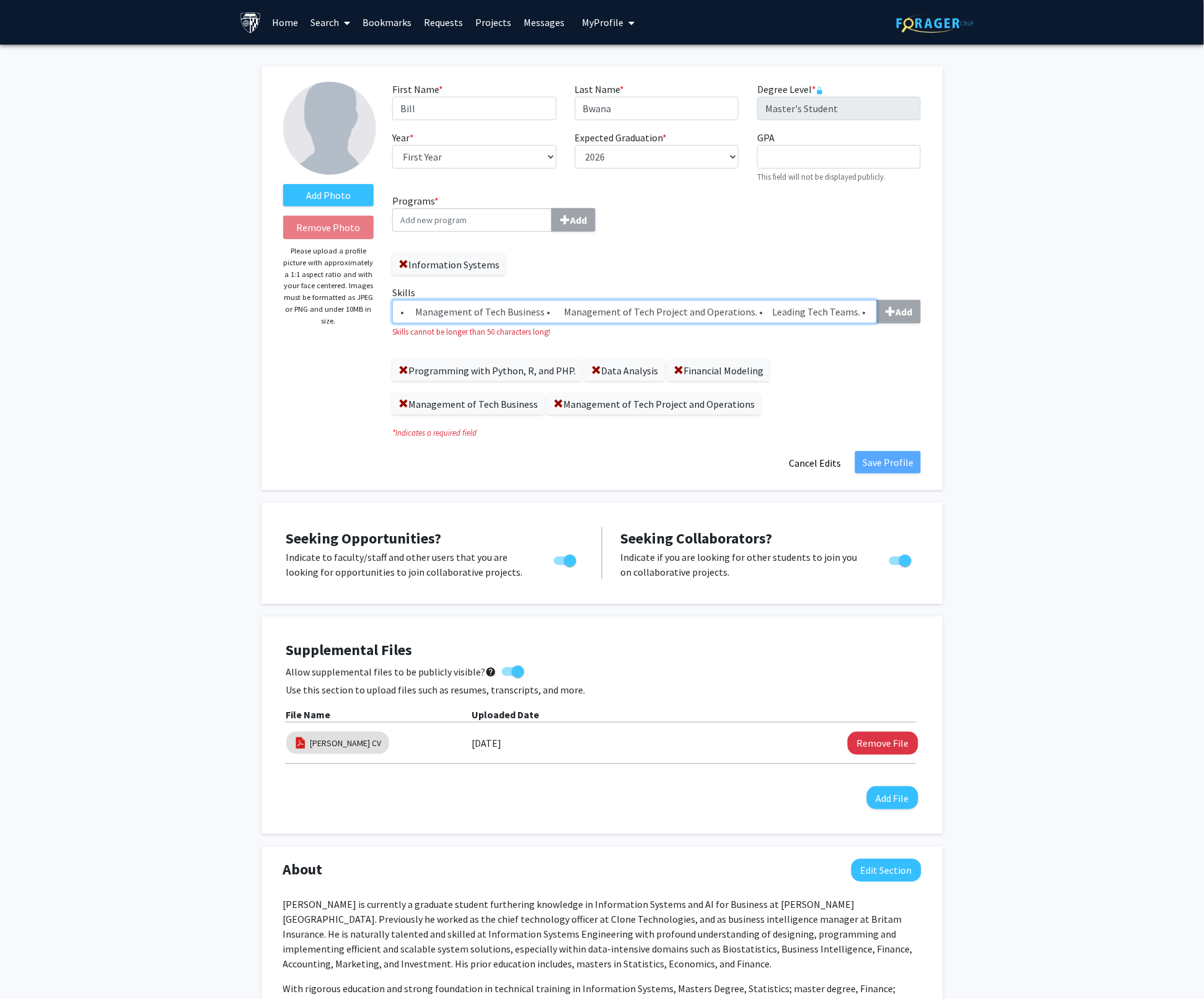
drag, startPoint x: 469, startPoint y: 310, endPoint x: 261, endPoint y: 322, distance: 208.3
click at [261, 322] on div "Add Photo Remove Photo Please upload a profile picture with approximately a 1:1…" at bounding box center [602, 278] width 682 height 424
drag, startPoint x: 756, startPoint y: 315, endPoint x: 357, endPoint y: 316, distance: 399.0
click at [357, 316] on form "Add Photo Remove Photo Please upload a profile picture with approximately a 1:1…" at bounding box center [602, 278] width 657 height 393
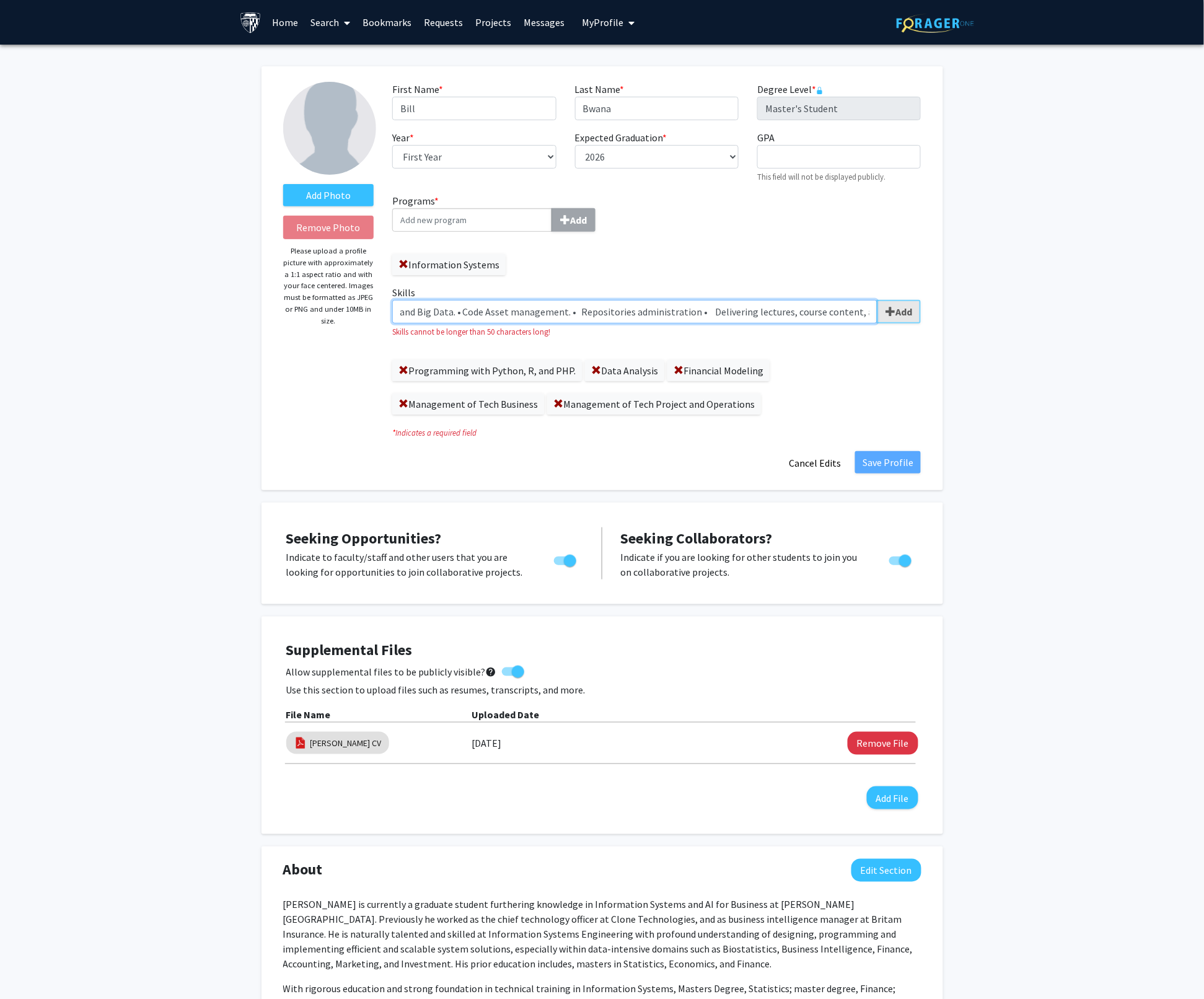
click at [895, 307] on div "Leading Tech Teams. • Designing Solutions for Information Systems. • Programmin…" at bounding box center [656, 311] width 529 height 23
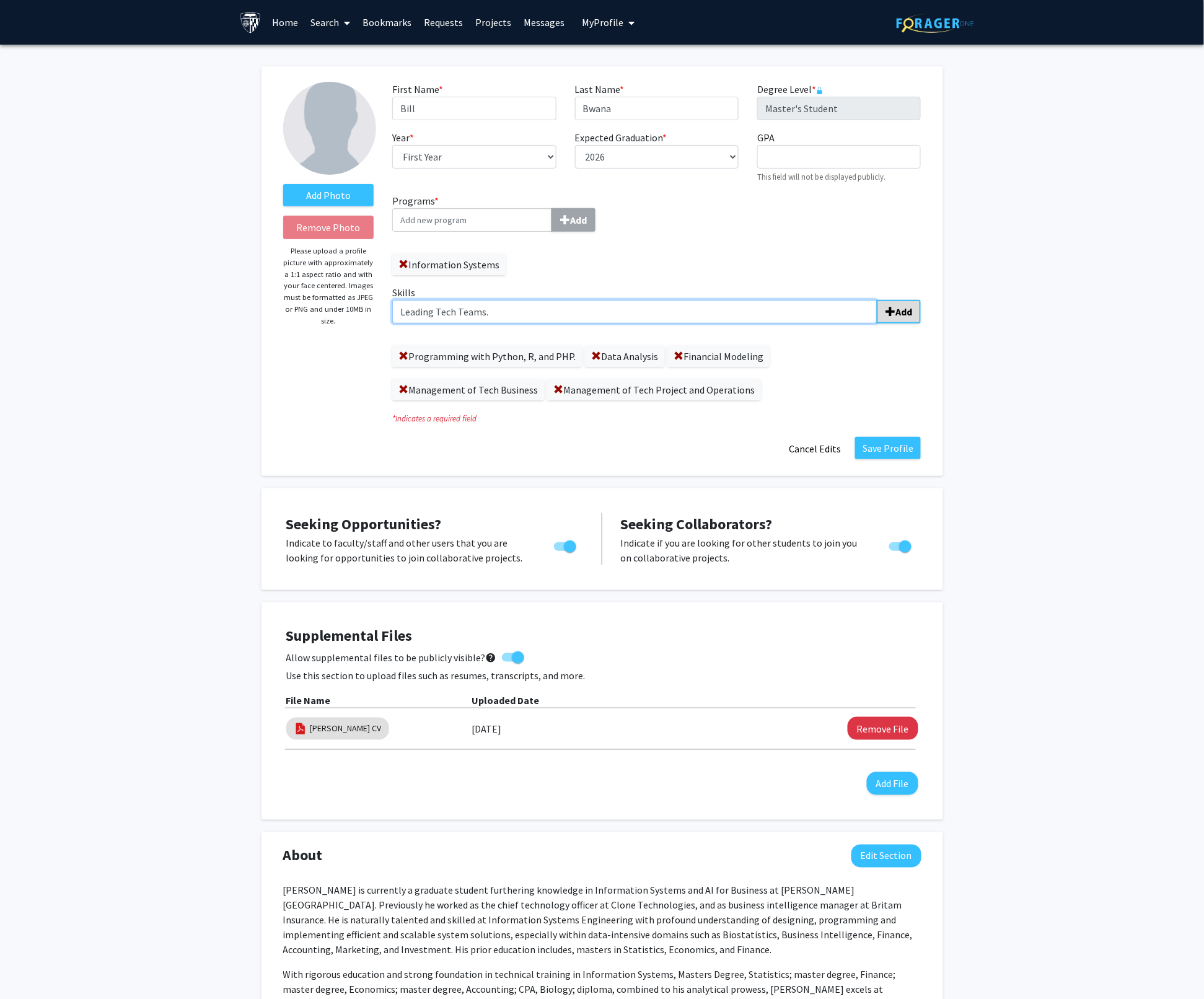
scroll to position [0, 0]
type input "Leading Tech Teams"
click at [903, 308] on b "Add" at bounding box center [903, 312] width 17 height 12
click at [434, 310] on input "Skills Add" at bounding box center [635, 311] width 486 height 23
paste input "• Management of Tech Business • Management of Tech Project and Operations. • Le…"
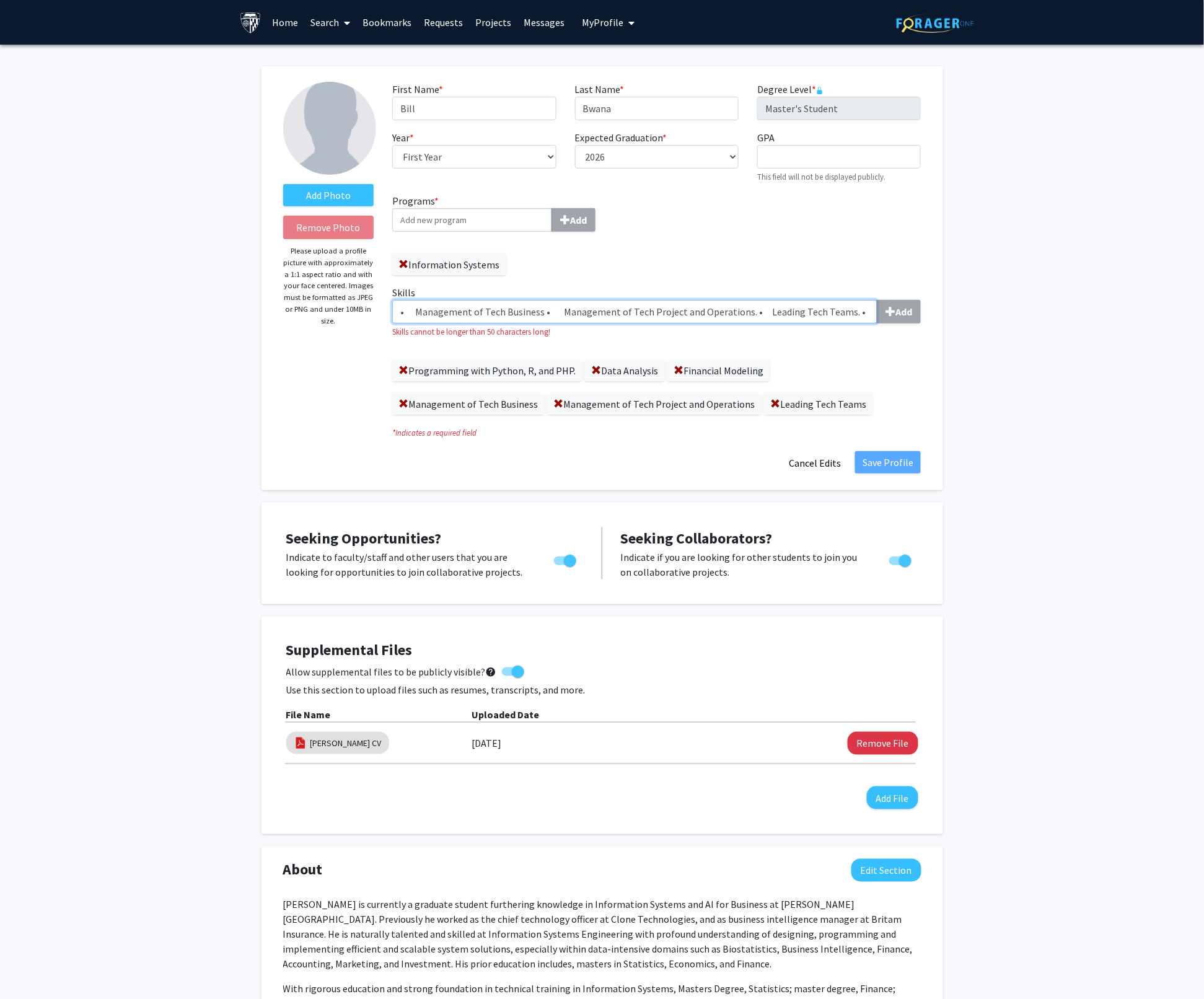
drag, startPoint x: 566, startPoint y: 307, endPoint x: 215, endPoint y: 310, distance: 351.0
click at [215, 310] on div "Add Photo Remove Photo Please upload a profile picture with approximately a 1:1…" at bounding box center [602, 903] width 1204 height 1718
click at [531, 308] on input "• Management of Tech Business • Management of Tech Project and Operations. • Le…" at bounding box center [635, 311] width 486 height 23
drag, startPoint x: 860, startPoint y: 312, endPoint x: 703, endPoint y: 310, distance: 157.0
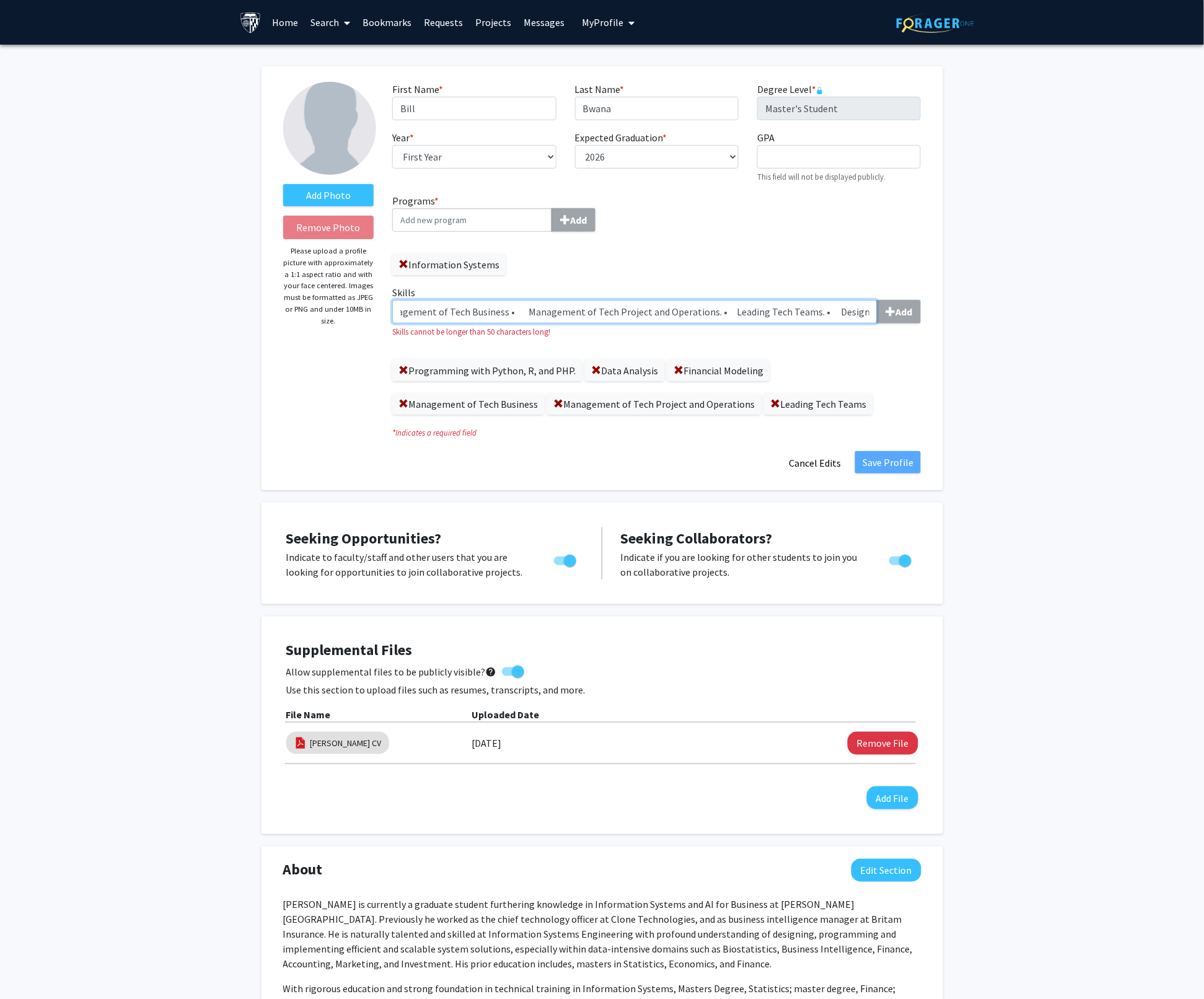
click at [703, 310] on input "• Management of Tech Business • Management of Tech Project and Operations. • Le…" at bounding box center [635, 311] width 486 height 23
click at [825, 310] on input "• Management of Tech Business • Management of Tech Project and Operations. • Le…" at bounding box center [635, 311] width 486 height 23
drag, startPoint x: 822, startPoint y: 310, endPoint x: 349, endPoint y: 307, distance: 473.0
click at [349, 307] on form "Add Photo Remove Photo Please upload a profile picture with approximately a 1:1…" at bounding box center [602, 278] width 657 height 393
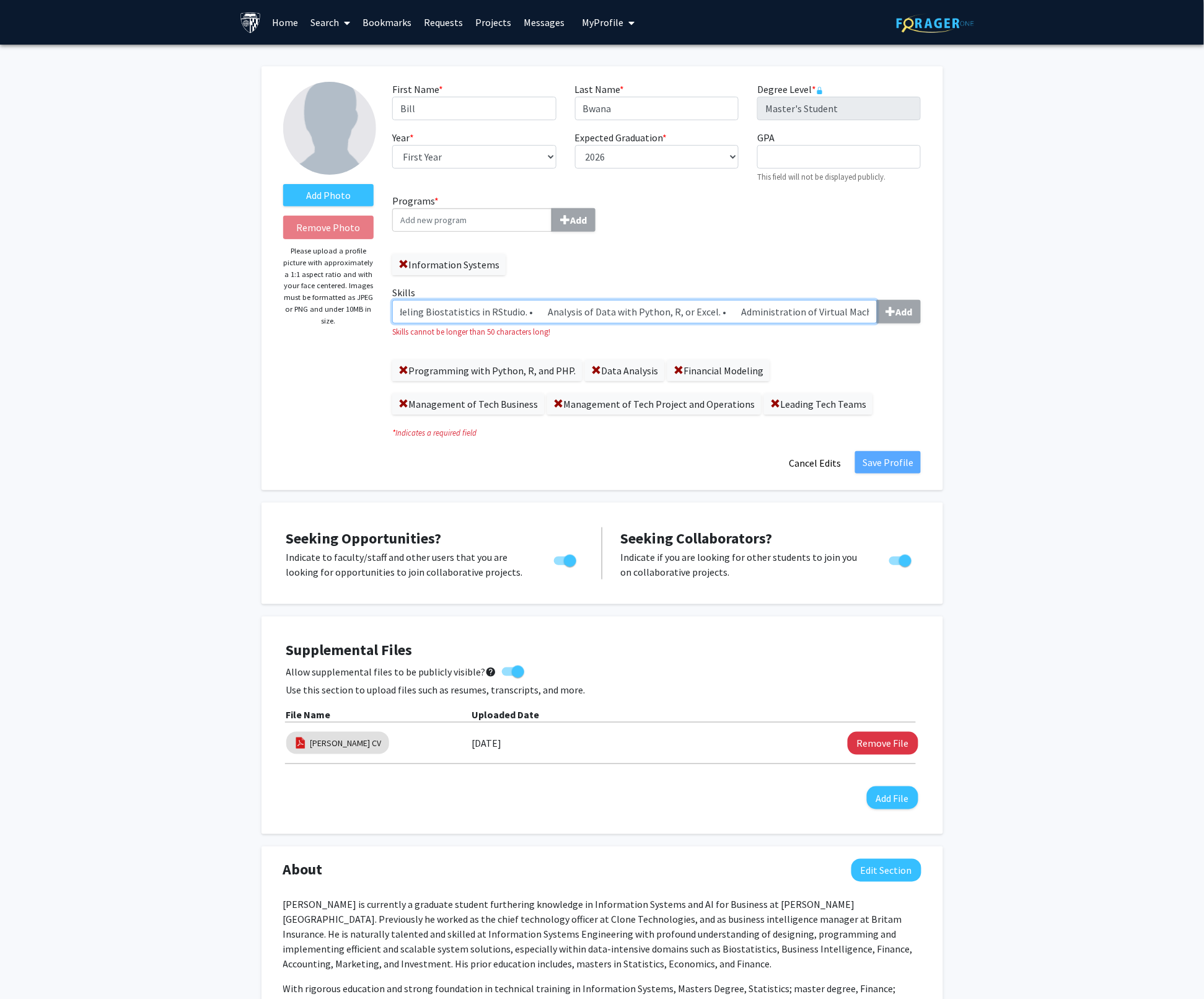
scroll to position [0, 1300]
drag, startPoint x: 608, startPoint y: 310, endPoint x: 949, endPoint y: 315, distance: 341.0
click at [949, 315] on div "Add Photo Remove Photo Please upload a profile picture with approximately a 1:1…" at bounding box center [602, 903] width 1204 height 1718
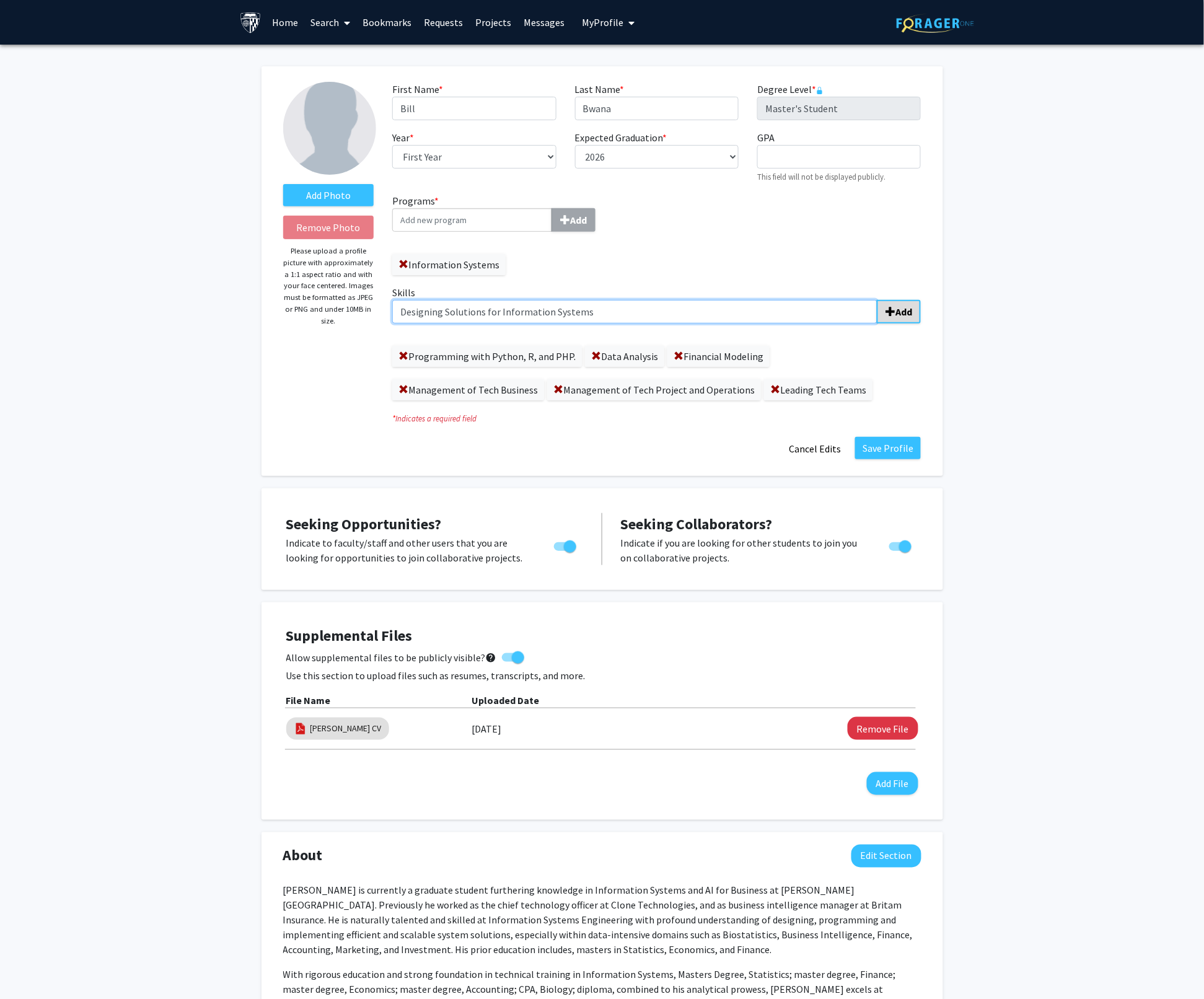
type input "Designing Solutions for Information Systems"
click at [909, 315] on b "Add" at bounding box center [903, 312] width 17 height 12
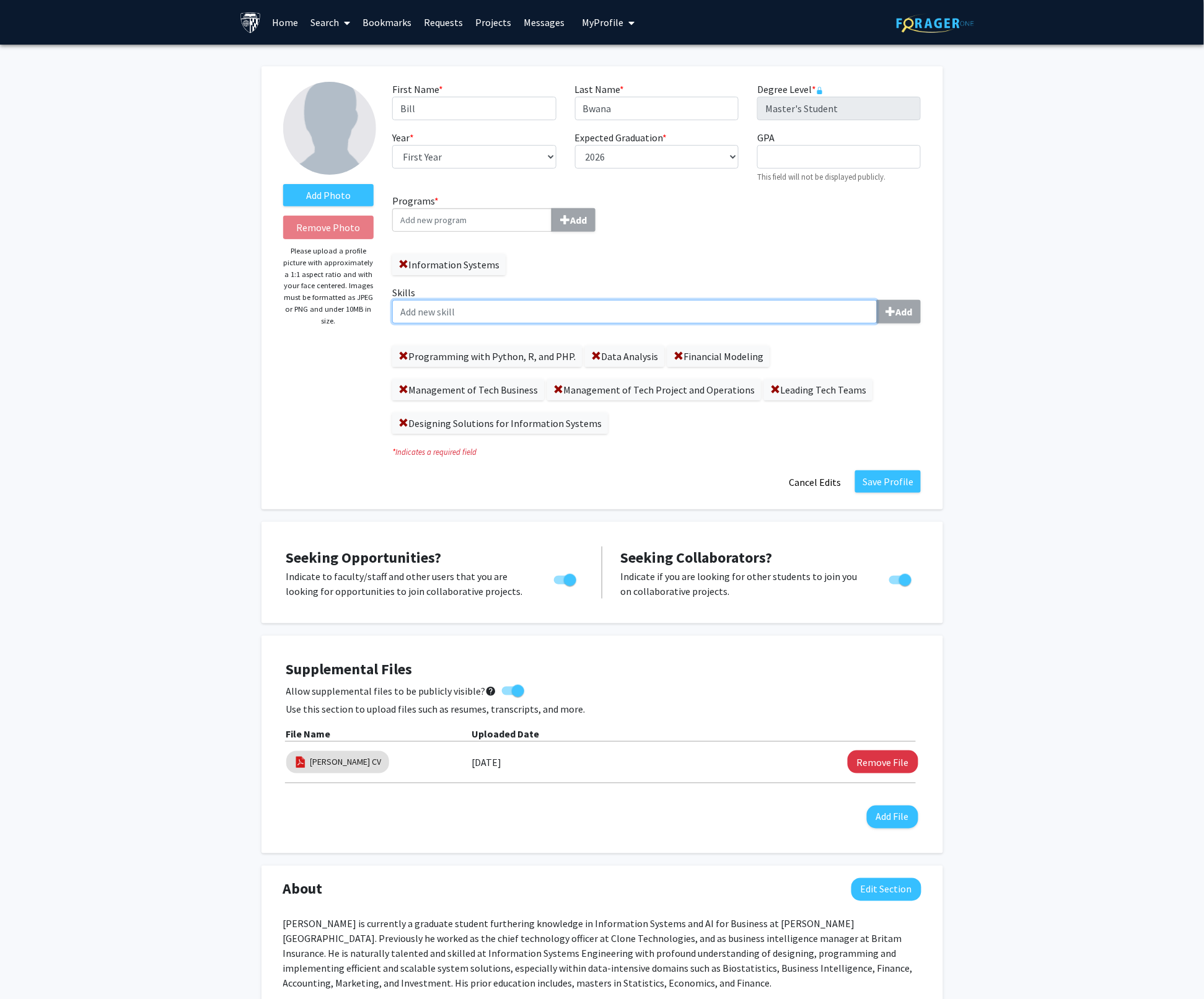
click at [414, 315] on input "Skills Add" at bounding box center [635, 311] width 486 height 23
paste input "Programming with Python, R, and PHP. • Building ML Models. • Modeling Database …"
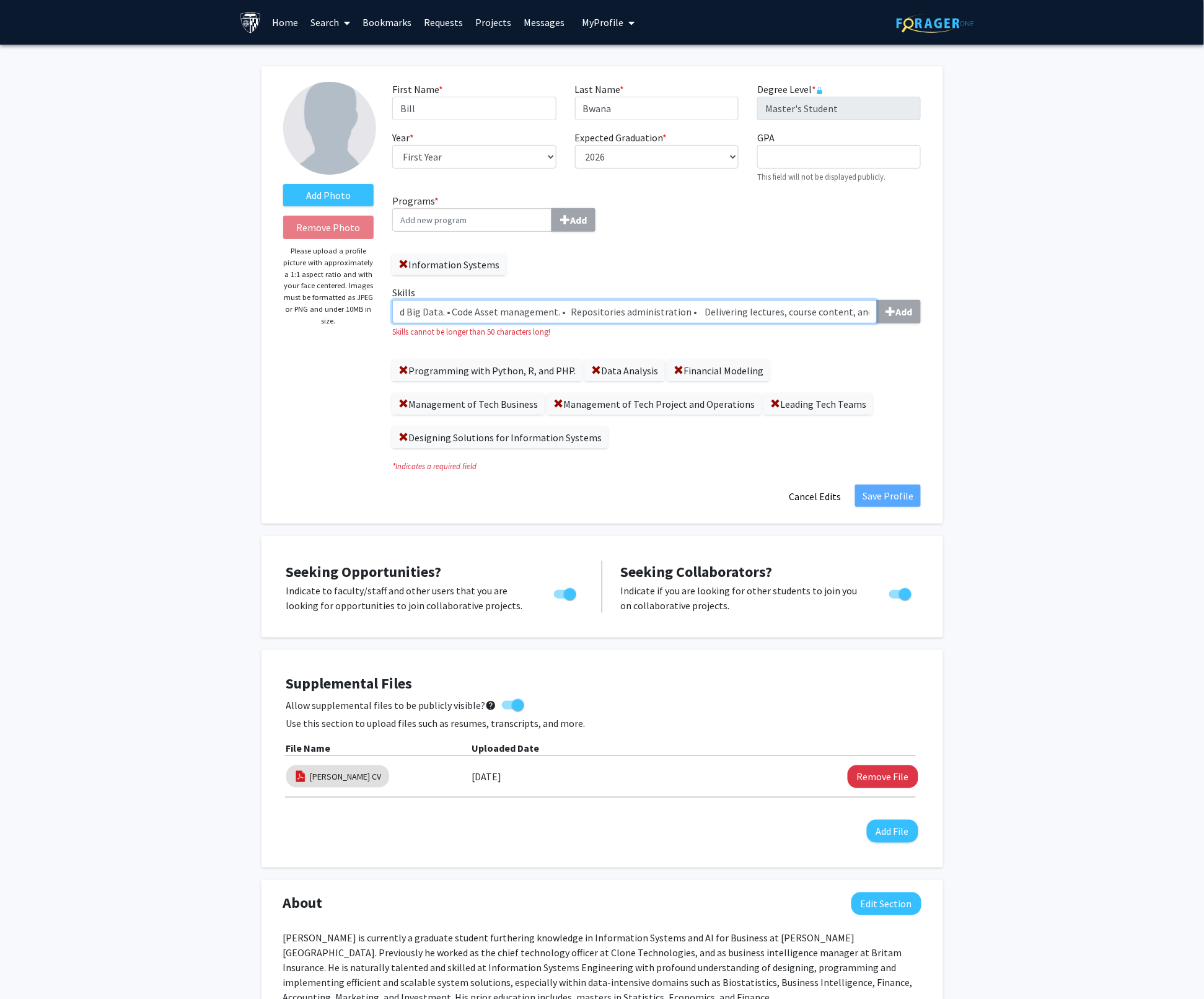
click at [533, 310] on input "Programming with Python, R, and PHP. • Building ML Models. • Modeling Database …" at bounding box center [635, 311] width 486 height 23
drag, startPoint x: 526, startPoint y: 316, endPoint x: 204, endPoint y: 315, distance: 322.0
click at [204, 315] on div "Add Photo Remove Photo Please upload a profile picture with approximately a 1:1…" at bounding box center [602, 920] width 1204 height 1752
click at [577, 315] on input "Programming with Python, R, and PHP. • Building ML Models. • Modeling Database …" at bounding box center [635, 311] width 486 height 23
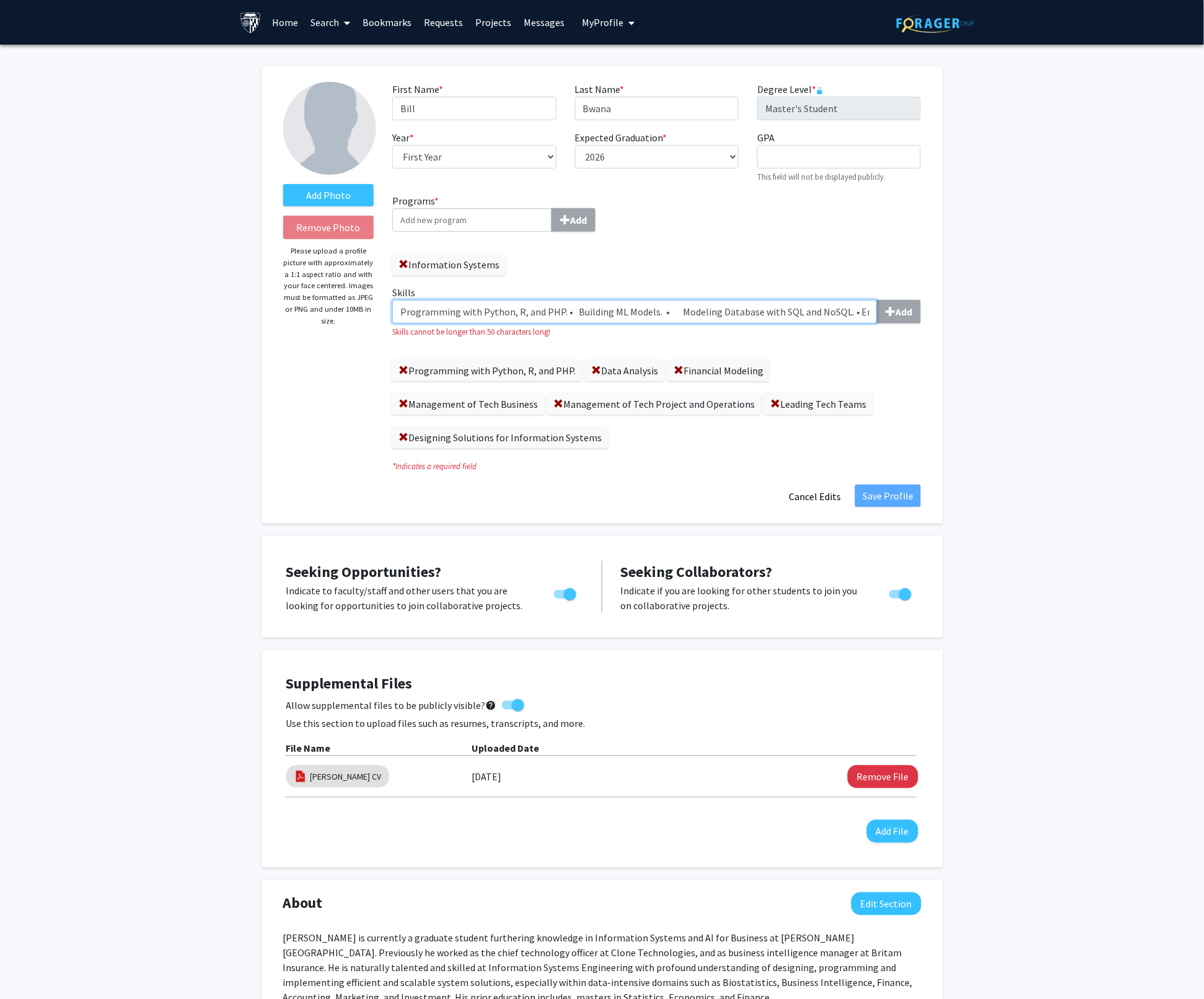
drag, startPoint x: 566, startPoint y: 310, endPoint x: 341, endPoint y: 310, distance: 225.0
click at [341, 310] on form "Add Photo Remove Photo Please upload a profile picture with approximately a 1:1…" at bounding box center [602, 295] width 657 height 427
click at [419, 316] on input "Building ML Models. • Modeling Database with SQL and NoSQL. • Engineering Repos…" at bounding box center [635, 311] width 486 height 23
drag, startPoint x: 486, startPoint y: 310, endPoint x: 940, endPoint y: 315, distance: 454.0
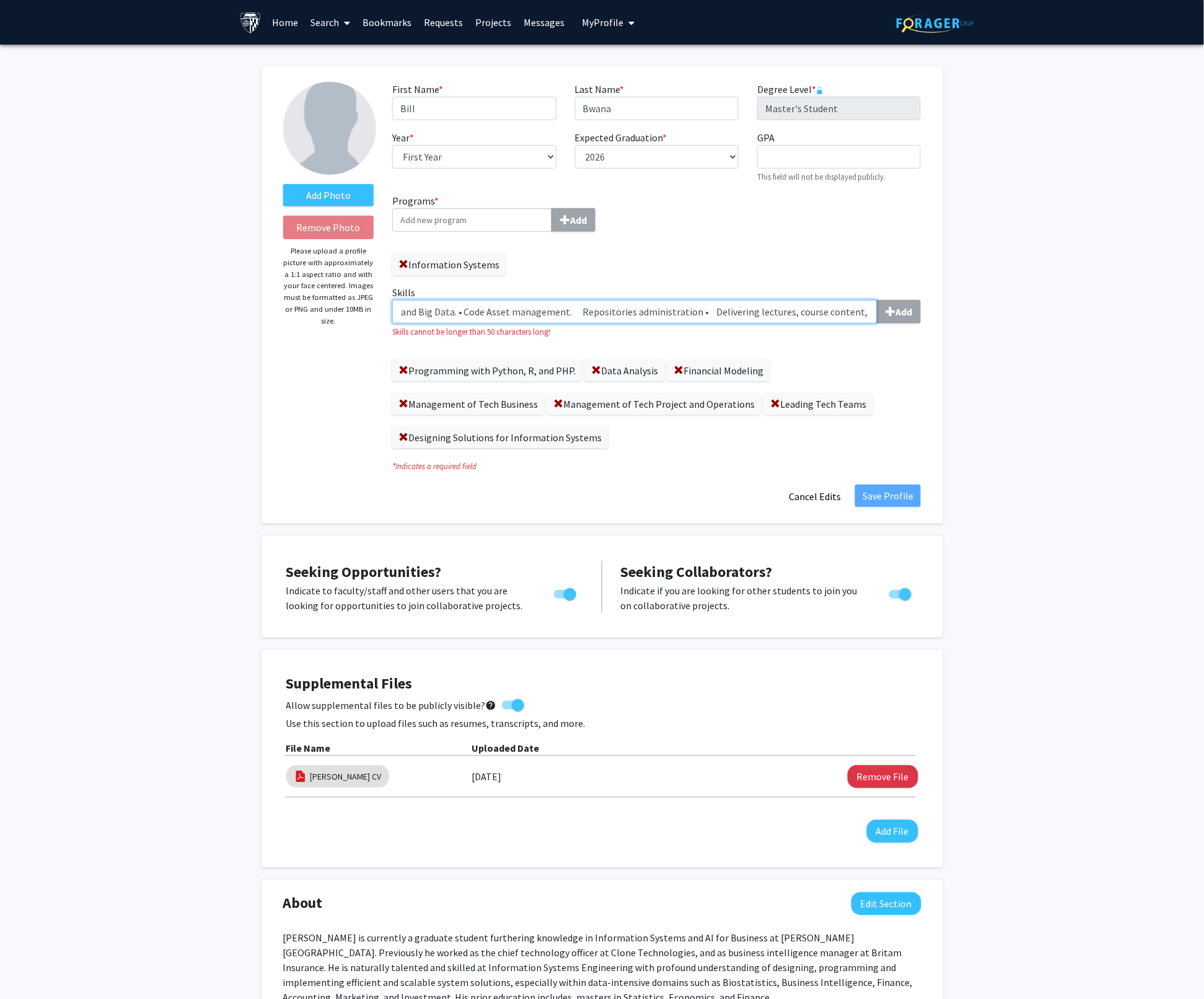
click at [940, 315] on div "Add Photo Remove Photo Please upload a profile picture with approximately a 1:1…" at bounding box center [602, 295] width 682 height 457
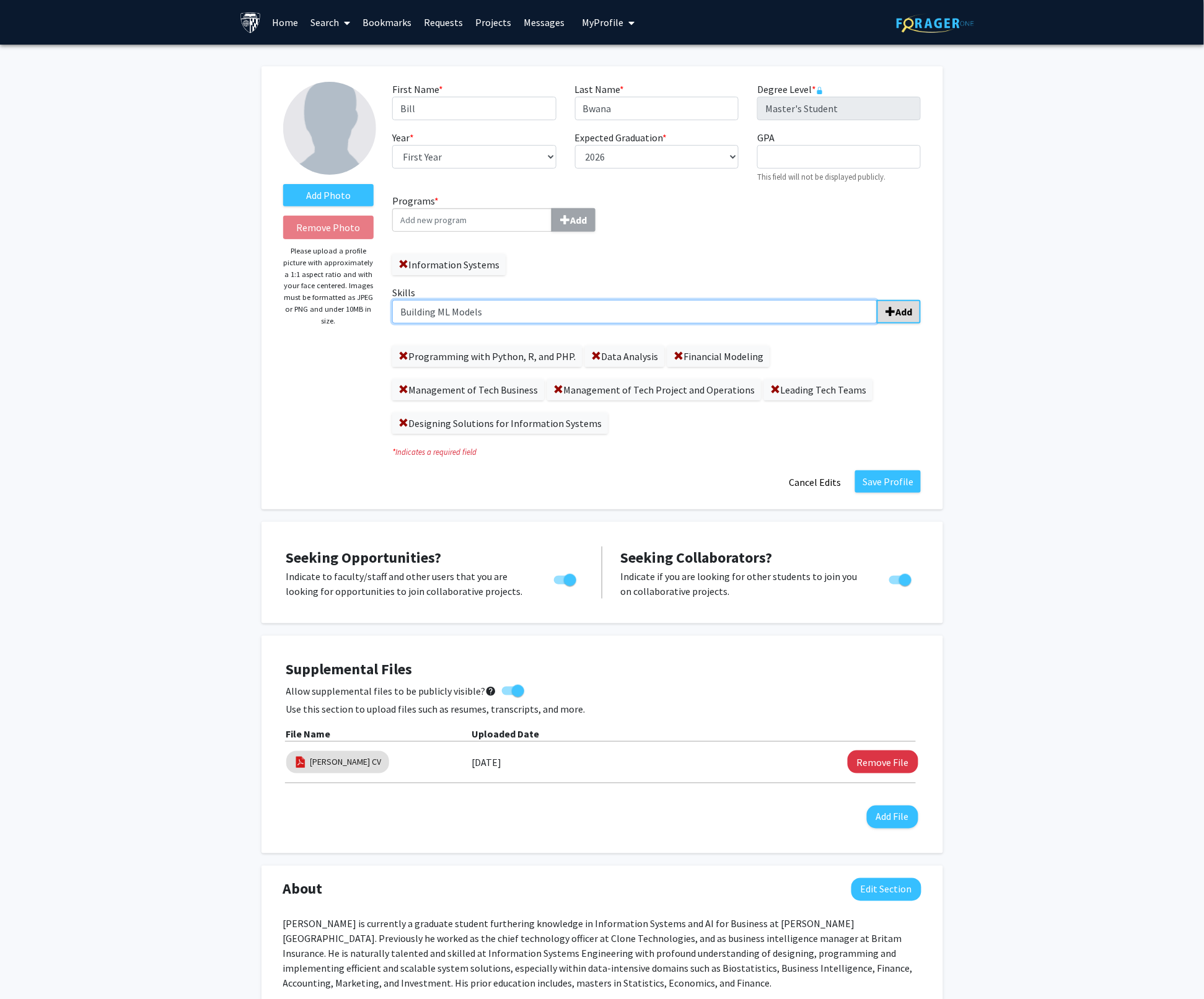
type input "Building ML Models"
click at [903, 310] on b "Add" at bounding box center [903, 312] width 17 height 12
click at [424, 312] on input "Skills Add" at bounding box center [635, 311] width 486 height 23
paste input "• Modeling Database with SQL and NoSQL. • Engineering Repositories • Modeling B…"
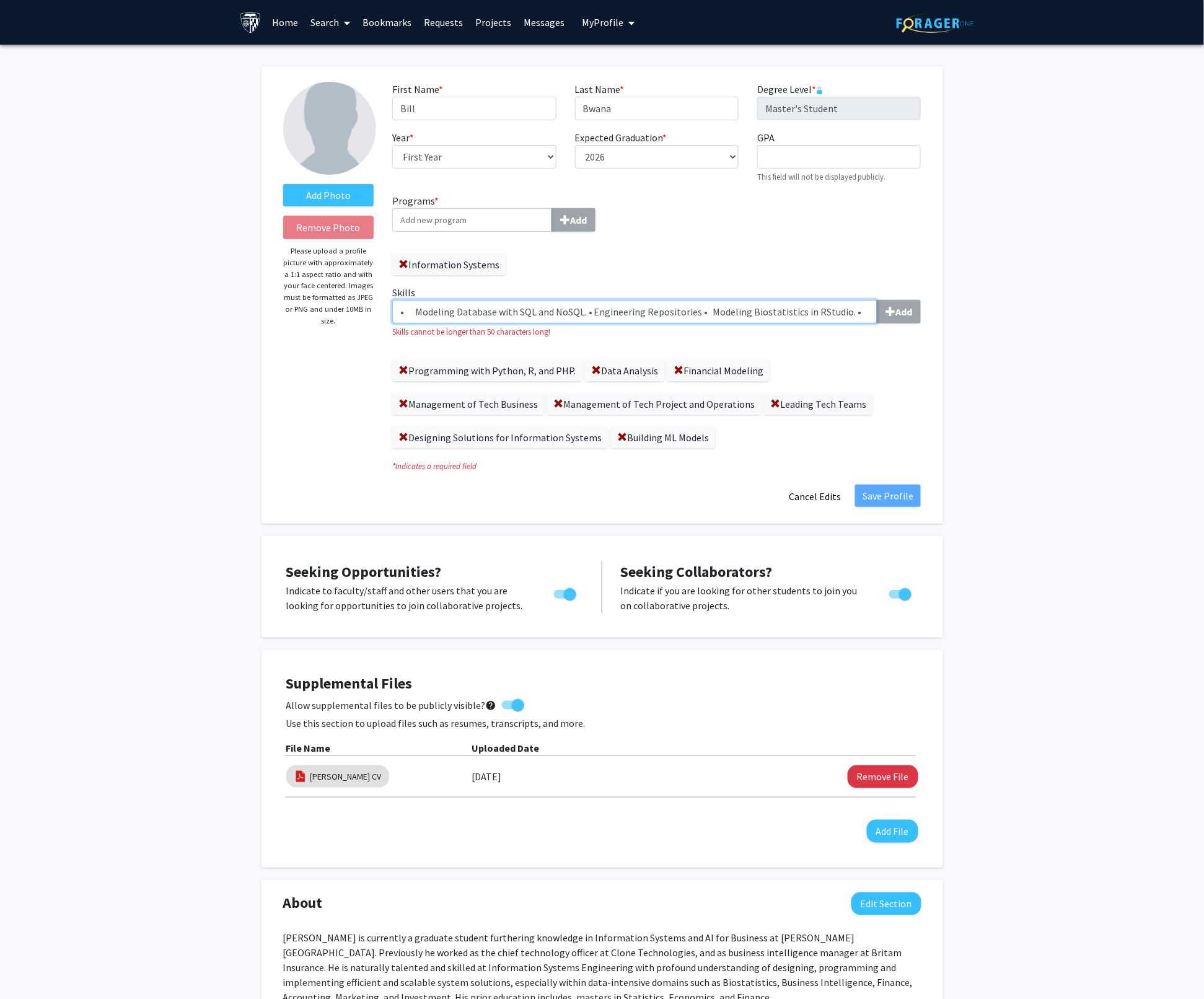
drag, startPoint x: 432, startPoint y: 312, endPoint x: 205, endPoint y: 308, distance: 227.0
click at [205, 308] on div "Add Photo Remove Photo Please upload a profile picture with approximately a 1:1…" at bounding box center [602, 920] width 1204 height 1752
click at [587, 310] on input "• Modeling Database with SQL and NoSQL. • Engineering Repositories • Modeling B…" at bounding box center [635, 311] width 486 height 23
drag, startPoint x: 589, startPoint y: 312, endPoint x: 864, endPoint y: 312, distance: 275.0
click at [864, 312] on input "• Modeling Database with SQL and NoSQL. • Engineering Repositories • Modeling B…" at bounding box center [635, 311] width 486 height 23
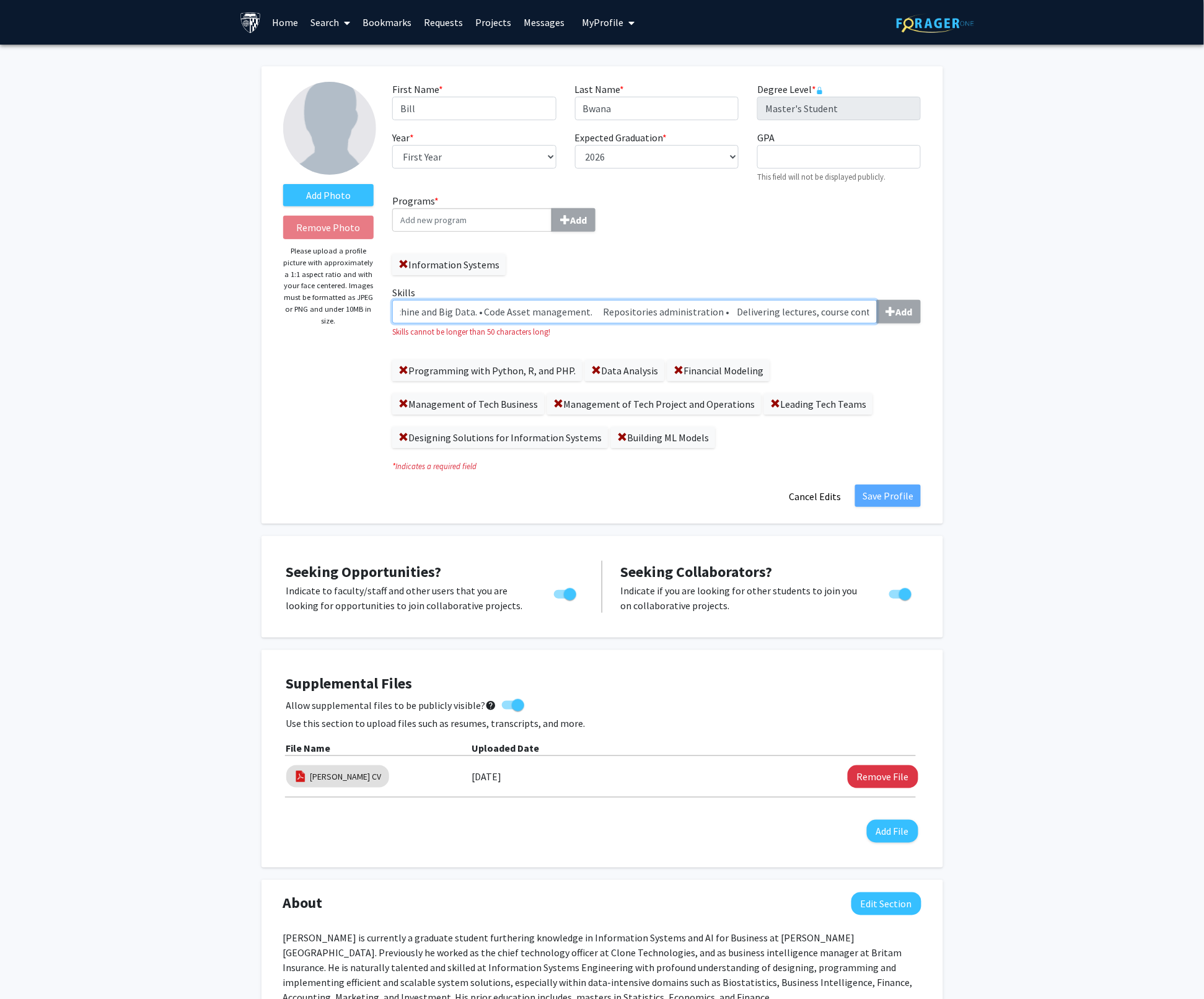
scroll to position [0, 824]
drag, startPoint x: 605, startPoint y: 315, endPoint x: 945, endPoint y: 310, distance: 340.0
click at [945, 310] on div "Add Photo Remove Photo Please upload a profile picture with approximately a 1:1…" at bounding box center [602, 920] width 1204 height 1752
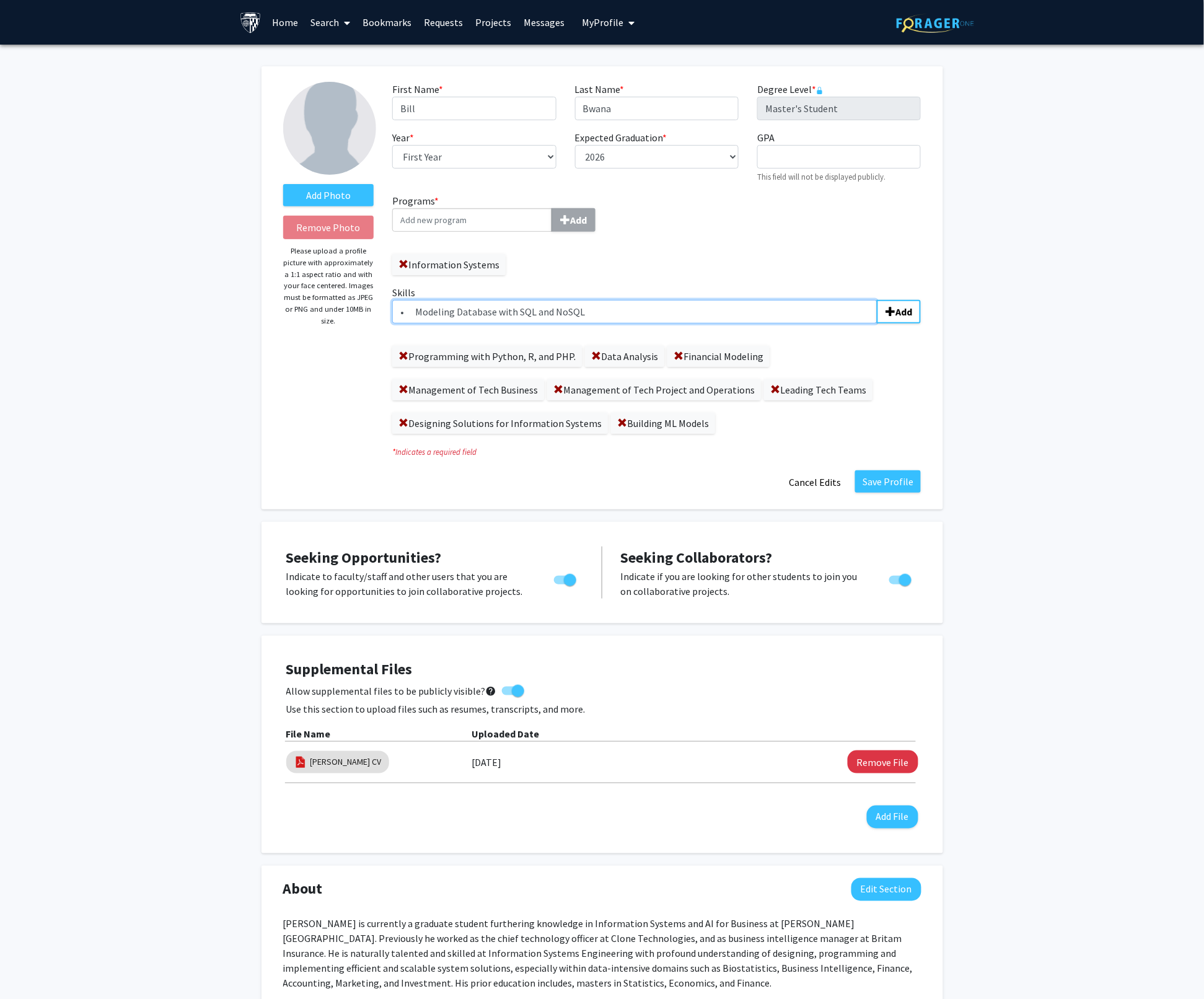
click at [416, 310] on input "• Modeling Database with SQL and NoSQL" at bounding box center [635, 311] width 486 height 23
type input "Modeling Database with SQL and NoSQL"
click at [903, 315] on b "Add" at bounding box center [903, 312] width 17 height 12
click at [447, 312] on input "Skills Add" at bounding box center [635, 311] width 486 height 23
paste input "Engineering Repositories • Modeling Biostatistics in RStudio. • Analysis of Dat…"
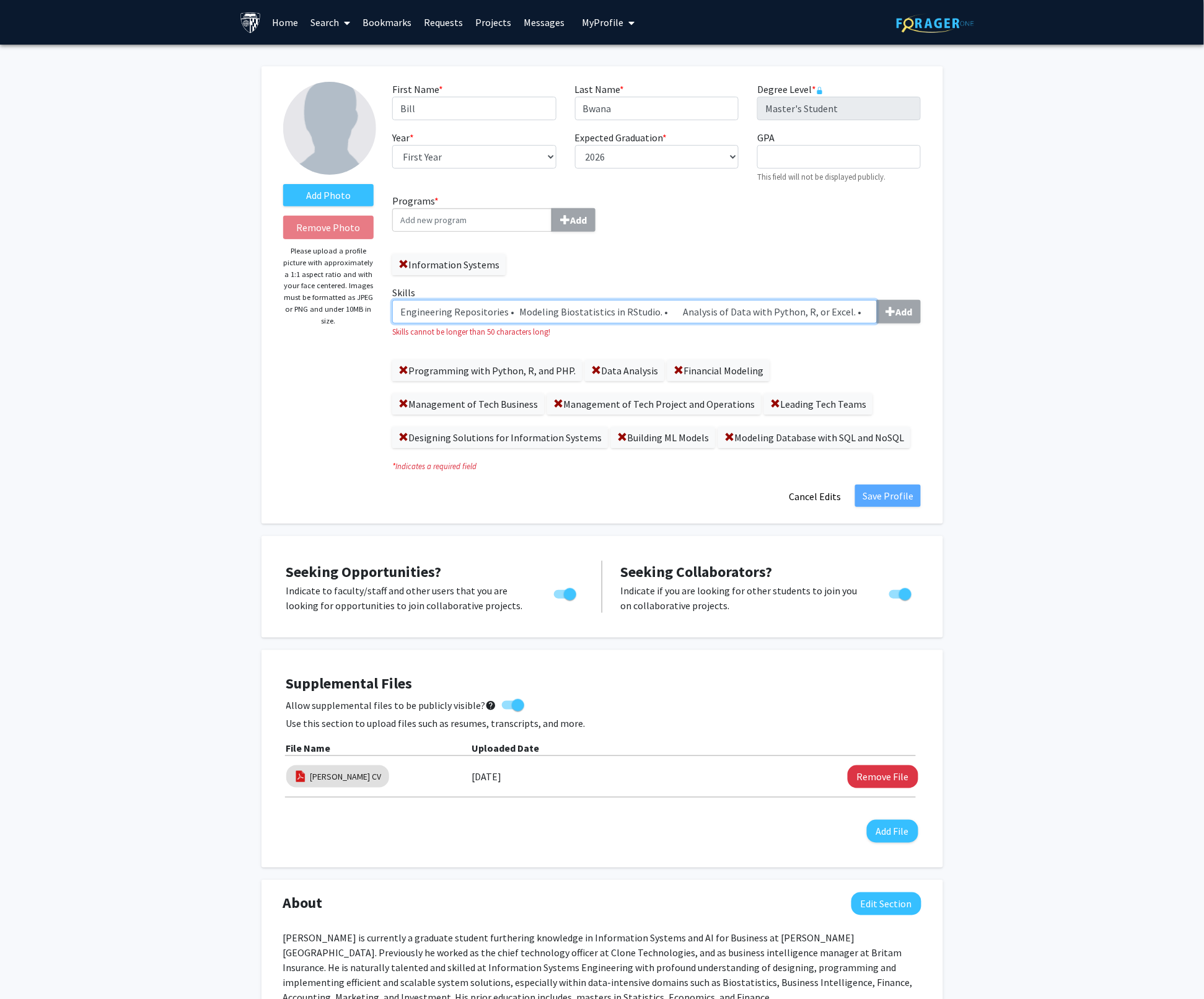
drag, startPoint x: 419, startPoint y: 312, endPoint x: 237, endPoint y: 312, distance: 182.0
click at [237, 312] on div "Add Photo Remove Photo Please upload a profile picture with approximately a 1:1…" at bounding box center [602, 920] width 1204 height 1752
click at [475, 308] on input "Engineering Repositories • Modeling Biostatistics in RStudio. • Analysis of Dat…" at bounding box center [635, 311] width 486 height 23
drag, startPoint x: 511, startPoint y: 312, endPoint x: 942, endPoint y: 312, distance: 431.0
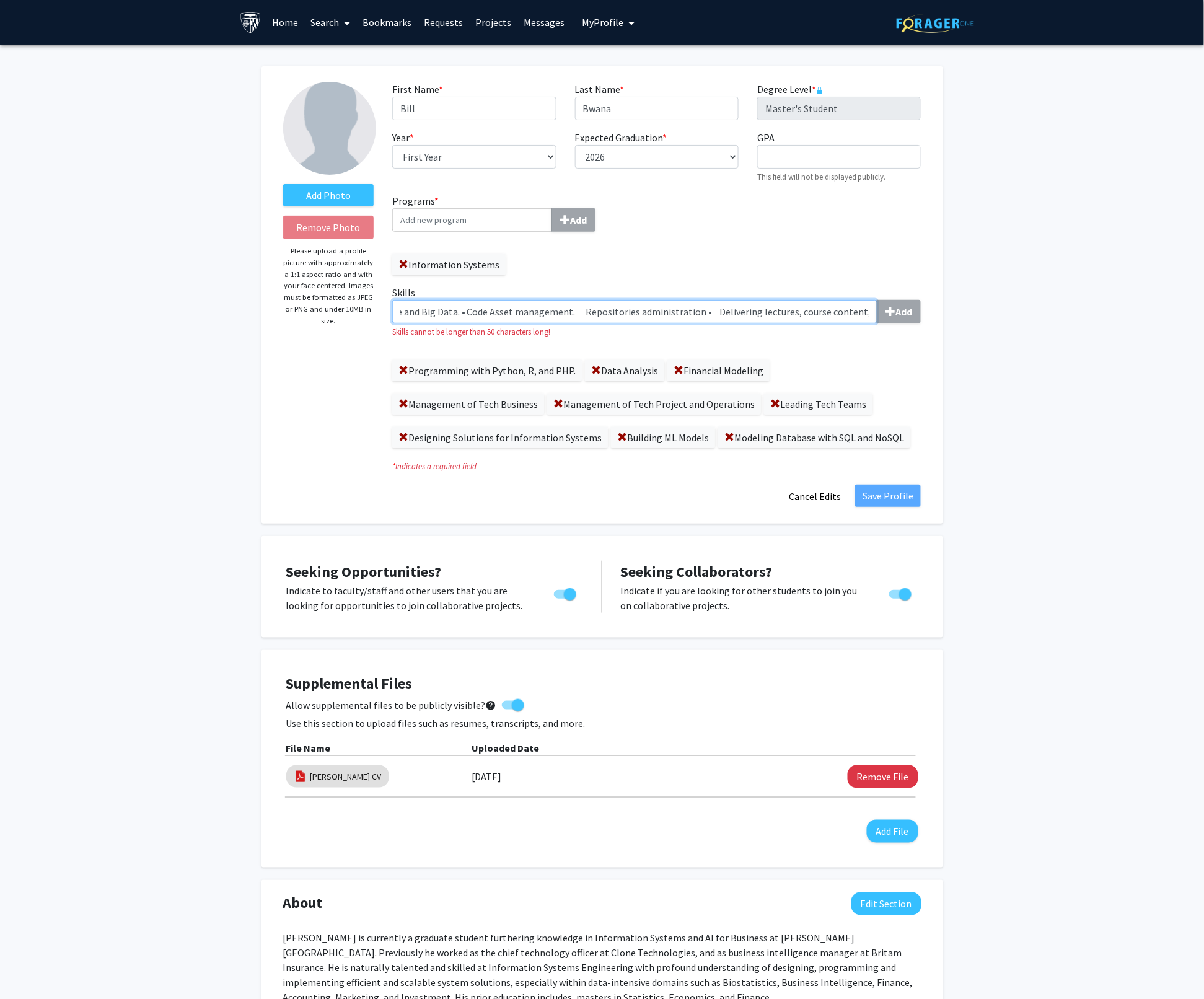
click at [942, 312] on div "Add Photo Remove Photo Please upload a profile picture with approximately a 1:1…" at bounding box center [602, 295] width 682 height 457
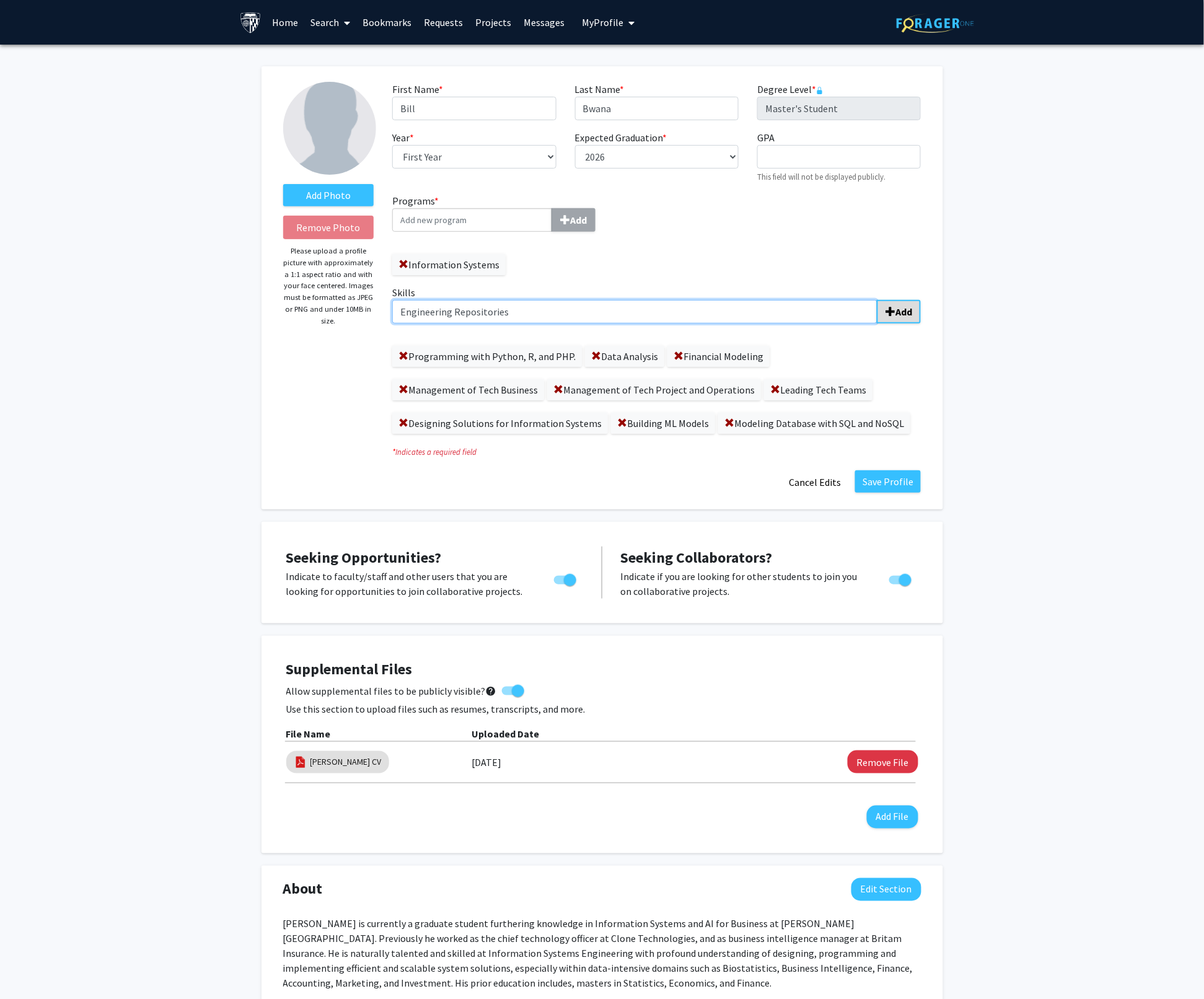
type input "Engineering Repositories"
click at [899, 315] on b "Add" at bounding box center [903, 312] width 17 height 12
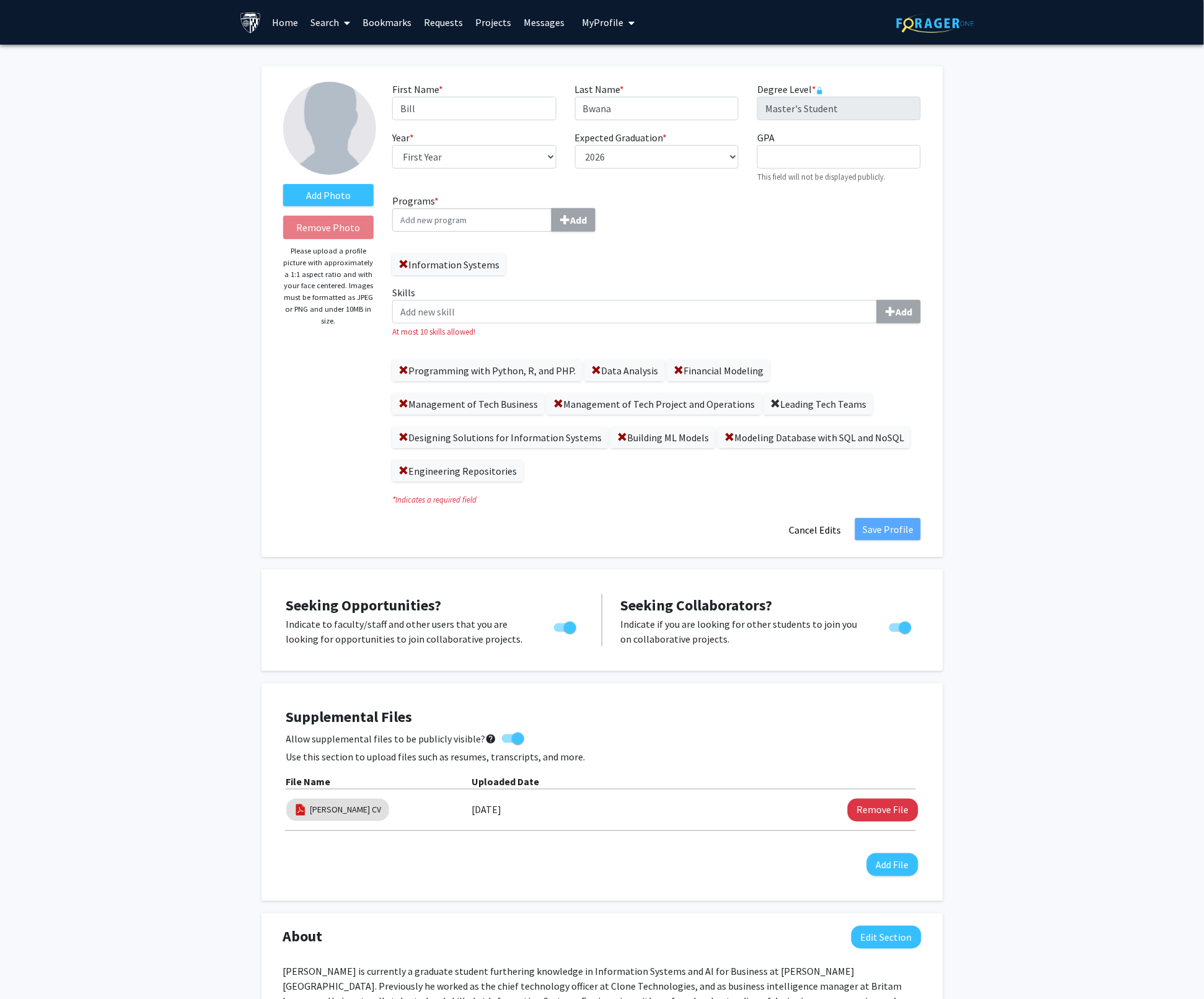
click at [770, 402] on span at bounding box center [775, 404] width 10 height 10
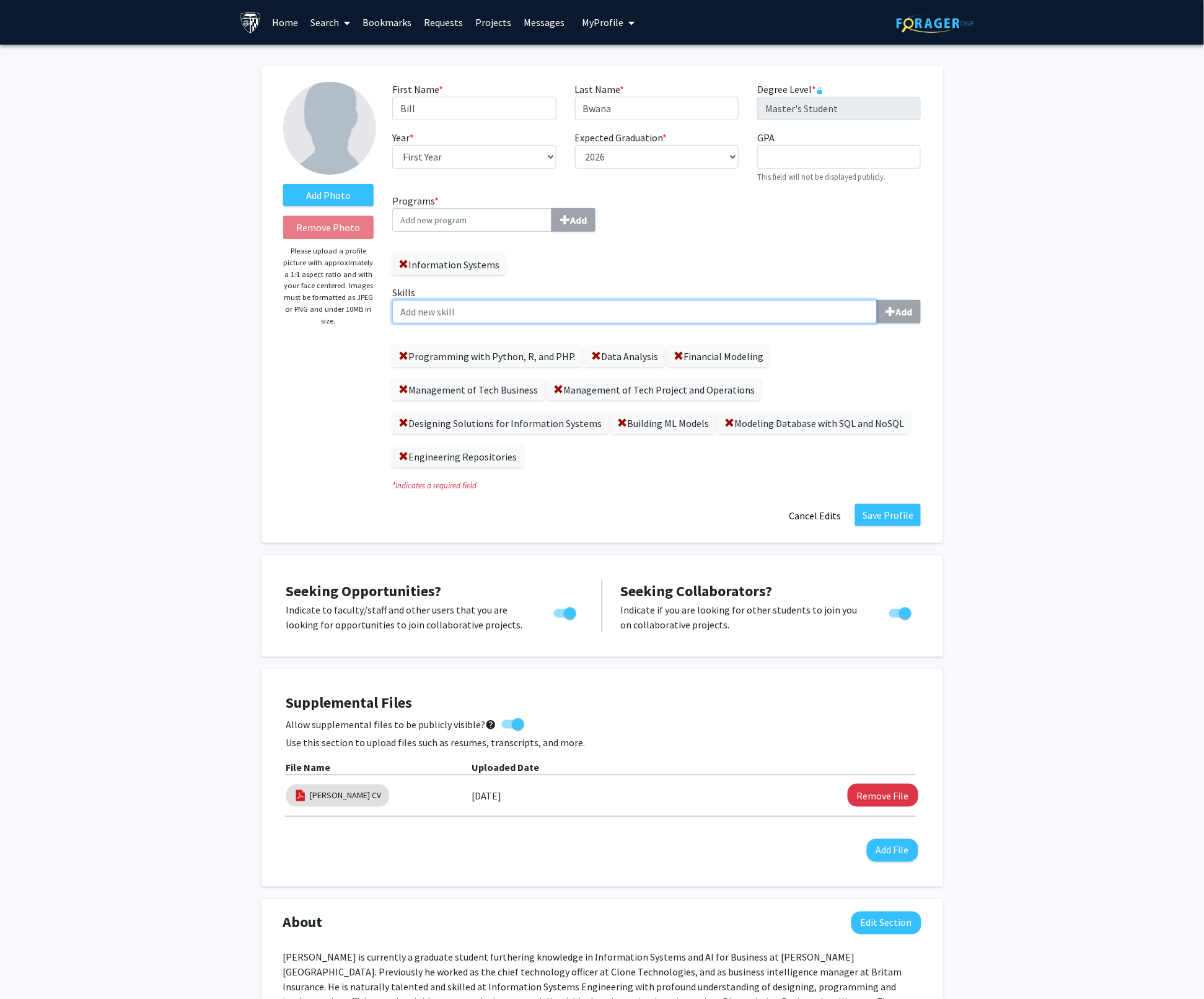
click at [403, 308] on input "Skills Add" at bounding box center [635, 311] width 486 height 23
paste input "Modeling Biostatistics in RStudio. • Analysis of Data with Python, R, or Excel.…"
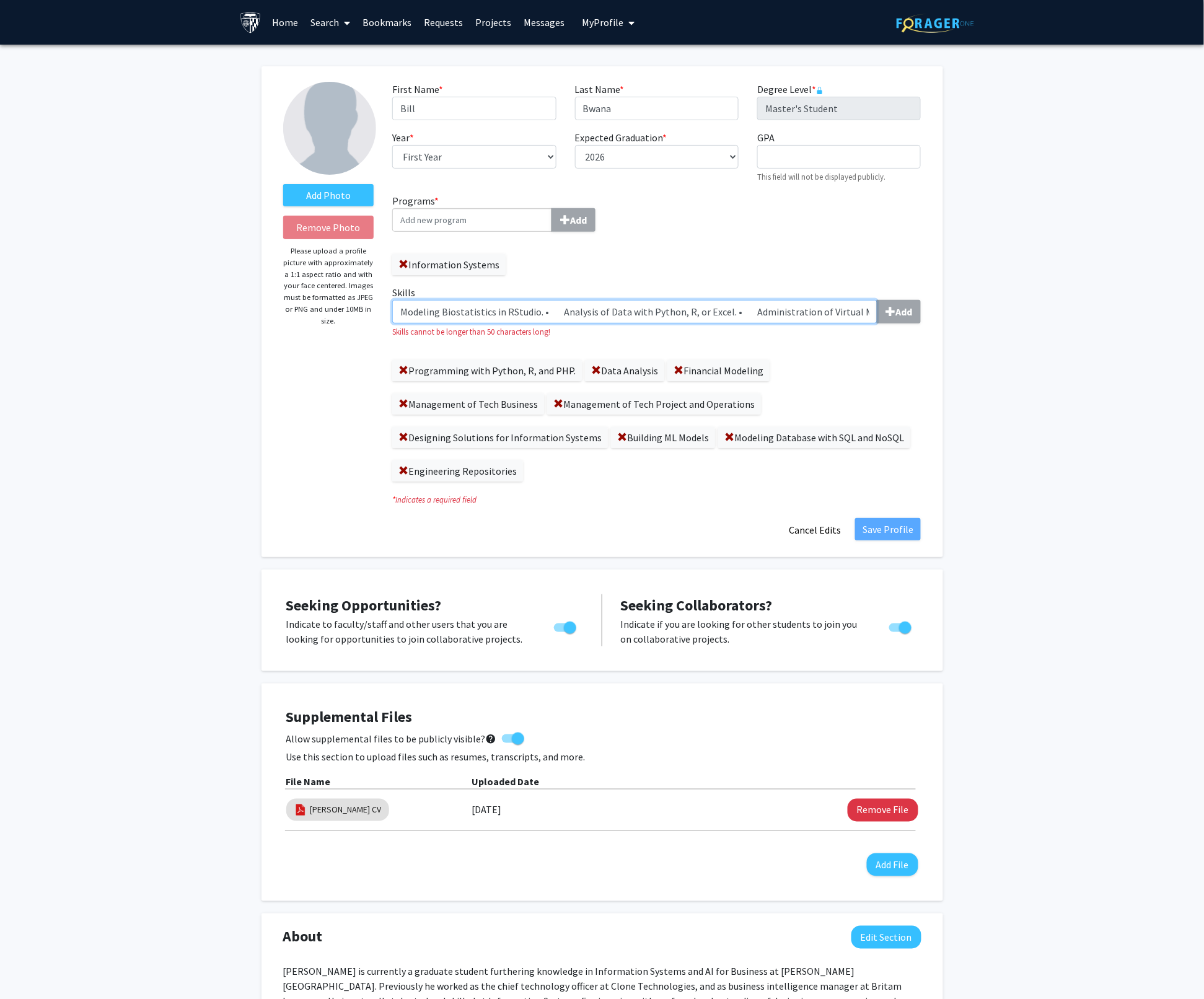
drag, startPoint x: 460, startPoint y: 310, endPoint x: 248, endPoint y: 315, distance: 212.1
click at [248, 315] on div "Add Photo Remove Photo Please upload a profile picture with approximately a 1:1…" at bounding box center [602, 937] width 1204 height 1785
click at [471, 307] on input "Modeling Biostatistics in RStudio. • Analysis of Data with Python, R, or Excel.…" at bounding box center [635, 311] width 486 height 23
click at [542, 315] on input "Modeling Biostatistics in RStudio. • Analysis of Data with Python, R, or Excel.…" at bounding box center [635, 311] width 486 height 23
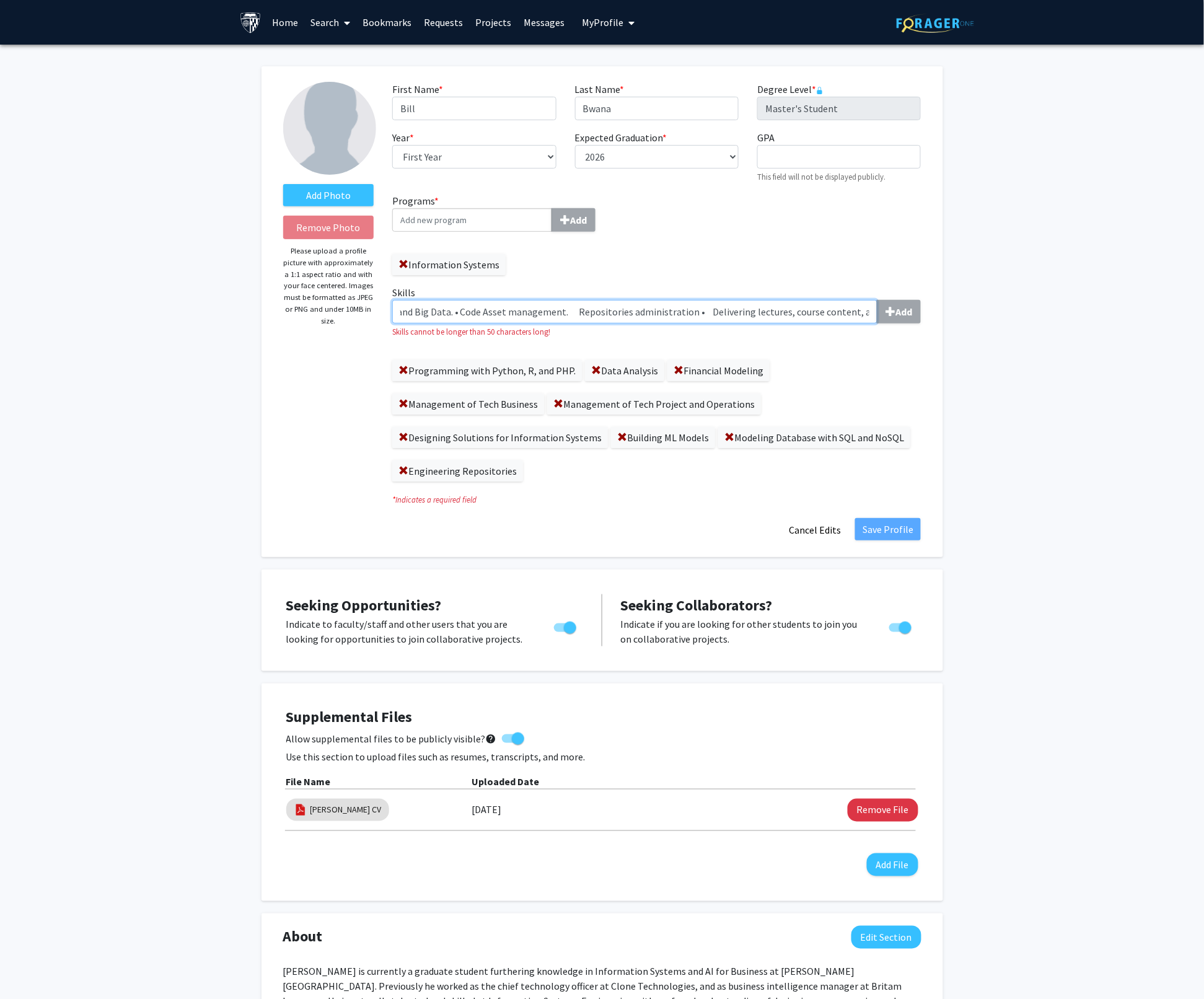
drag, startPoint x: 542, startPoint y: 310, endPoint x: 874, endPoint y: 315, distance: 332.0
click at [874, 315] on input "Modeling Biostatistics in RStudio Analysis of Data with Python, R, or Excel. • …" at bounding box center [635, 311] width 486 height 23
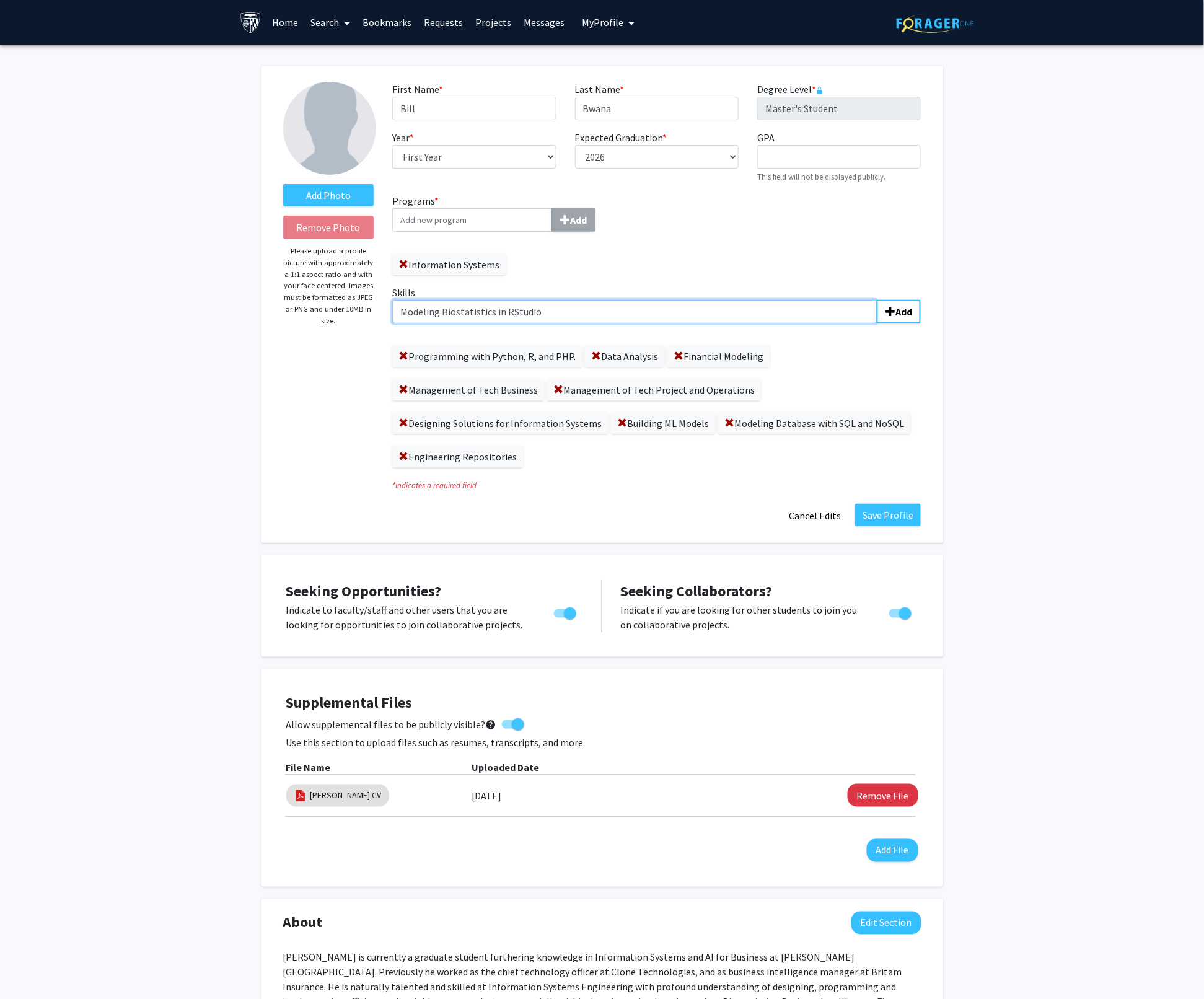
click at [488, 315] on input "Modeling Biostatistics in RStudio" at bounding box center [635, 311] width 486 height 23
click at [492, 312] on input "Modeling Biostatistics in RStudio" at bounding box center [635, 311] width 486 height 23
click at [562, 308] on input "Modeling Biostatistical data in RStudio" at bounding box center [635, 311] width 486 height 23
click at [558, 312] on input "Modeling Biostatistical data in RStudio." at bounding box center [635, 311] width 486 height 23
drag, startPoint x: 442, startPoint y: 312, endPoint x: 403, endPoint y: 312, distance: 39.0
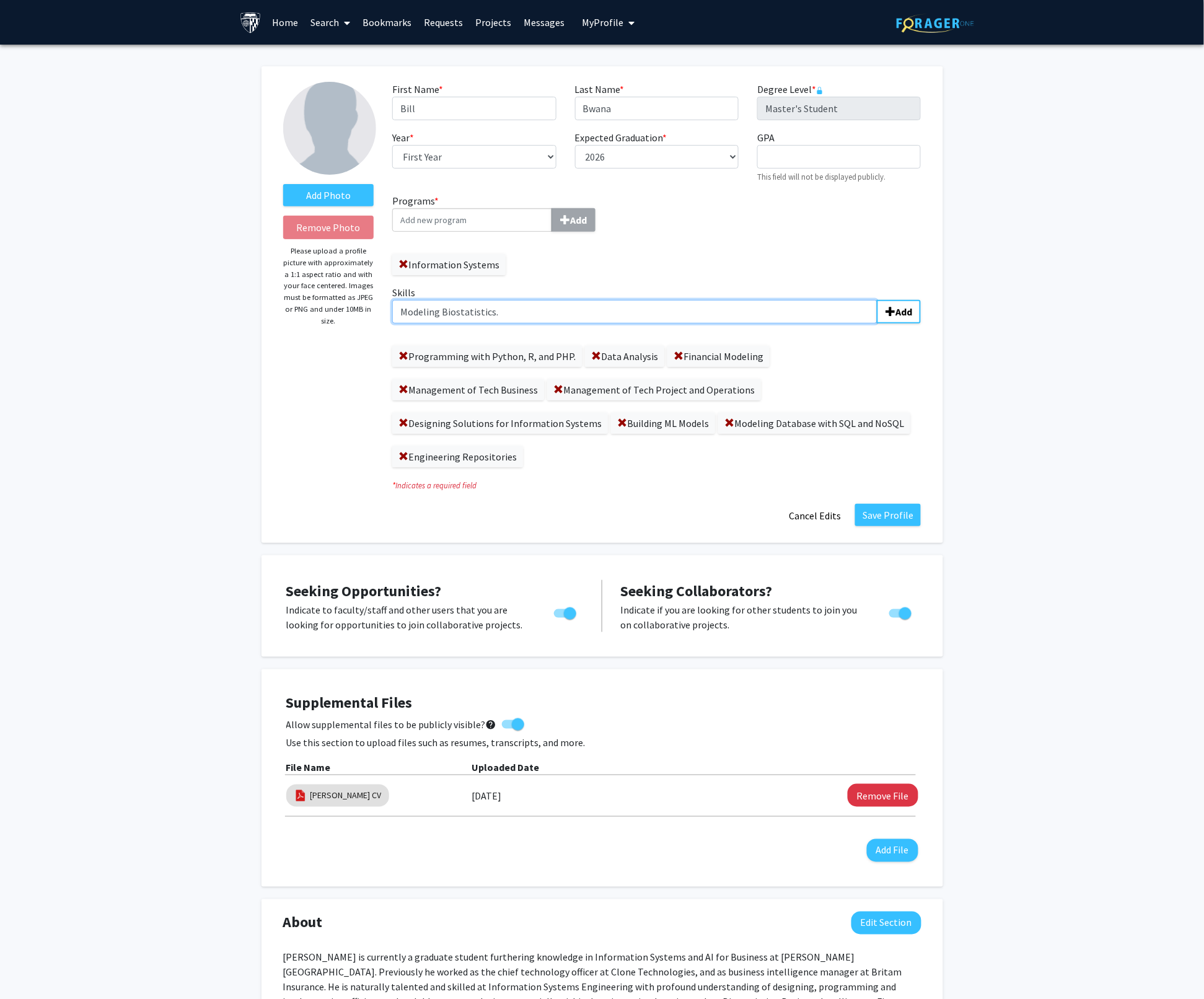
click at [403, 312] on input "Modeling Biostatistics." at bounding box center [635, 311] width 486 height 23
drag, startPoint x: 419, startPoint y: 312, endPoint x: 477, endPoint y: 320, distance: 58.5
click at [477, 320] on input "Modeling Biostatistics." at bounding box center [635, 311] width 486 height 23
click at [444, 316] on input "Modeling Biostatistics." at bounding box center [635, 311] width 486 height 23
drag, startPoint x: 437, startPoint y: 312, endPoint x: 386, endPoint y: 312, distance: 51.0
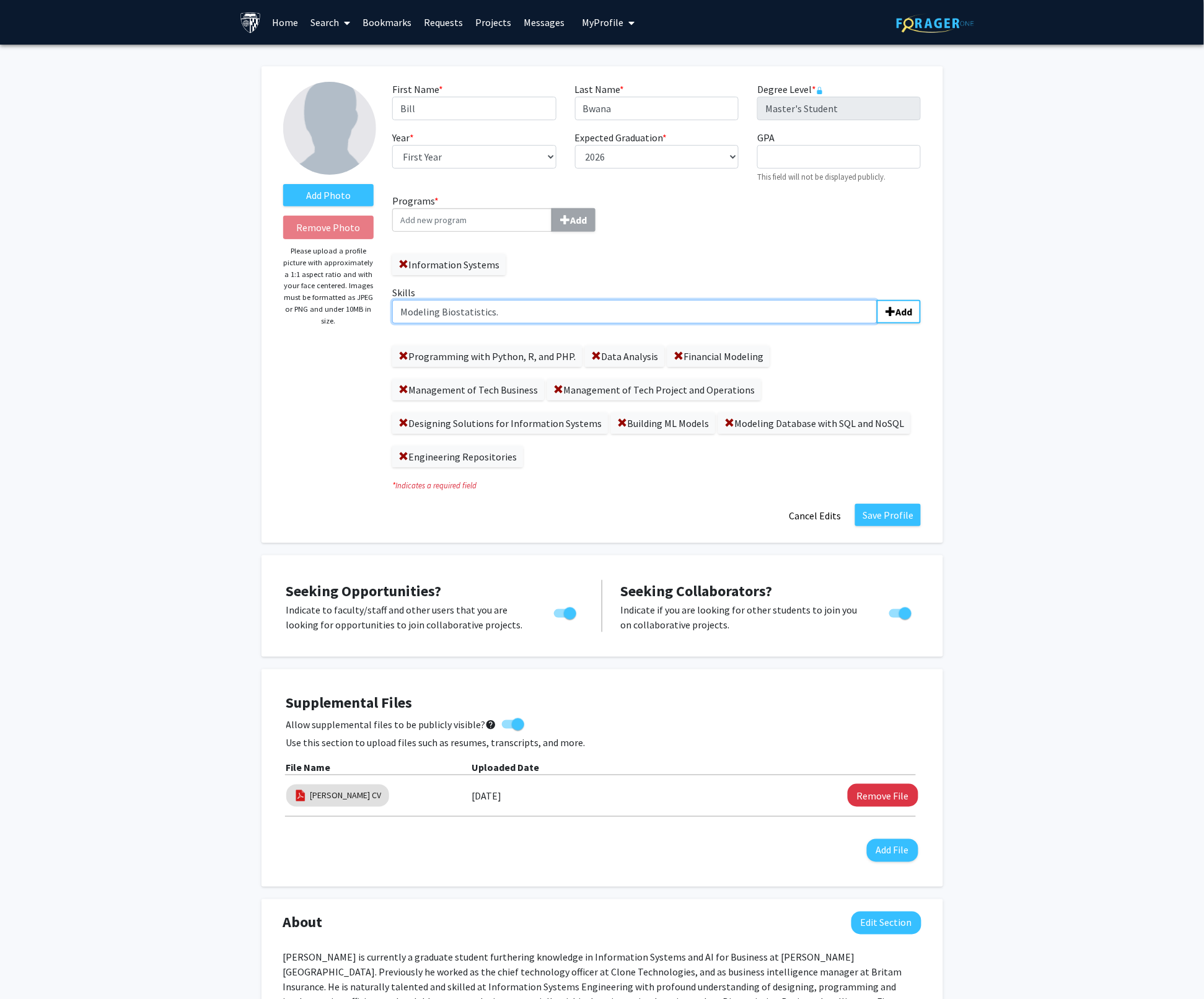
click at [386, 312] on div "Skills Modeling Biostatistics. Add Programming with Python, R, and PHP. Data An…" at bounding box center [656, 381] width 547 height 192
drag, startPoint x: 419, startPoint y: 312, endPoint x: 449, endPoint y: 326, distance: 33.1
click at [449, 326] on div "Skills Modeling Biostatistics. Add Programming with Python, R, and PHP. Data An…" at bounding box center [656, 376] width 529 height 182
click at [436, 315] on input "Modeling Biostatistics." at bounding box center [635, 311] width 486 height 23
drag, startPoint x: 442, startPoint y: 315, endPoint x: 375, endPoint y: 315, distance: 67.0
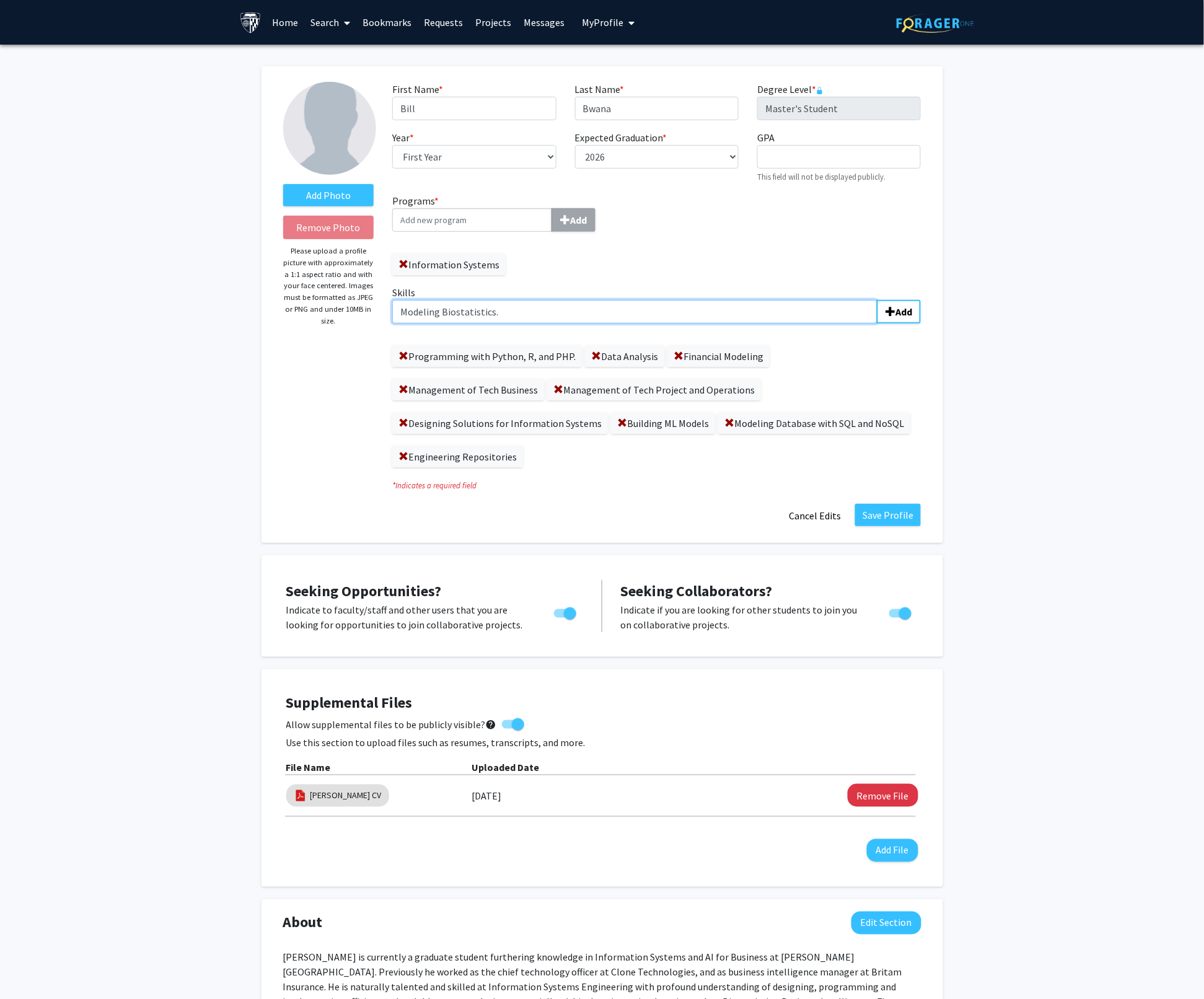
click at [375, 315] on form "Add Photo Remove Photo Please upload a profile picture with approximately a 1:1…" at bounding box center [602, 304] width 657 height 445
click at [454, 315] on input "Biostatistics.Modeling" at bounding box center [635, 311] width 486 height 23
click at [492, 310] on input "Biostatistics Modeling" at bounding box center [635, 311] width 486 height 23
type input "Biostatistics Modeling."
click at [408, 452] on span at bounding box center [403, 456] width 10 height 10
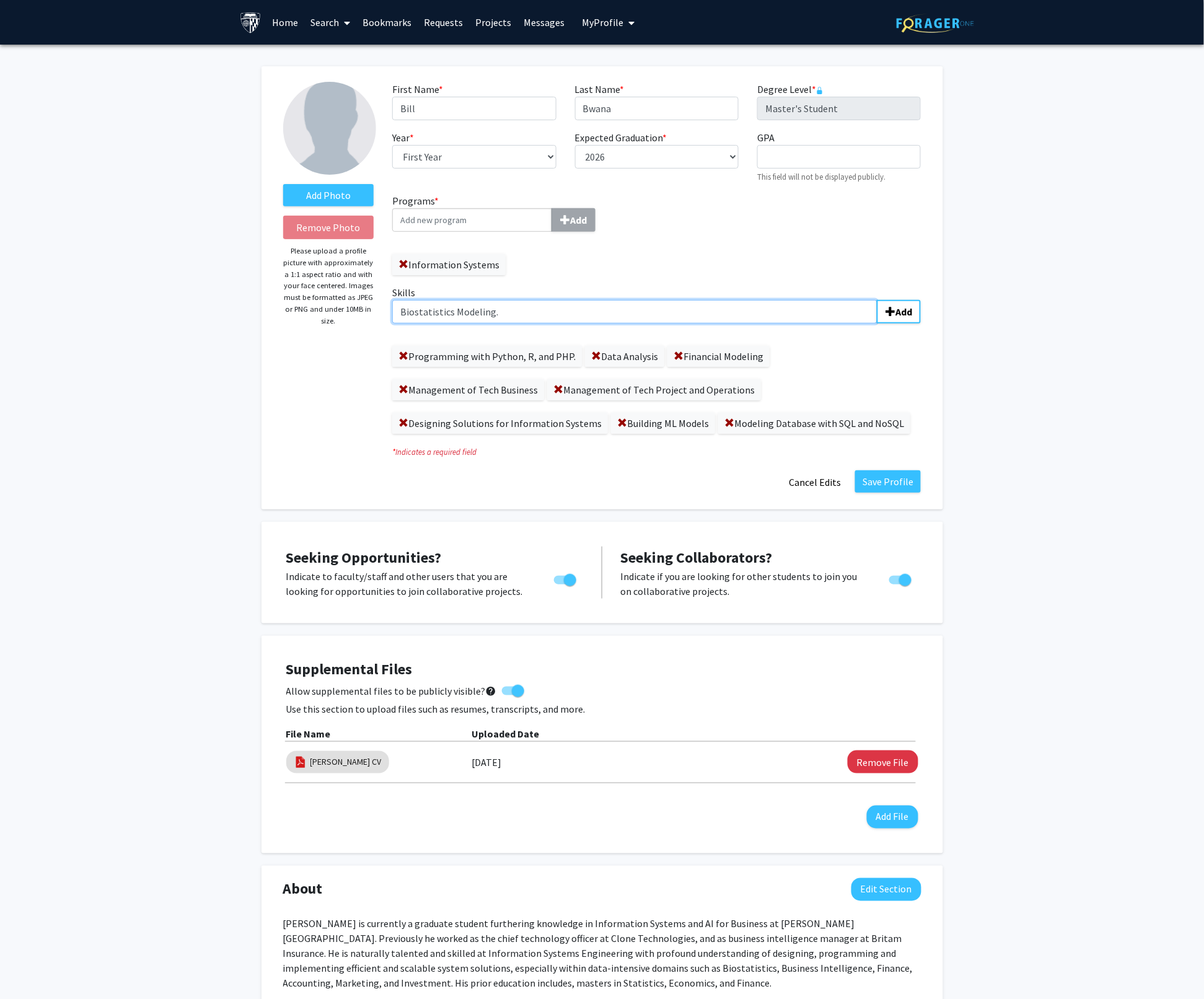
click at [510, 310] on input "Biostatistics Modeling." at bounding box center [635, 311] width 486 height 23
click at [905, 312] on b "Add" at bounding box center [903, 312] width 17 height 12
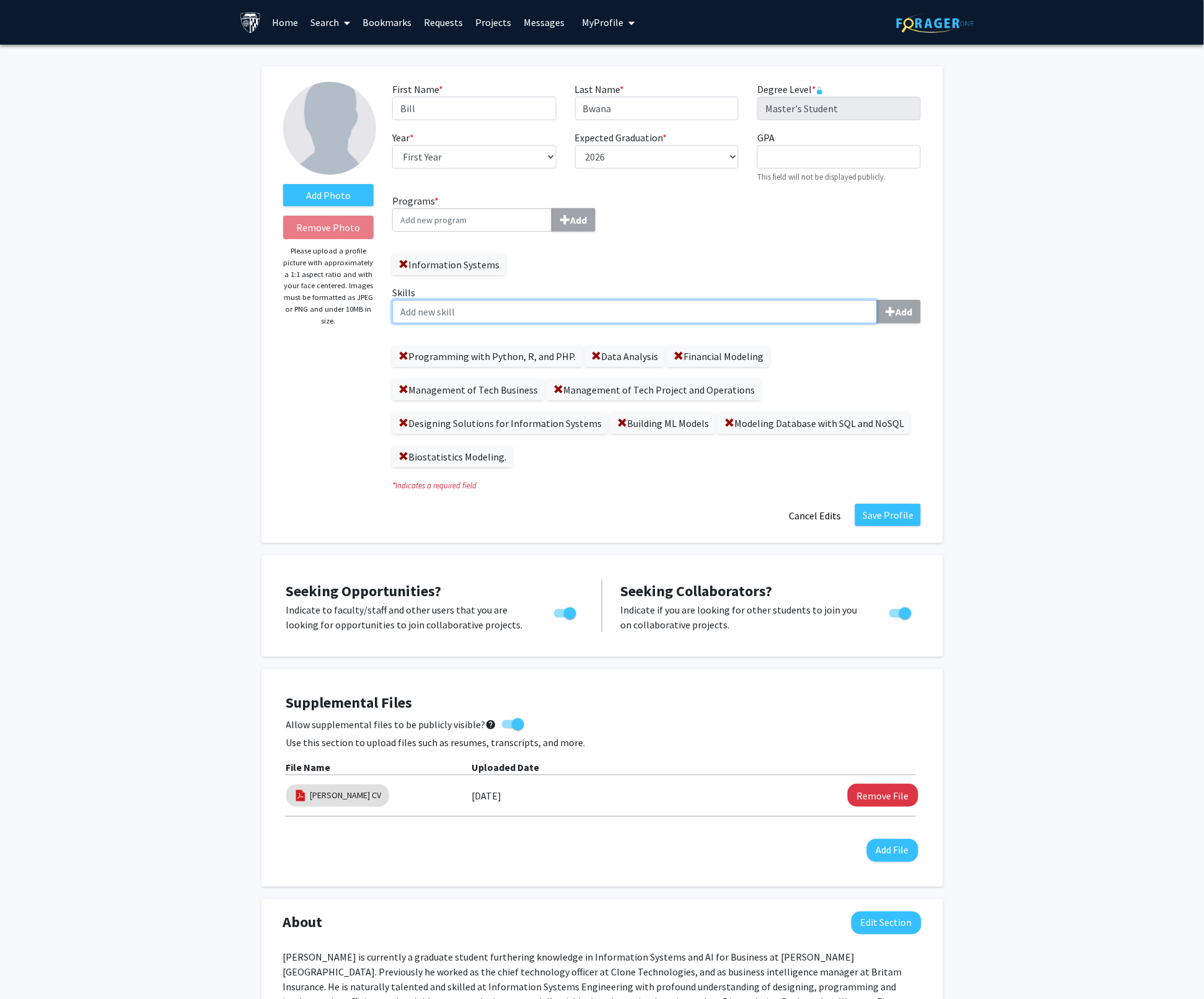
click at [451, 308] on input "Skills Add" at bounding box center [635, 311] width 486 height 23
paste input "Analysis of Data with Python, R, or Excel. • Administration of Virtual Machine …"
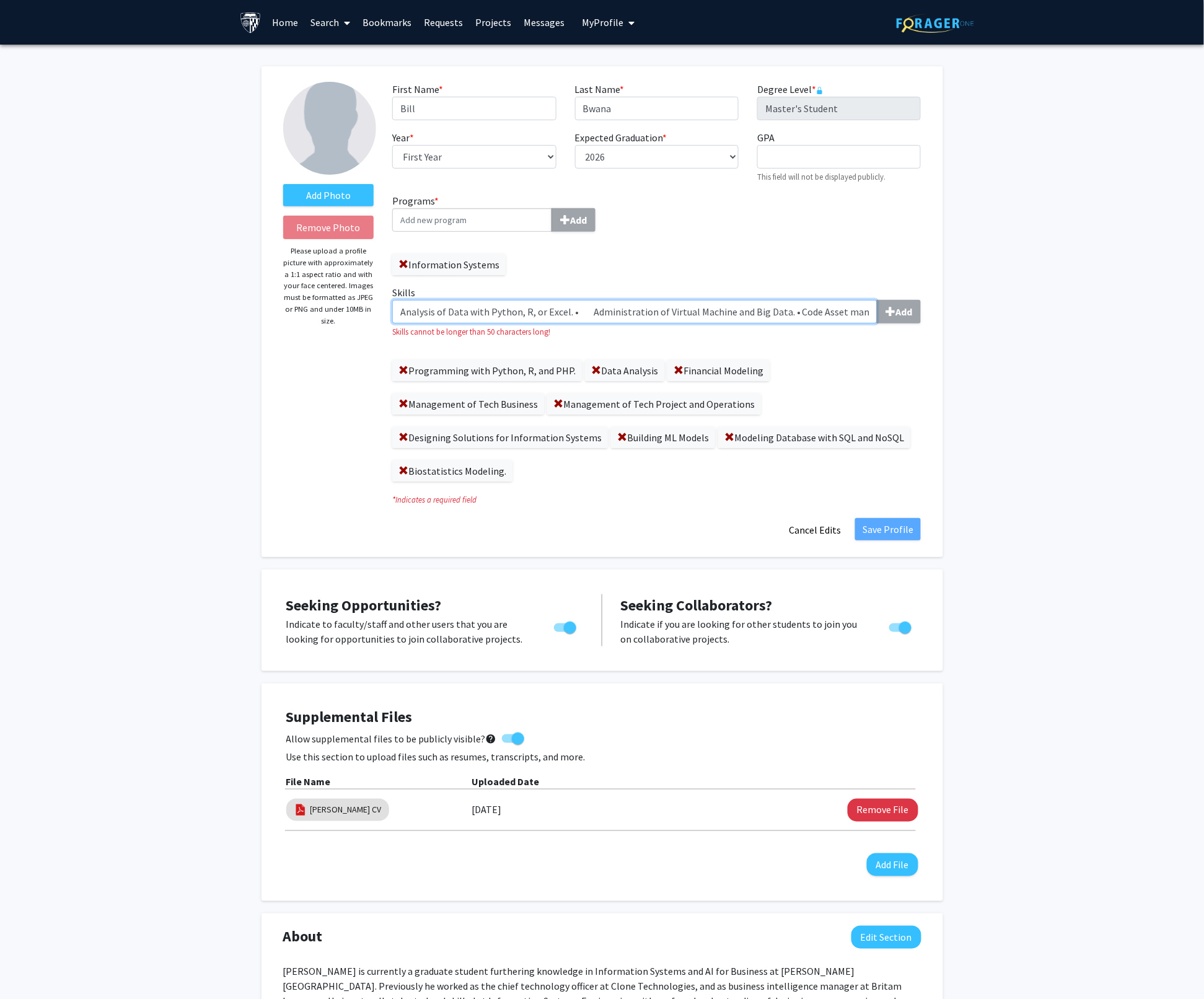
drag, startPoint x: 440, startPoint y: 315, endPoint x: 291, endPoint y: 301, distance: 149.7
click at [291, 301] on form "Add Photo Remove Photo Please upload a profile picture with approximately a 1:1…" at bounding box center [602, 311] width 657 height 460
click at [574, 315] on input "Analysis of Data with Python, R, or Excel. • Administration of Virtual Machine …" at bounding box center [635, 311] width 486 height 23
click at [572, 315] on input "Analysis of Data with Python, R, or Excel. • Administration of Virtual Machine …" at bounding box center [635, 311] width 486 height 23
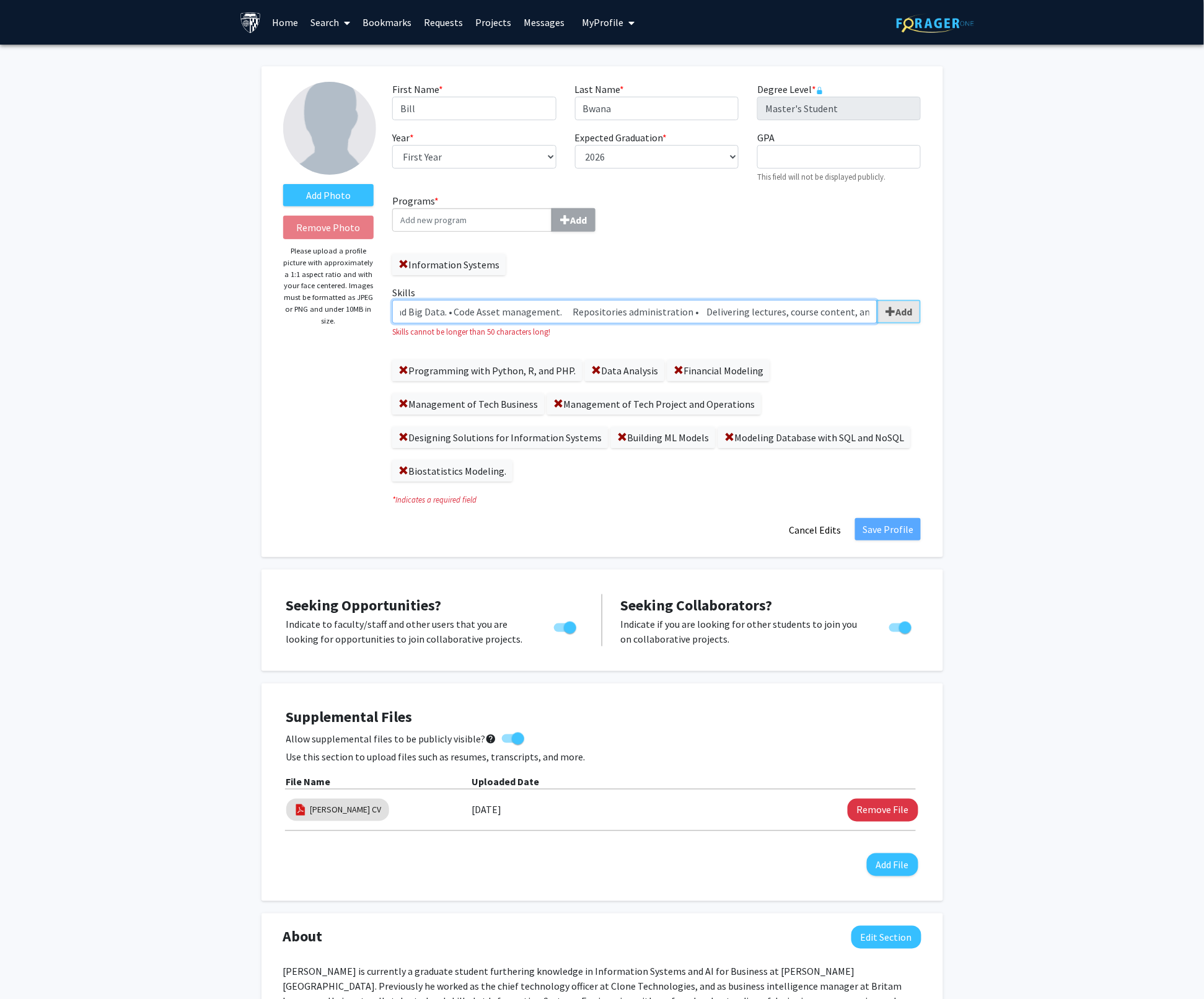
click at [891, 312] on div "Analysis of Data with Python, R, or Excel. • Administration of Virtual Machine …" at bounding box center [656, 311] width 529 height 23
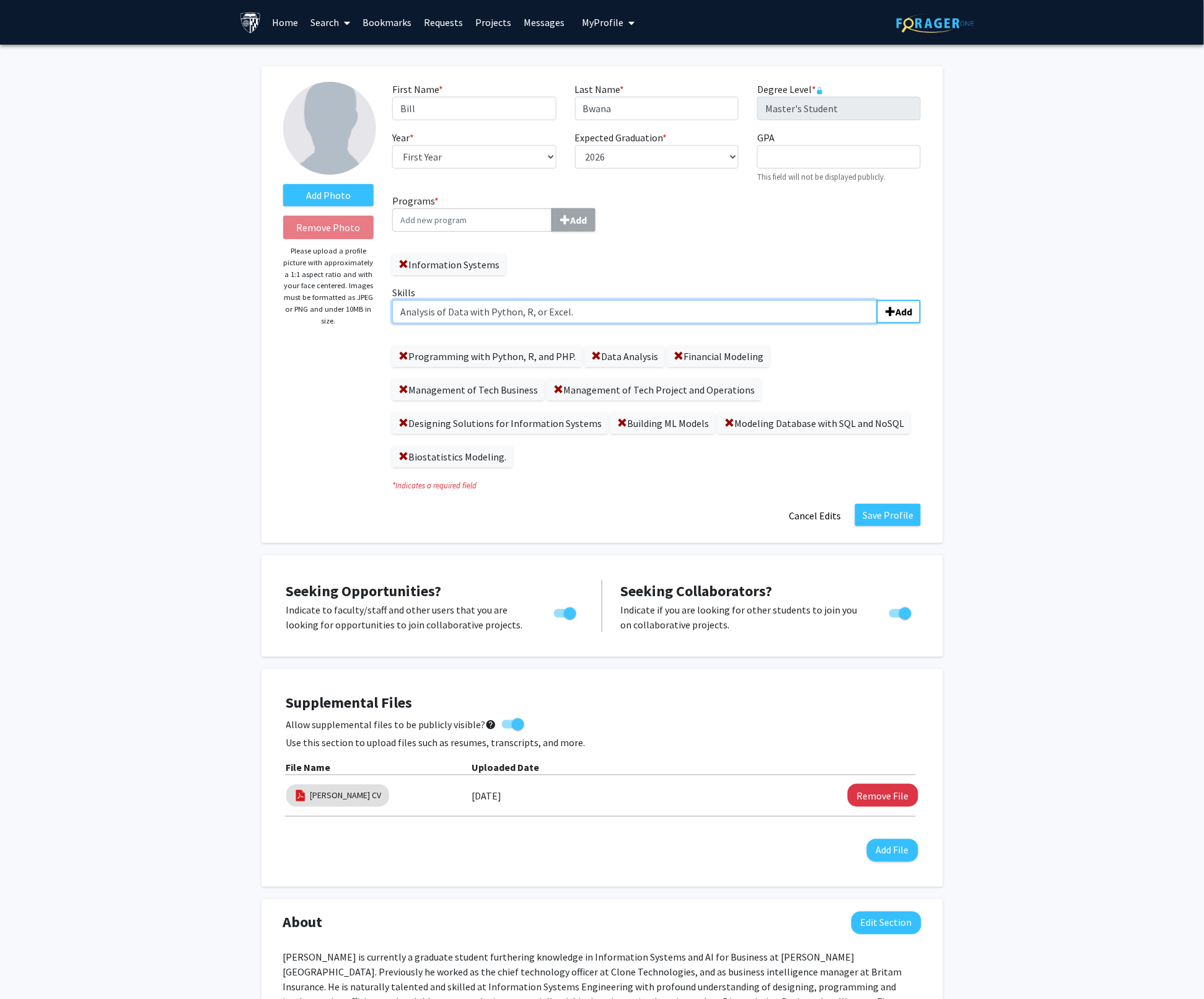
type input "Analysis of Data with Python, R, or Excel"
drag, startPoint x: 570, startPoint y: 315, endPoint x: 372, endPoint y: 307, distance: 198.2
click at [372, 307] on form "Add Photo Remove Photo Please upload a profile picture with approximately a 1:1…" at bounding box center [602, 304] width 657 height 445
paste input "• Administration of Virtual Machine and Big Data. • Code Asset management. Repo…"
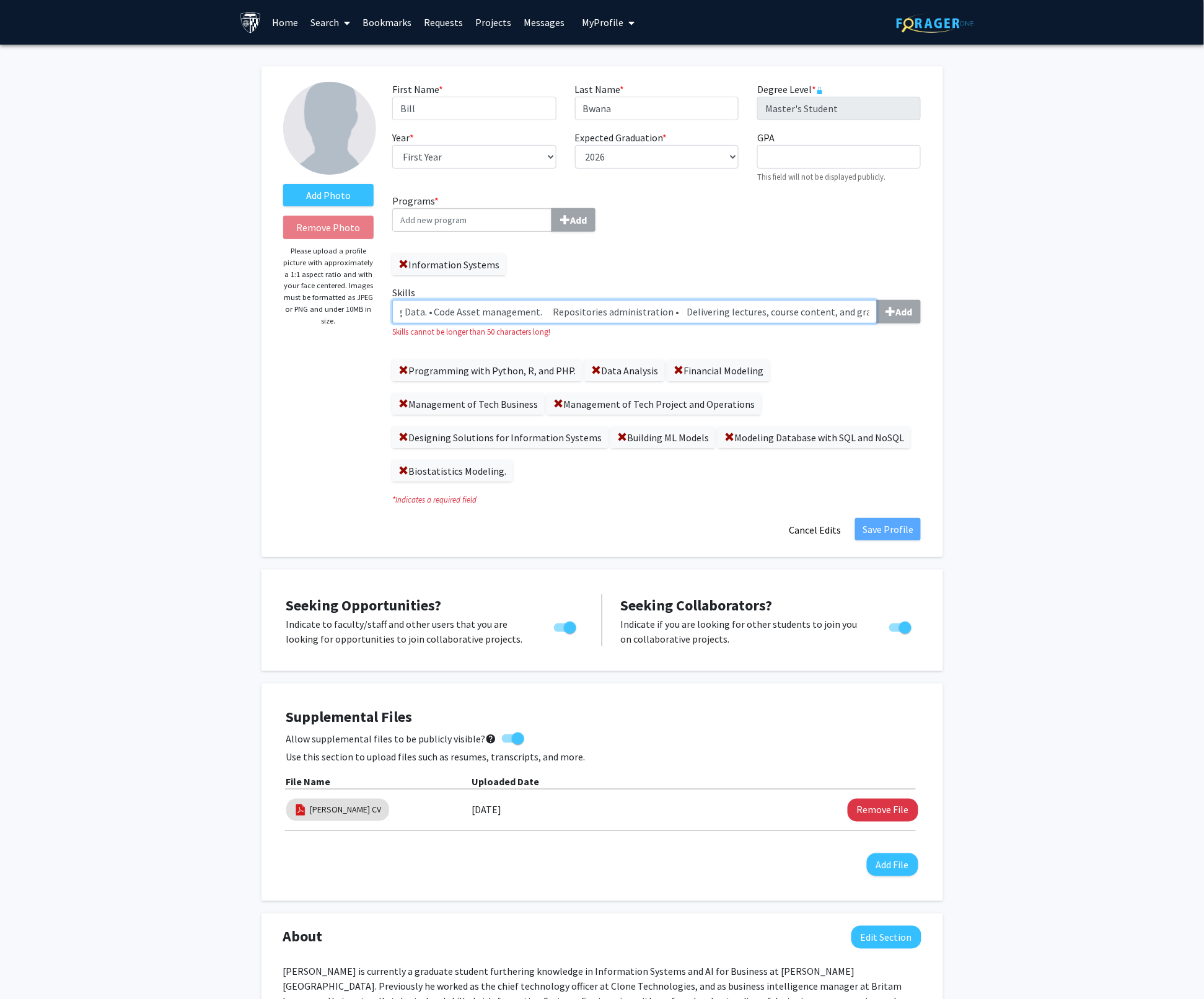
drag, startPoint x: 664, startPoint y: 316, endPoint x: 544, endPoint y: 315, distance: 120.0
click at [544, 315] on input "• Administration of Virtual Machine and Big Data. • Code Asset management. Repo…" at bounding box center [635, 311] width 486 height 23
type input "• Administration of Virtual Machine and Big Data. • Code Asset management. Deli…"
drag, startPoint x: 401, startPoint y: 308, endPoint x: 943, endPoint y: 318, distance: 542.1
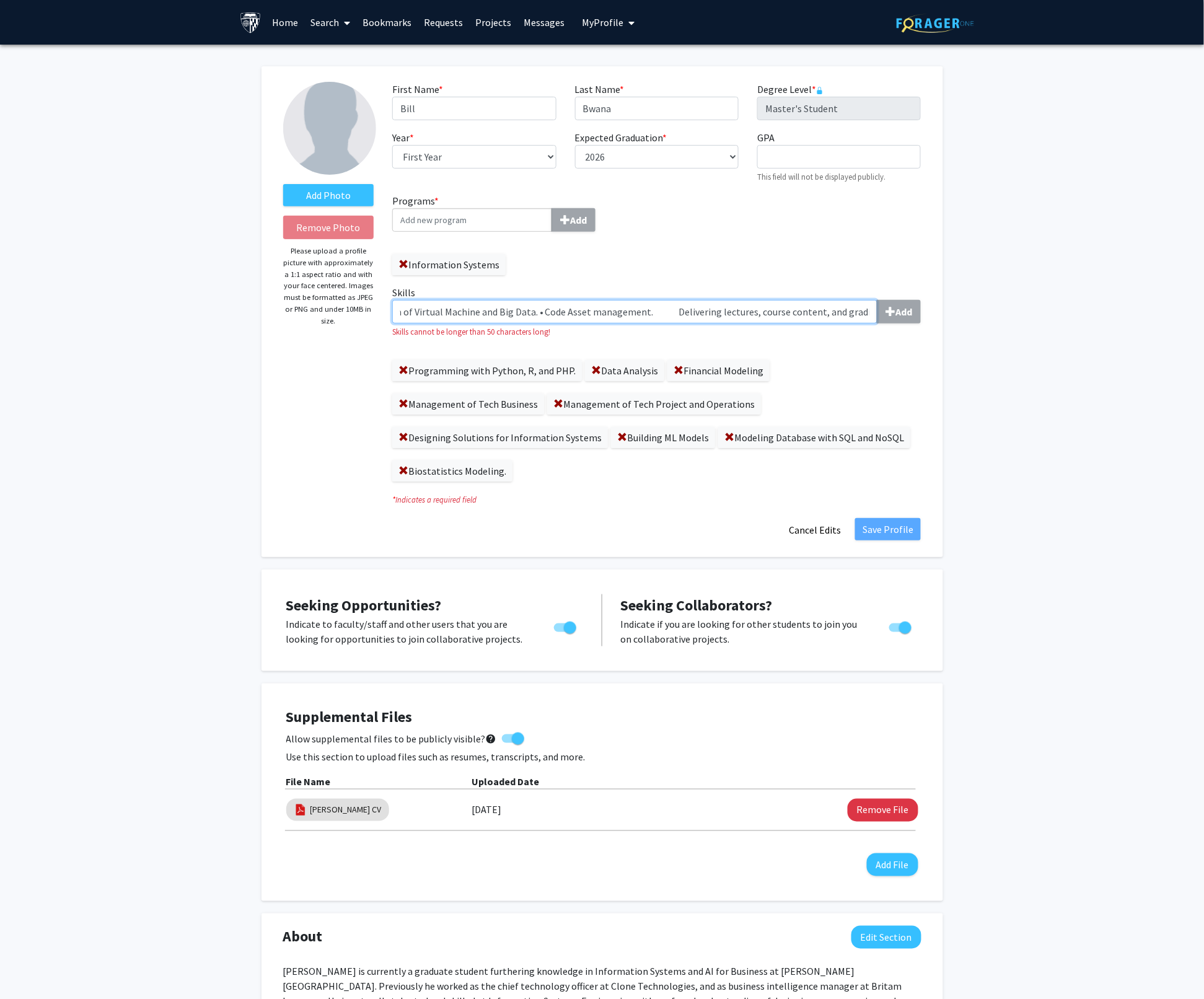
click at [943, 318] on div "Add Photo Remove Photo Please upload a profile picture with approximately a 1:1…" at bounding box center [602, 937] width 1204 height 1785
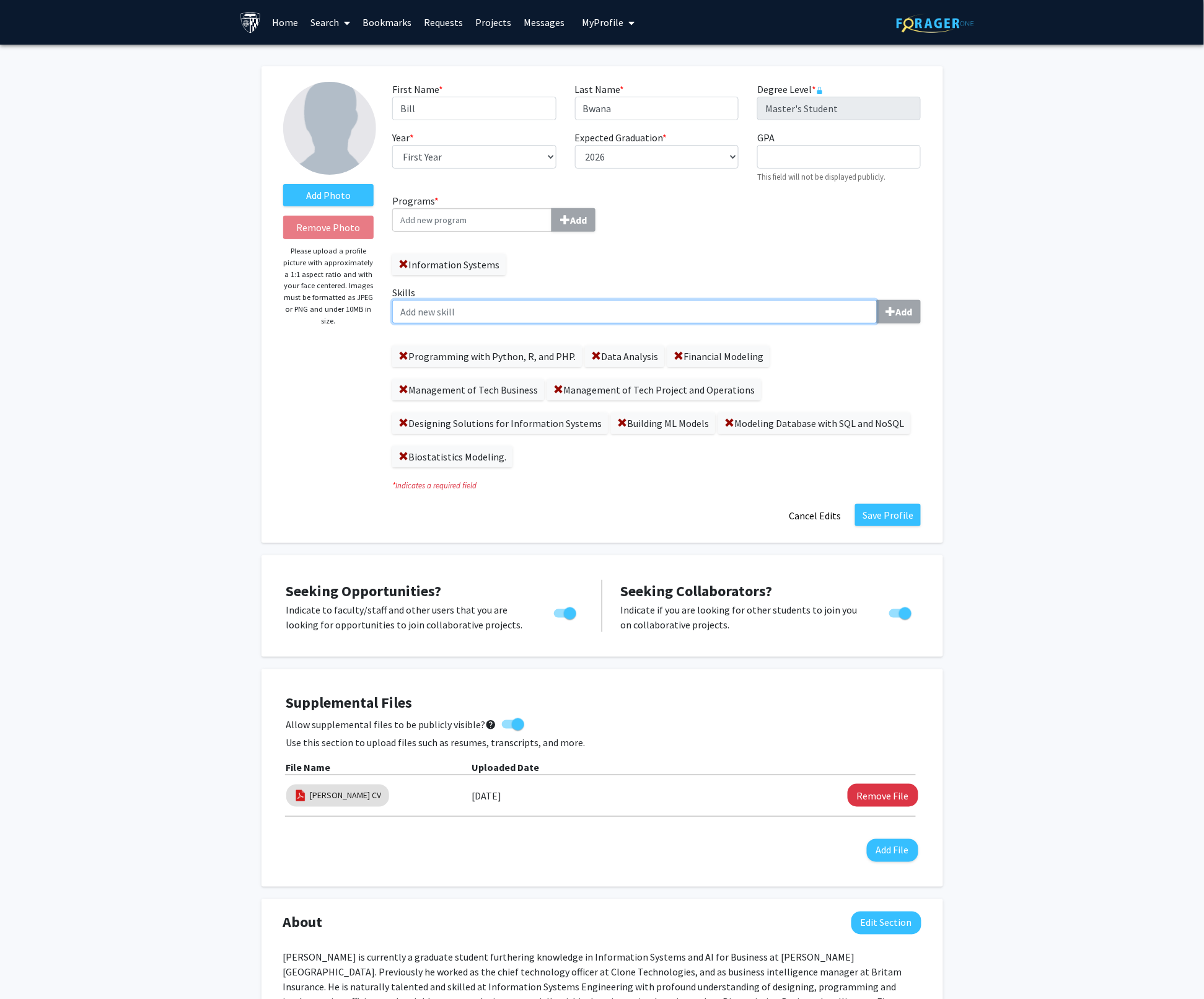
paste input "• Programming with Python, R, and PHP."
click at [416, 315] on input "• Programming with Python, R, and PHP." at bounding box center [635, 311] width 486 height 23
click at [567, 315] on input "Programming with Python, R, and PHP." at bounding box center [635, 311] width 486 height 23
type input "P"
click at [591, 353] on span at bounding box center [596, 356] width 10 height 10
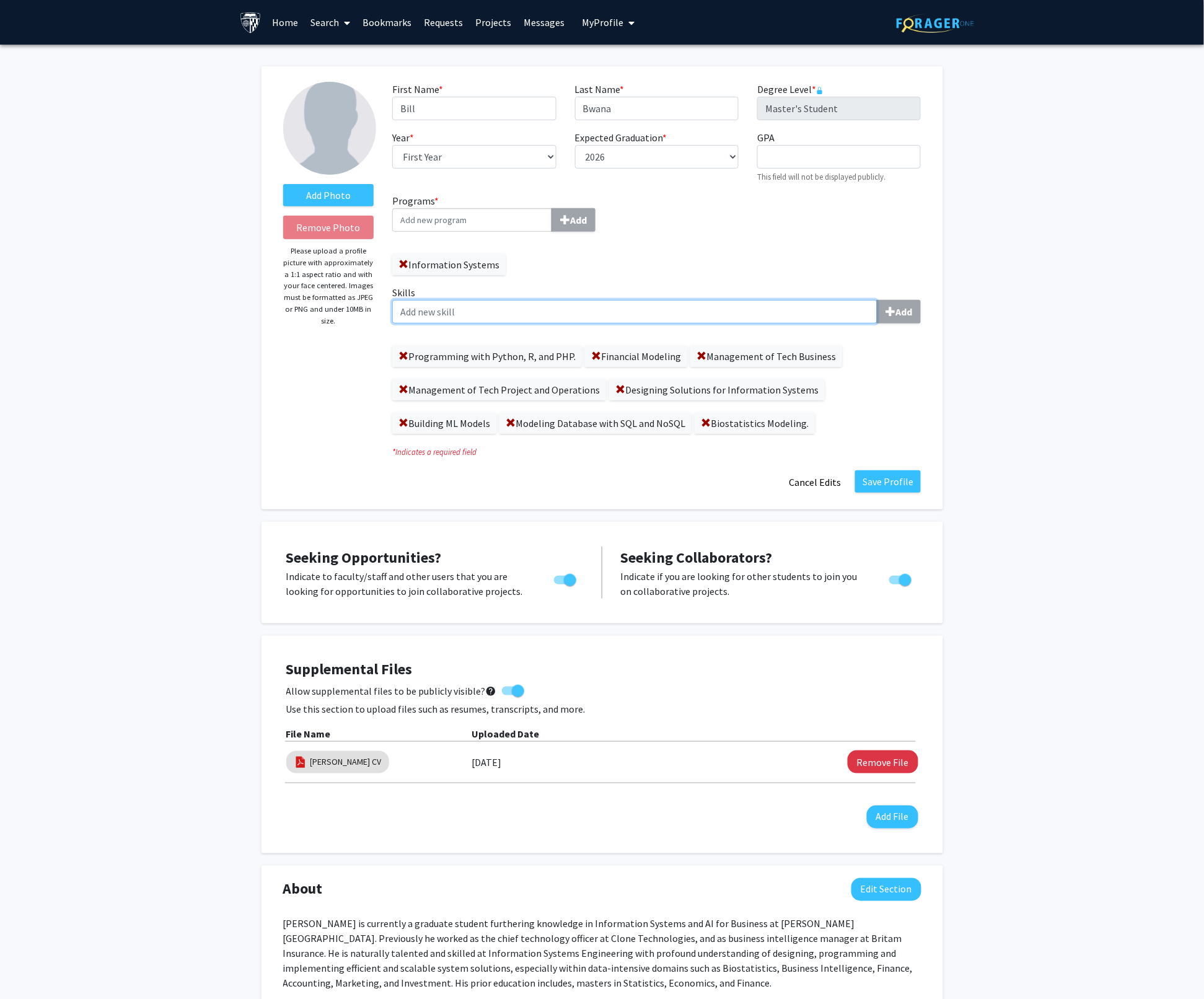
click at [421, 315] on input "Skills Add" at bounding box center [635, 311] width 486 height 23
paste input "• Data Analysis in Python, R, or Excel."
click at [419, 316] on input "• Data Analysis in Python, R, or Excel." at bounding box center [635, 311] width 486 height 23
click at [562, 310] on input "Data Analysis in Python, R, or Excel." at bounding box center [635, 311] width 486 height 23
type input "Data Analysis in Python, R, or Excel."
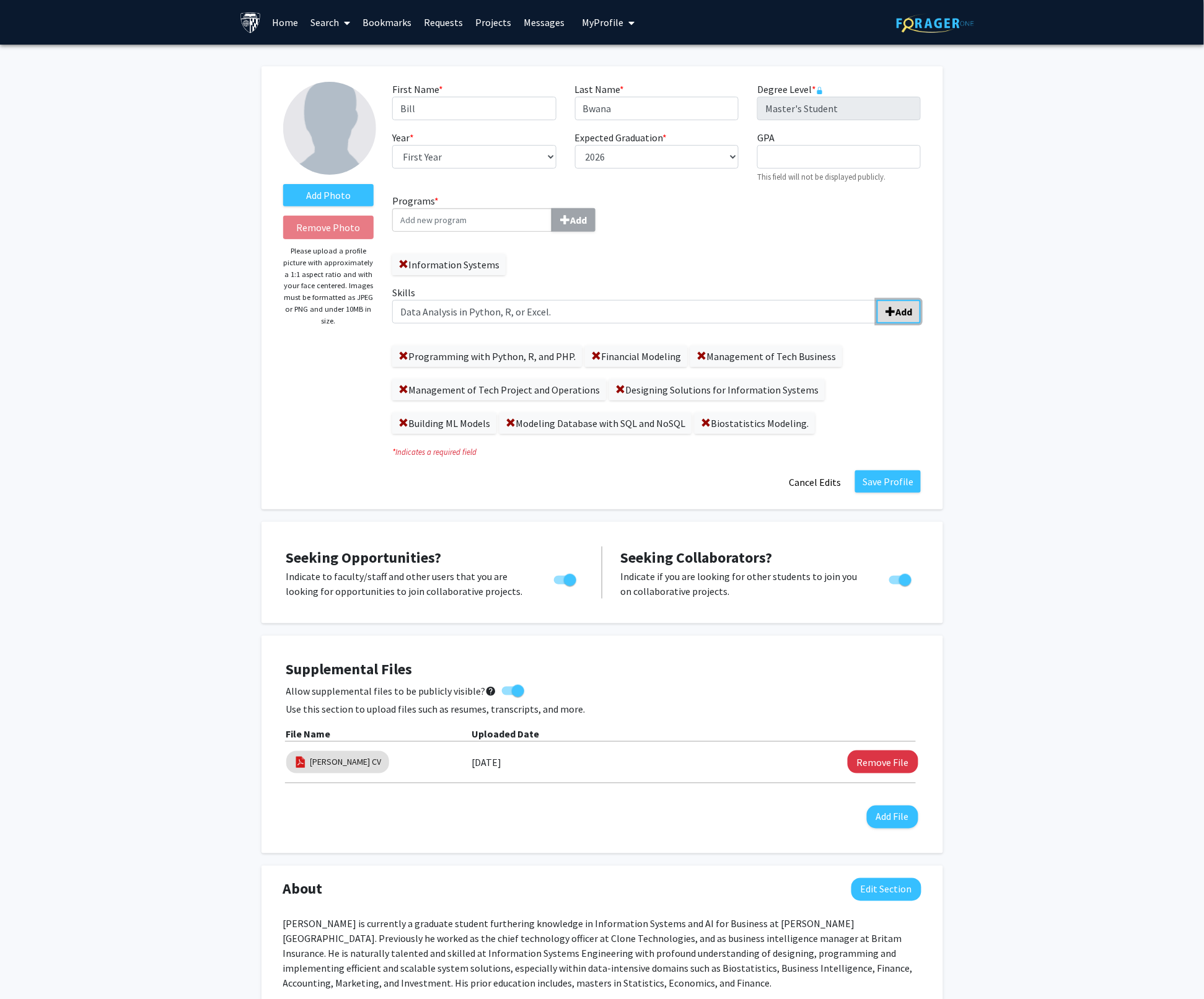
click at [912, 316] on b "Add" at bounding box center [903, 312] width 17 height 12
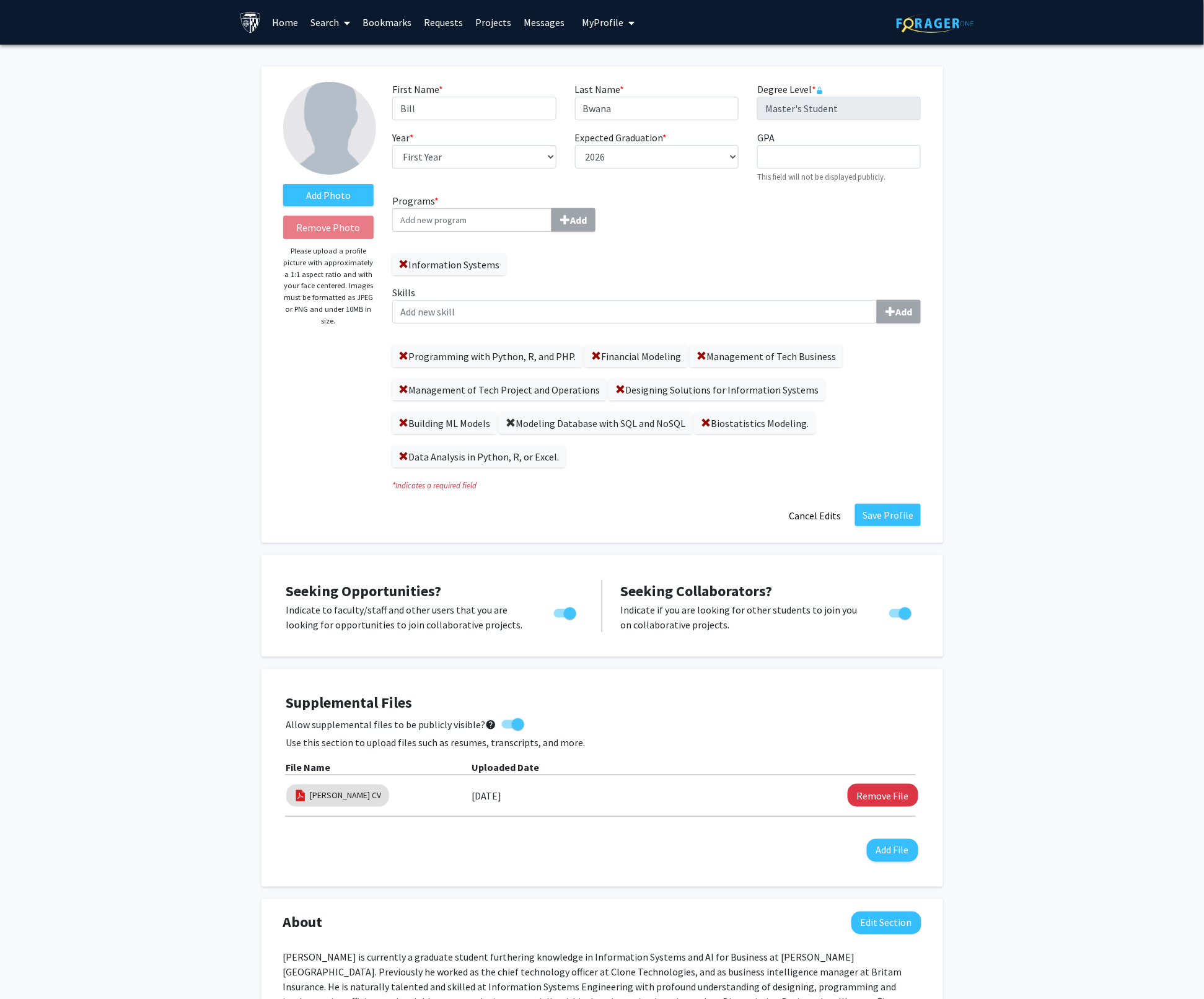
click at [510, 420] on span at bounding box center [510, 423] width 10 height 10
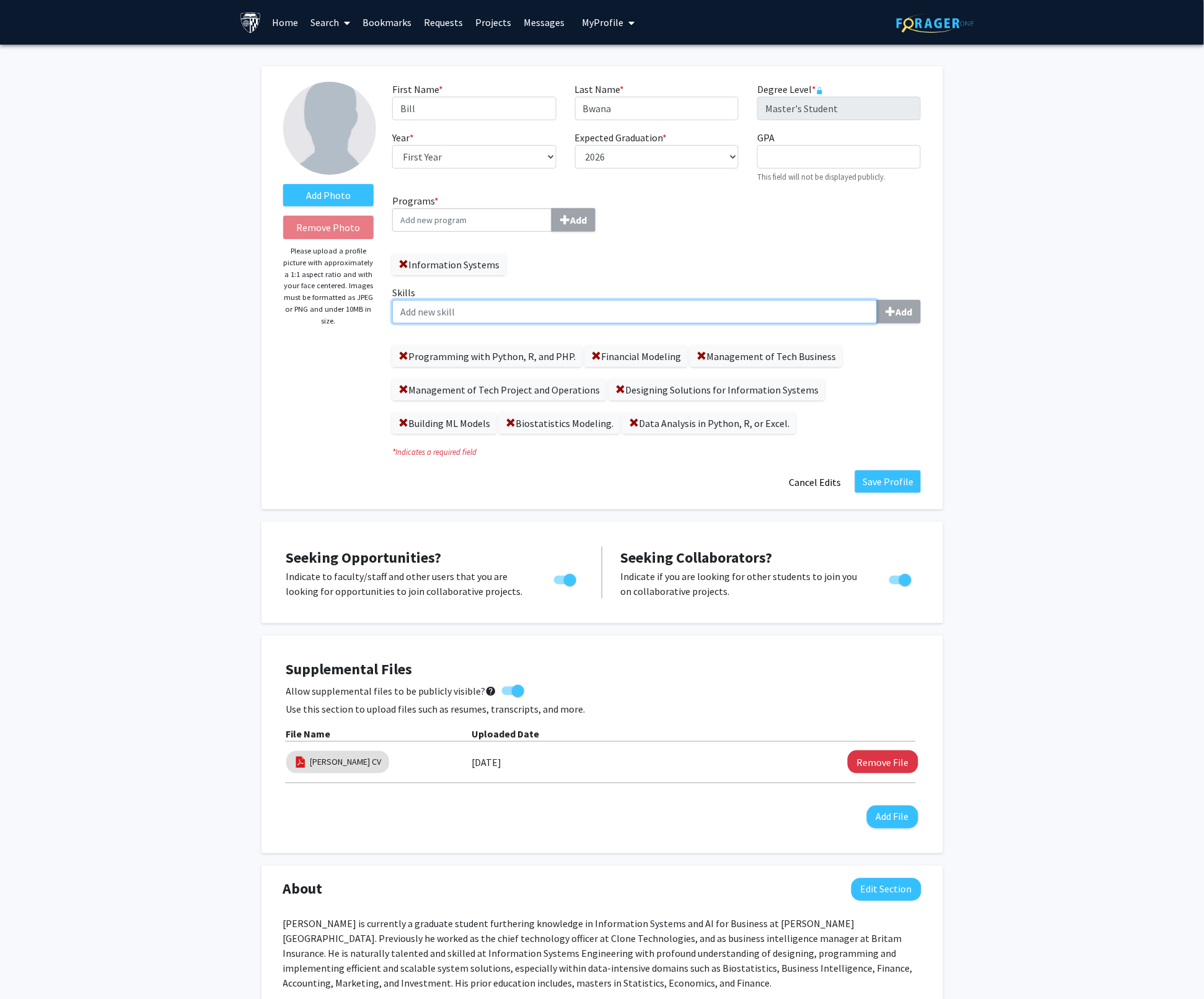
click at [463, 312] on input "Skills Add" at bounding box center [635, 311] width 486 height 23
paste input "• Database Modeling; SQL and NoSQL."
click at [416, 310] on input "• Database Modeling; SQL and NoSQL." at bounding box center [635, 311] width 486 height 23
type input "Database Modeling; SQL and NoSQL."
click at [909, 308] on b "Add" at bounding box center [903, 312] width 17 height 12
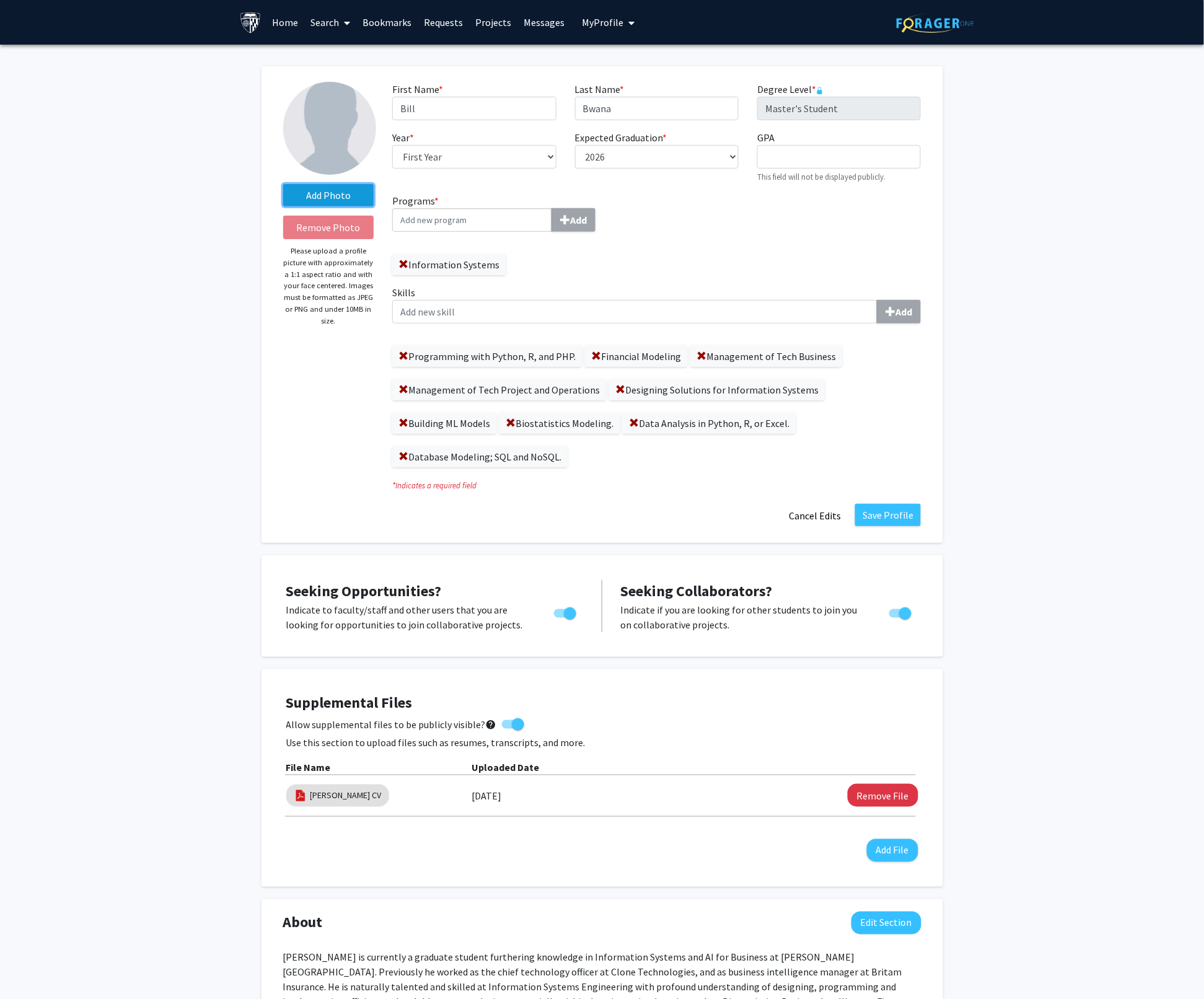
click at [333, 196] on label "Add Photo" at bounding box center [329, 195] width 91 height 22
click at [0, 0] on input "Add Photo" at bounding box center [0, 0] width 0 height 0
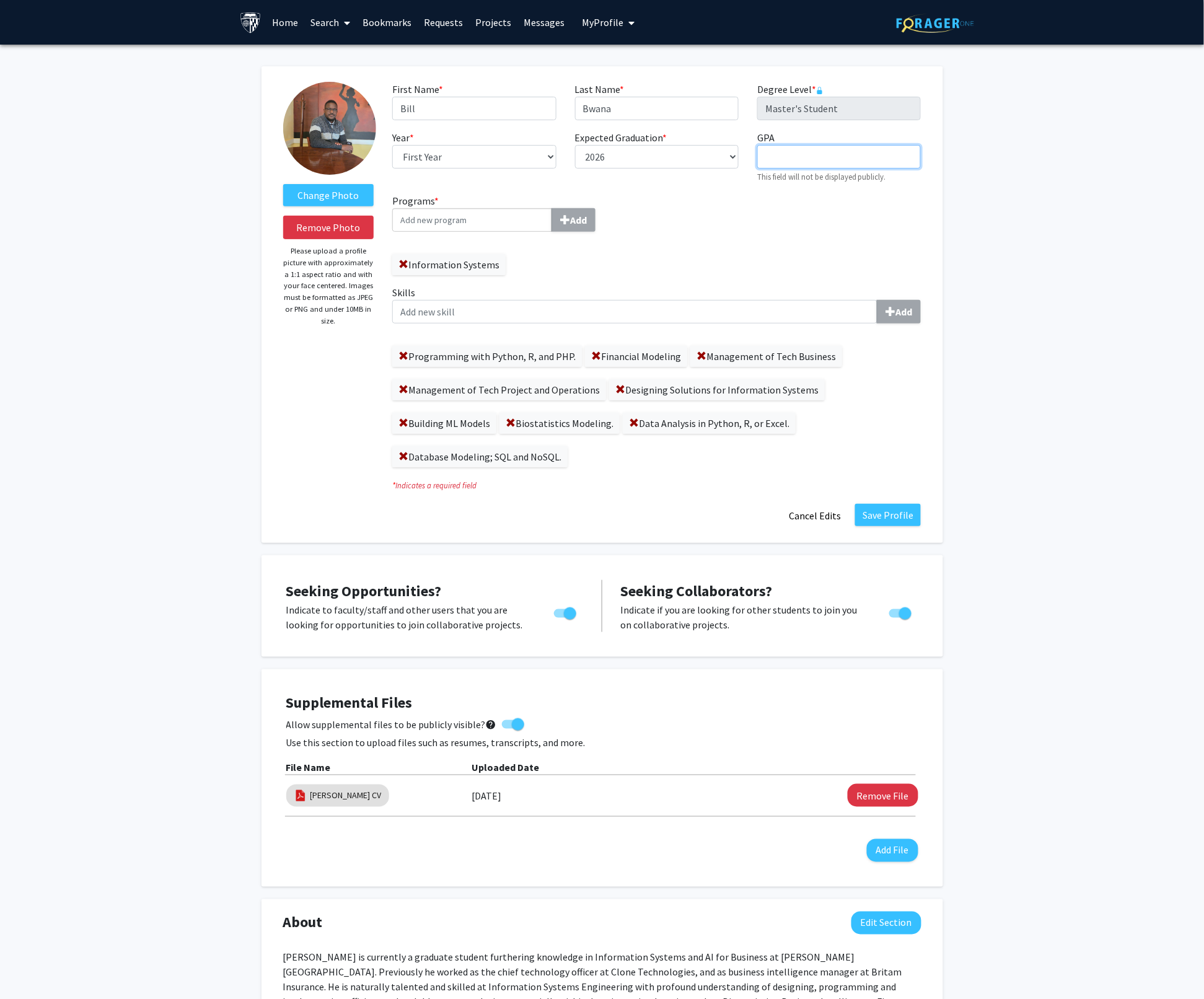
click at [771, 149] on input "GPA required" at bounding box center [839, 156] width 164 height 23
type input "3.82"
click at [430, 220] on input "Programs * Add" at bounding box center [472, 220] width 160 height 23
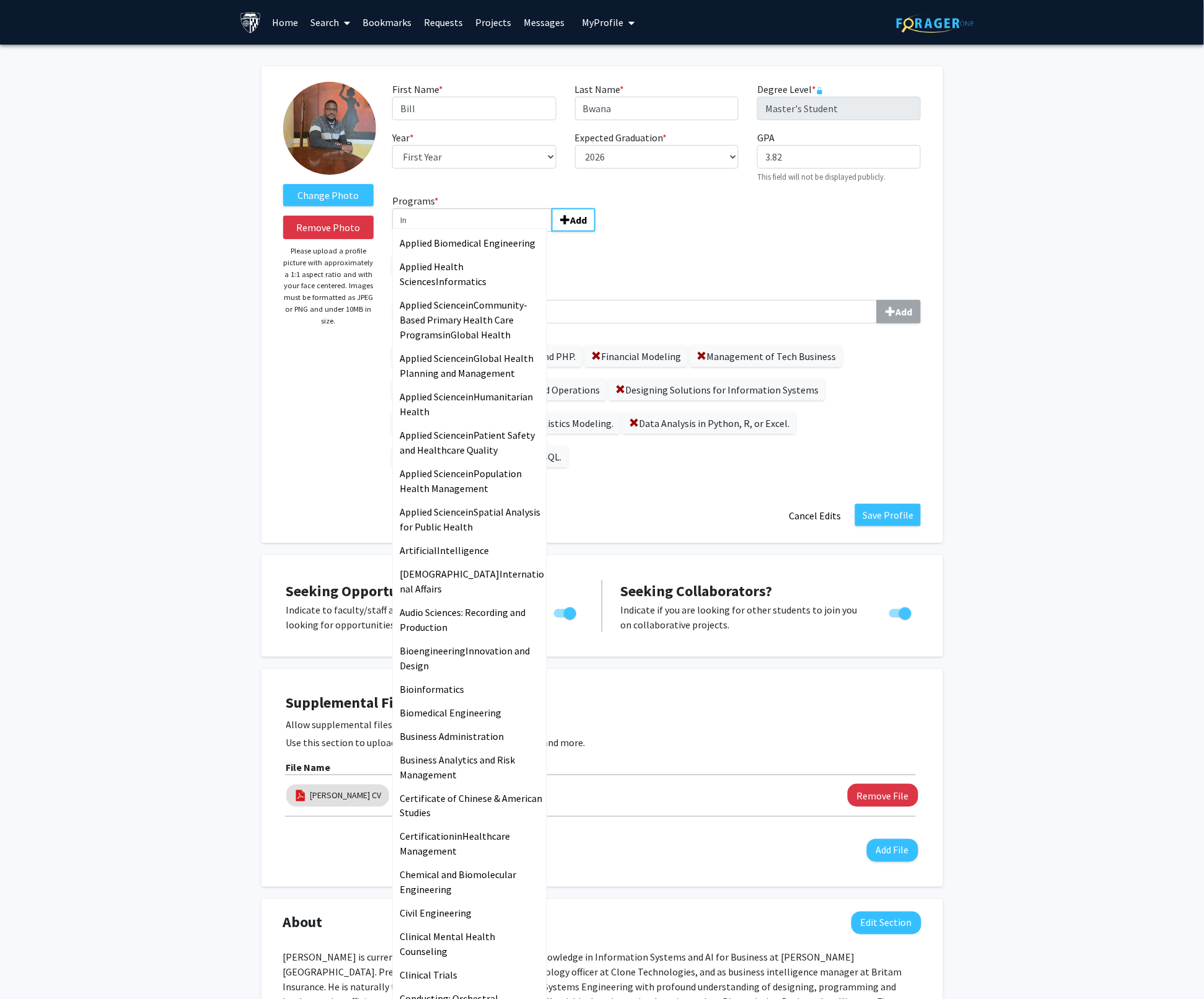
type input "I"
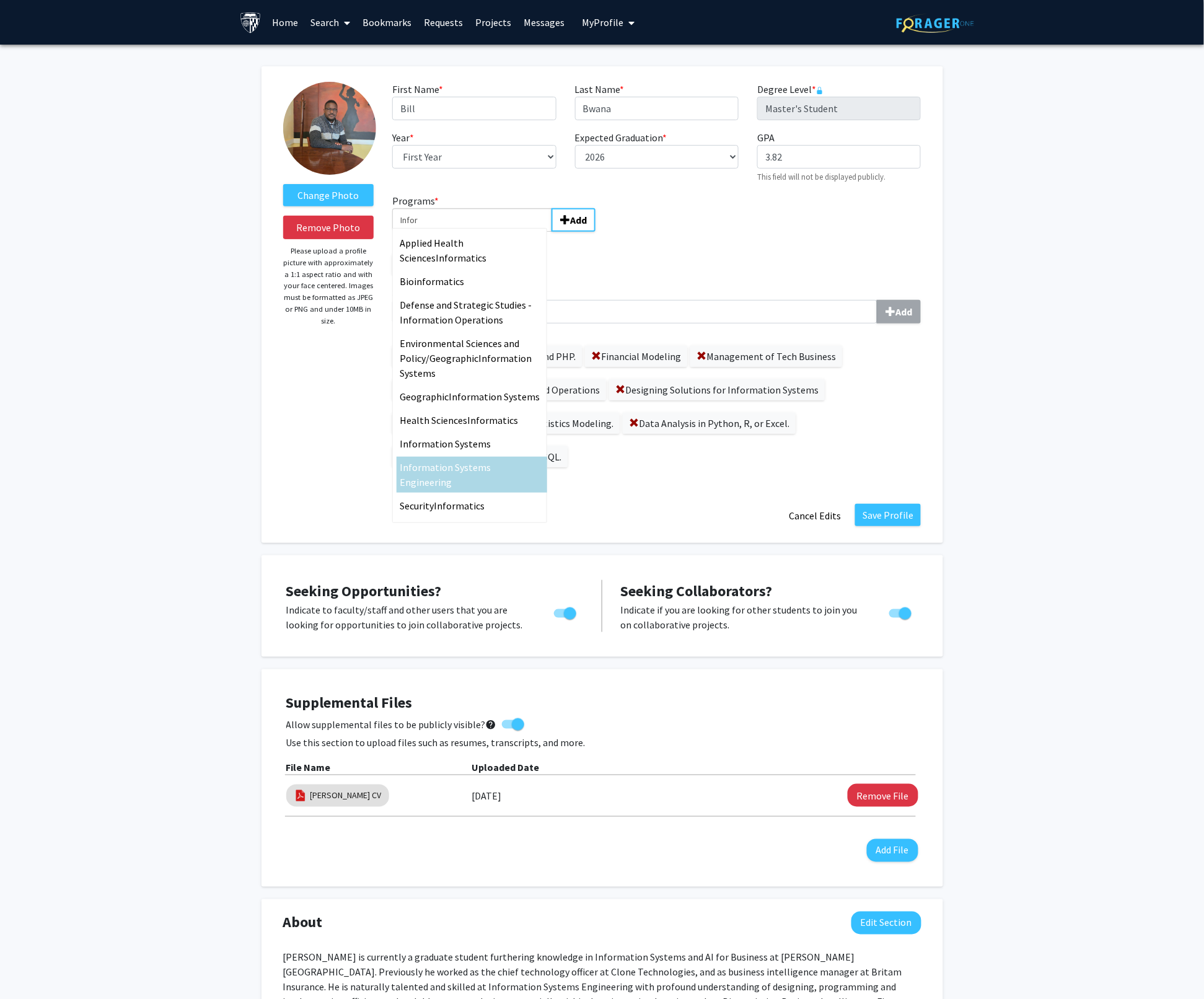
type input "Infor"
click at [462, 467] on span "mation Systems Engineering" at bounding box center [445, 475] width 91 height 28
click at [462, 232] on input "Infor" at bounding box center [472, 220] width 160 height 23
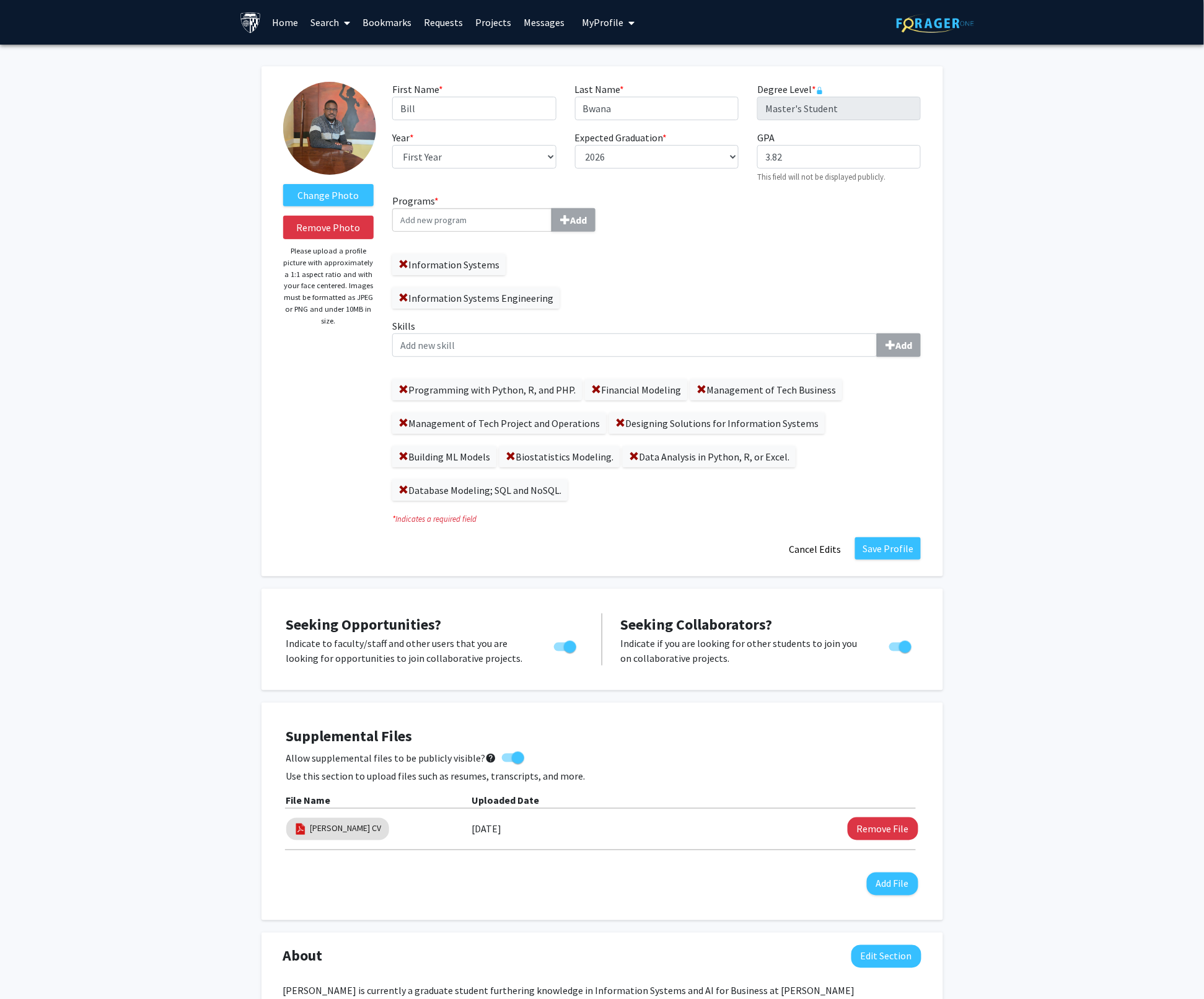
click at [421, 225] on input "Programs * Add" at bounding box center [472, 220] width 160 height 23
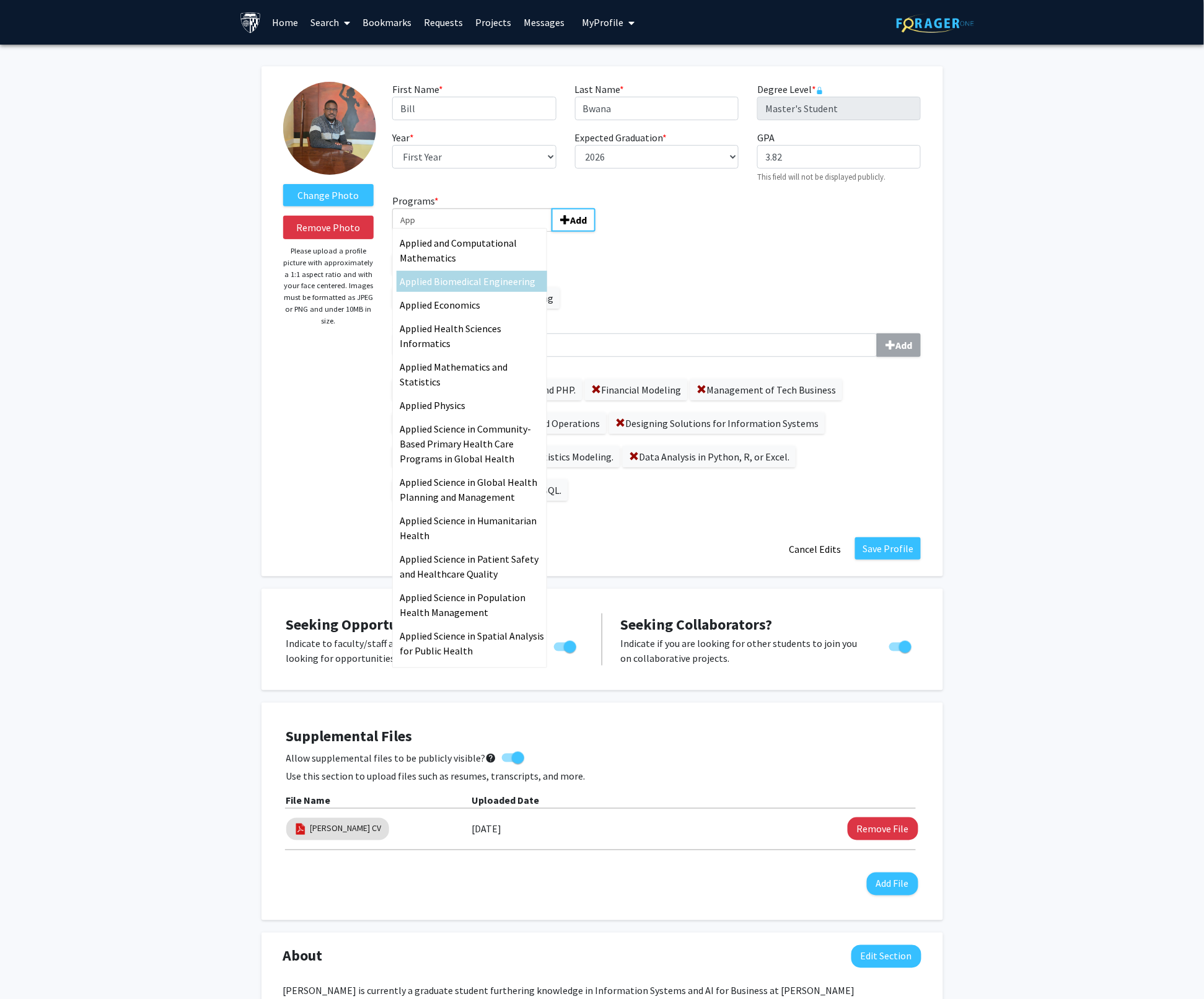
type input "App"
click at [457, 285] on span "lied Biomedical Engineering" at bounding box center [476, 281] width 119 height 12
click at [457, 232] on input "App" at bounding box center [472, 220] width 160 height 23
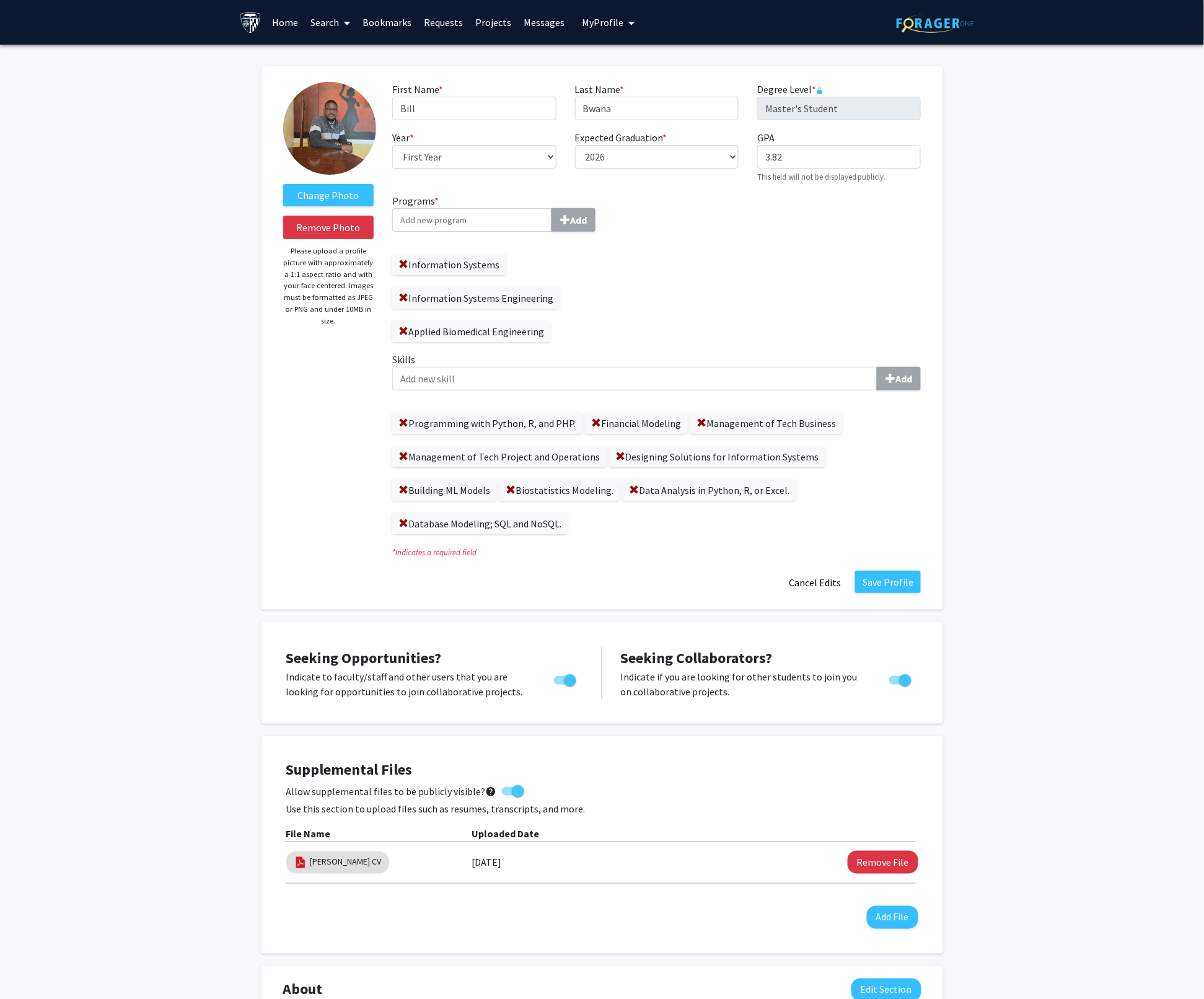
click at [405, 215] on input "Programs * Add" at bounding box center [472, 220] width 160 height 23
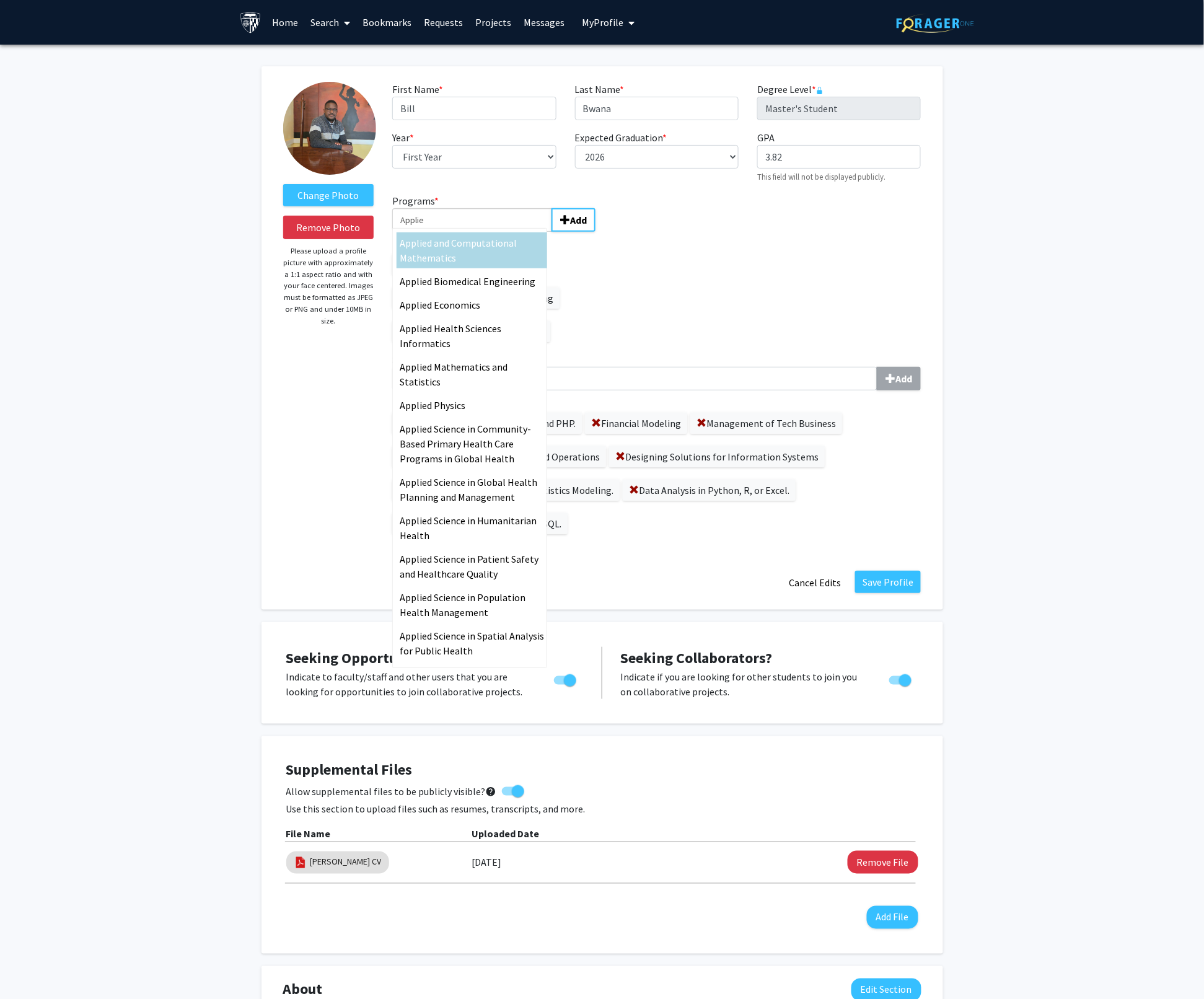
type input "Applie"
click at [413, 254] on span "d and Computational Mathematics" at bounding box center [459, 250] width 117 height 28
click at [413, 232] on input "Applie" at bounding box center [472, 220] width 160 height 23
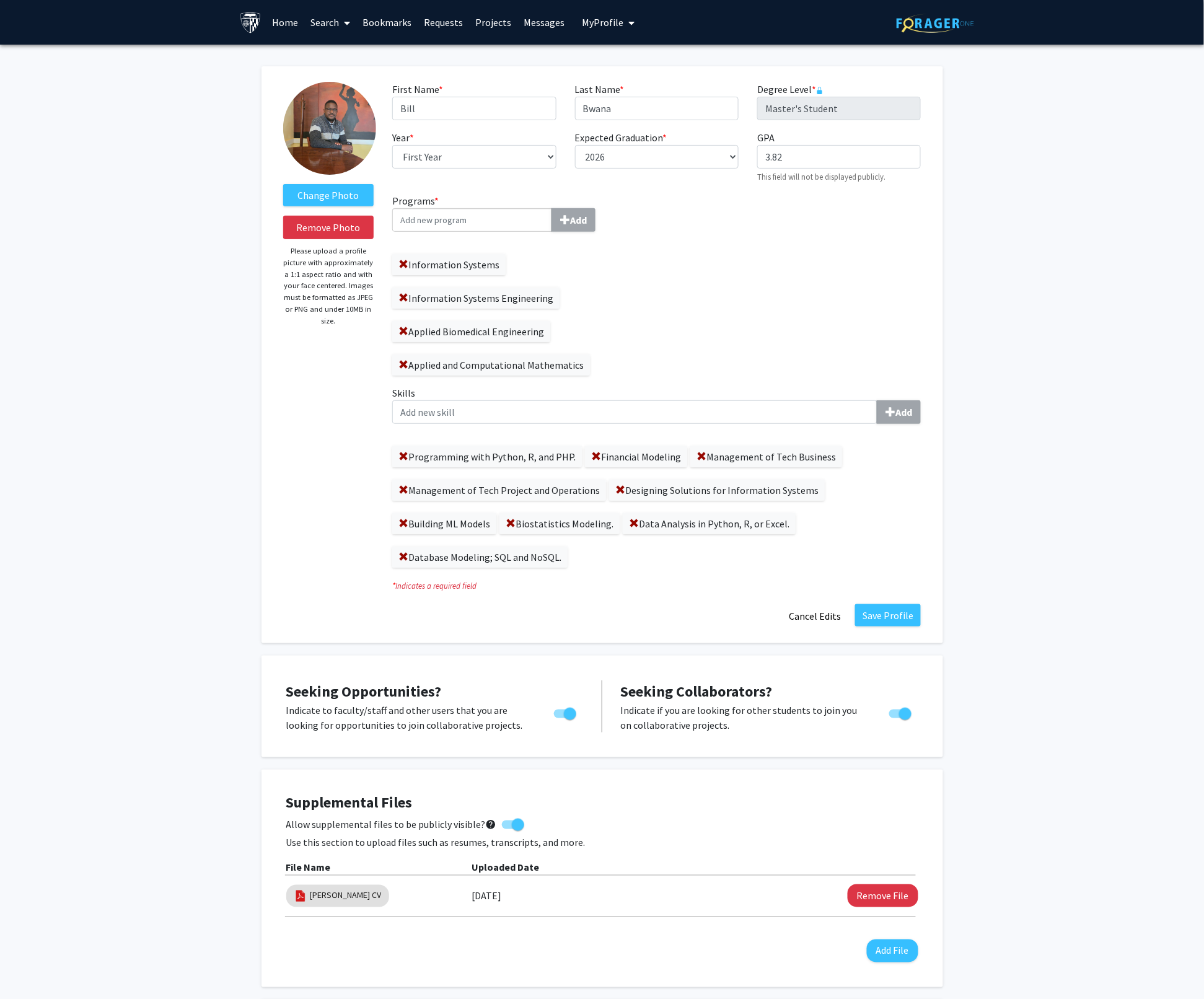
click at [429, 225] on input "Programs * Add" at bounding box center [472, 220] width 160 height 23
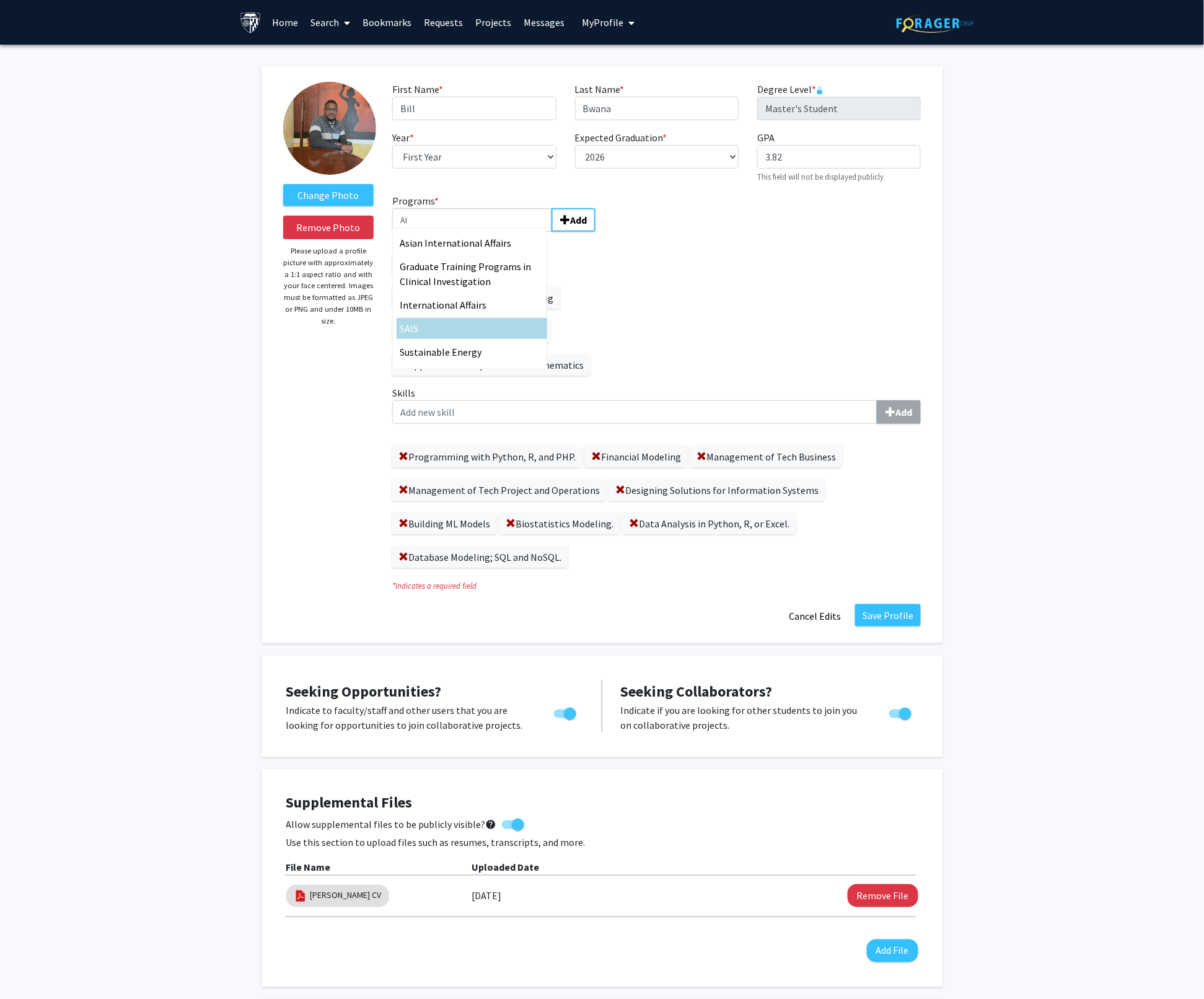
type input "AI"
click at [416, 335] on div "S AI S" at bounding box center [472, 328] width 144 height 15
click at [416, 232] on input "AI" at bounding box center [472, 220] width 160 height 23
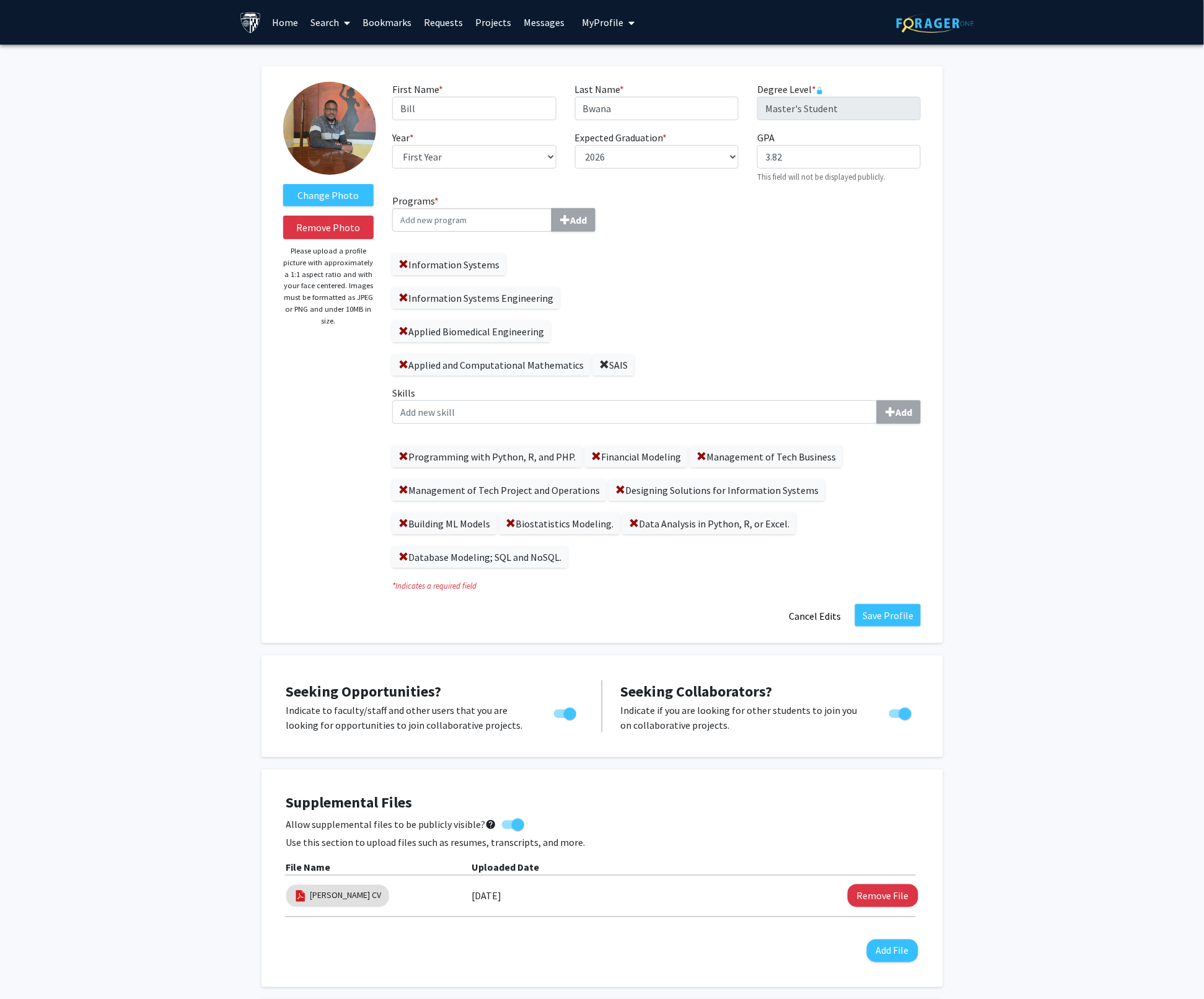
click at [605, 364] on span at bounding box center [604, 364] width 10 height 10
click at [397, 219] on input "Programs * Add" at bounding box center [472, 220] width 160 height 23
type input "S"
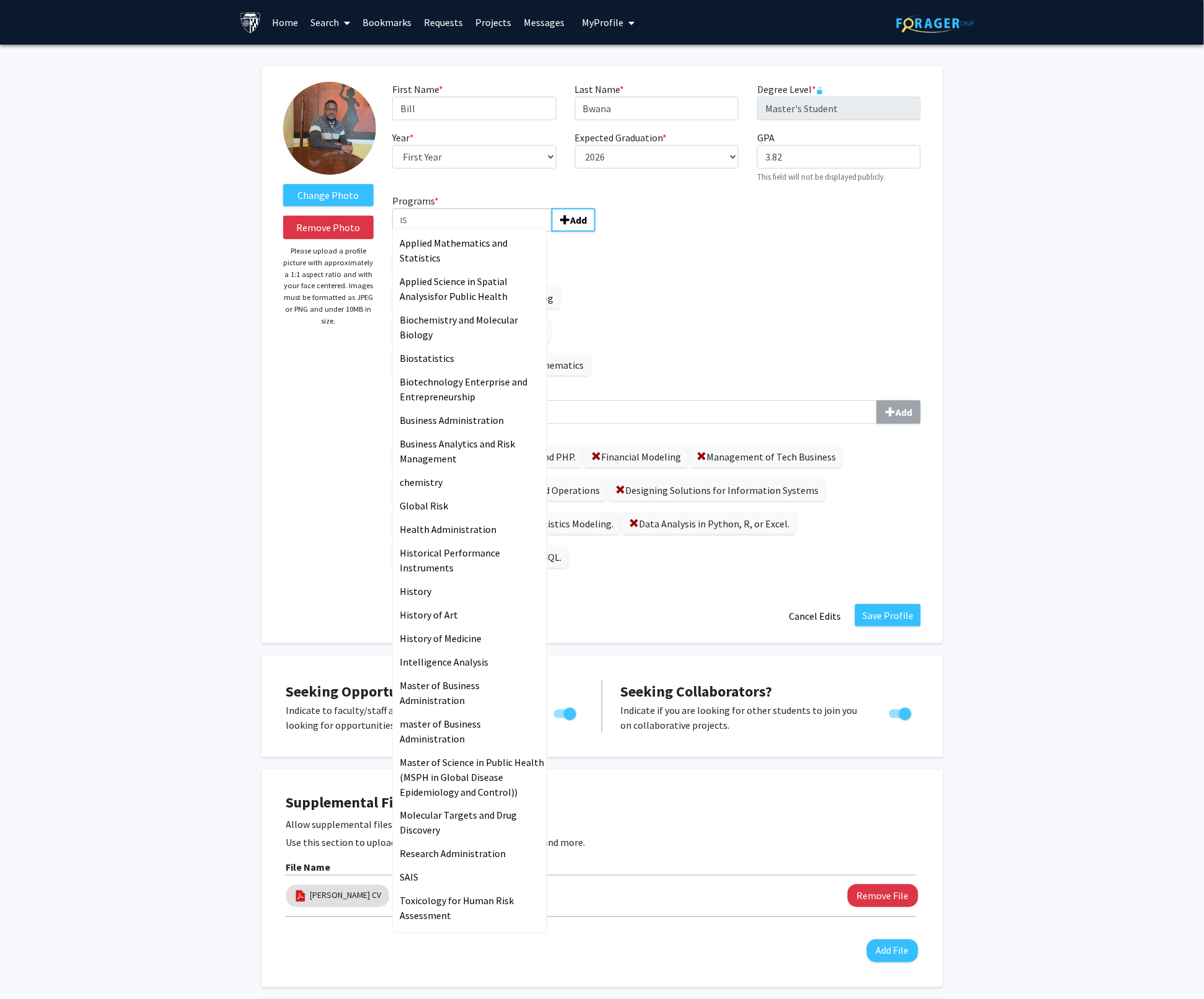
type input "I"
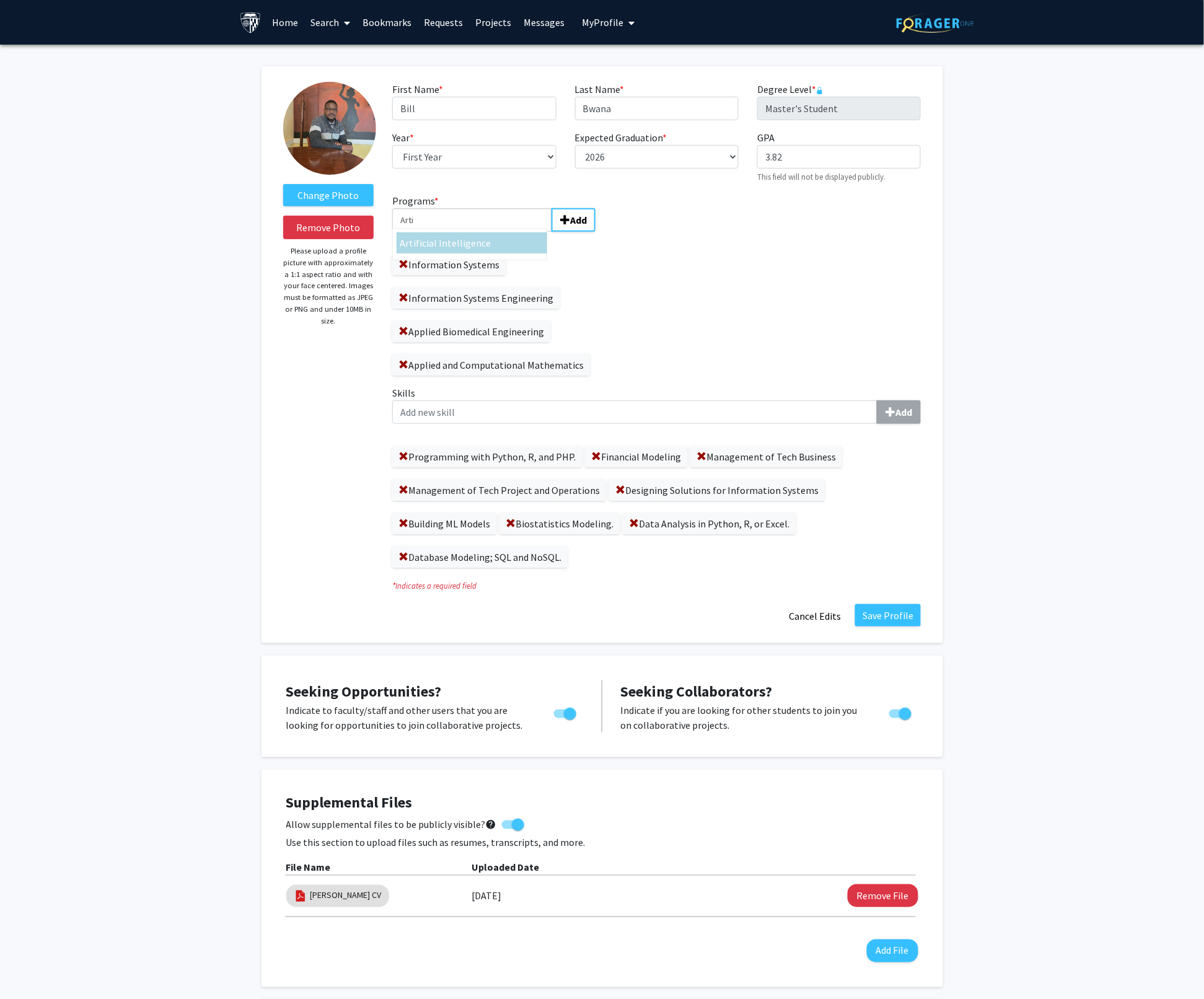
type input "Arti"
click at [430, 250] on div "Arti ficial Intelligence" at bounding box center [472, 243] width 144 height 15
click at [430, 232] on input "Arti" at bounding box center [472, 220] width 160 height 23
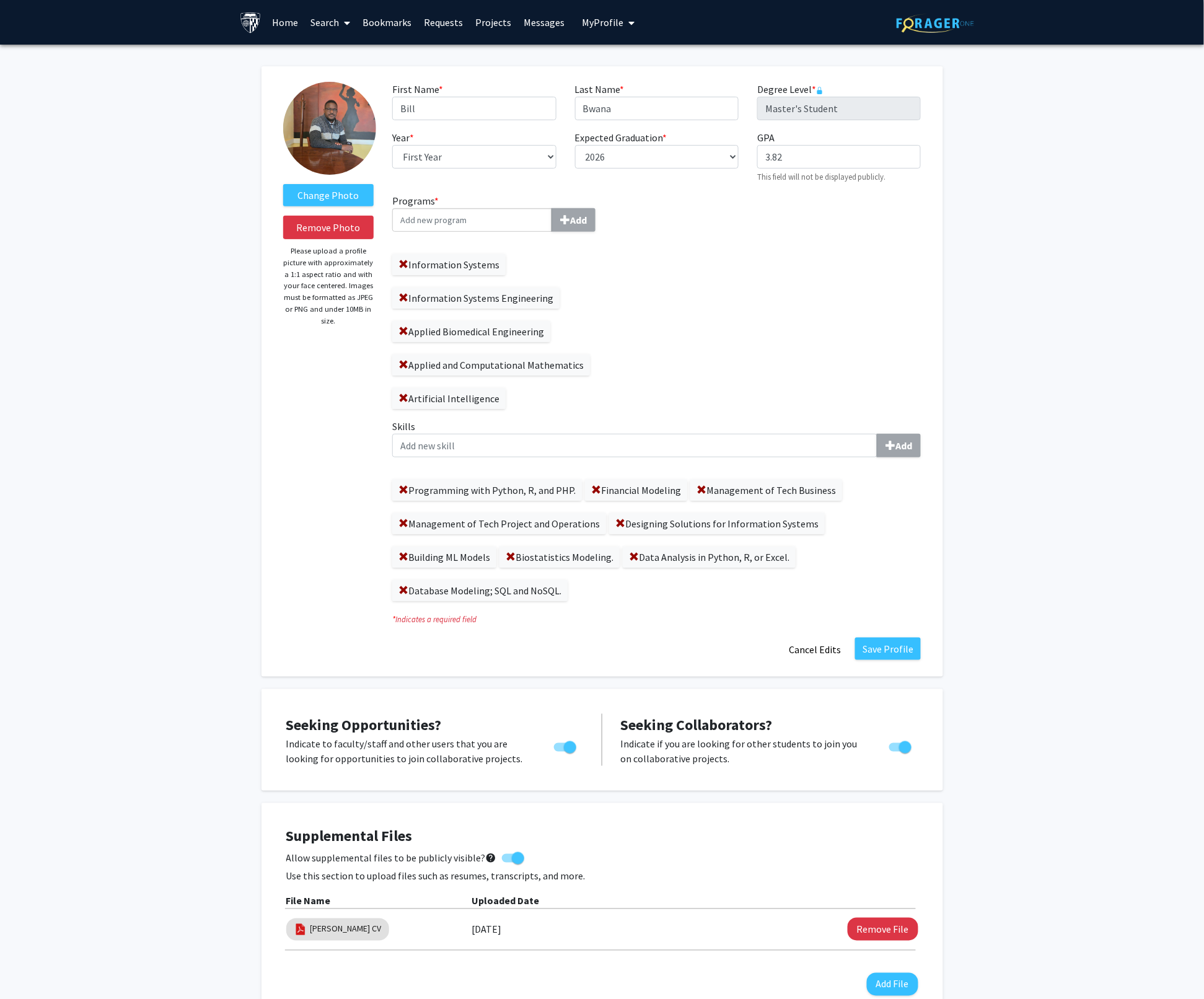
click at [437, 215] on input "Programs * Add" at bounding box center [472, 220] width 160 height 23
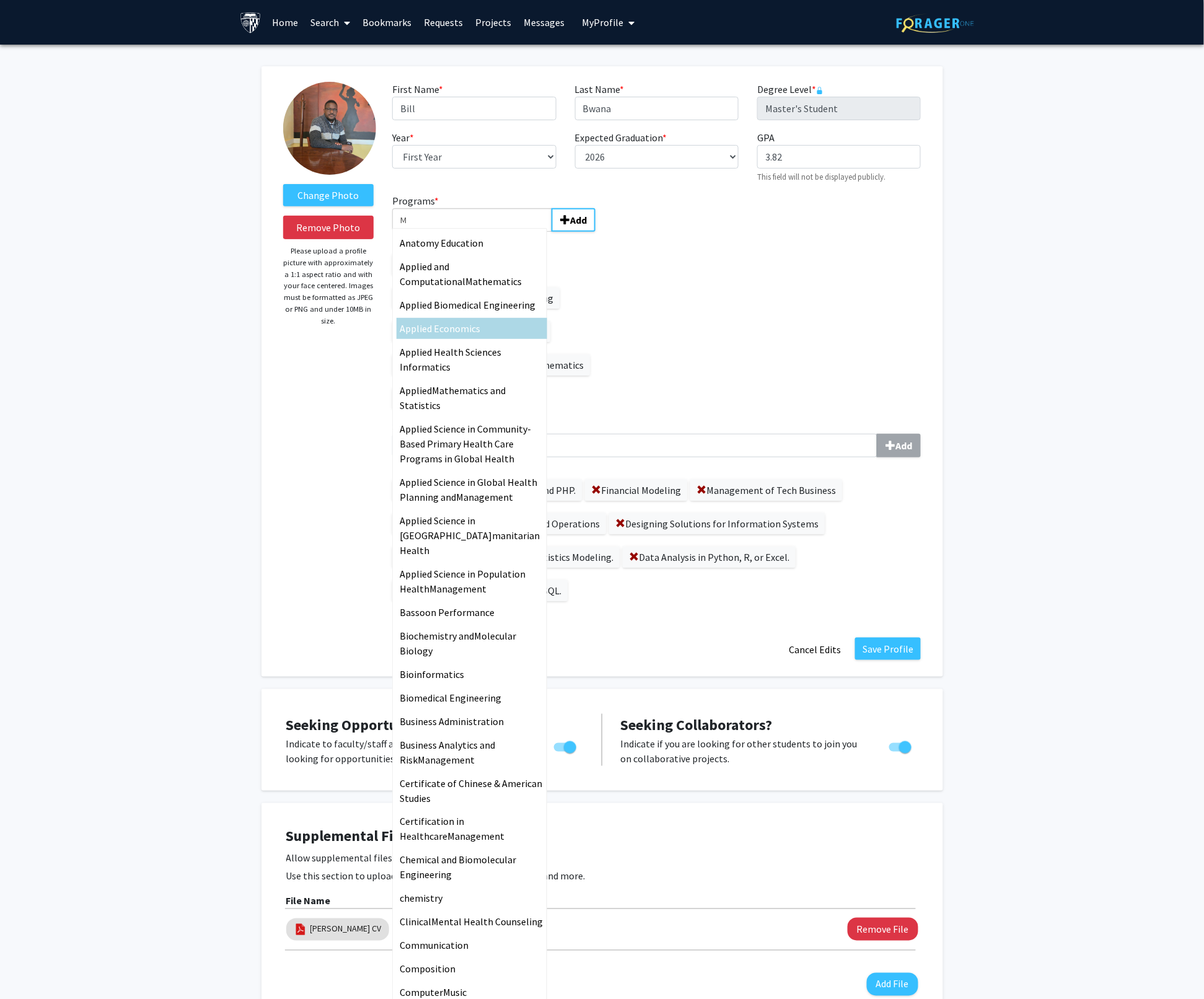
type input "M"
click at [429, 332] on span "Applied Econo" at bounding box center [430, 328] width 60 height 12
click at [429, 232] on input "M" at bounding box center [472, 220] width 160 height 23
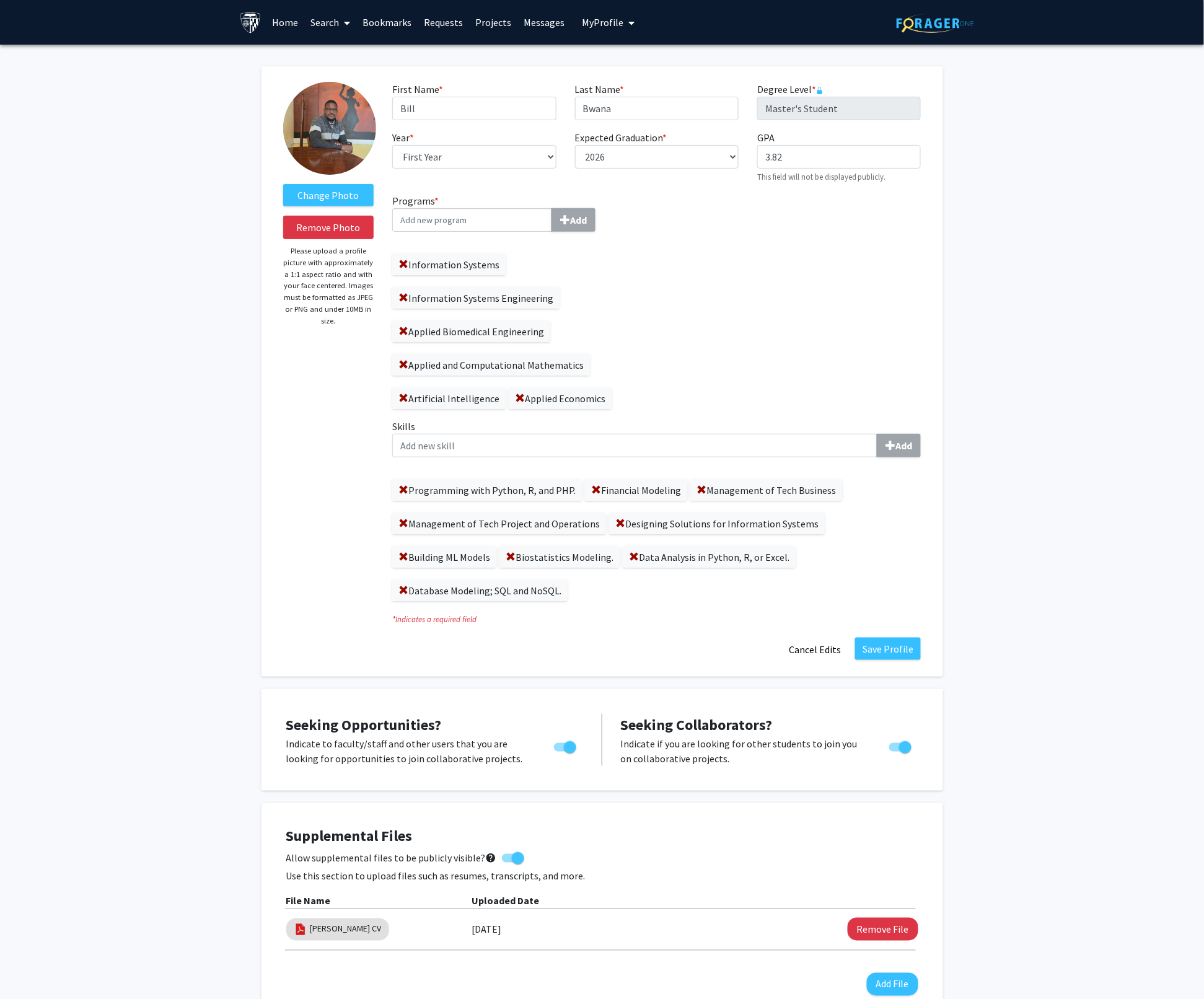
click at [434, 220] on input "Programs * Add" at bounding box center [472, 220] width 160 height 23
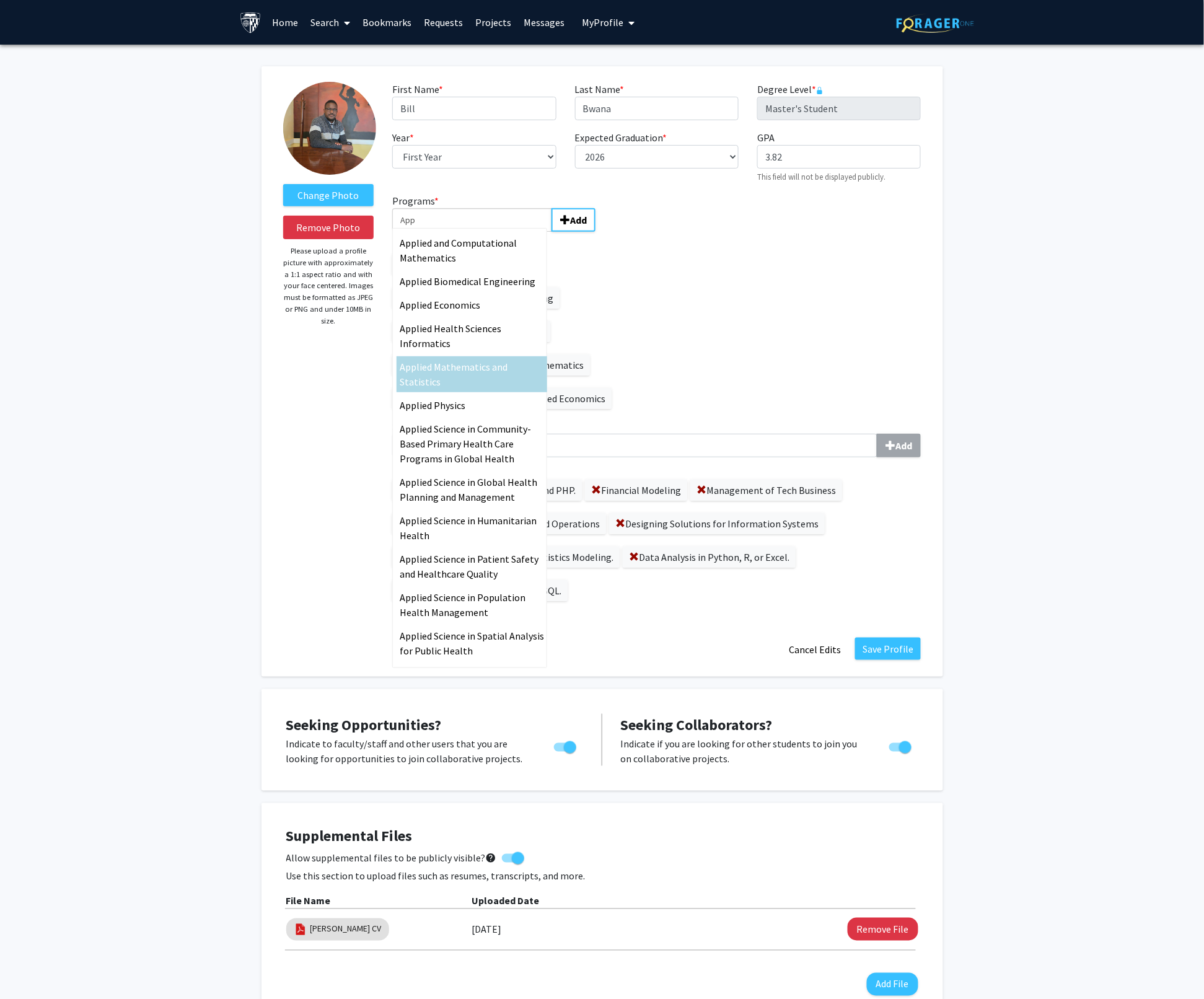
type input "App"
click at [419, 380] on span "lied Mathematics and Statistics" at bounding box center [454, 374] width 108 height 28
click at [419, 232] on input "App" at bounding box center [472, 220] width 160 height 23
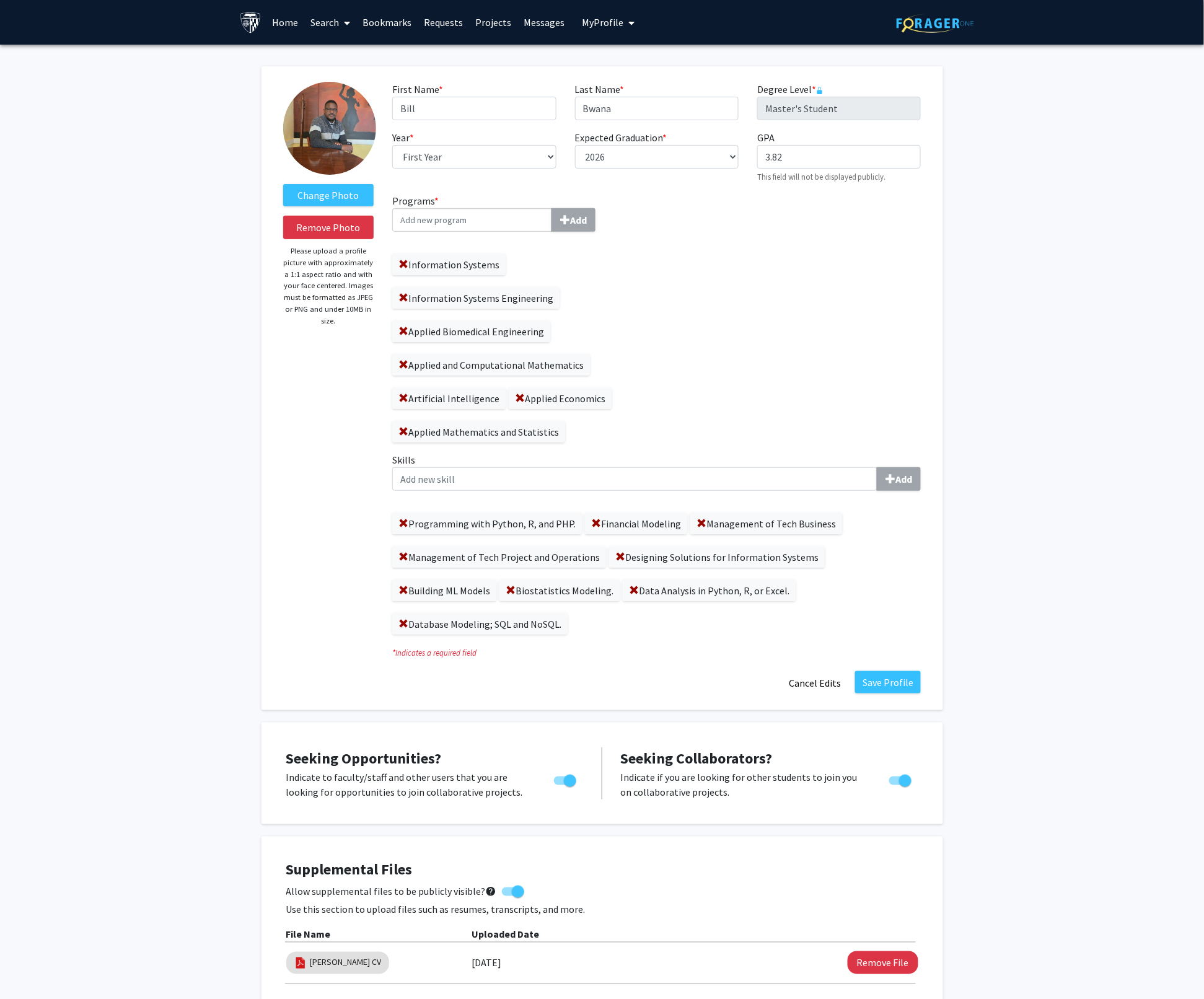
click at [427, 217] on input "Programs * Add" at bounding box center [472, 220] width 160 height 23
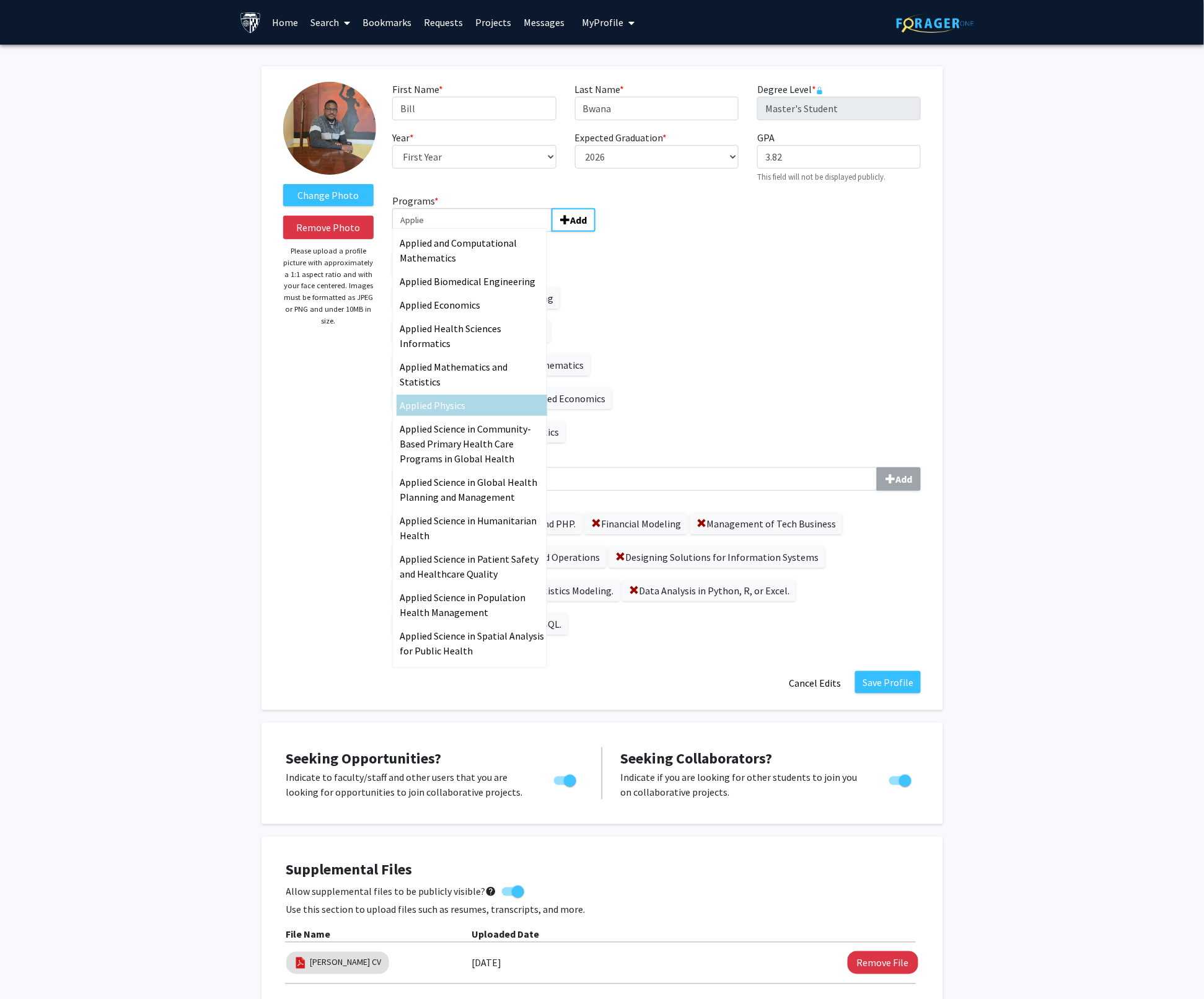
type input "Applie"
click at [449, 412] on div "Applie d Physics" at bounding box center [471, 405] width 150 height 21
click at [449, 232] on input "Applie" at bounding box center [472, 220] width 160 height 23
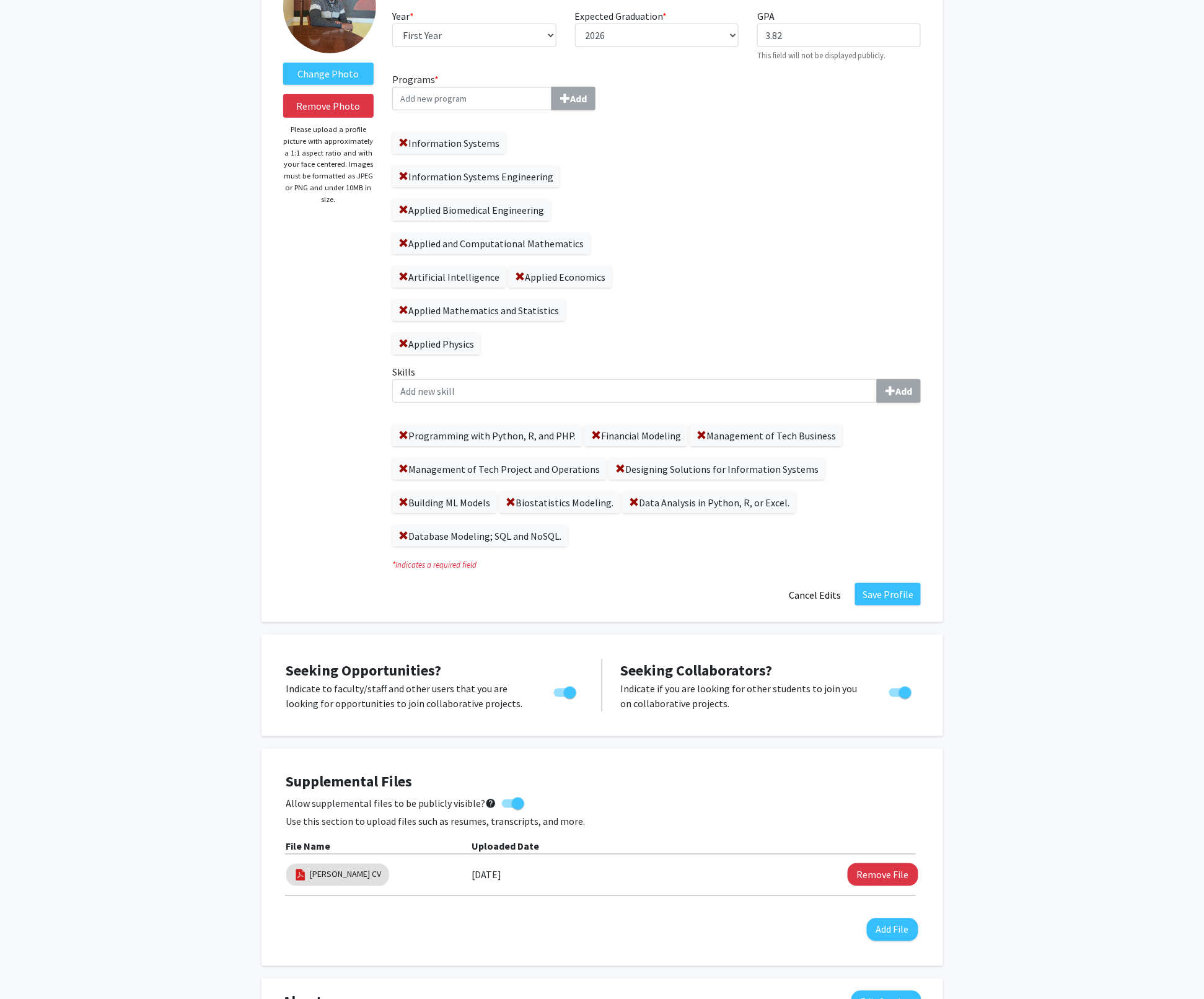
scroll to position [122, 0]
click at [430, 386] on input "Skills Add" at bounding box center [635, 390] width 486 height 23
click at [696, 432] on span at bounding box center [701, 435] width 10 height 10
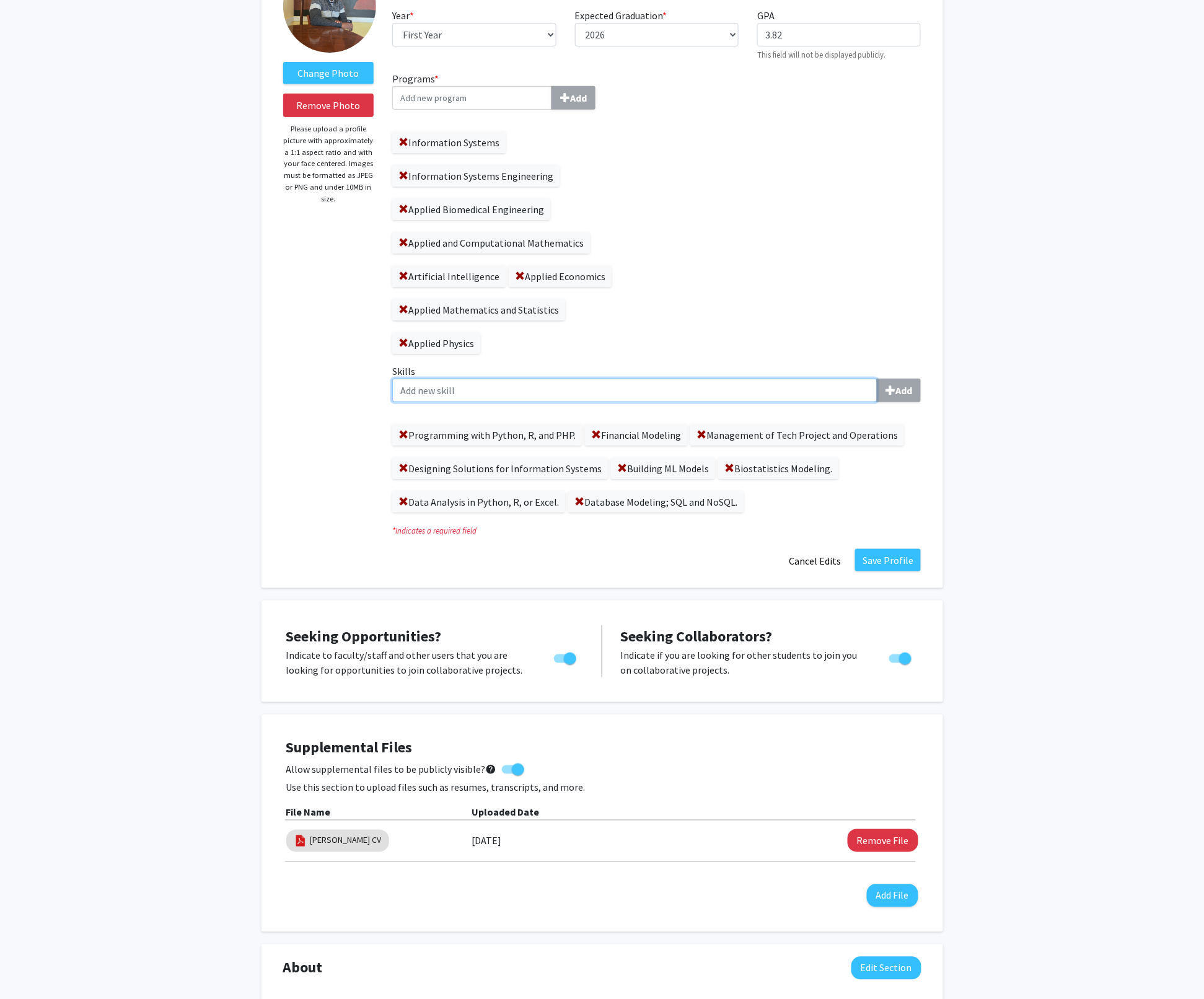
click at [409, 388] on input "Skills Add" at bounding box center [635, 390] width 486 height 23
paste input "• Management of Tech Business and Leading Tech Teams"
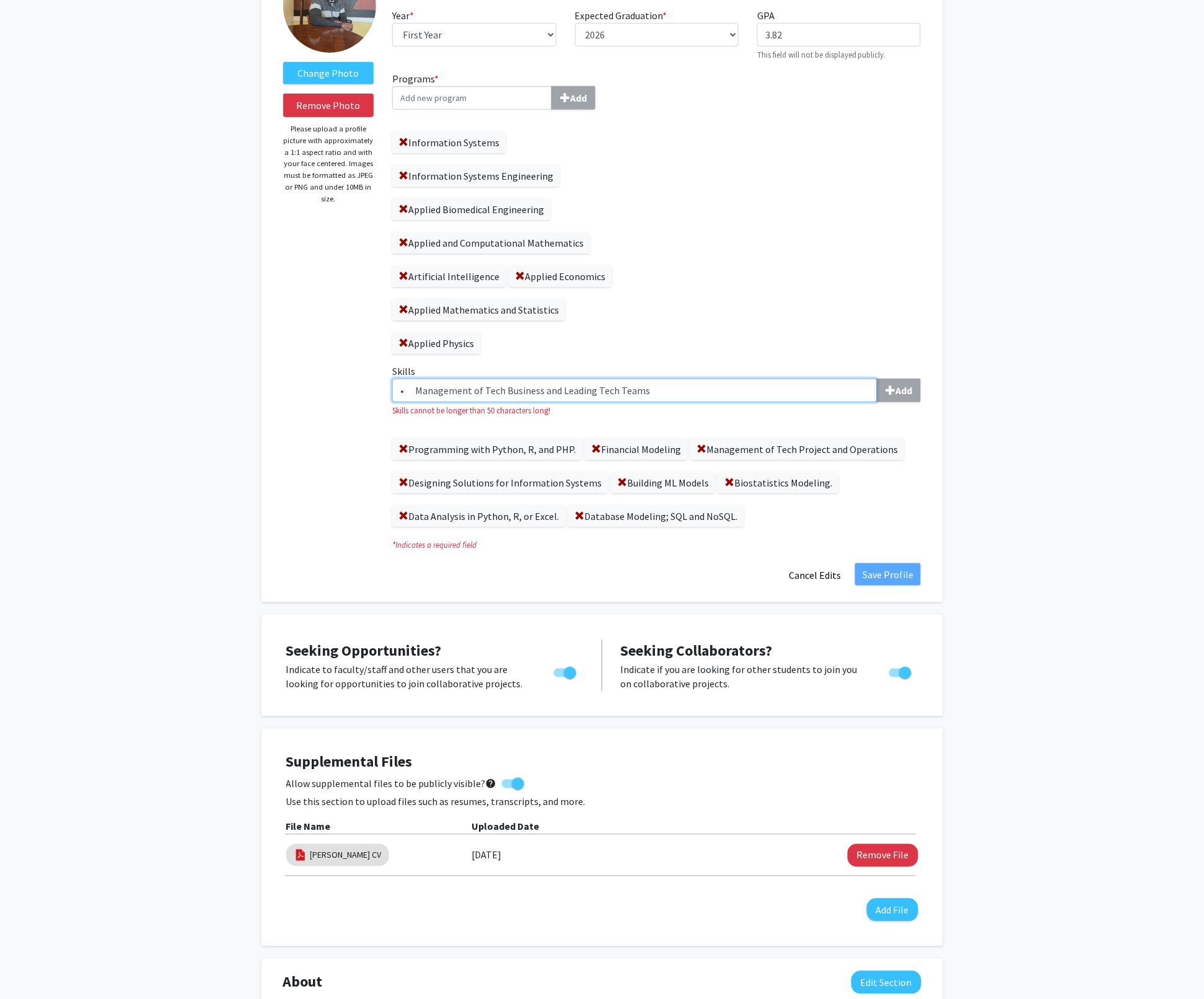
click at [414, 389] on input "• Management of Tech Business and Leading Tech Teams" at bounding box center [635, 390] width 486 height 23
click at [467, 394] on input "Management of Tech Business and Leading Tech Teams" at bounding box center [635, 390] width 486 height 23
click at [542, 388] on input "Management of Tech Business and Leading Tech Teams" at bounding box center [635, 390] width 486 height 23
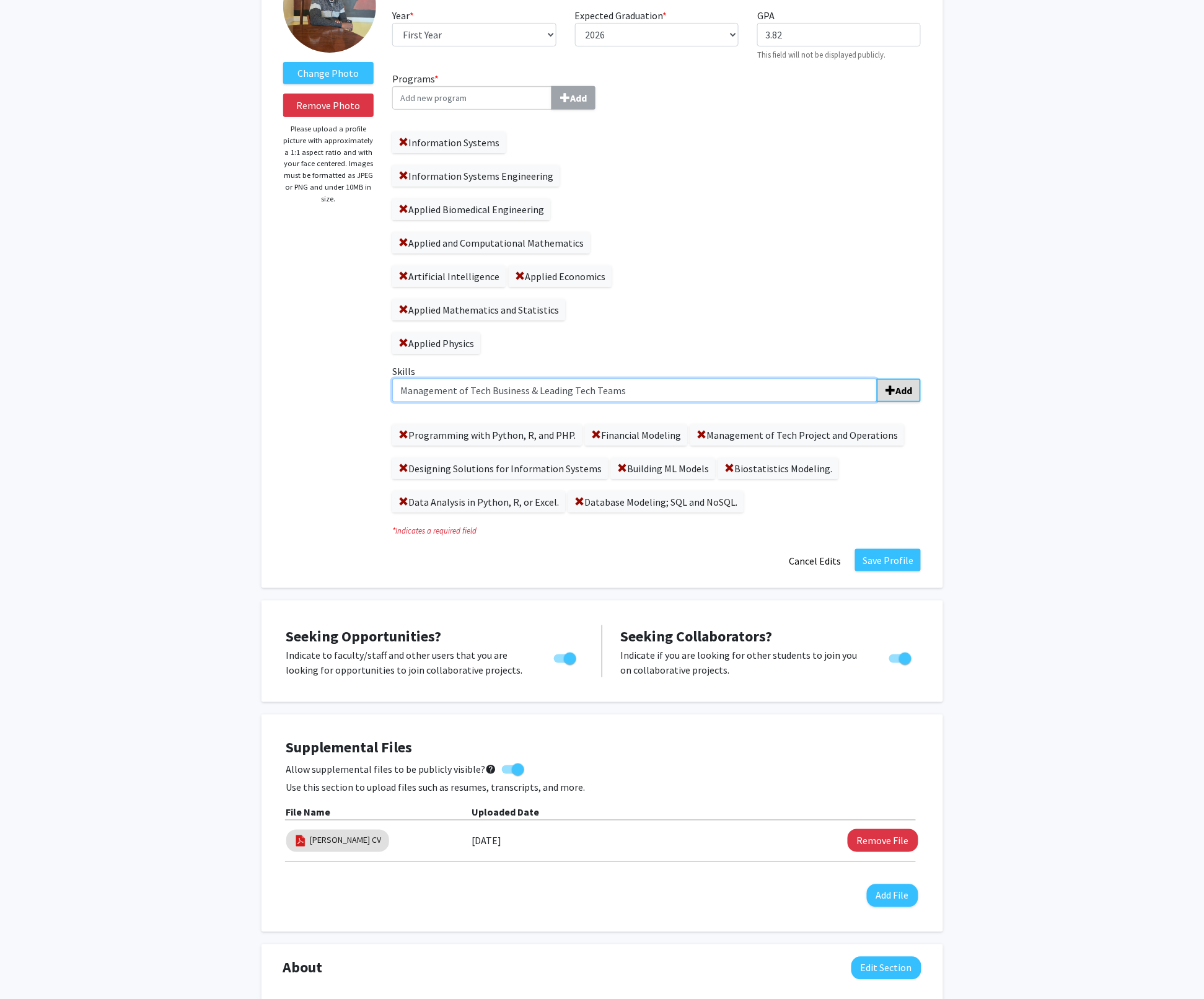
type input "Management of Tech Business & Leading Tech Teams"
click at [903, 391] on b "Add" at bounding box center [903, 390] width 17 height 12
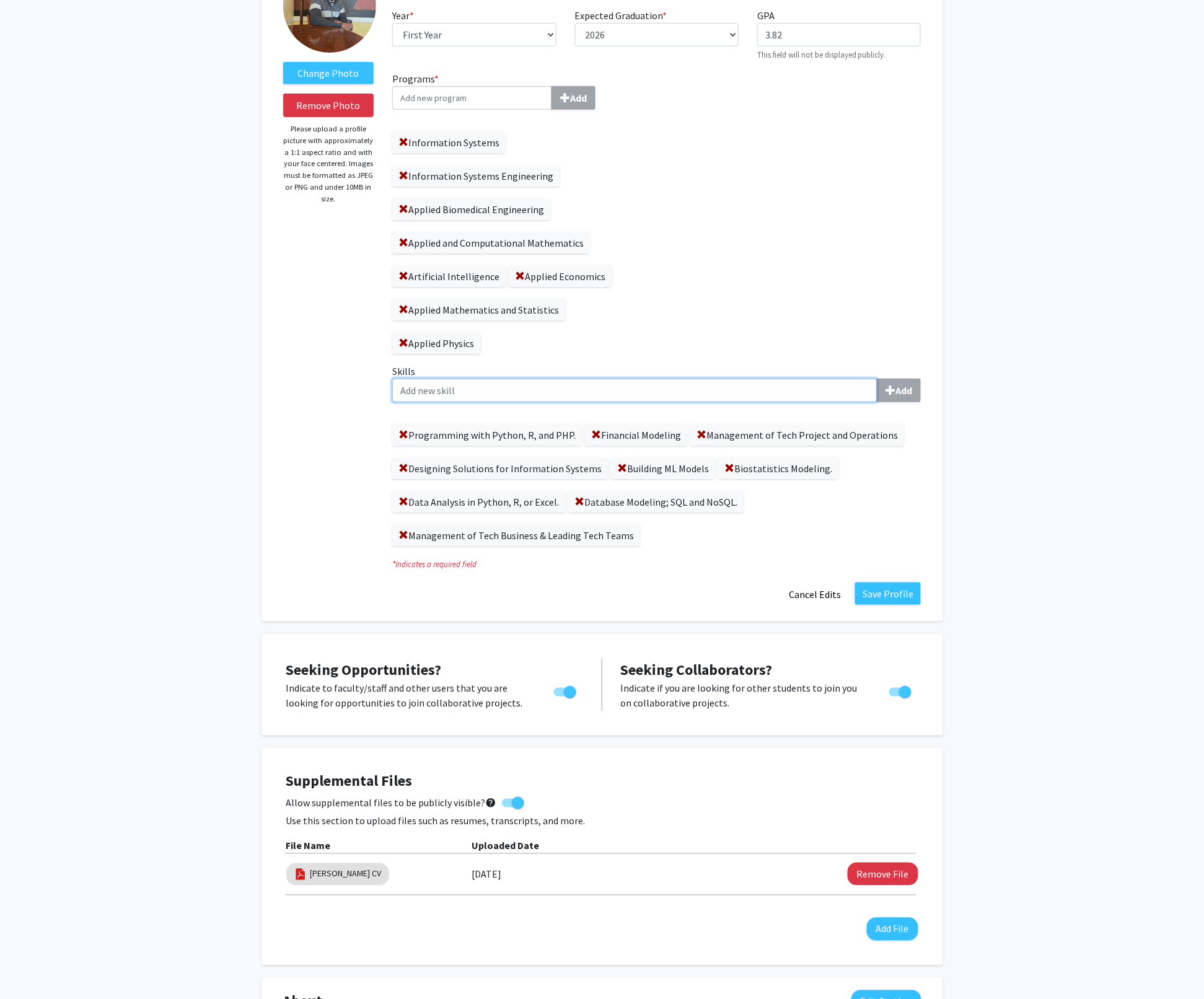
click at [421, 394] on input "Skills Add" at bounding box center [635, 390] width 486 height 23
paste input "• Virtual Machine and Big Data Administration."
click at [414, 391] on input "• Virtual Machine and Big Data Administration." at bounding box center [635, 390] width 486 height 23
type input "Virtual Machine and Big Data Administration."
click at [903, 385] on b "Add" at bounding box center [903, 390] width 17 height 12
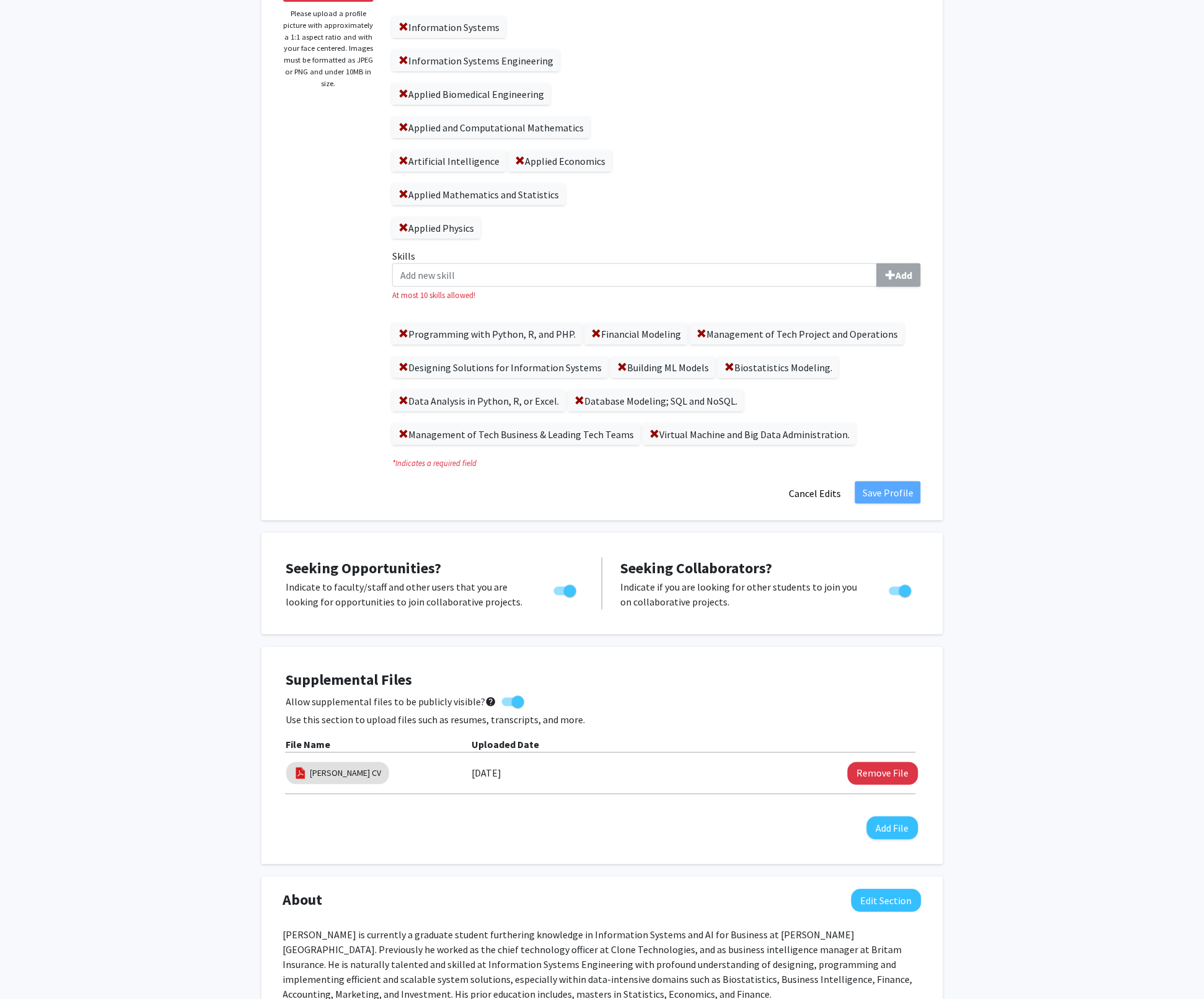
scroll to position [344, 0]
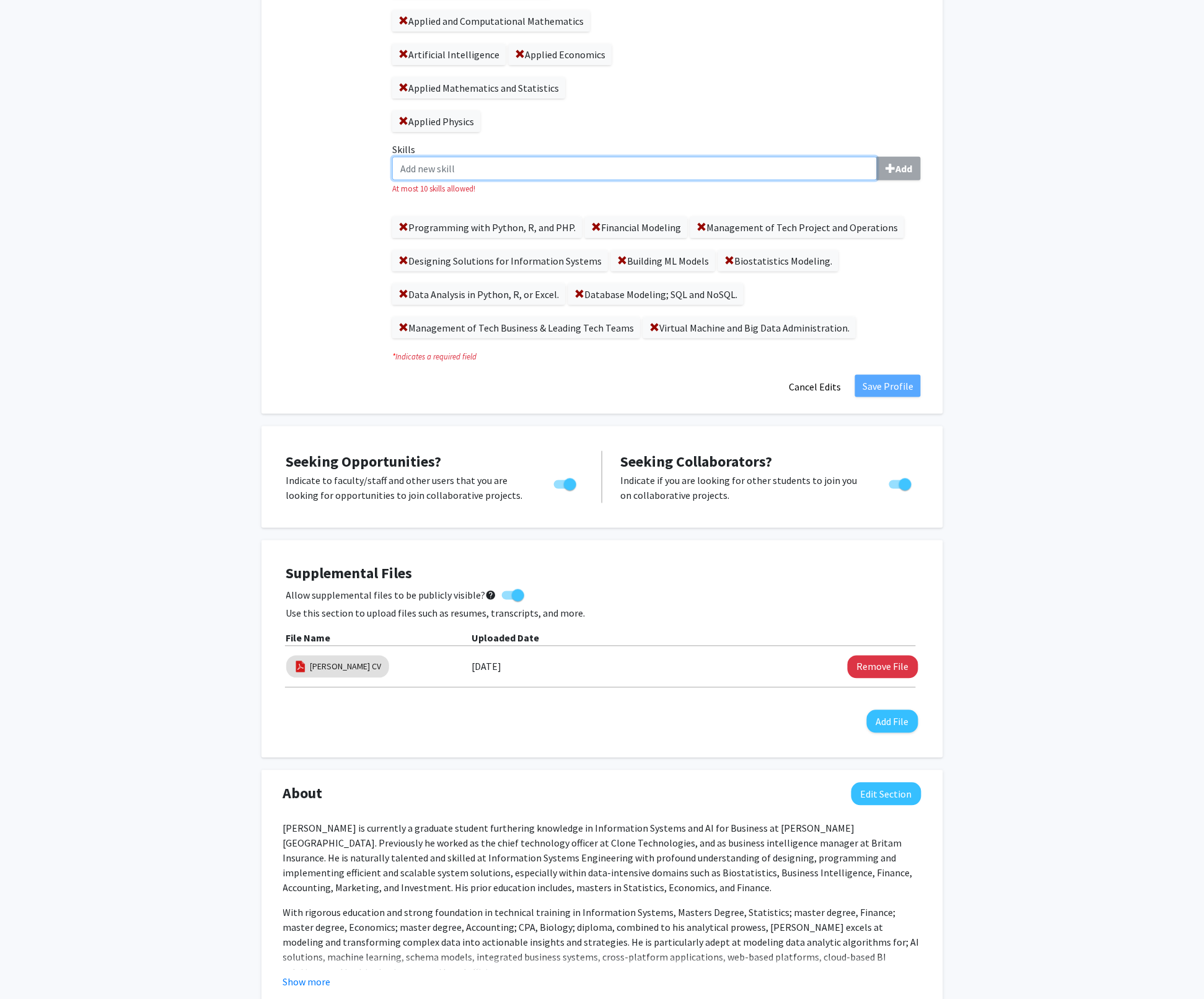
click at [428, 166] on input "Skills Add" at bounding box center [635, 168] width 486 height 23
click at [400, 329] on span at bounding box center [403, 327] width 10 height 10
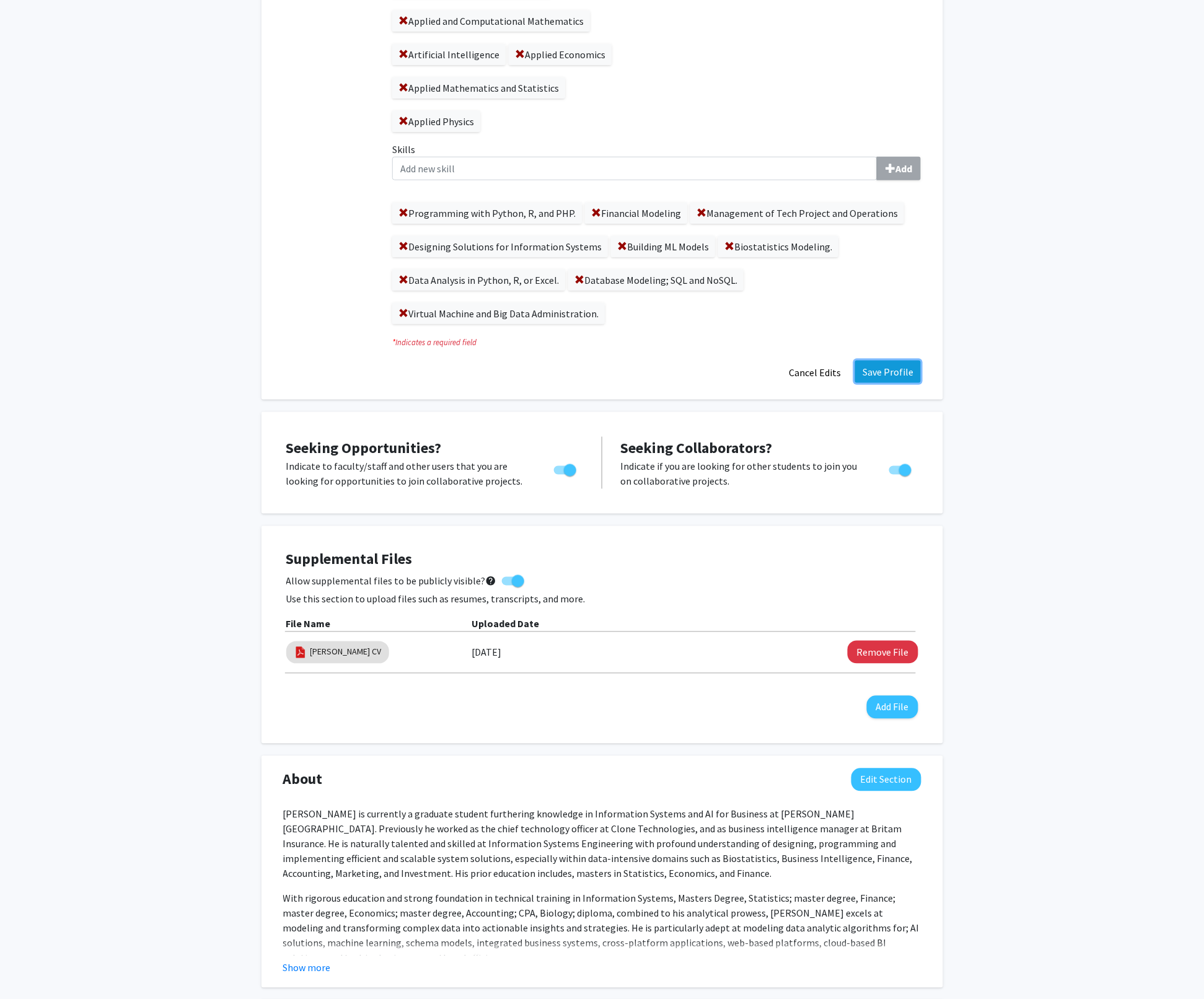
click at [885, 369] on button "Save Profile" at bounding box center [888, 372] width 66 height 22
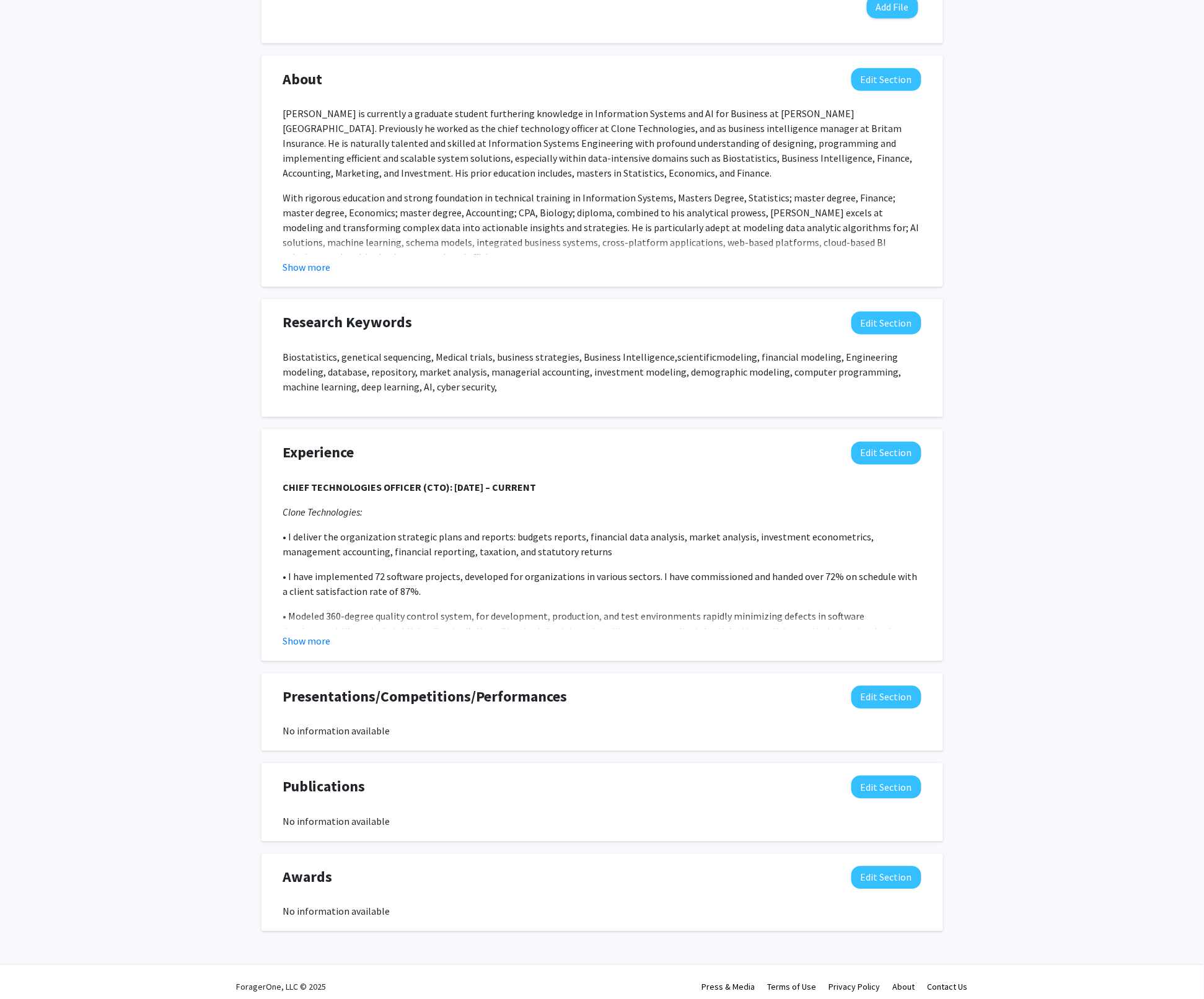
scroll to position [530, 0]
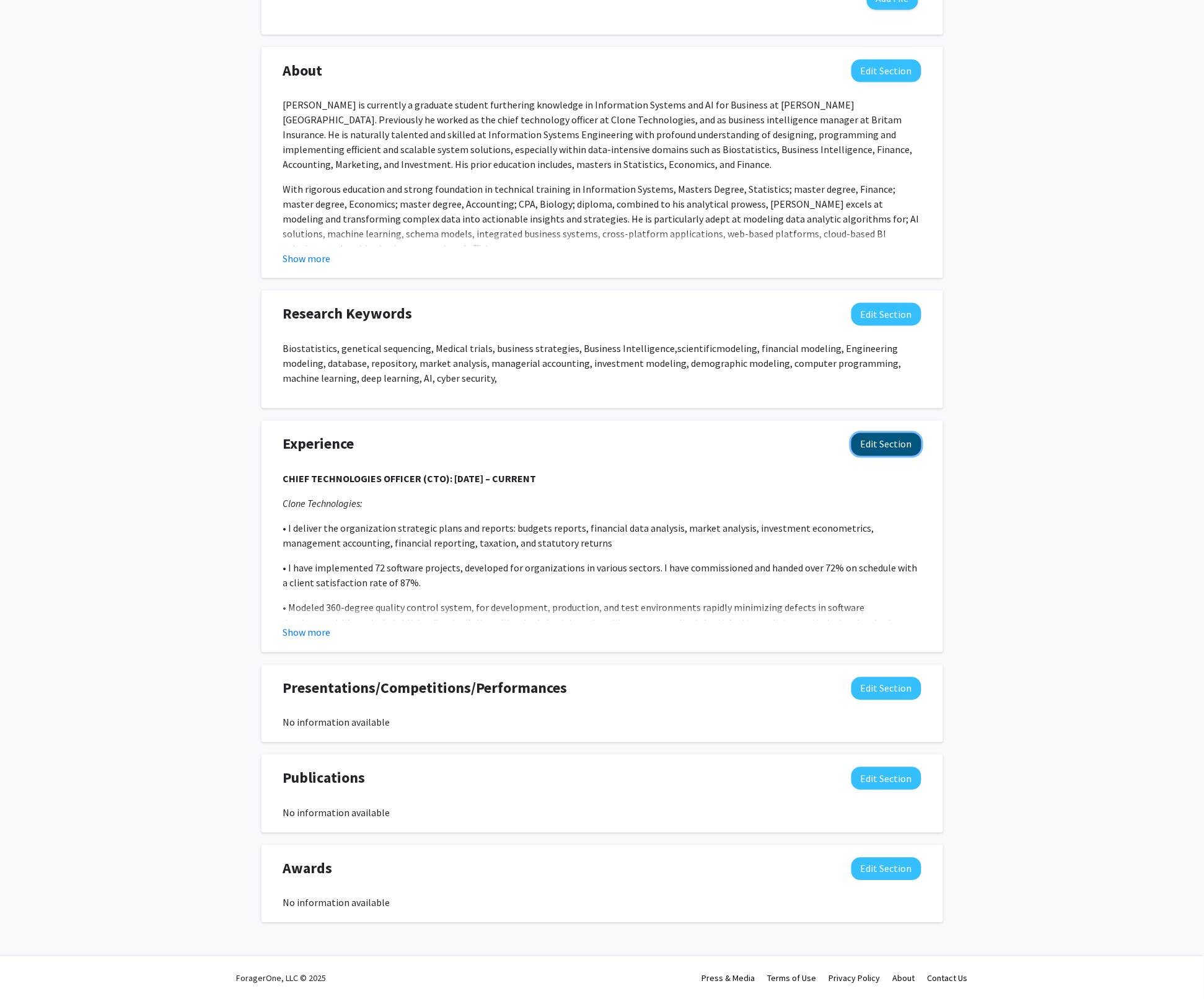
click at [893, 444] on button "Edit Section" at bounding box center [887, 444] width 70 height 23
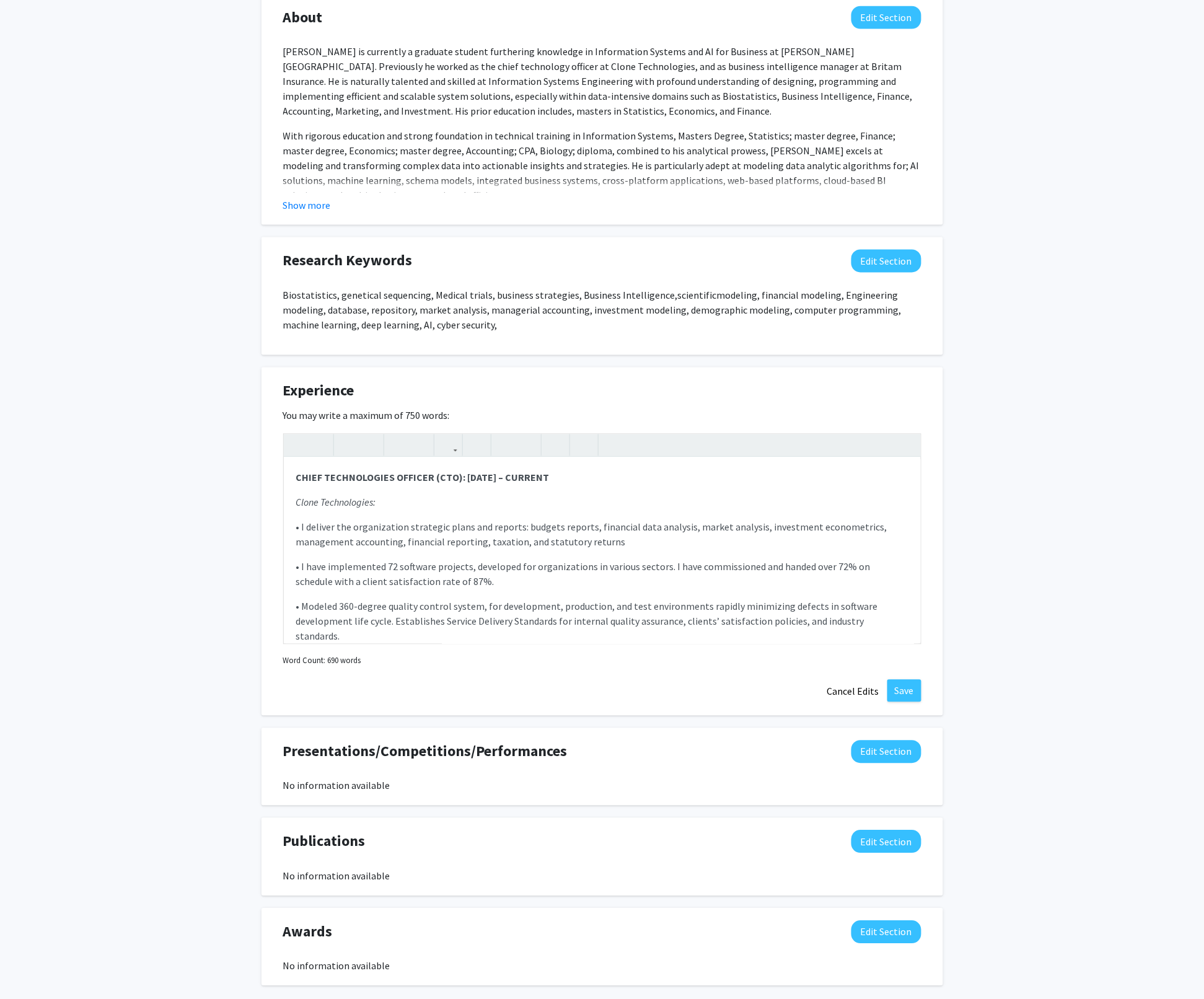
scroll to position [584, 0]
click at [904, 696] on button "Save" at bounding box center [904, 690] width 34 height 22
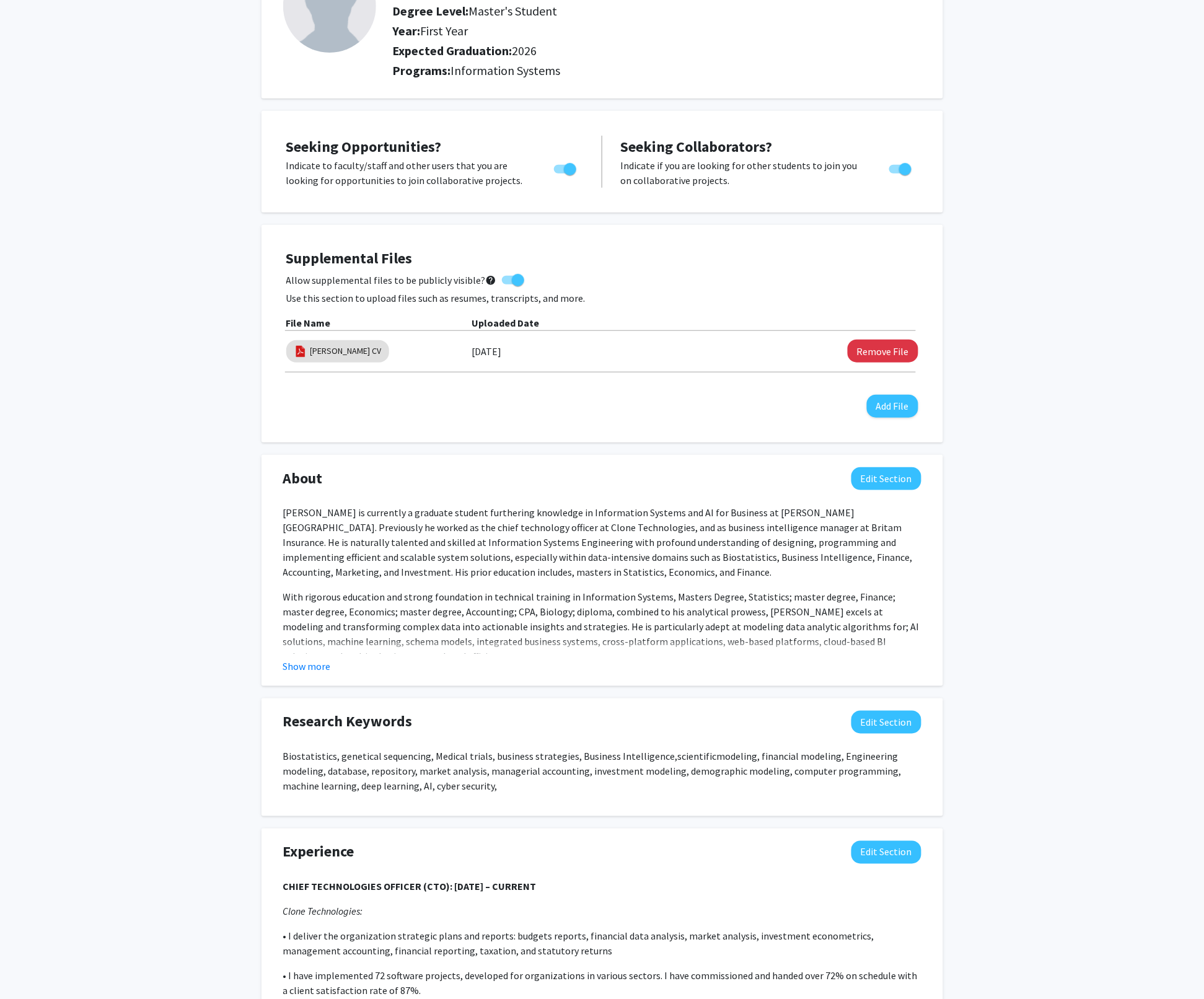
scroll to position [0, 0]
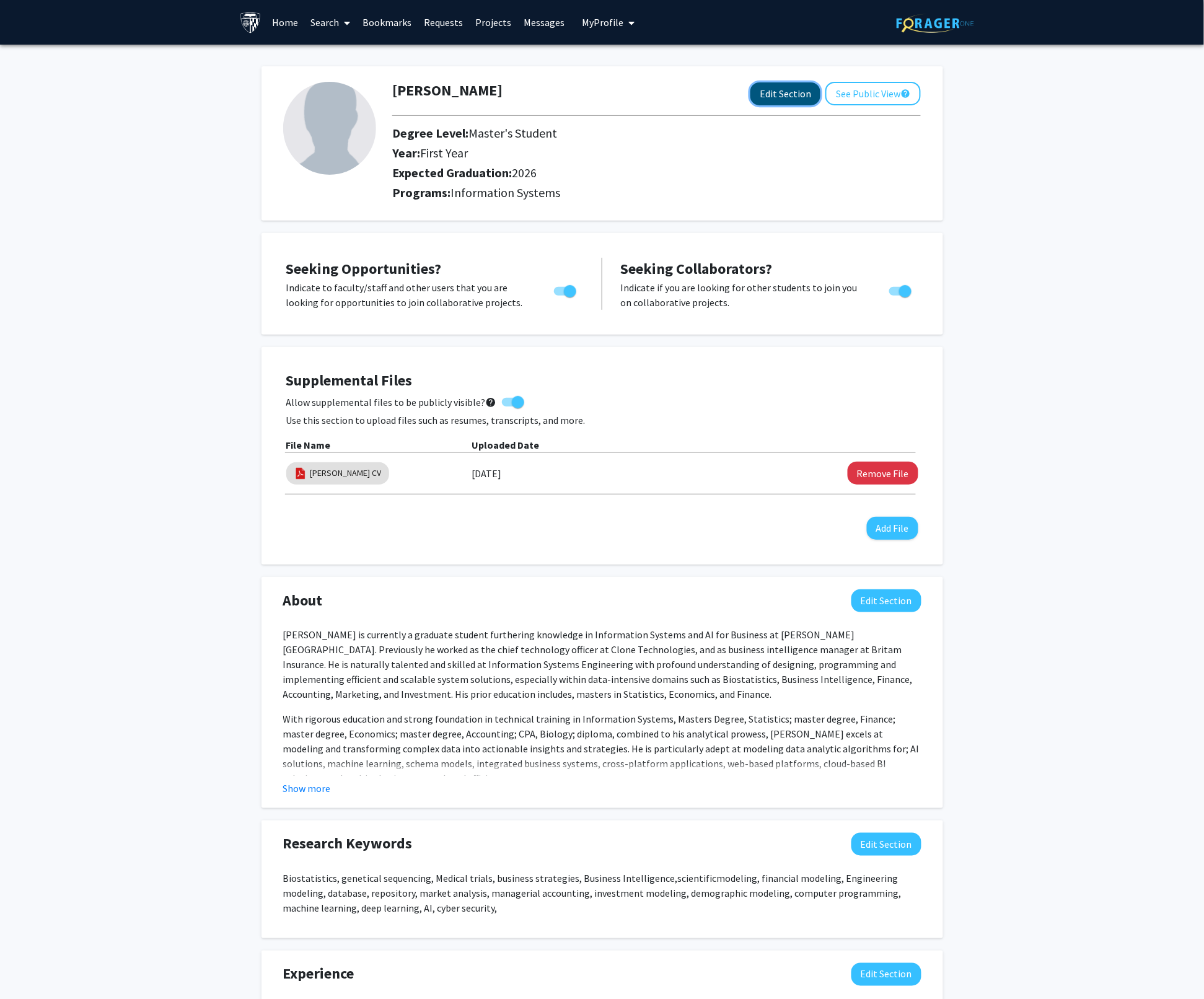
click at [792, 100] on button "Edit Section" at bounding box center [785, 94] width 70 height 23
select select "first_year"
select select "2026"
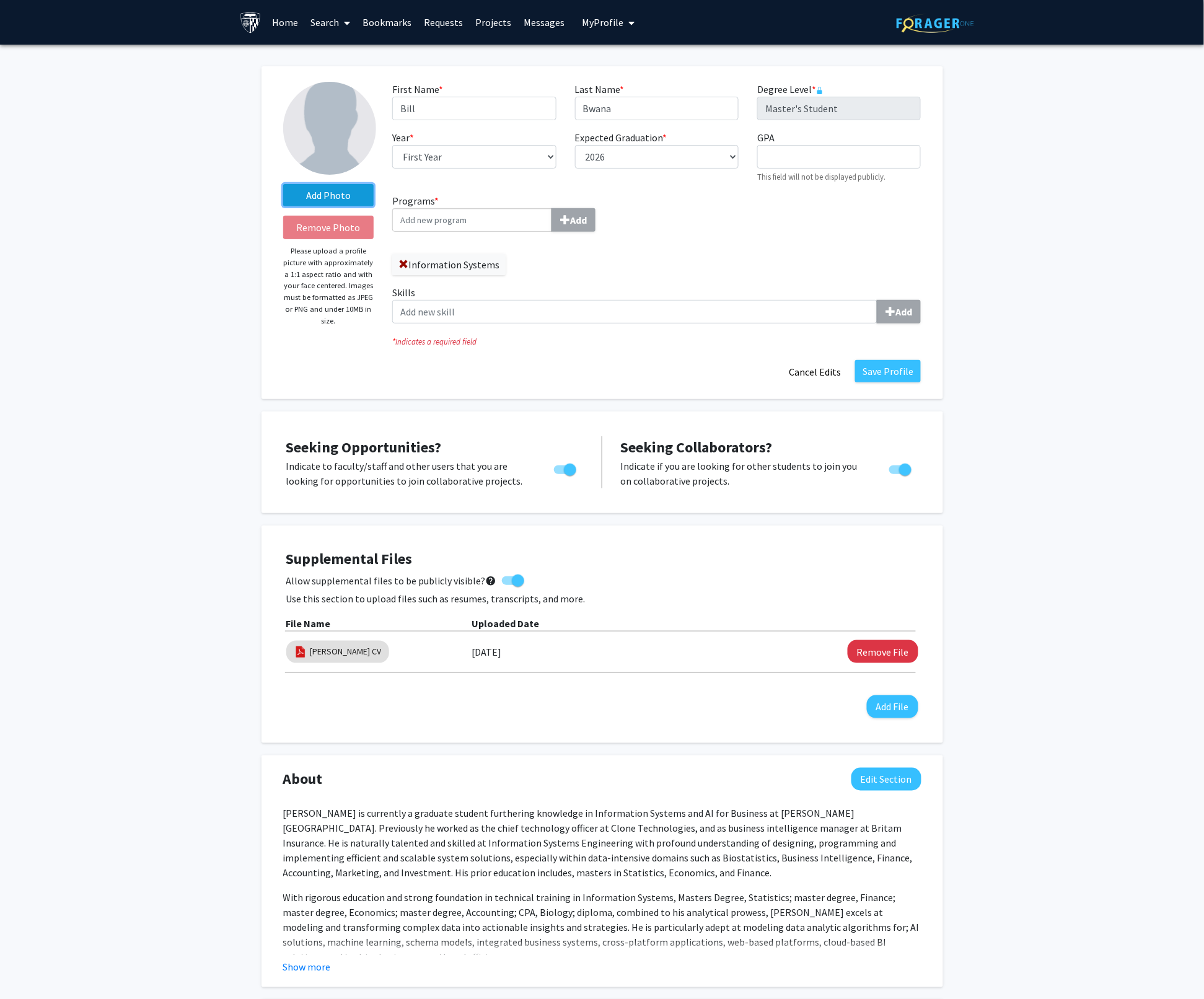
click at [334, 201] on label "Add Photo" at bounding box center [329, 195] width 91 height 22
click at [0, 0] on input "Add Photo" at bounding box center [0, 0] width 0 height 0
select select "first_year"
select select "2026"
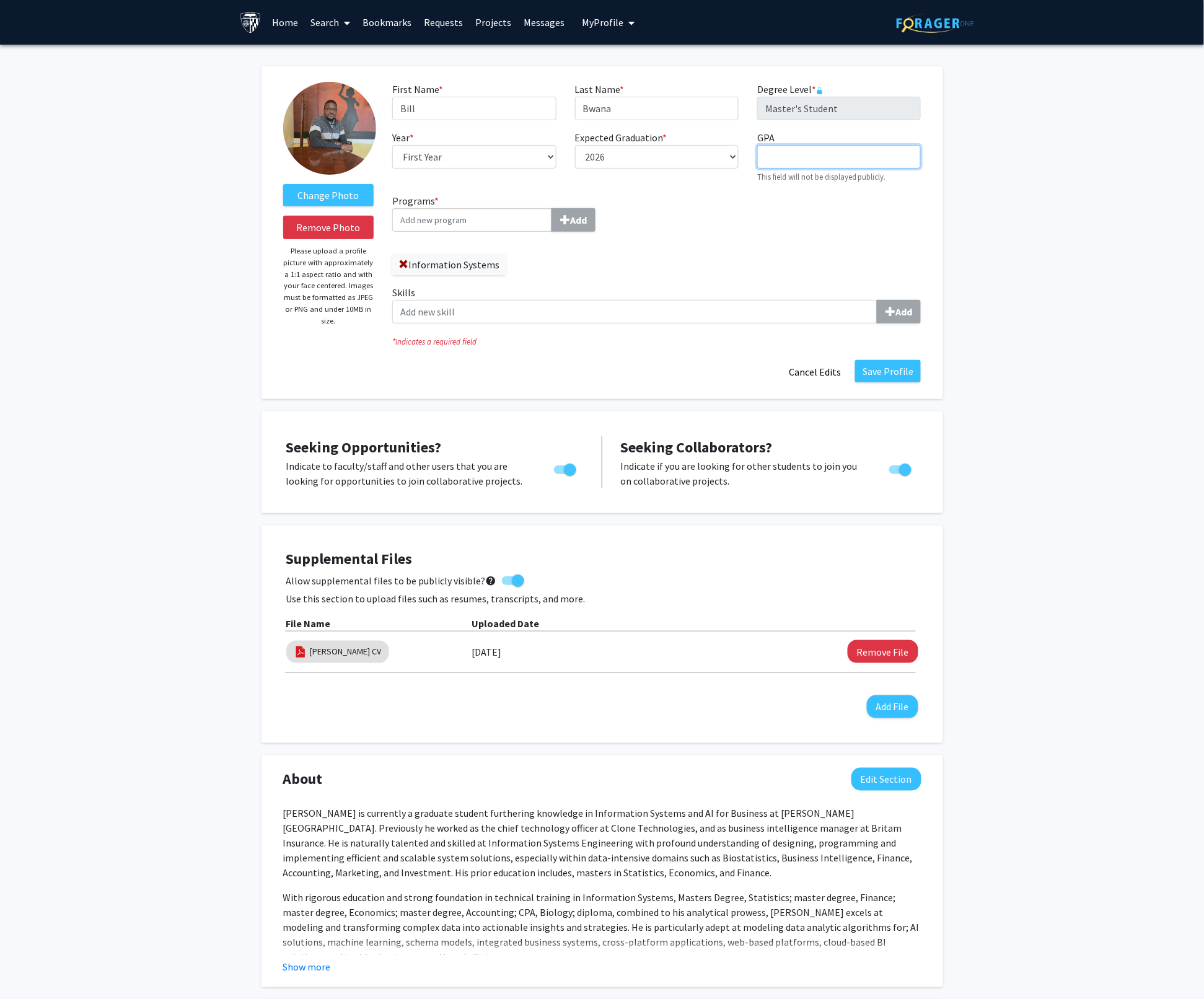
click at [776, 152] on input "GPA required" at bounding box center [839, 156] width 164 height 23
type input "3.82"
click at [879, 369] on button "Save Profile" at bounding box center [888, 371] width 66 height 22
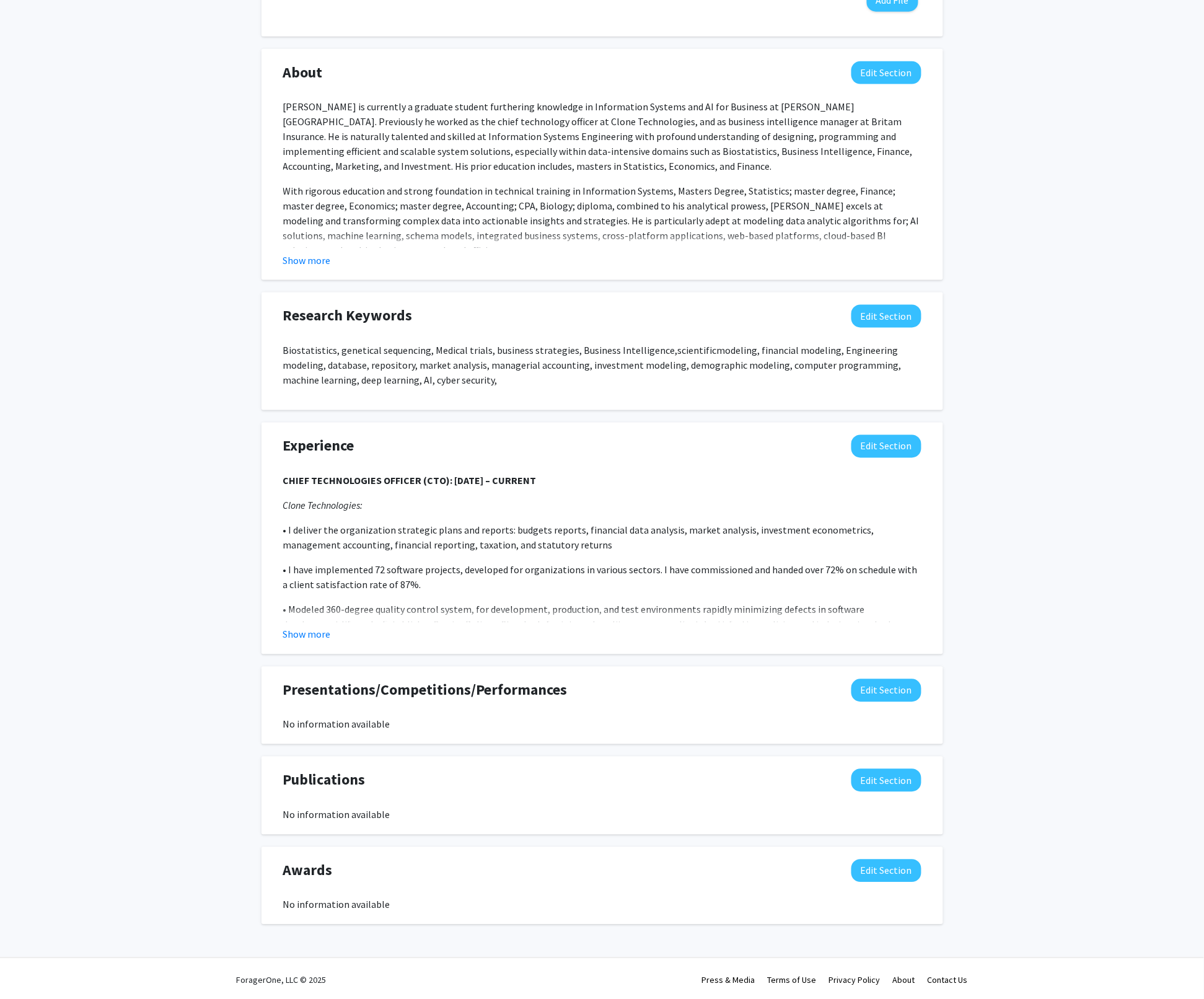
scroll to position [530, 0]
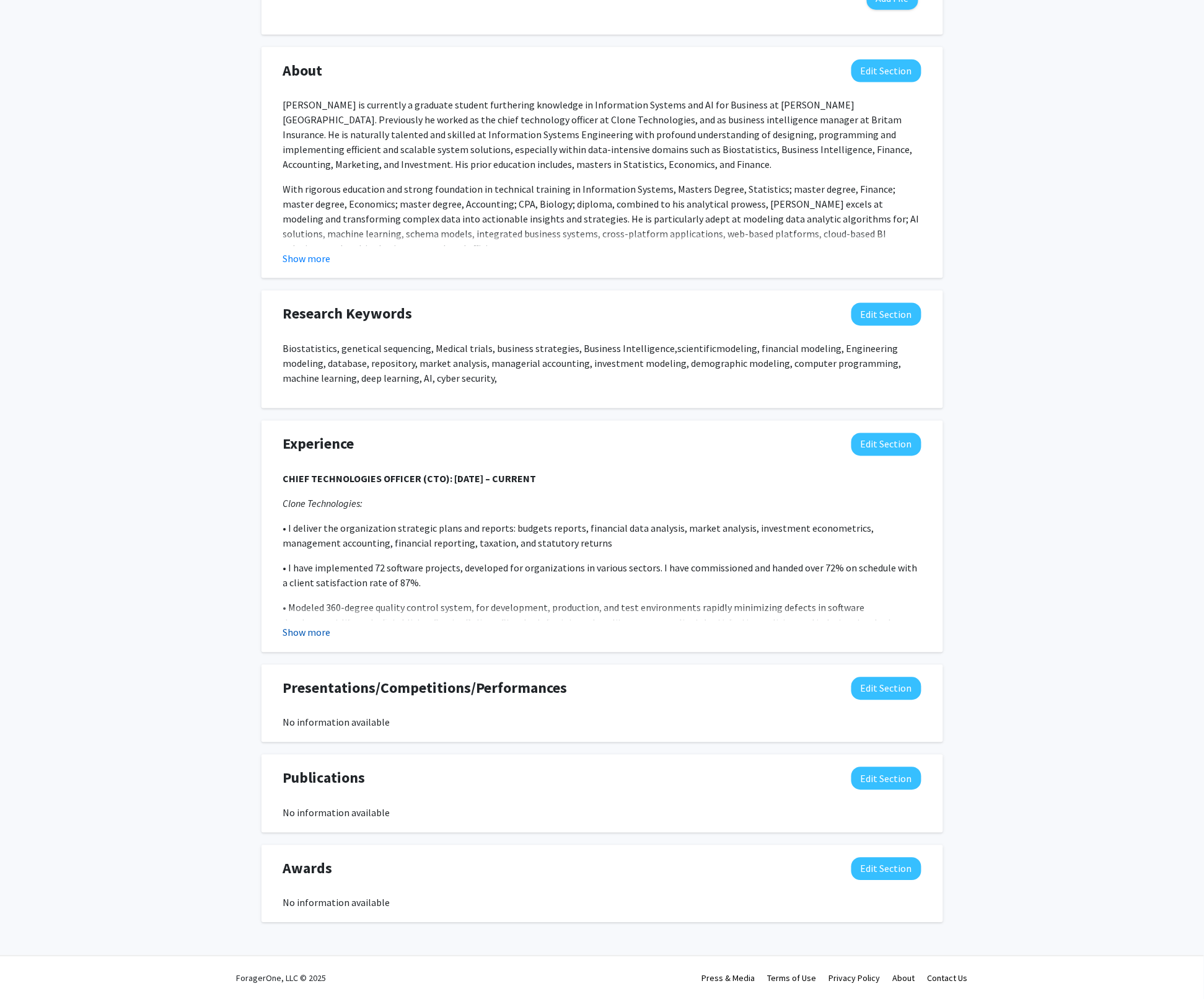
click at [321, 629] on button "Show more" at bounding box center [308, 632] width 48 height 15
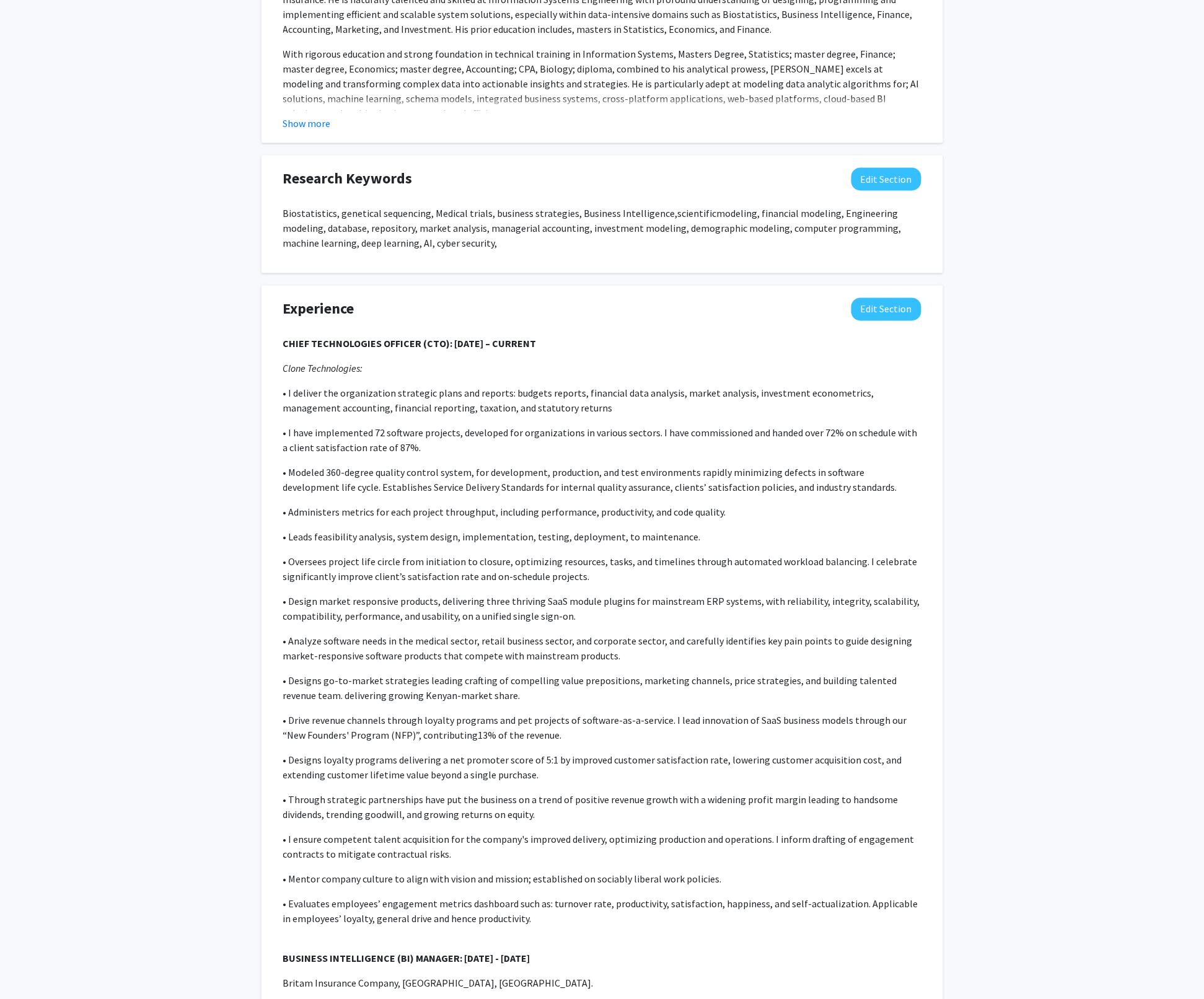
scroll to position [0, 0]
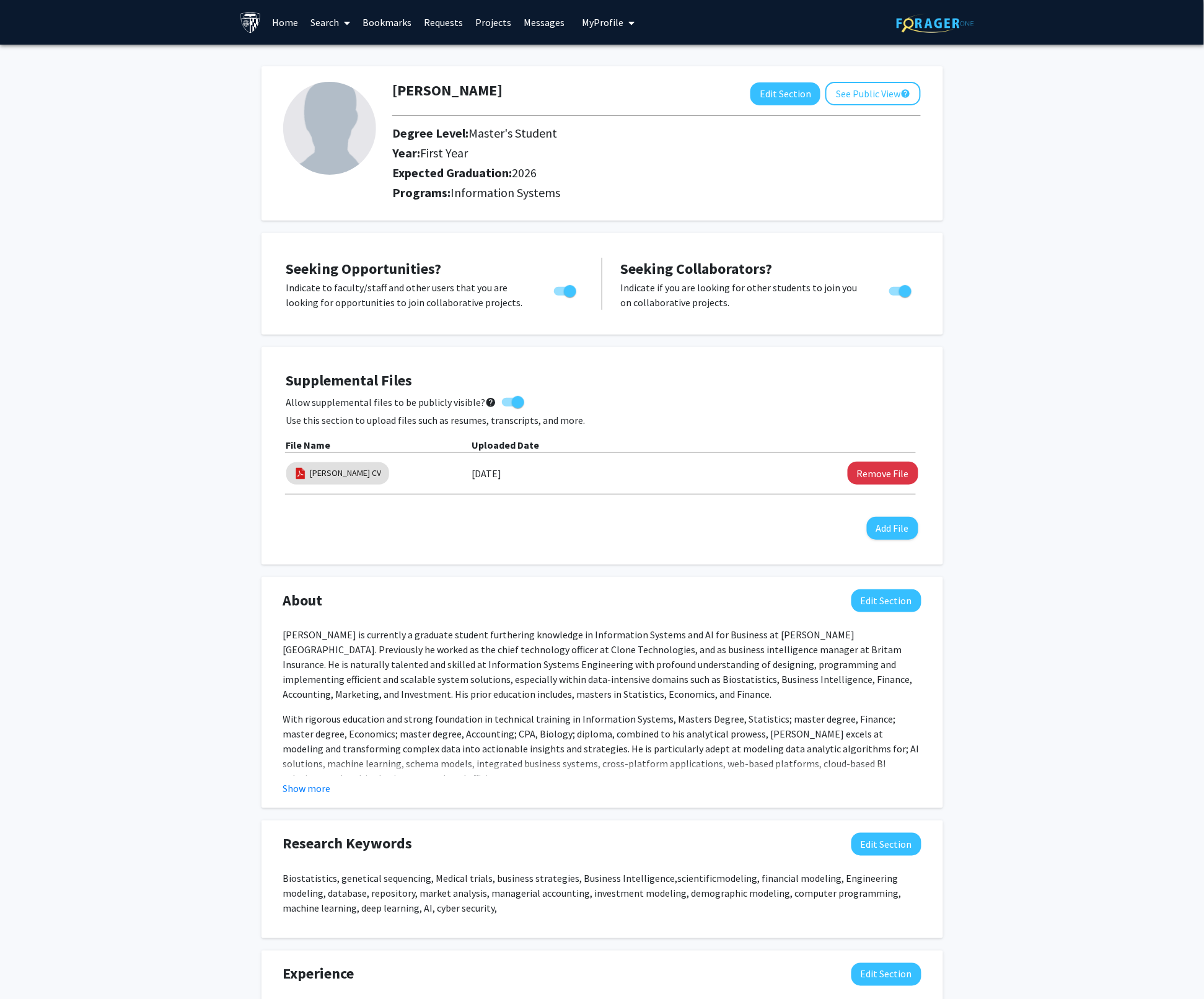
click at [492, 23] on link "Projects" at bounding box center [494, 22] width 48 height 44
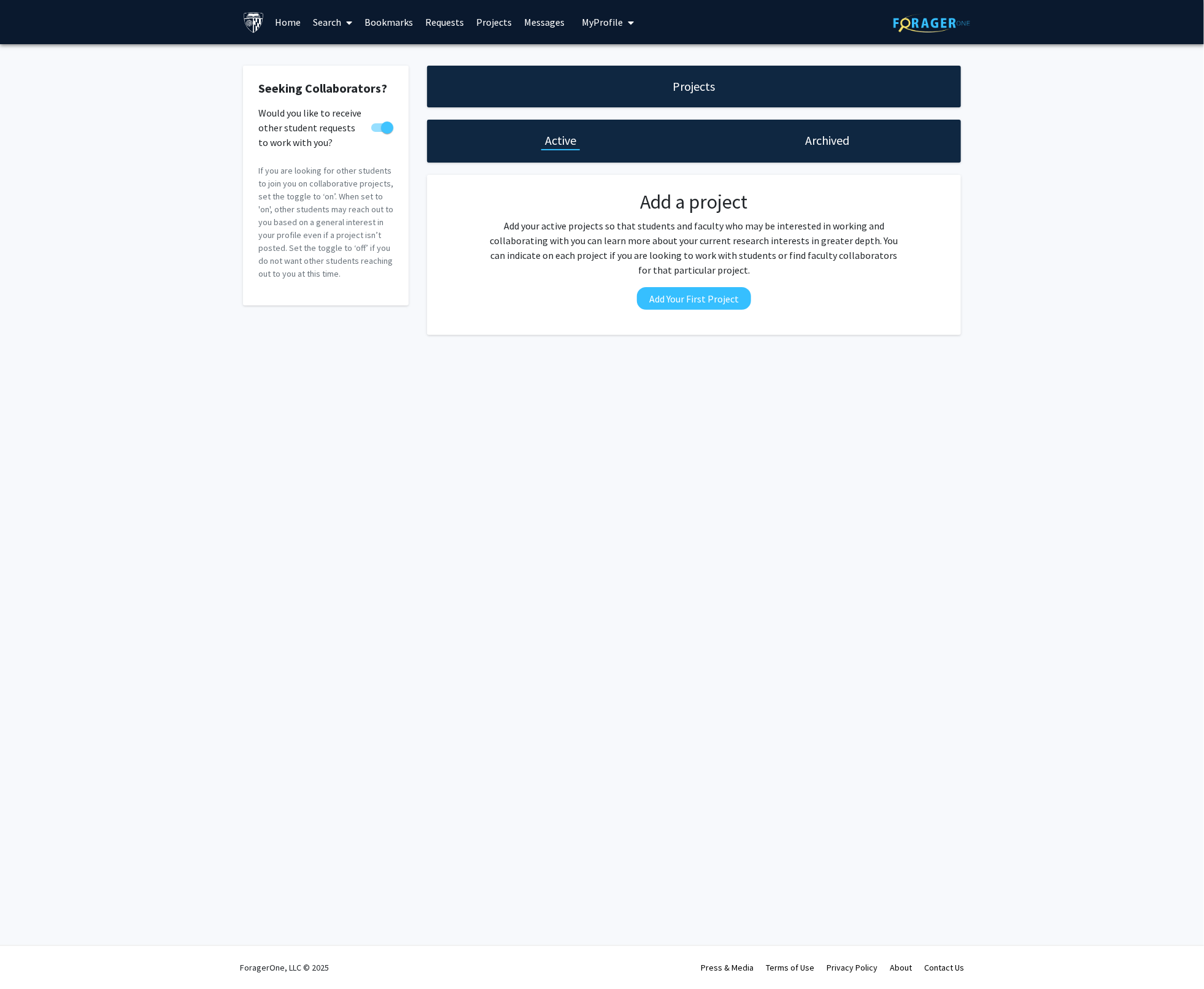
click at [443, 21] on link "Requests" at bounding box center [445, 22] width 51 height 43
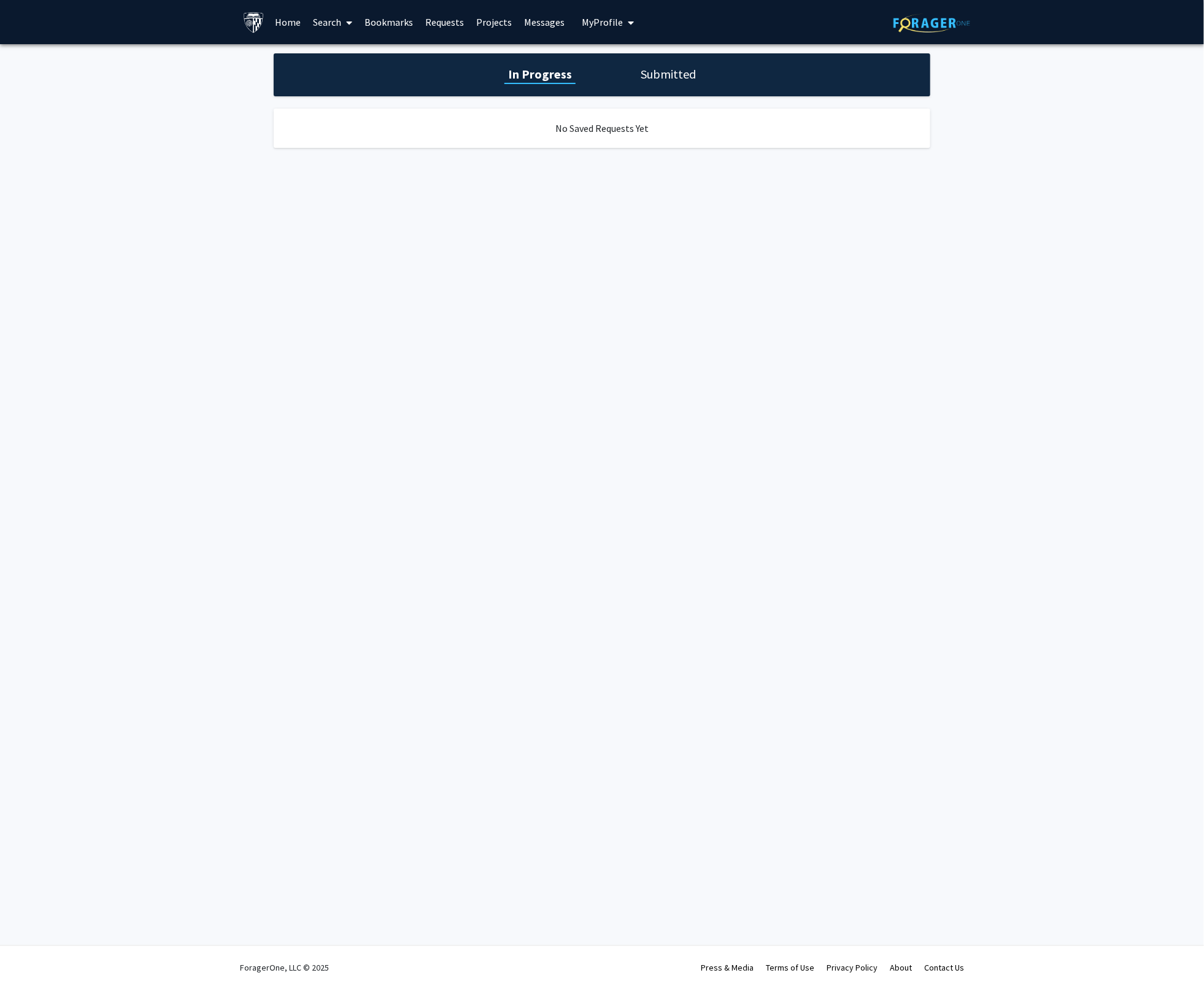
click at [387, 25] on link "Bookmarks" at bounding box center [389, 22] width 61 height 43
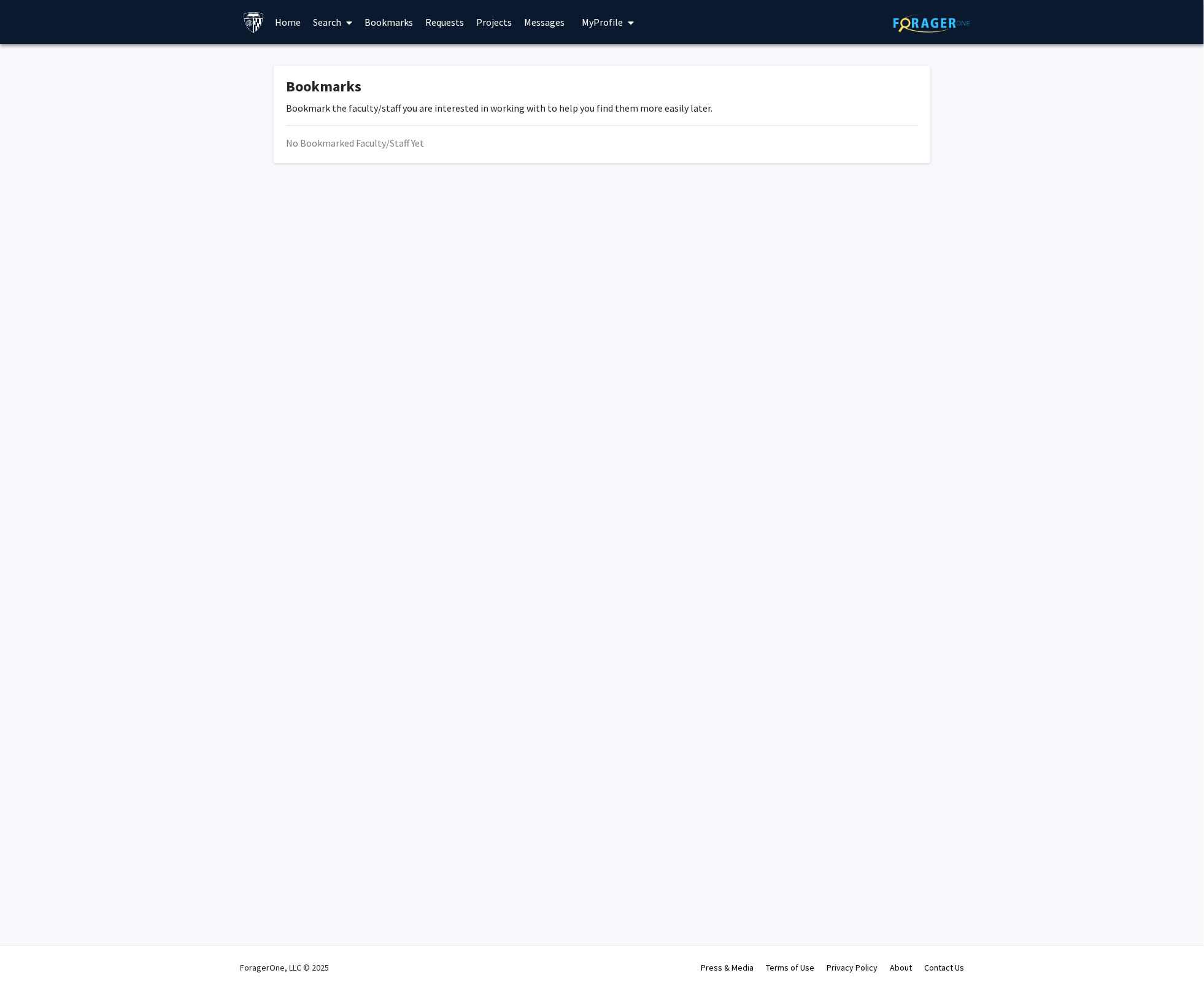
click at [326, 26] on link "Search" at bounding box center [333, 22] width 52 height 43
click at [297, 26] on link "Home" at bounding box center [288, 22] width 38 height 43
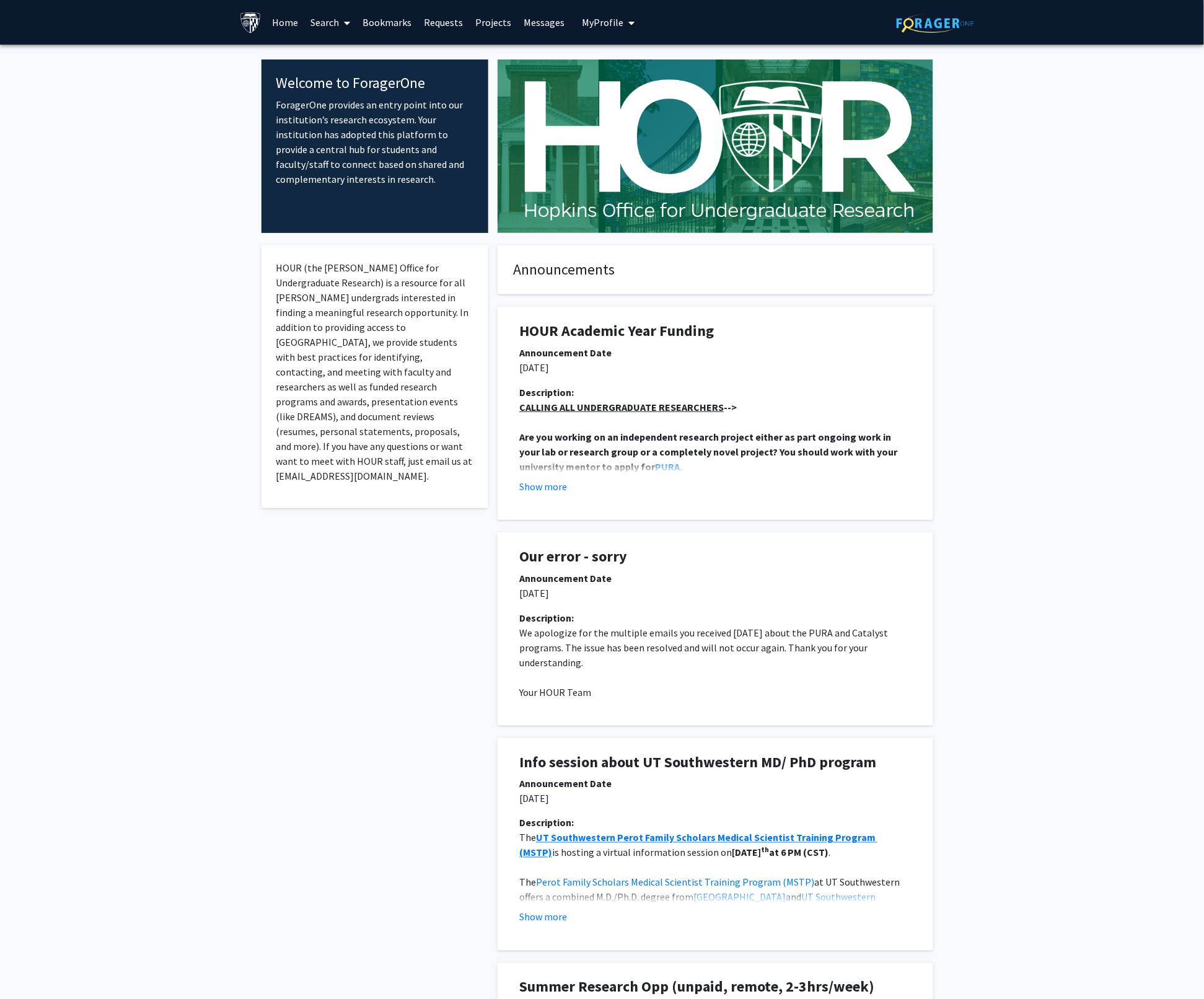
click at [288, 25] on link "Home" at bounding box center [285, 22] width 38 height 44
click at [286, 25] on link "Home" at bounding box center [285, 22] width 38 height 44
click at [290, 25] on link "Home" at bounding box center [285, 22] width 38 height 44
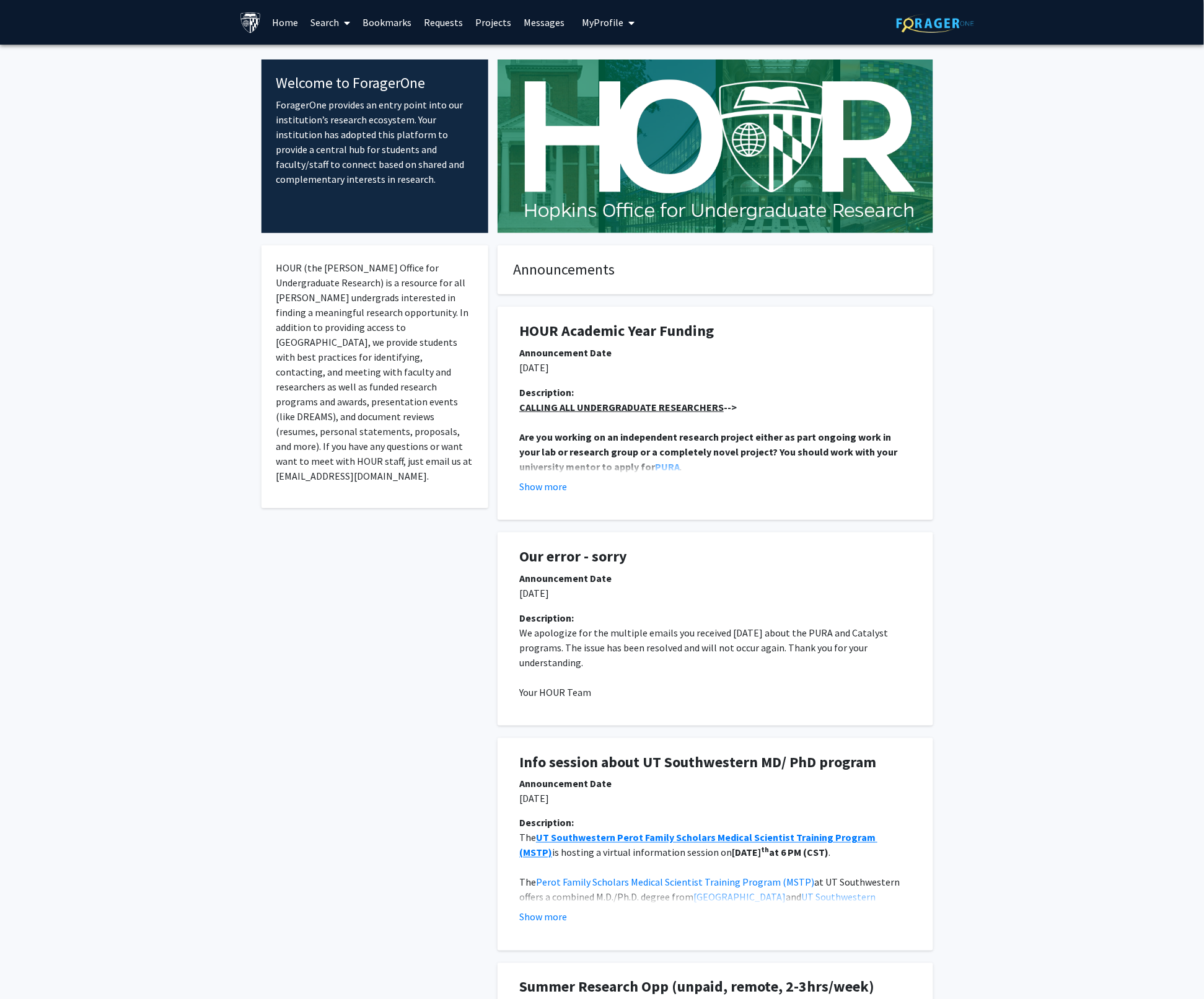
click at [290, 25] on link "Home" at bounding box center [285, 22] width 38 height 44
click at [331, 25] on link "Search" at bounding box center [330, 22] width 52 height 44
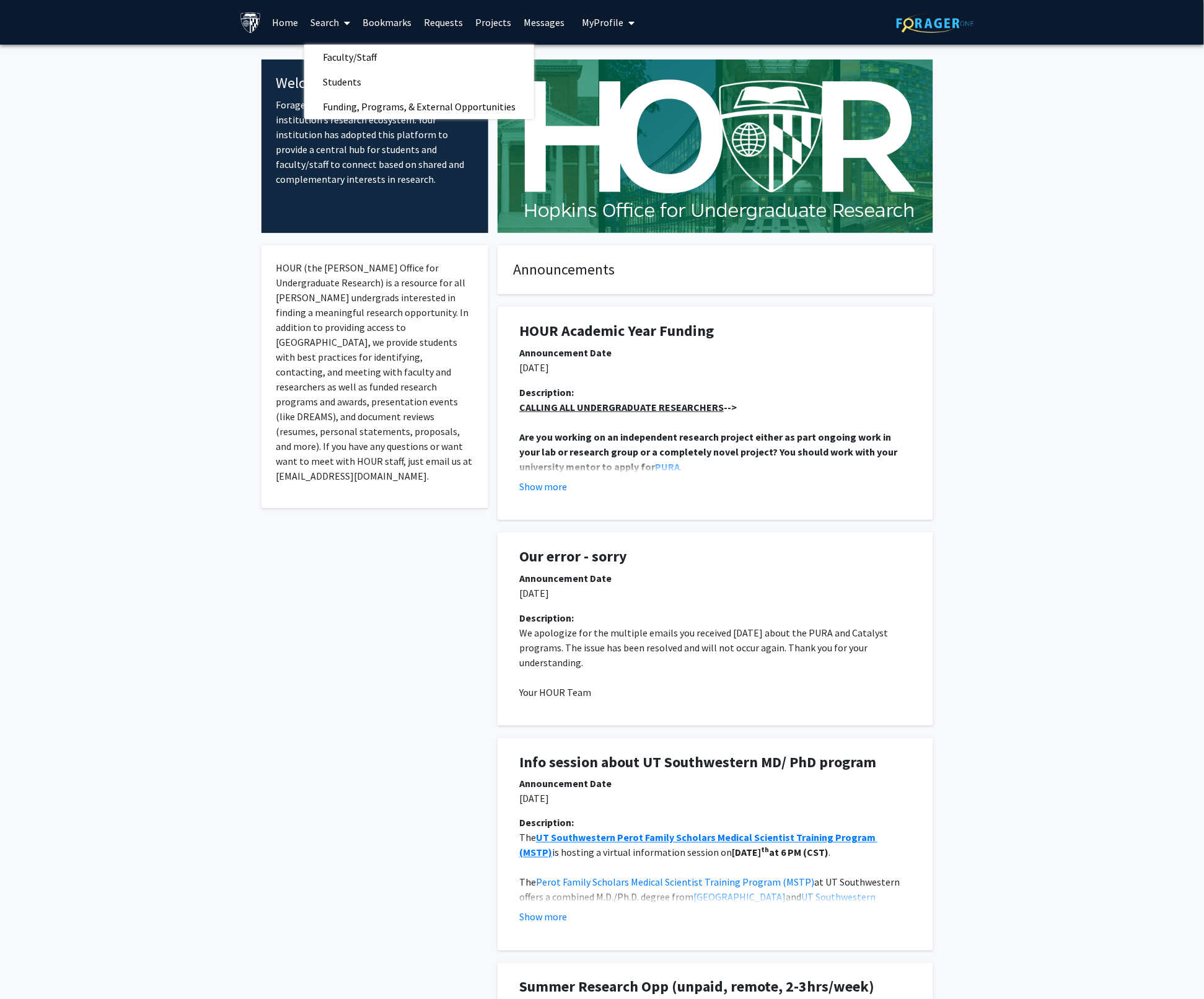
click at [286, 21] on link "Home" at bounding box center [285, 22] width 38 height 44
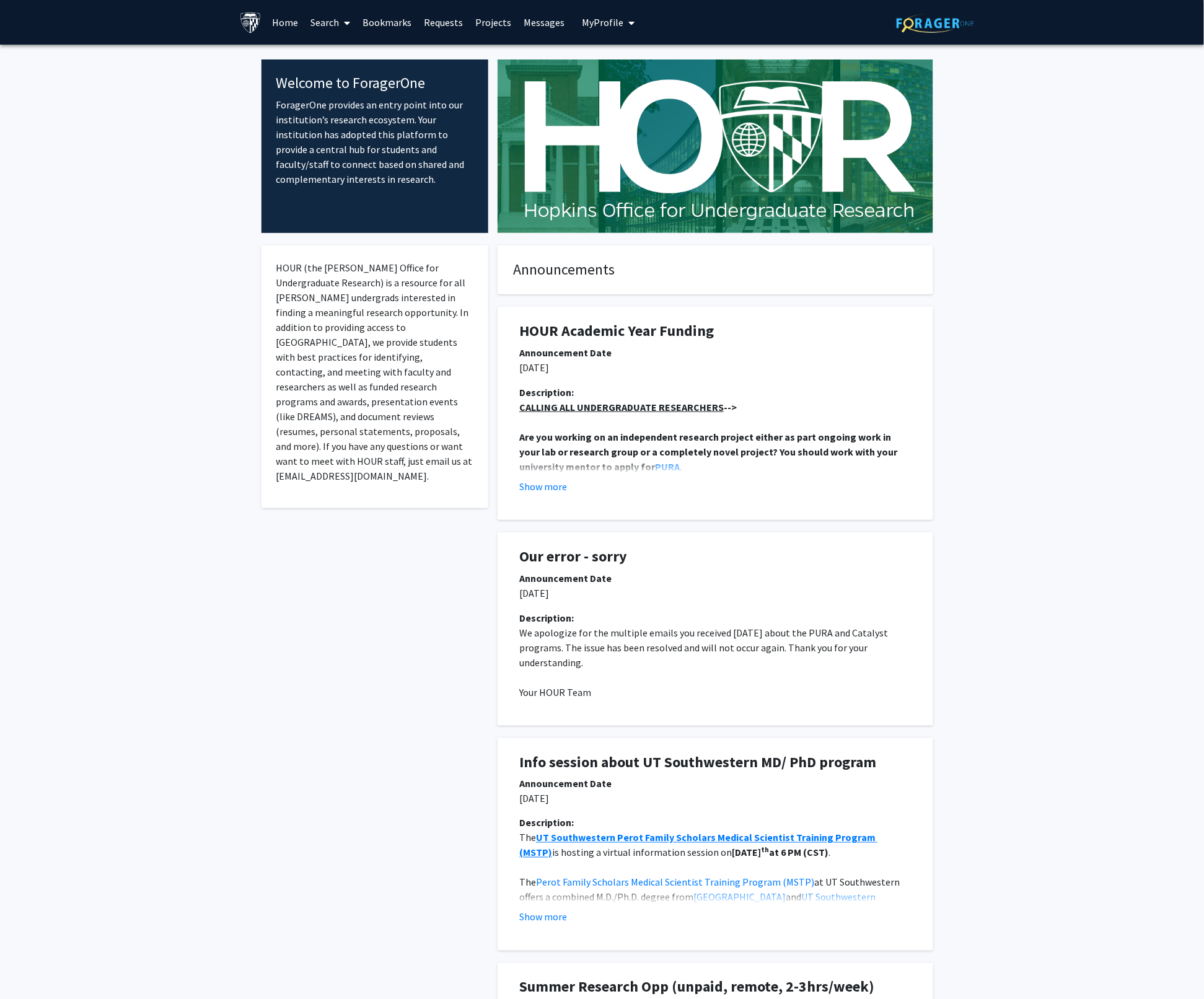
click at [385, 21] on link "Bookmarks" at bounding box center [387, 22] width 61 height 44
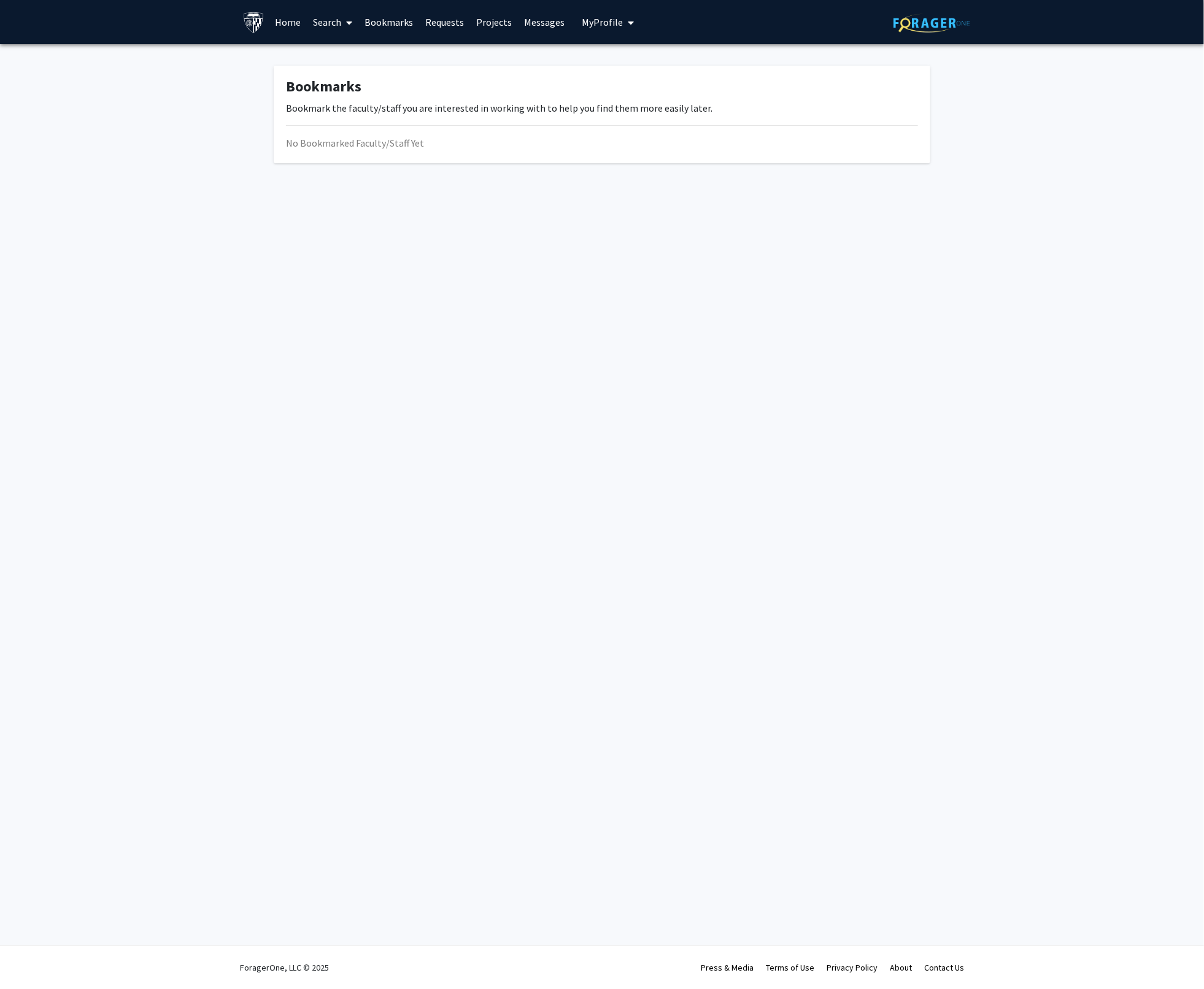
click at [607, 21] on span "My Profile" at bounding box center [602, 22] width 41 height 12
click at [635, 67] on span "View Profile" at bounding box center [658, 70] width 74 height 13
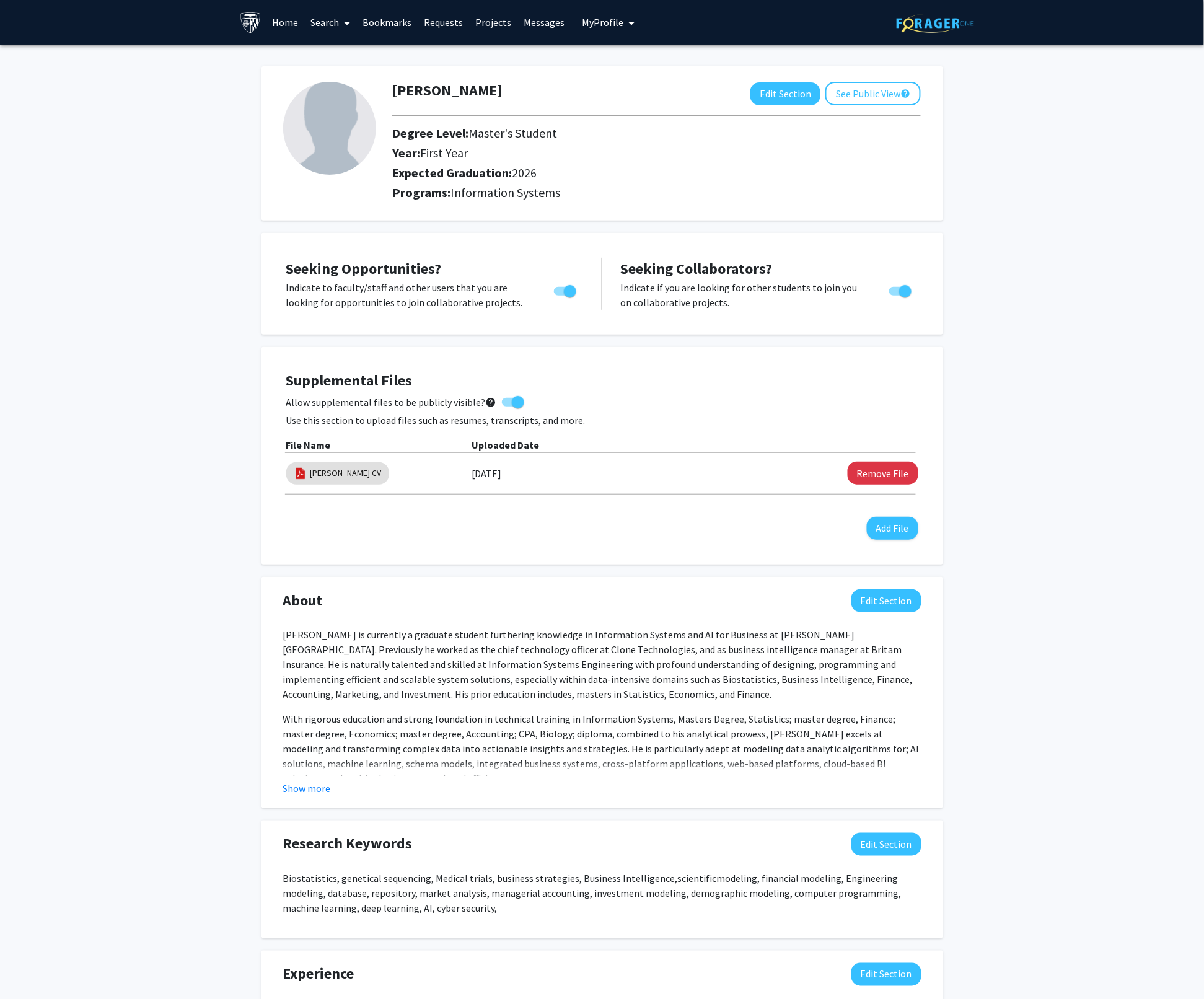
click at [629, 27] on icon "My profile dropdown to access profile and logout" at bounding box center [631, 22] width 6 height 10
click at [592, 56] on img at bounding box center [603, 63] width 25 height 25
click at [629, 21] on icon "My profile dropdown to access profile and logout" at bounding box center [631, 22] width 6 height 10
click at [630, 99] on link "Account Settings" at bounding box center [646, 96] width 111 height 15
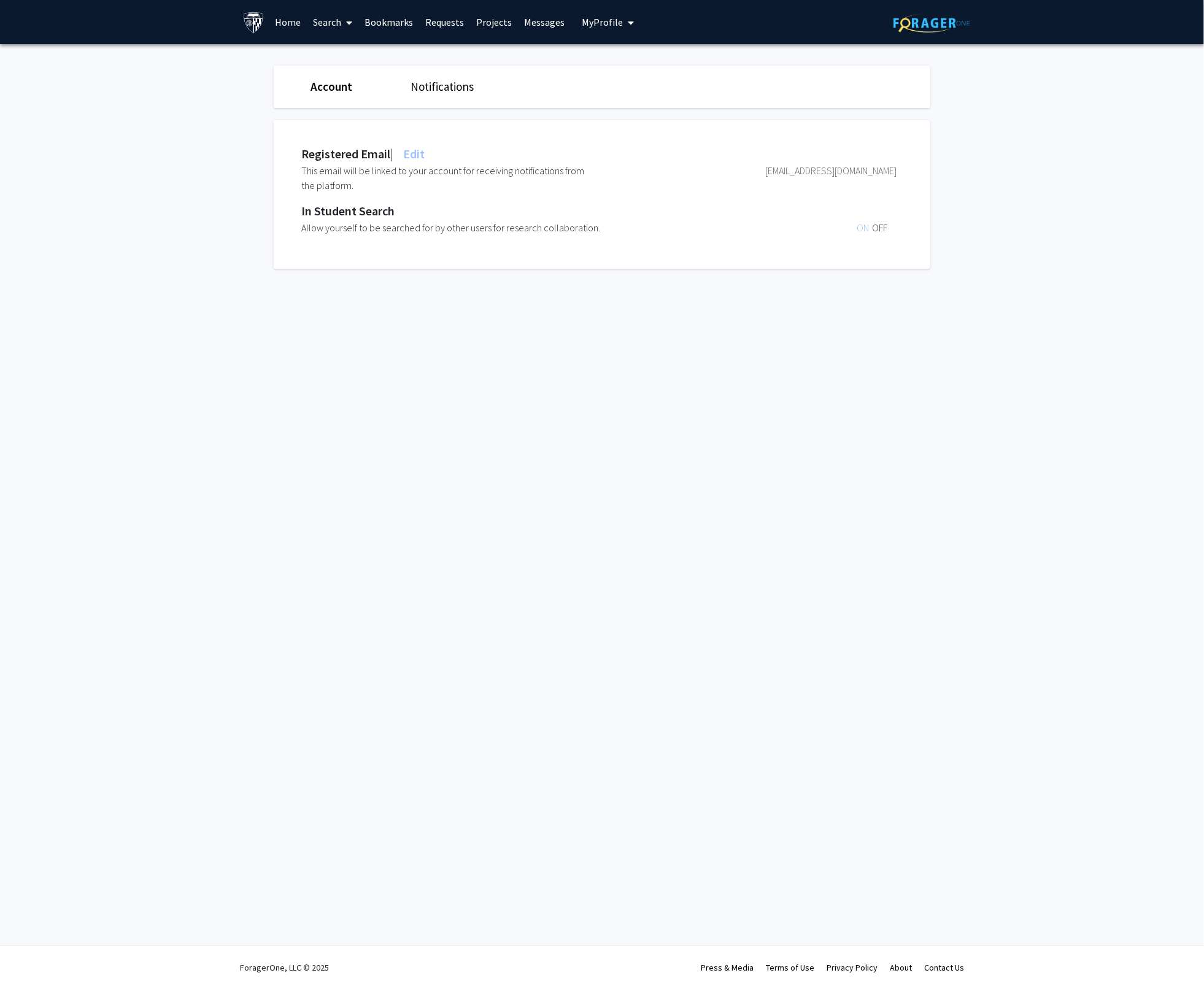
click at [423, 155] on span "Edit" at bounding box center [412, 153] width 24 height 15
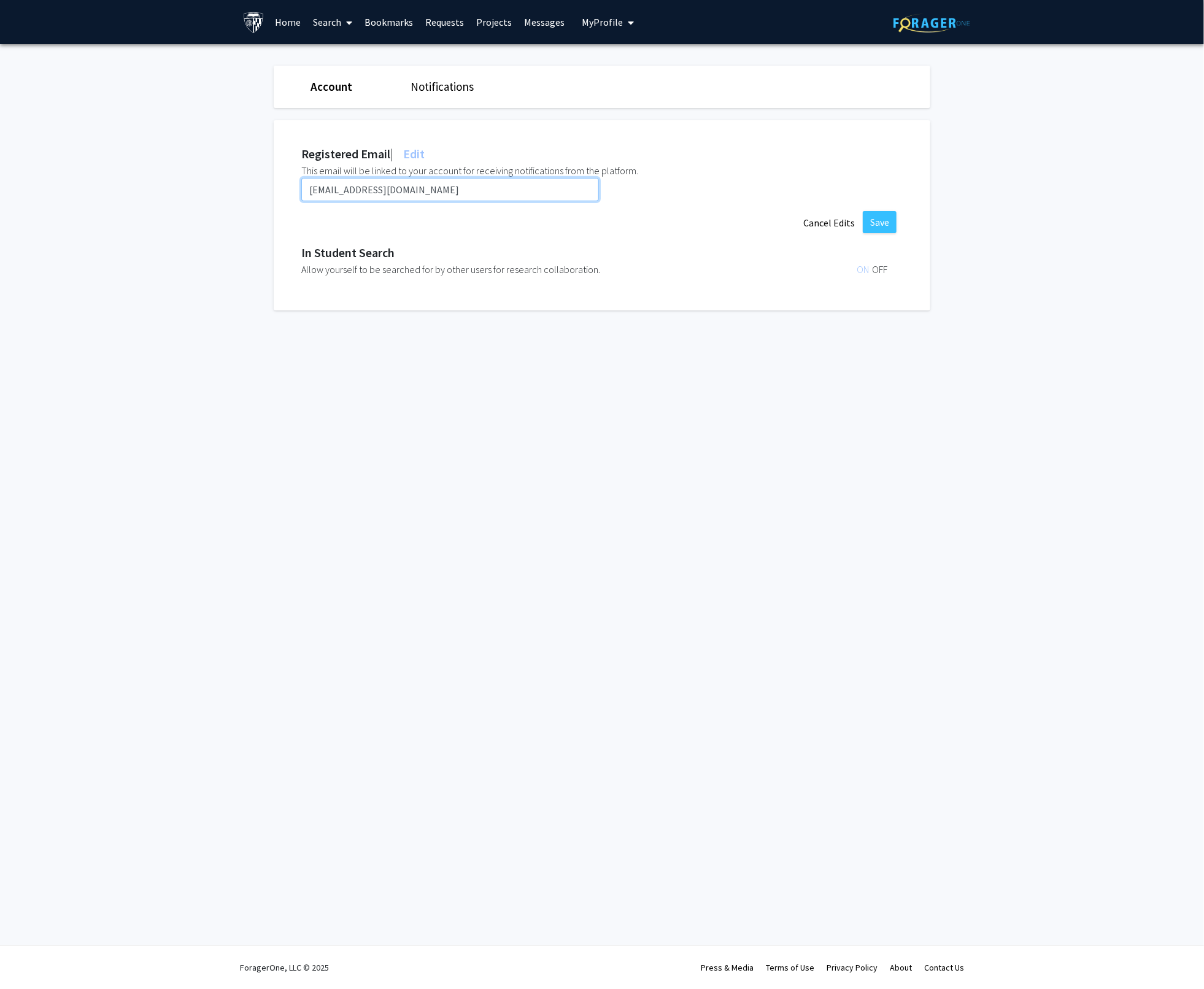
click at [393, 191] on input "bbwana1@jh.edu" at bounding box center [450, 189] width 297 height 23
click at [371, 191] on input "bbwana1@jh.edu" at bounding box center [450, 189] width 297 height 23
drag, startPoint x: 384, startPoint y: 189, endPoint x: 298, endPoint y: 187, distance: 86.0
click at [298, 187] on div "Registered Email | Edit This email will be linked to your account for receiving…" at bounding box center [611, 216] width 675 height 190
click at [400, 187] on input "bbwana1@jh.edu" at bounding box center [450, 189] width 297 height 23
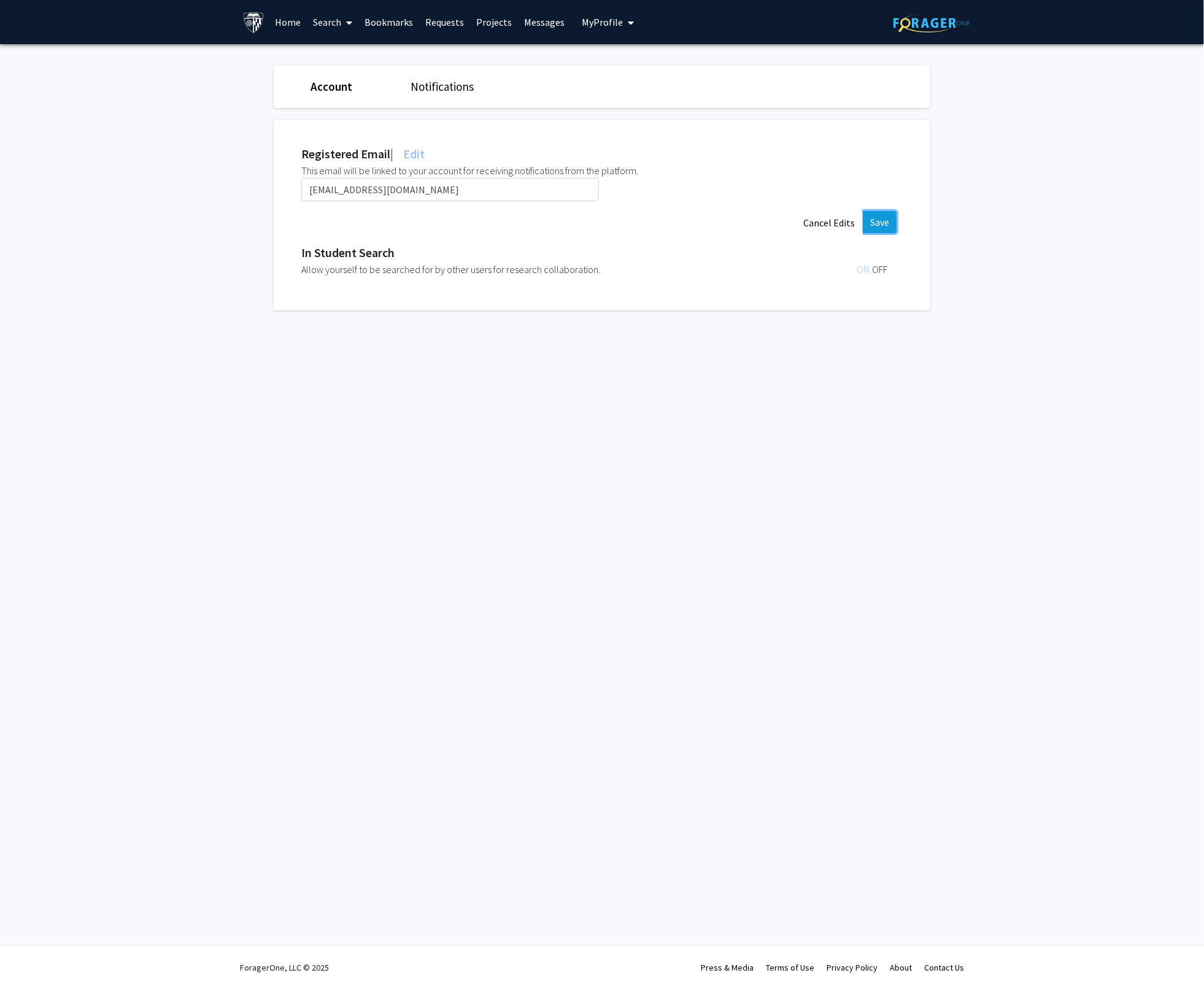
click at [880, 226] on button "Save" at bounding box center [879, 222] width 33 height 22
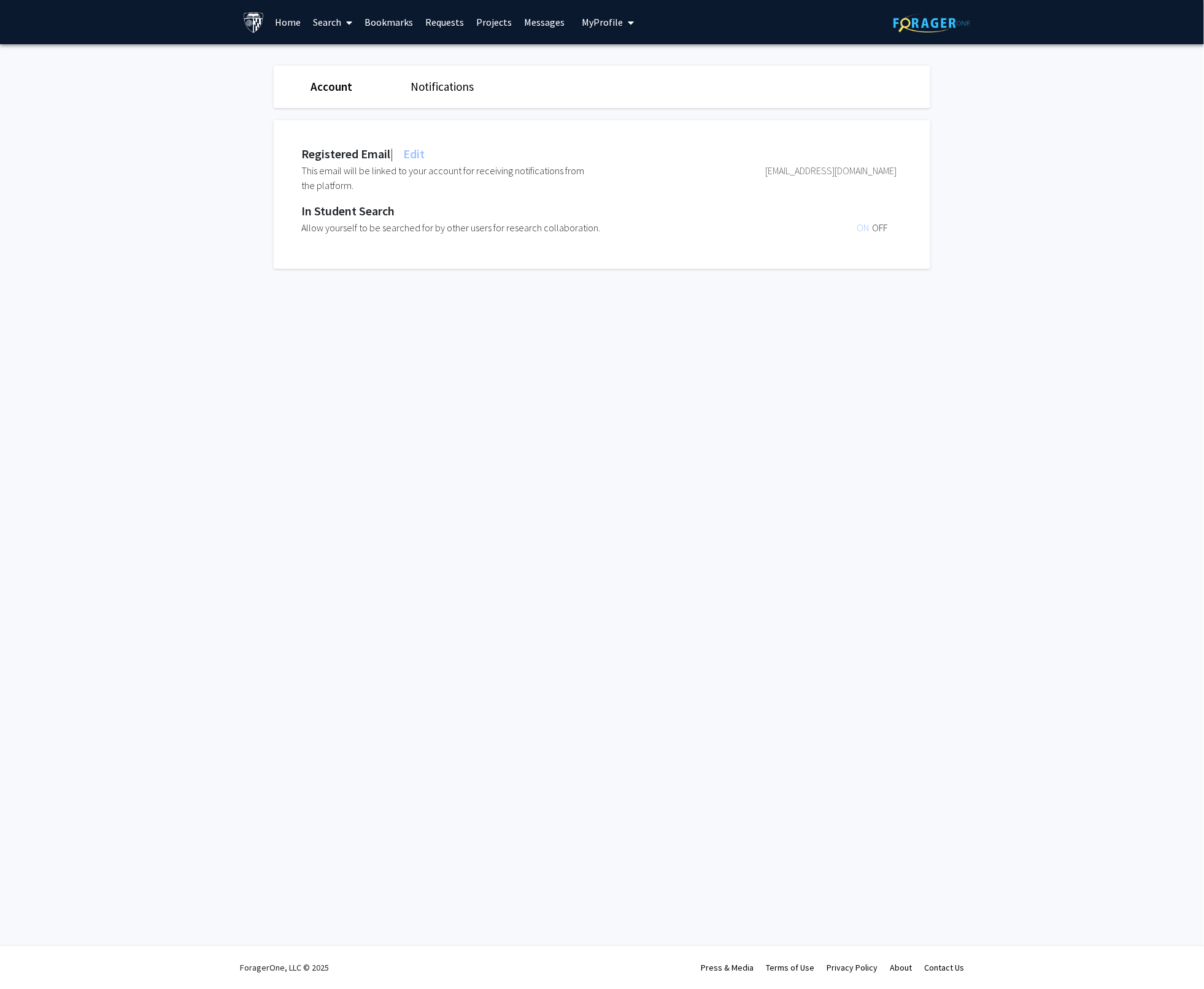
click at [341, 84] on link "Account" at bounding box center [331, 86] width 41 height 15
click at [431, 88] on link "Notifications" at bounding box center [442, 86] width 63 height 15
click at [331, 88] on link "Account" at bounding box center [331, 86] width 40 height 15
click at [391, 26] on link "Bookmarks" at bounding box center [389, 22] width 61 height 43
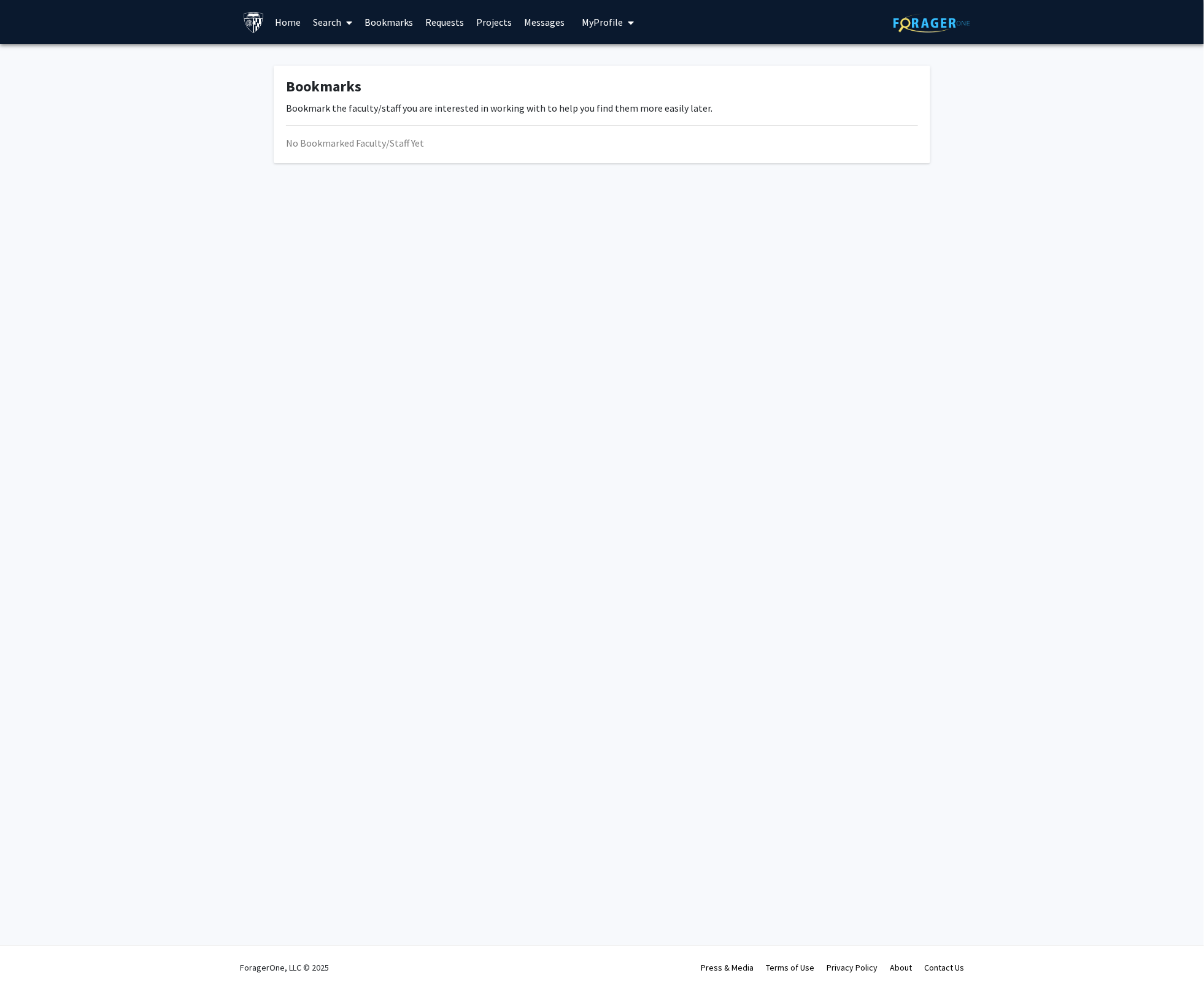
click at [454, 25] on link "Requests" at bounding box center [445, 22] width 51 height 43
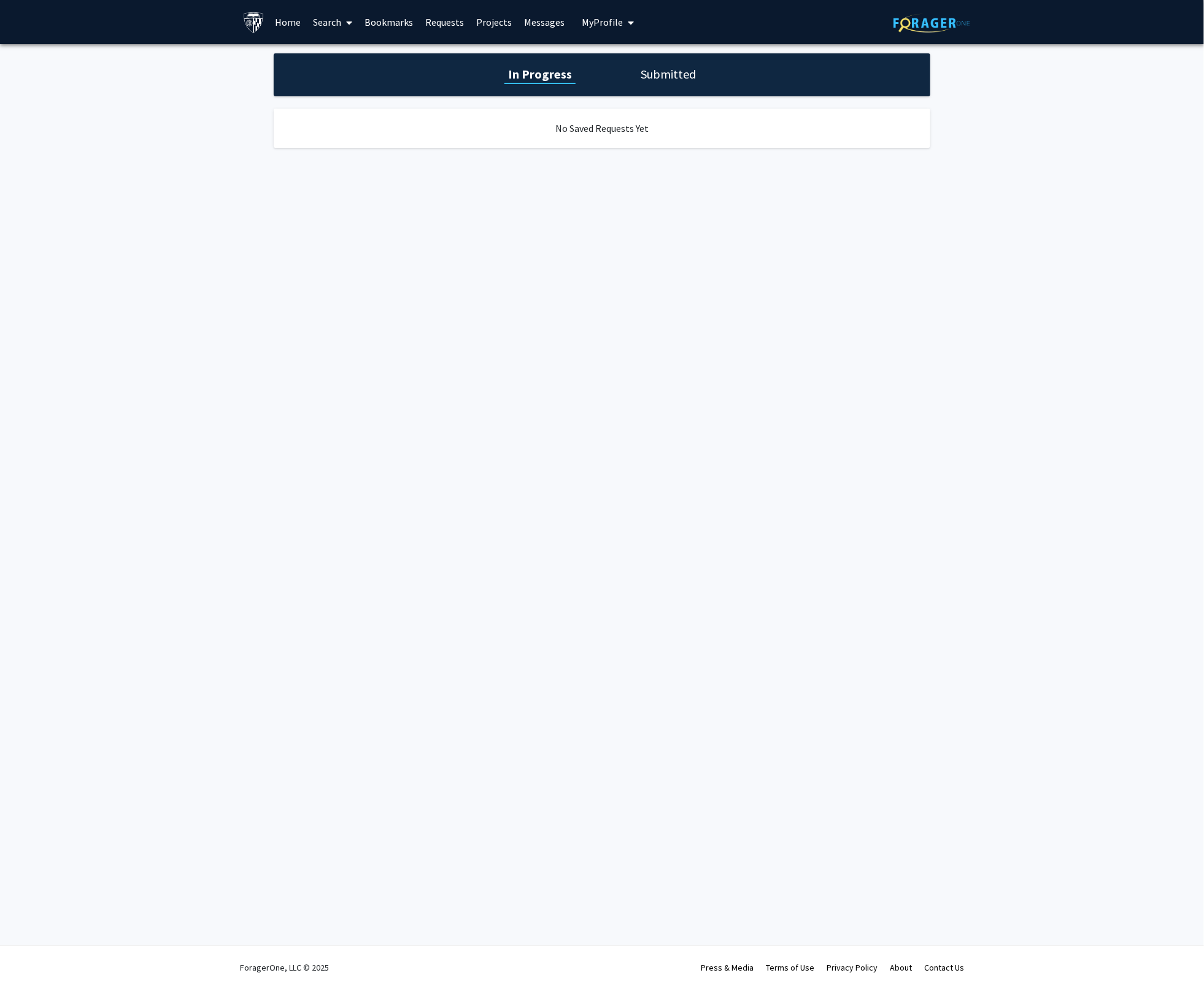
click at [498, 23] on link "Projects" at bounding box center [495, 22] width 48 height 43
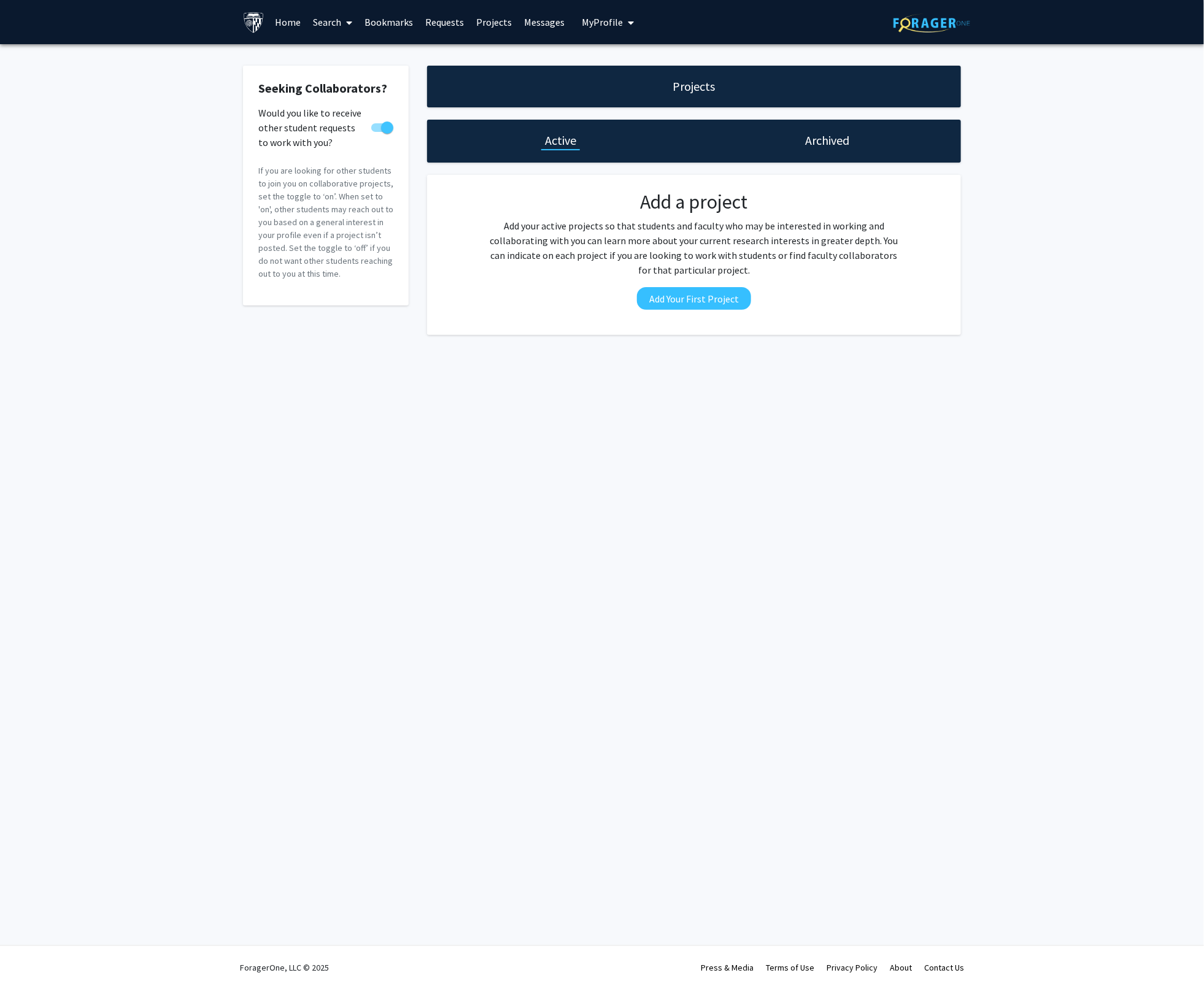
click at [532, 23] on link "Messages" at bounding box center [545, 22] width 53 height 43
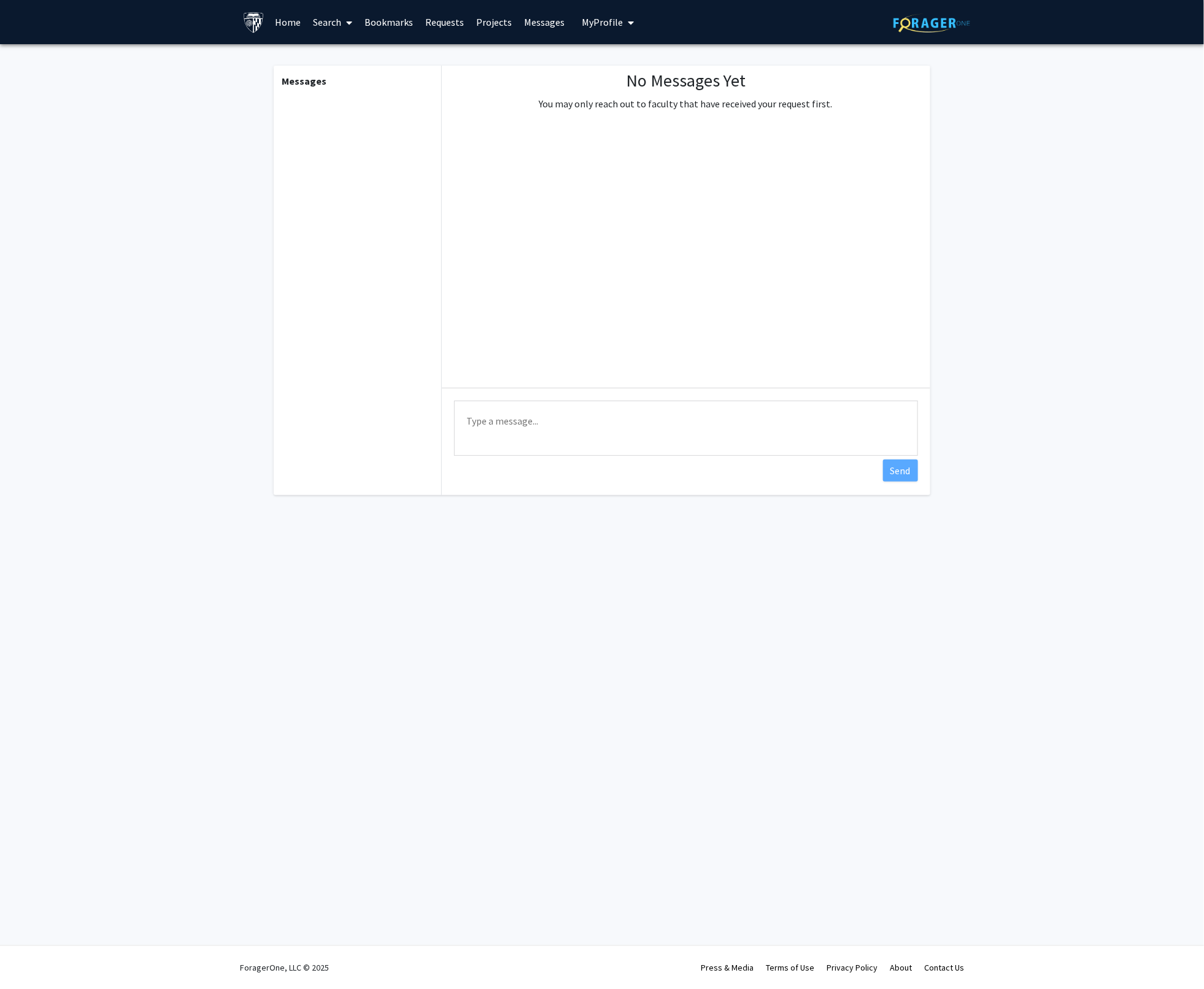
click at [607, 25] on span "My Profile" at bounding box center [602, 22] width 41 height 12
click at [283, 21] on link "Home" at bounding box center [288, 22] width 38 height 43
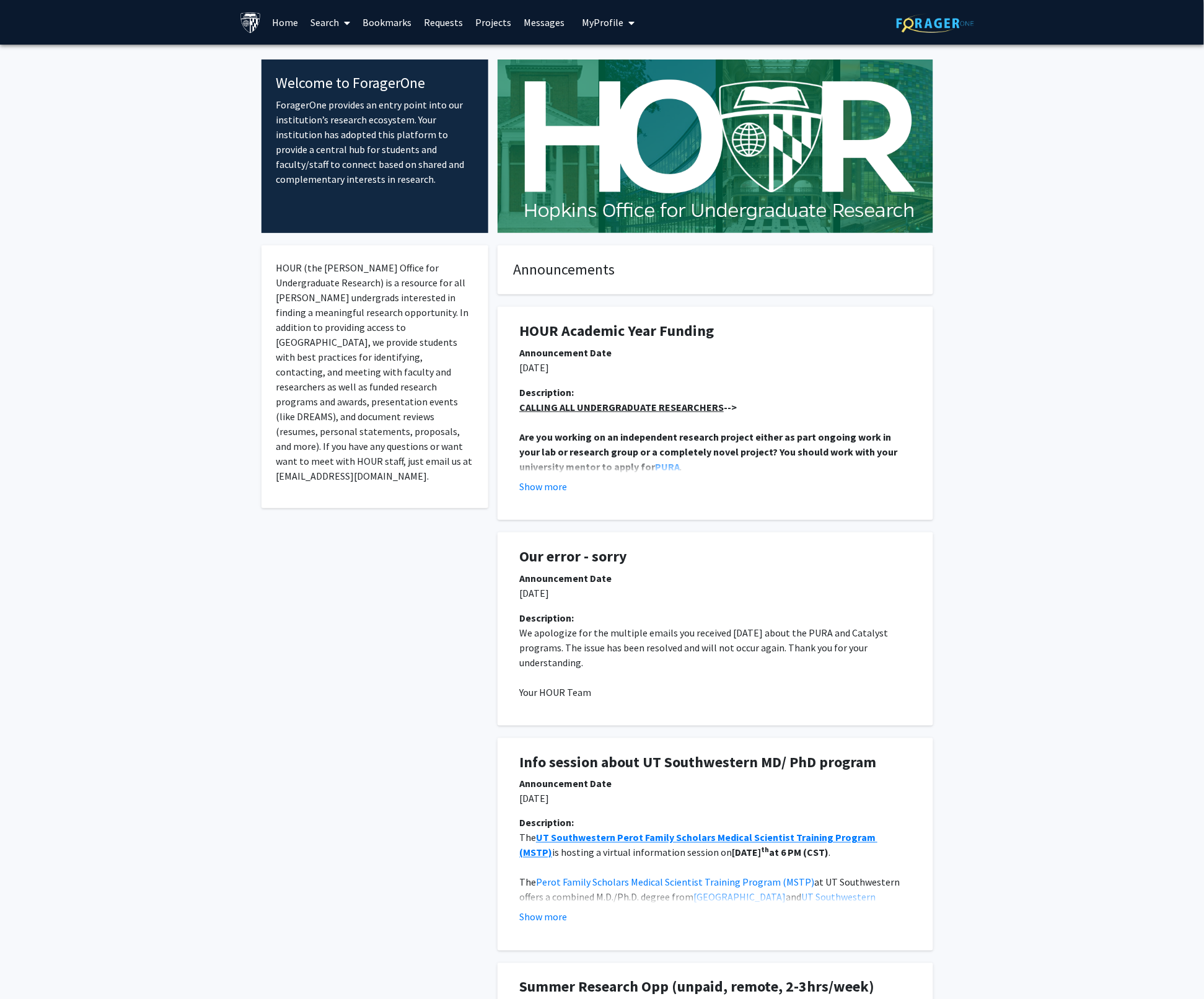
click at [329, 23] on link "Search" at bounding box center [330, 22] width 52 height 44
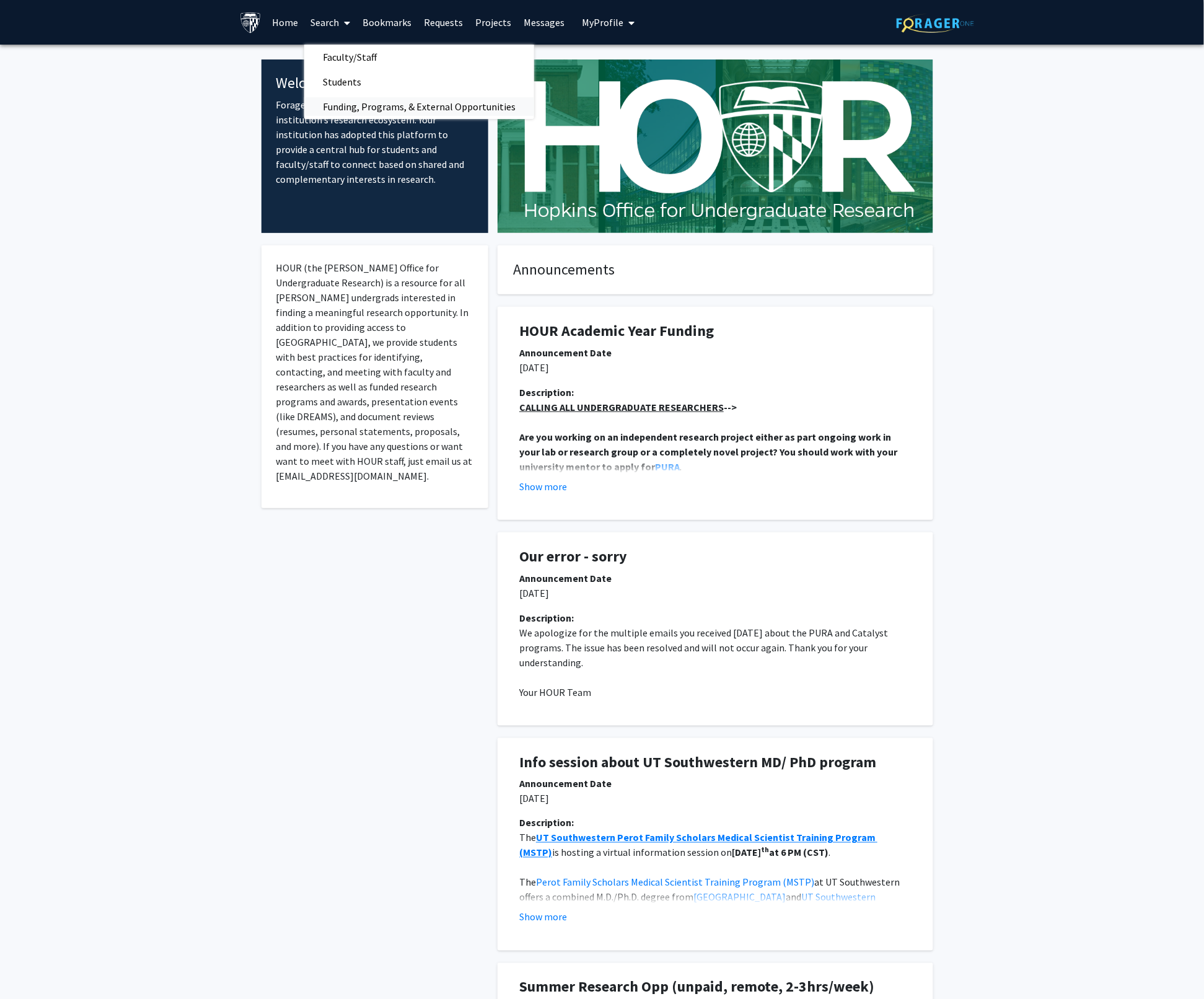
click at [406, 108] on span "Funding, Programs, & External Opportunities" at bounding box center [419, 107] width 230 height 25
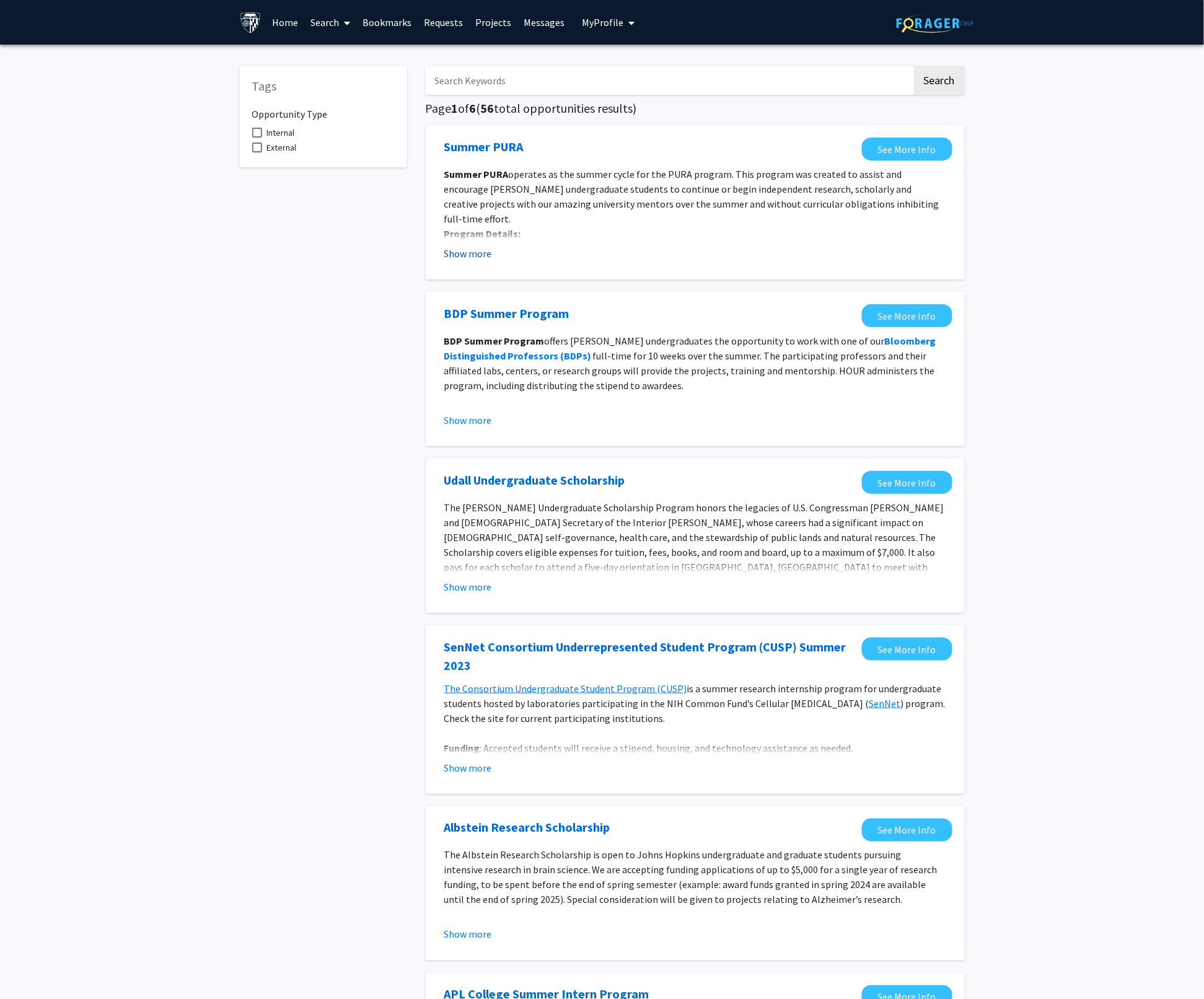
click at [465, 259] on button "Show more" at bounding box center [469, 253] width 48 height 15
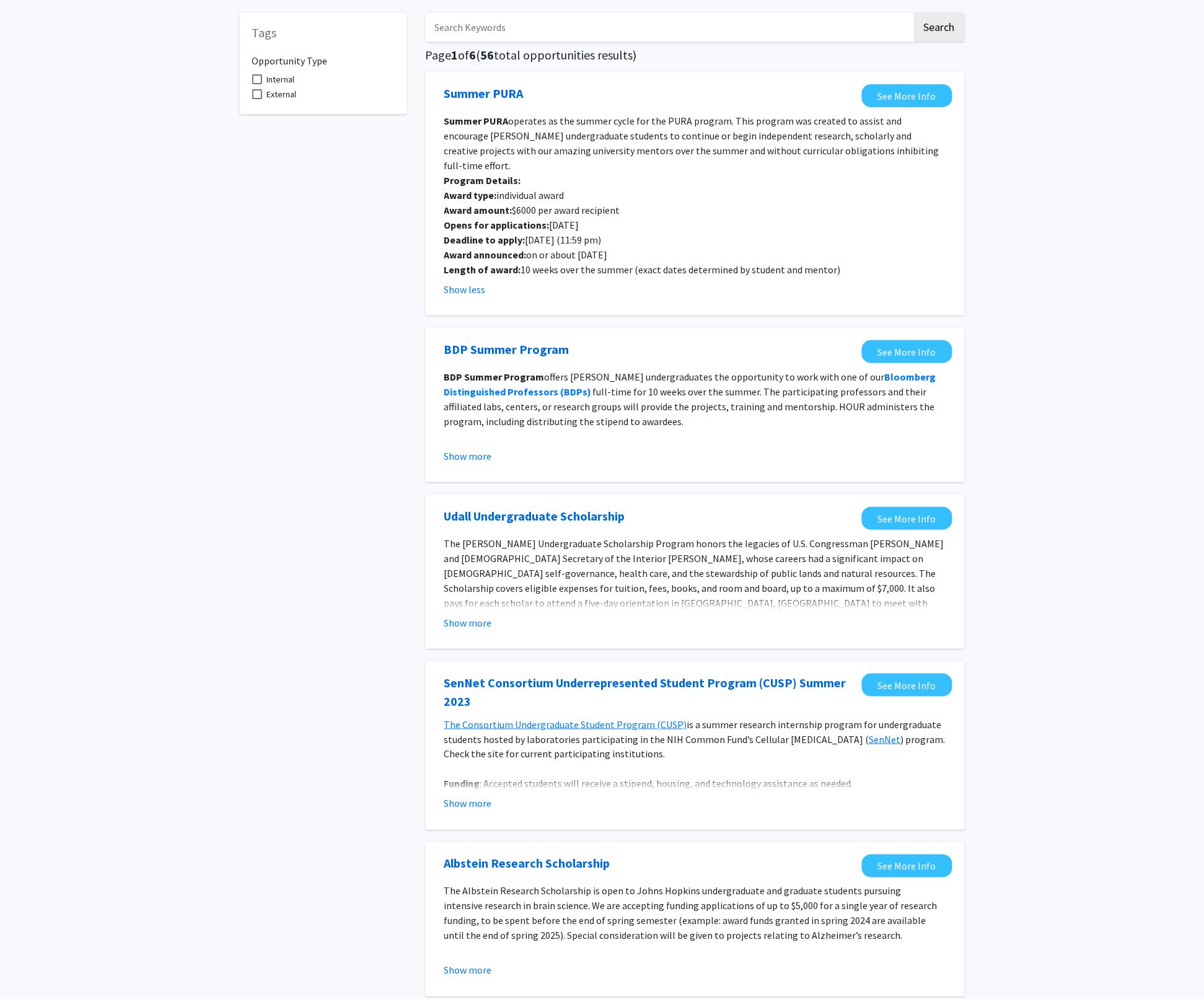
scroll to position [91, 0]
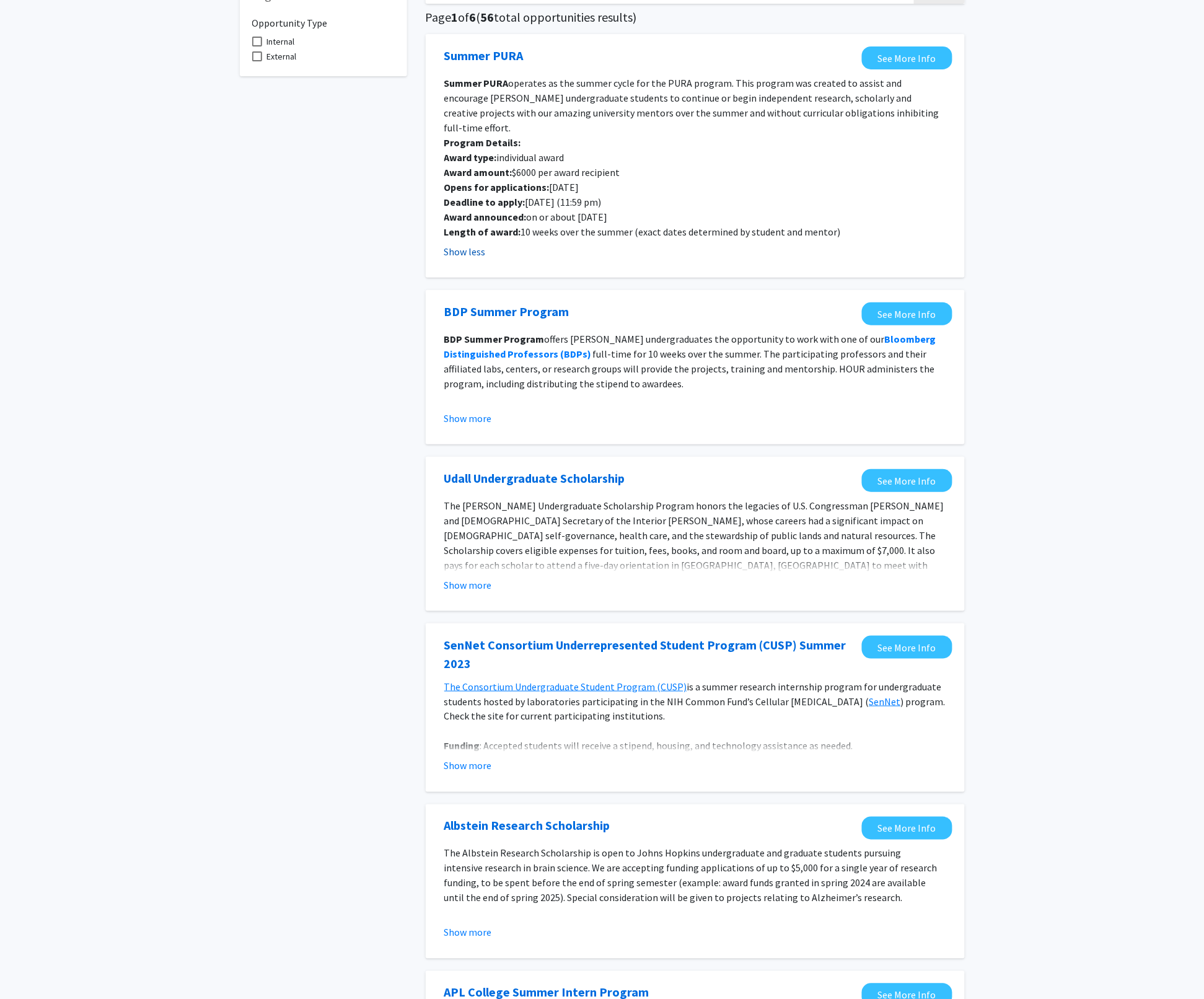
click at [445, 244] on button "Show less" at bounding box center [465, 252] width 42 height 15
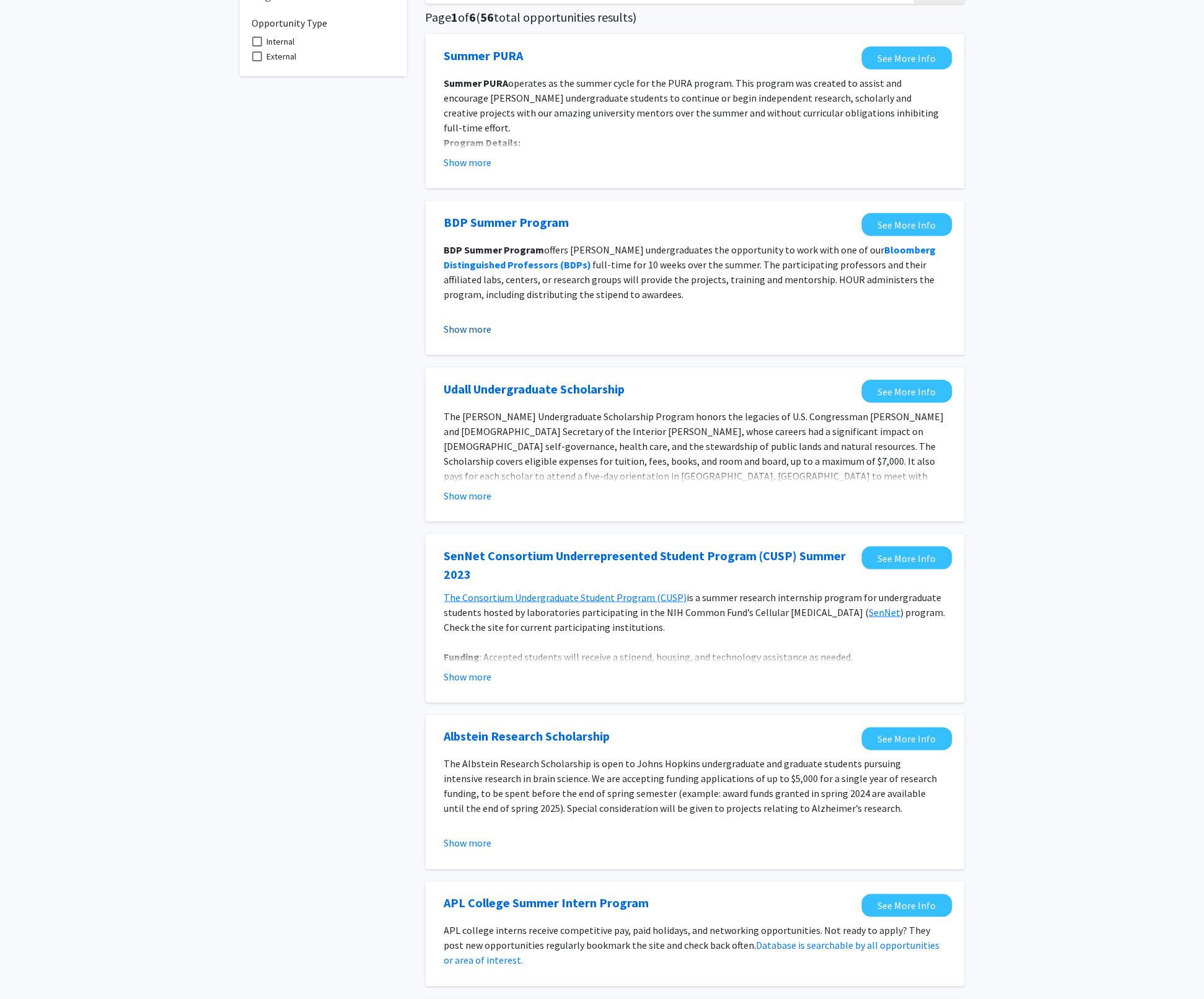
click at [488, 329] on button "Show more" at bounding box center [469, 329] width 48 height 15
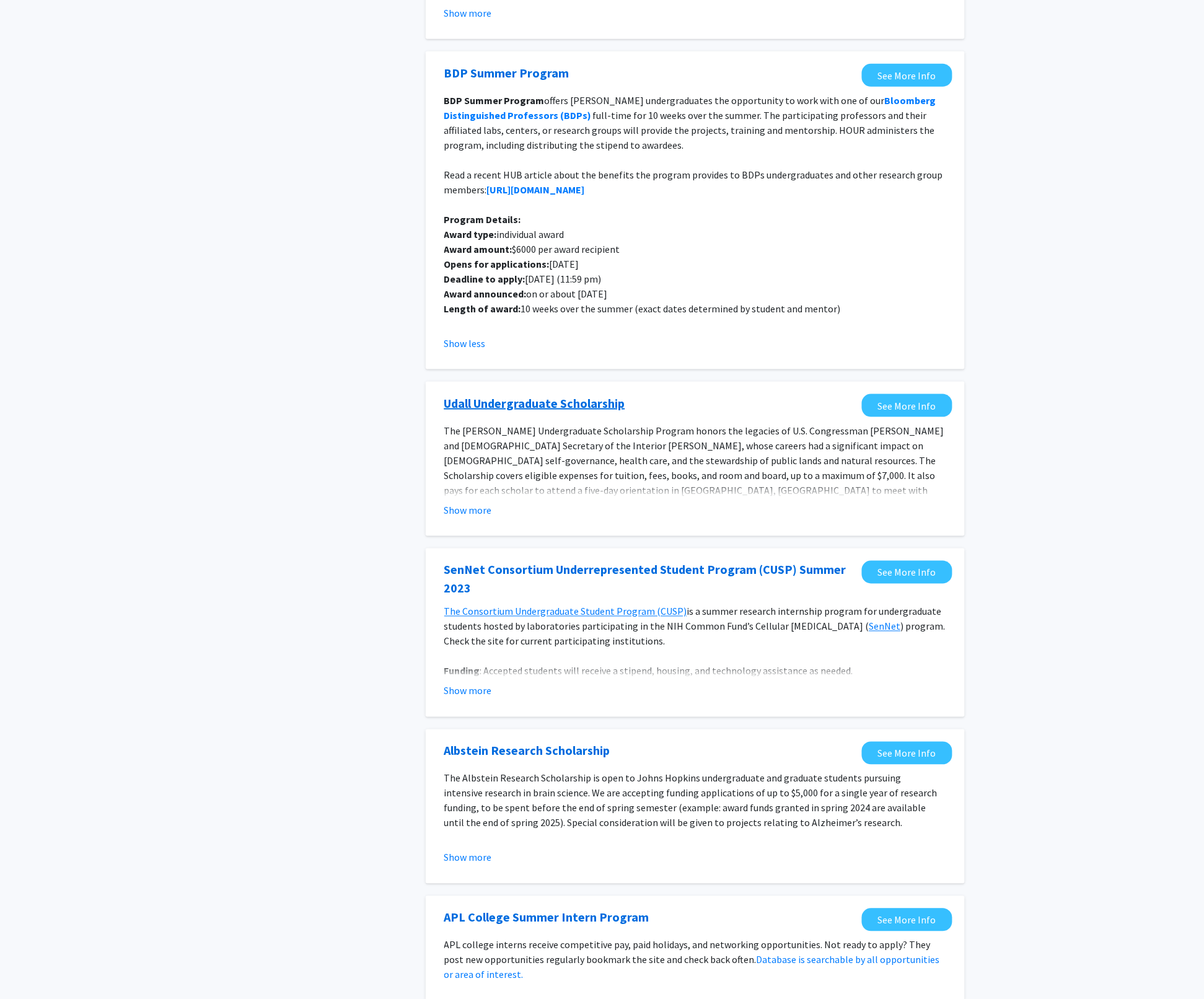
scroll to position [244, 0]
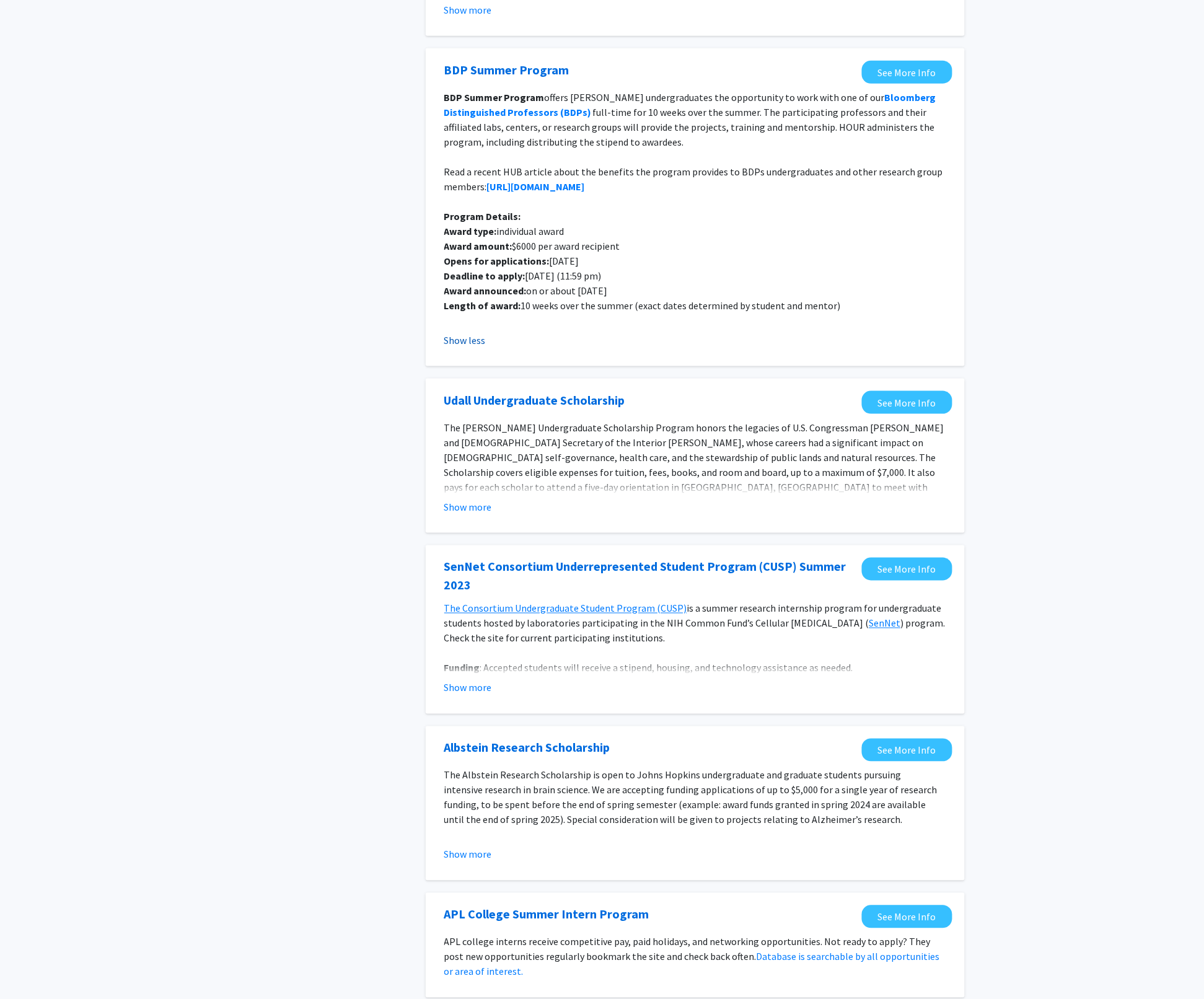
click at [469, 342] on button "Show less" at bounding box center [465, 340] width 42 height 15
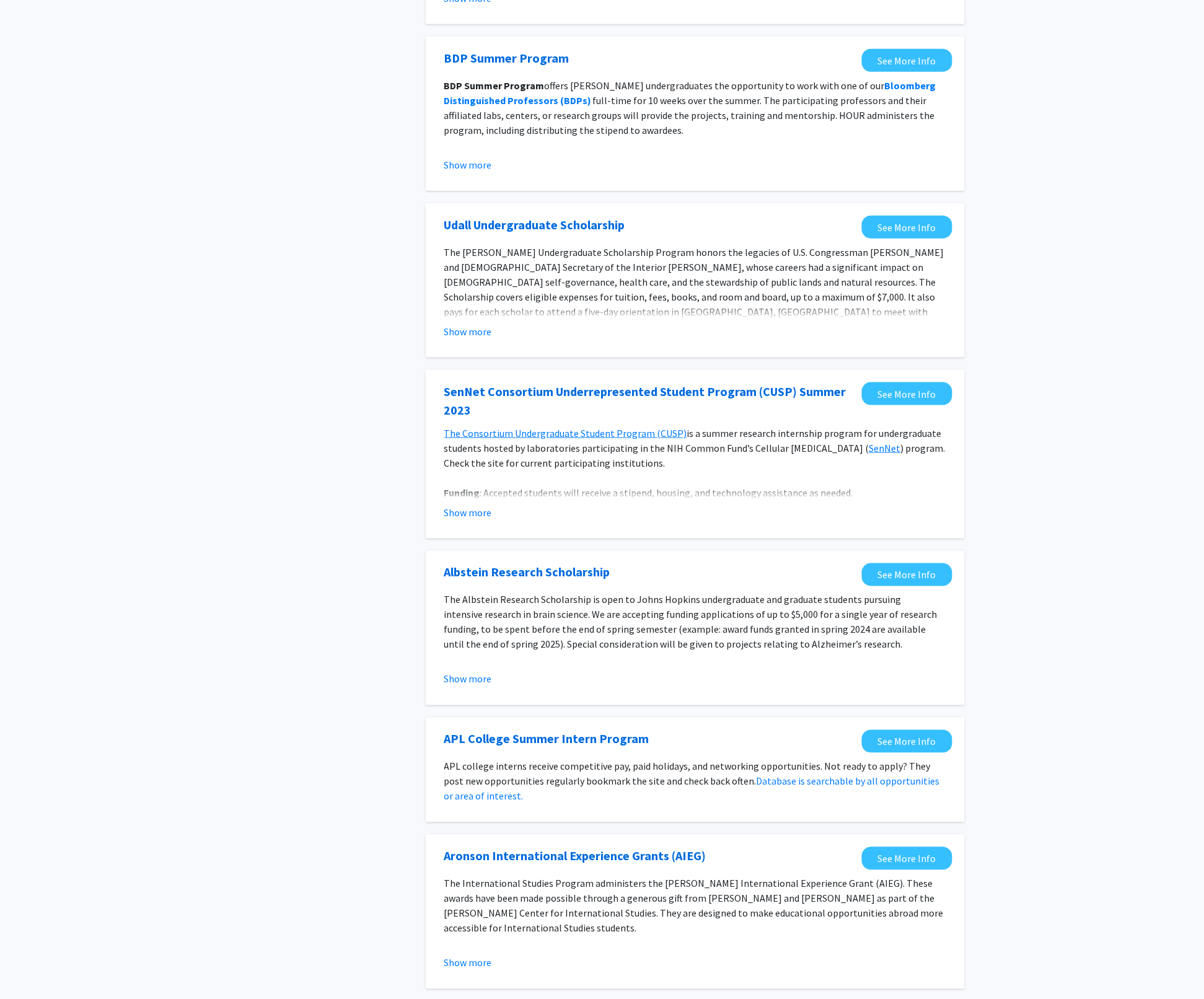
scroll to position [265, 0]
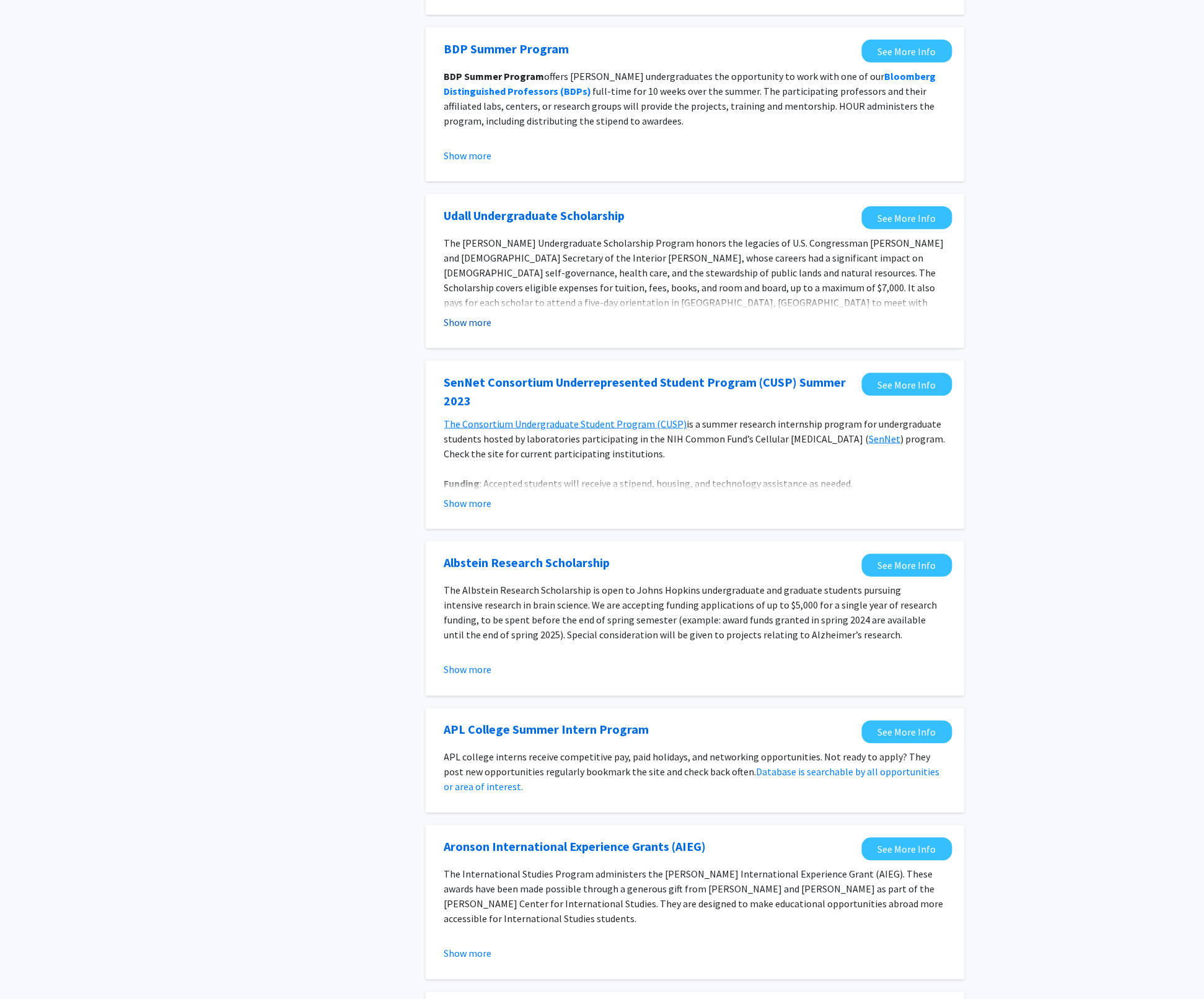
click at [478, 323] on button "Show more" at bounding box center [469, 322] width 48 height 15
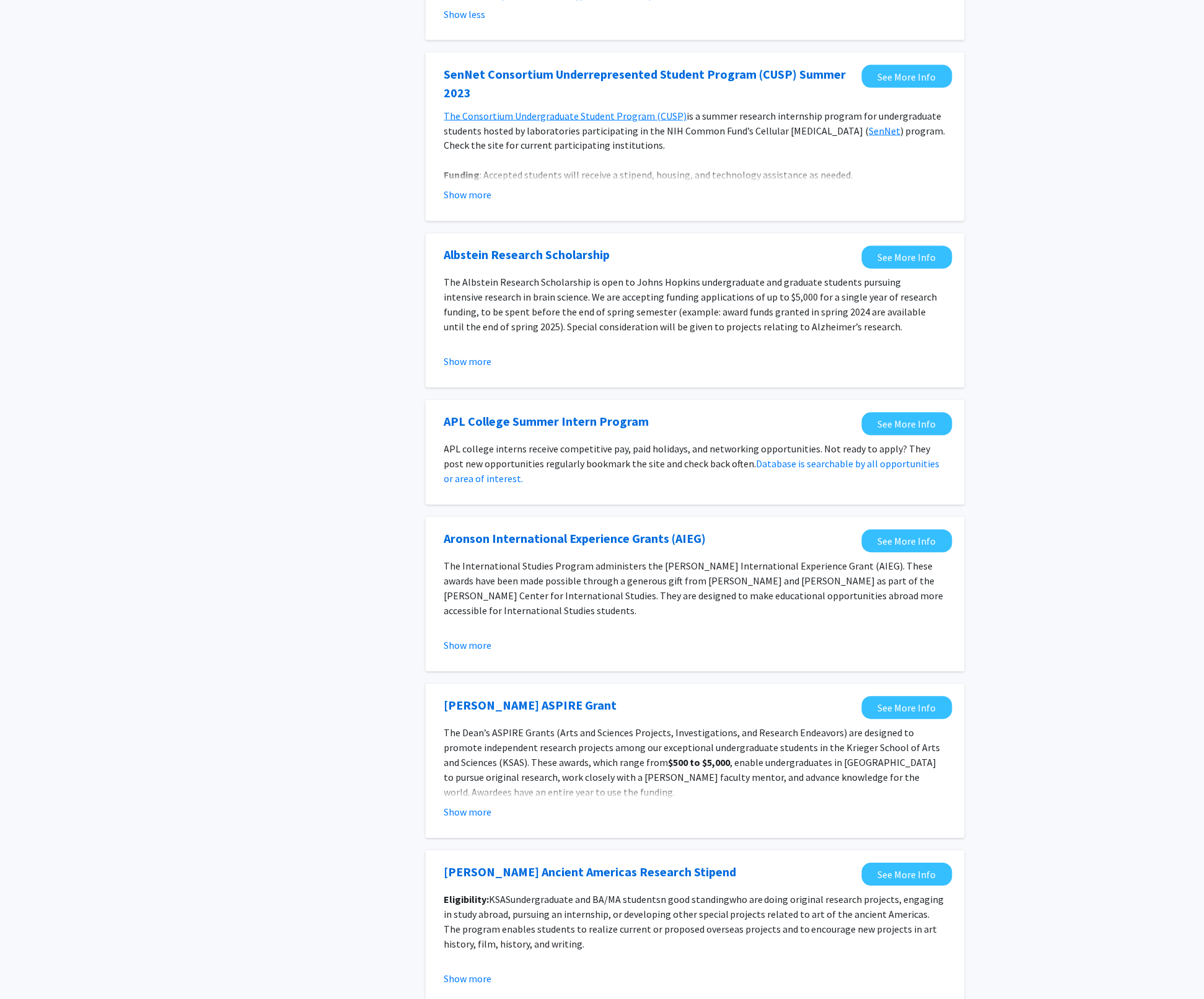
scroll to position [933, 0]
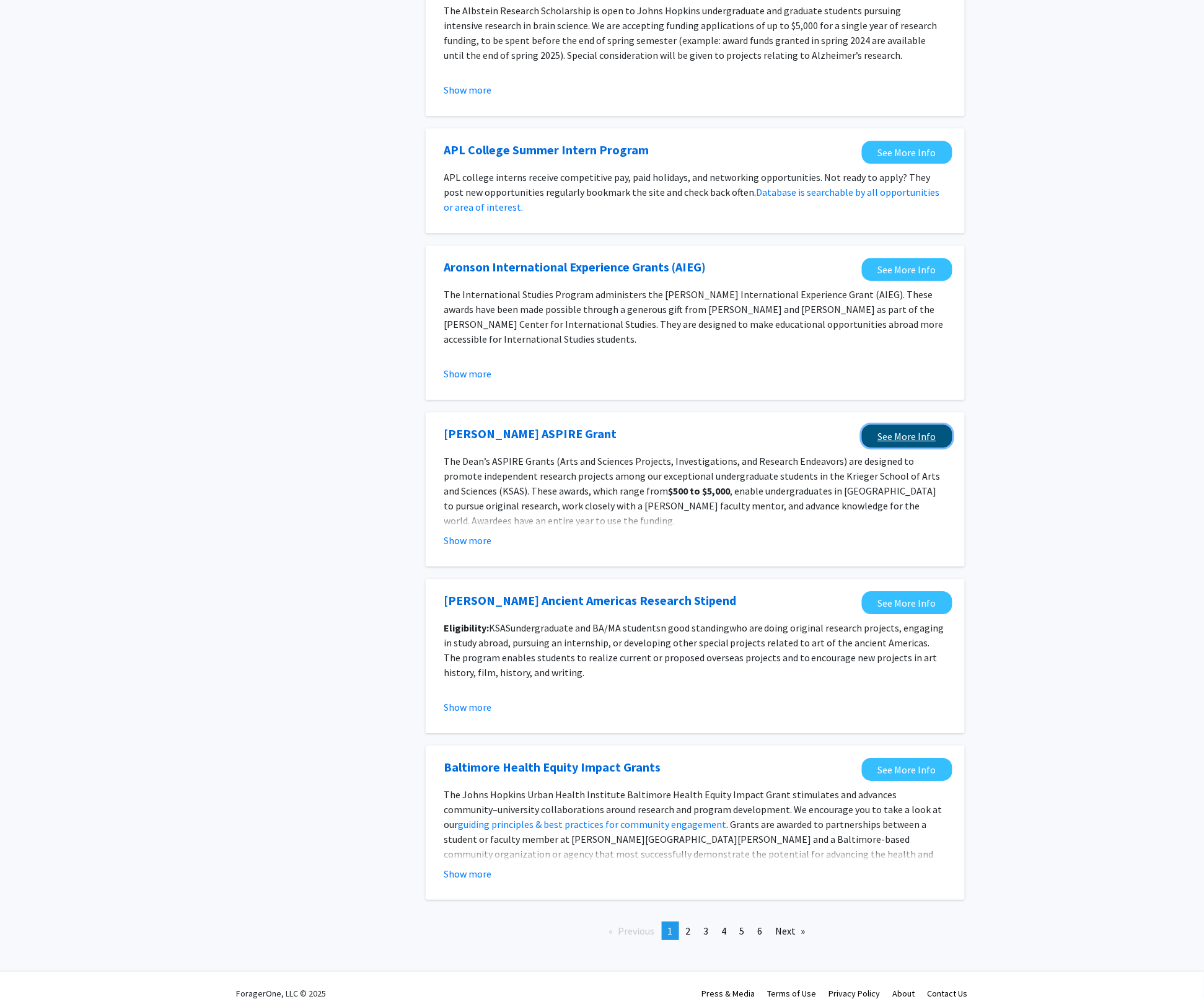
click at [889, 424] on link "See More Info" at bounding box center [908, 436] width 91 height 23
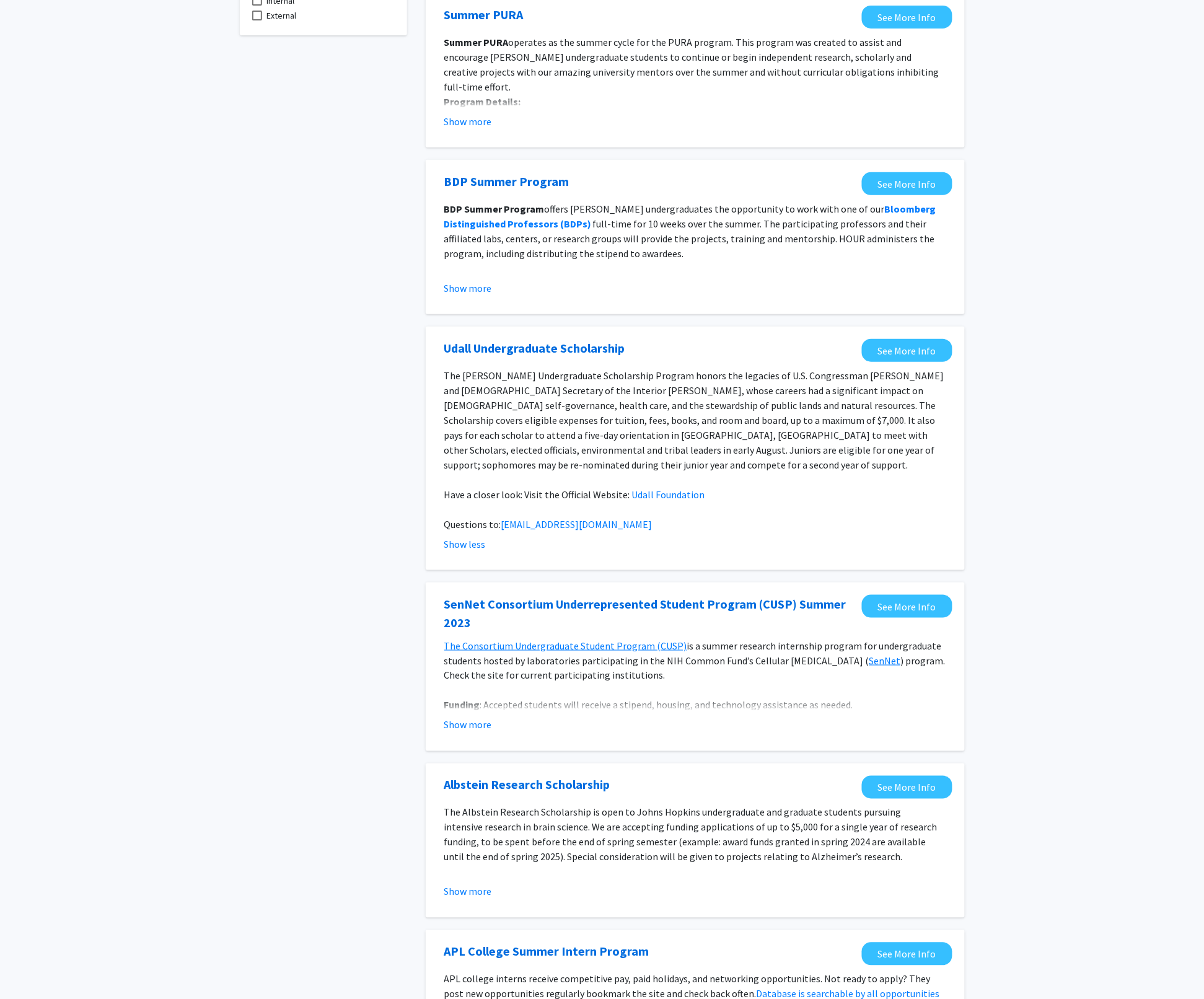
scroll to position [0, 0]
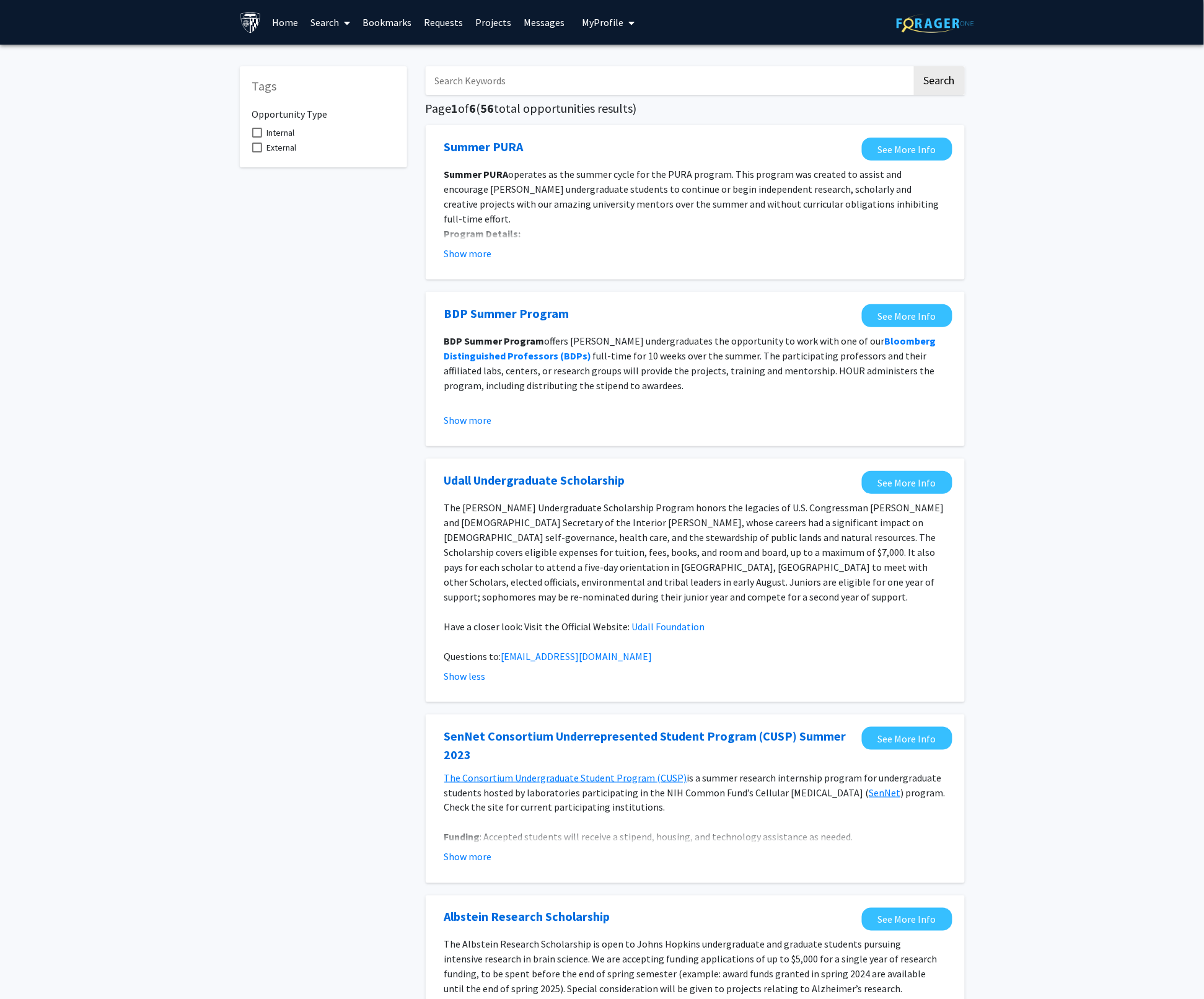
click at [321, 32] on link "Search" at bounding box center [330, 22] width 52 height 44
